Goal: Task Accomplishment & Management: Manage account settings

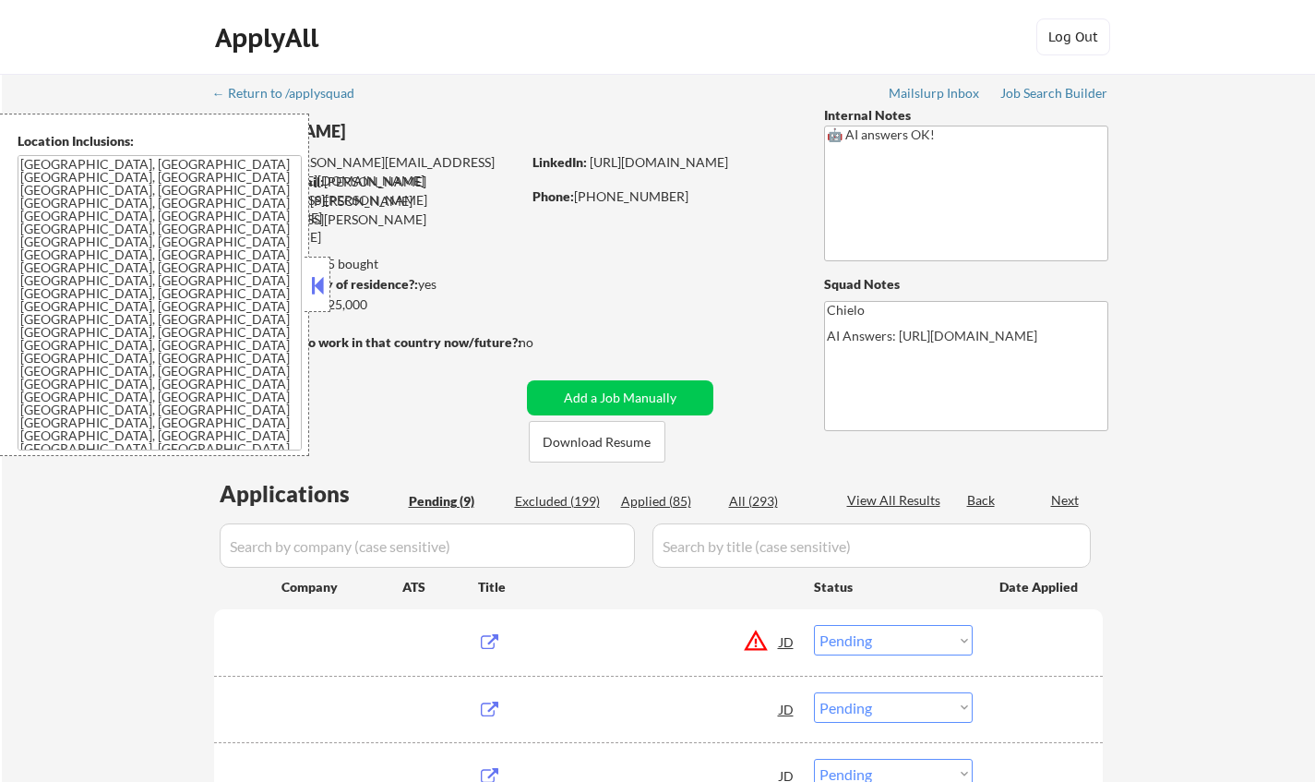
select select ""pending""
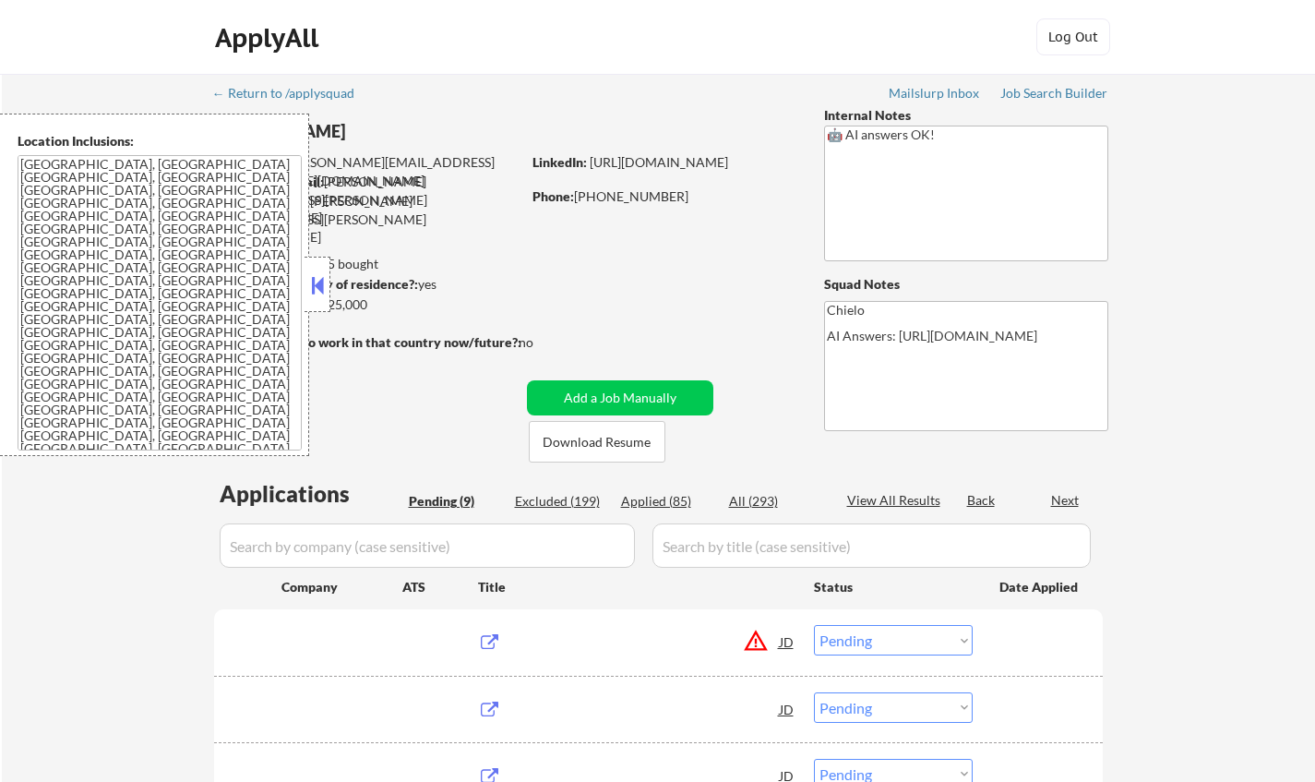
select select ""pending""
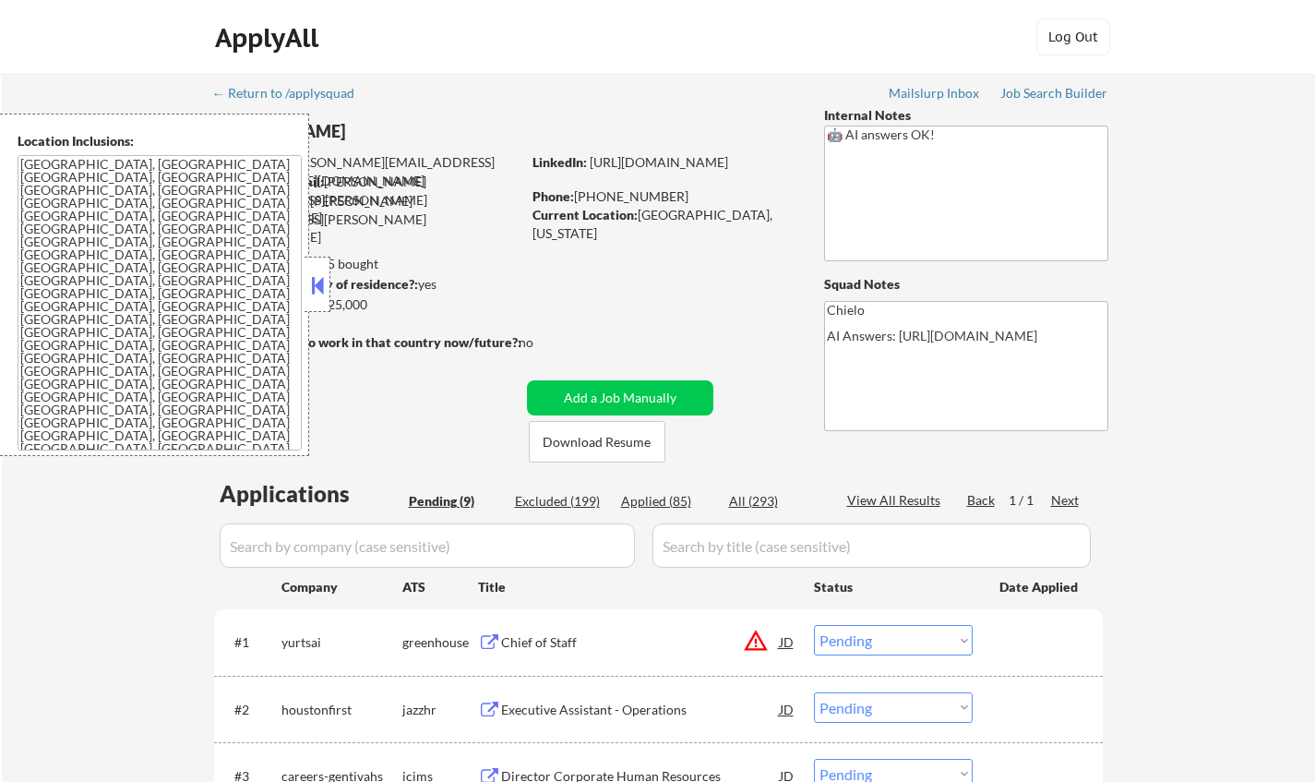
drag, startPoint x: 310, startPoint y: 276, endPoint x: 342, endPoint y: 211, distance: 72.2
click at [316, 272] on button at bounding box center [317, 285] width 20 height 28
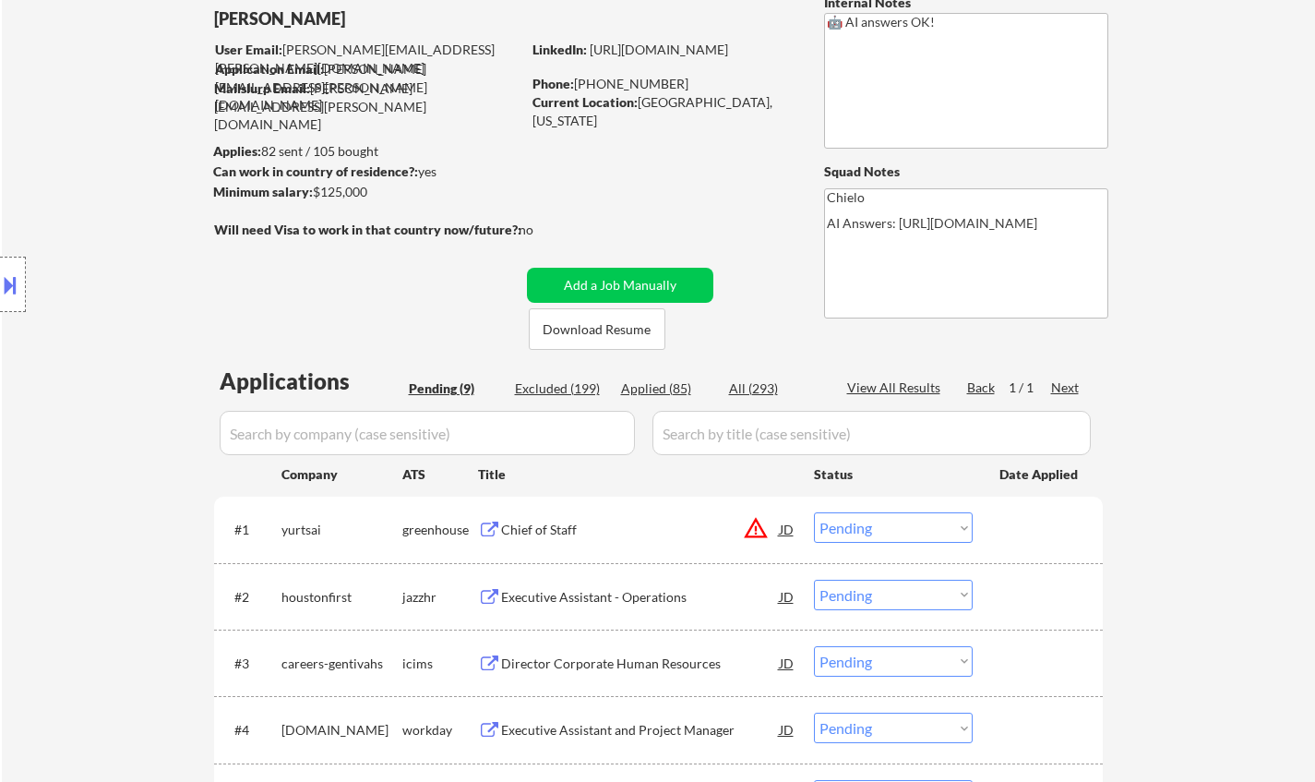
scroll to position [369, 0]
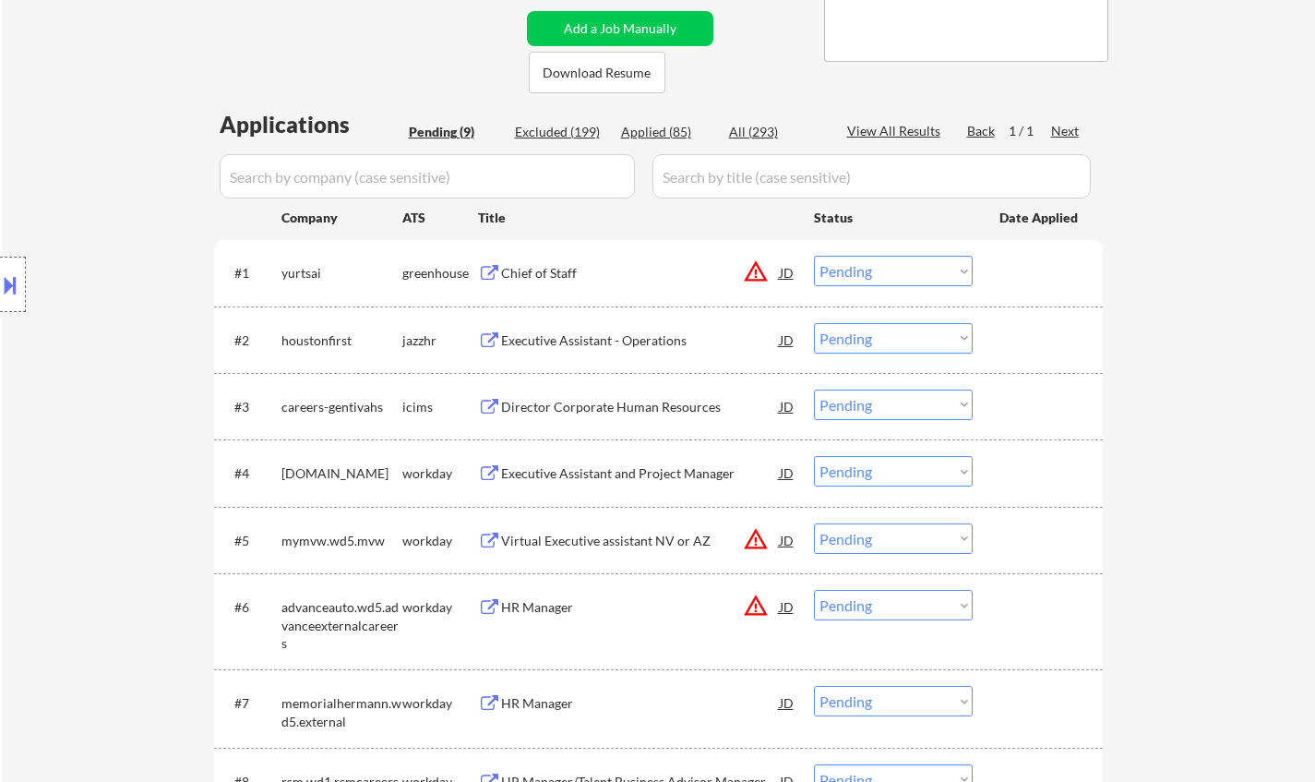
click at [562, 346] on div "Executive Assistant - Operations" at bounding box center [640, 340] width 279 height 18
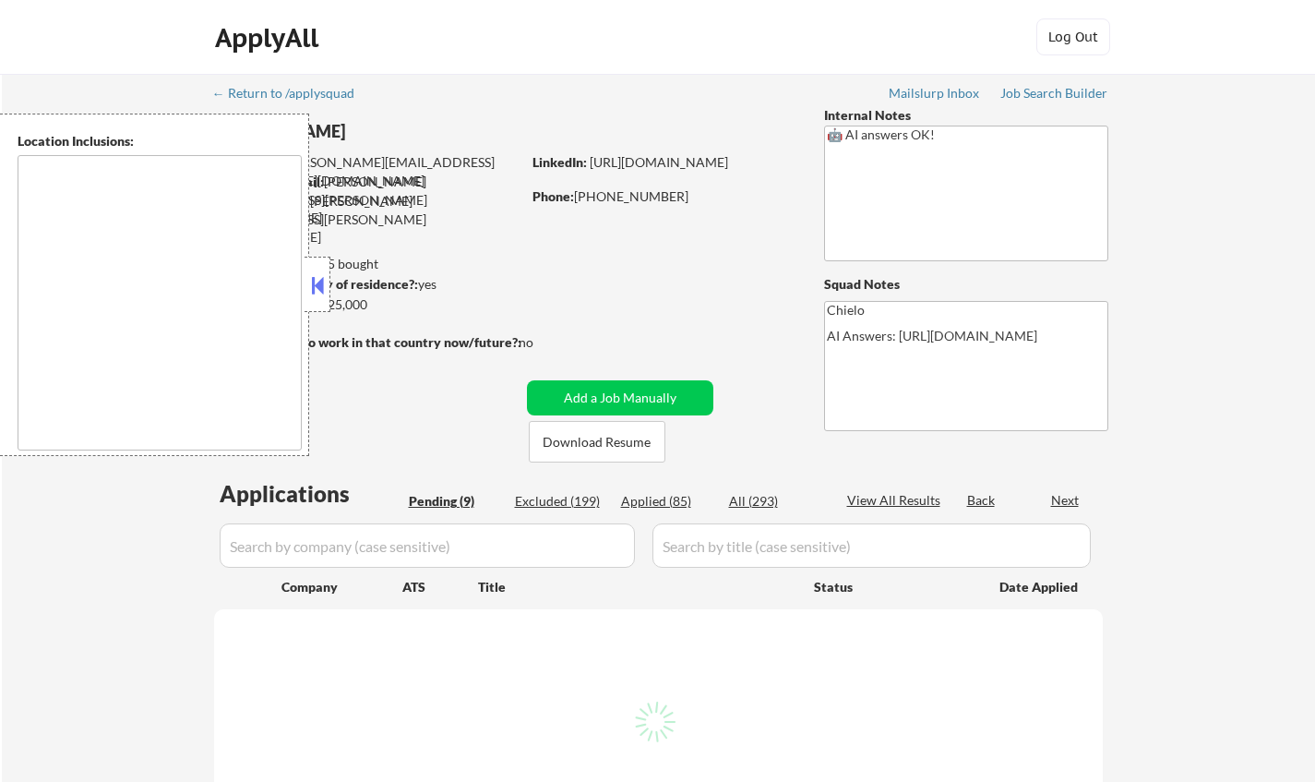
select select ""pending""
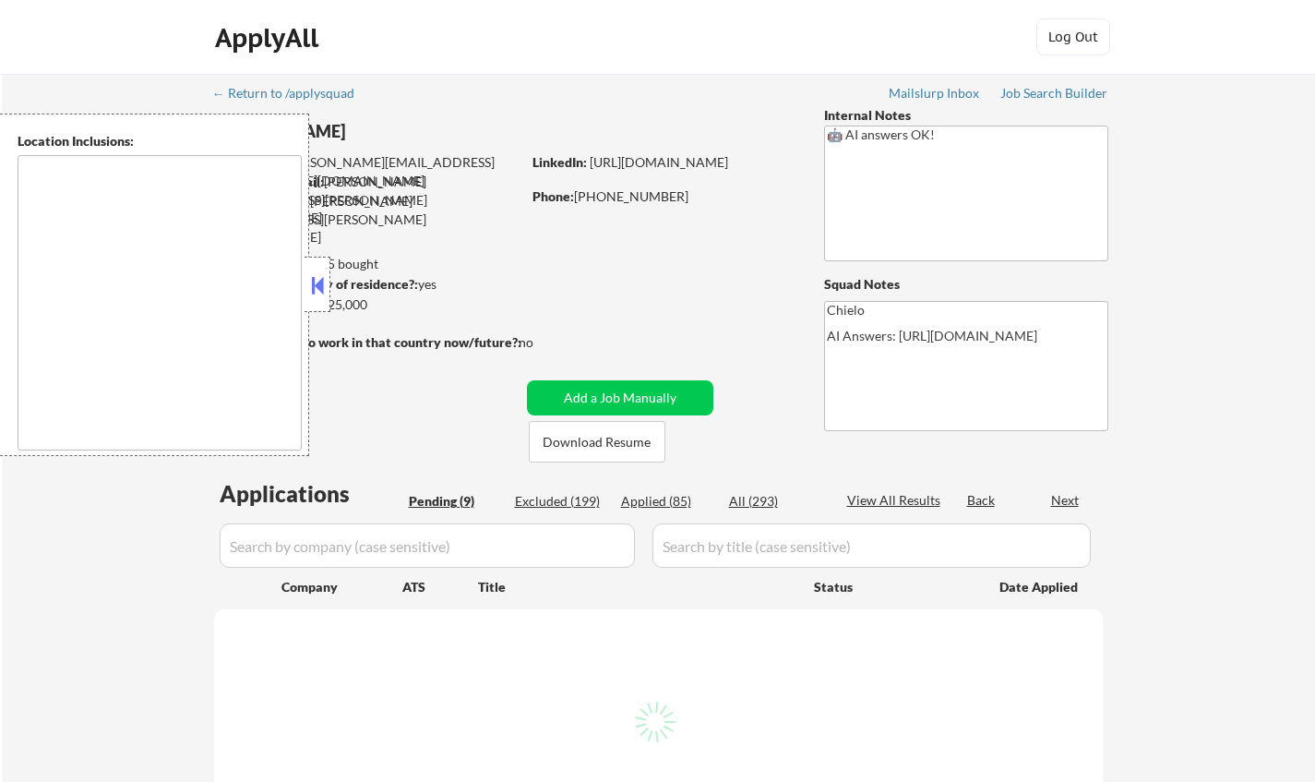
select select ""pending""
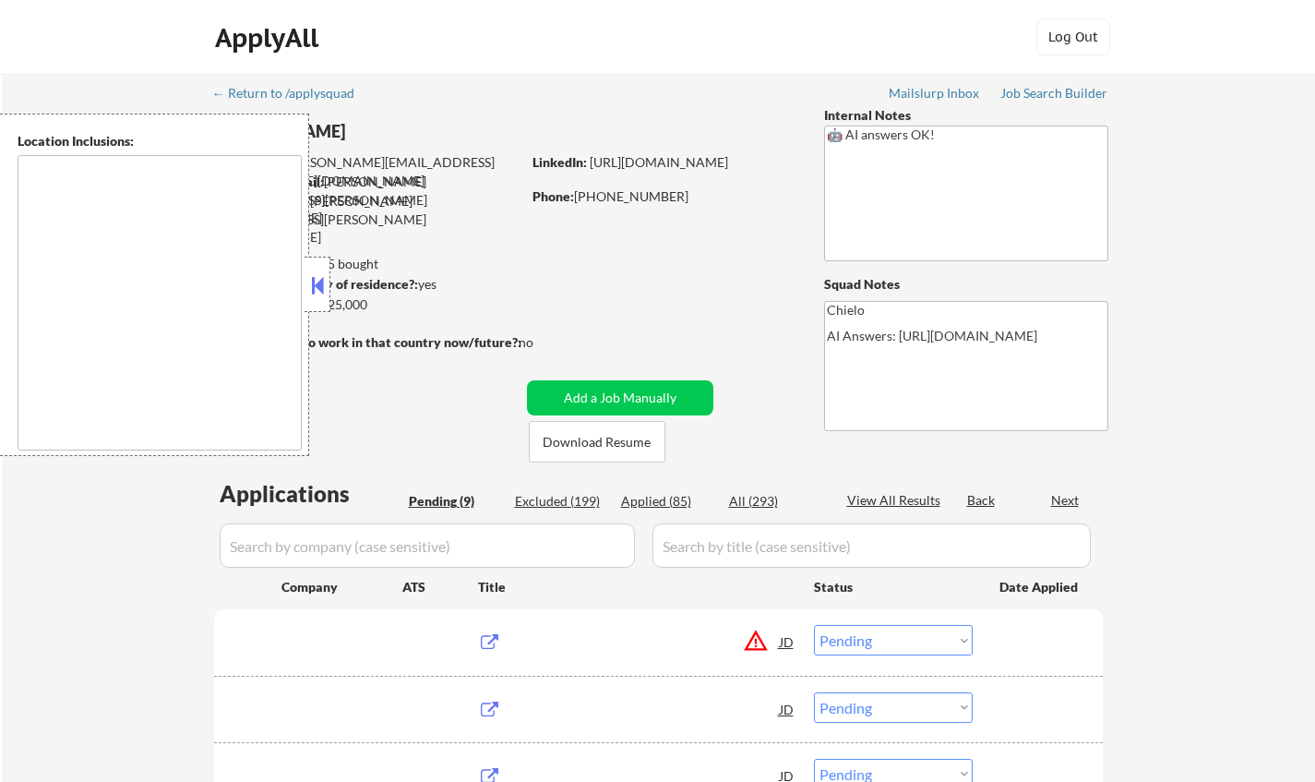
type textarea "Houston, TX Bellaire, TX West University Place, TX Southside Place, TX Hunters …"
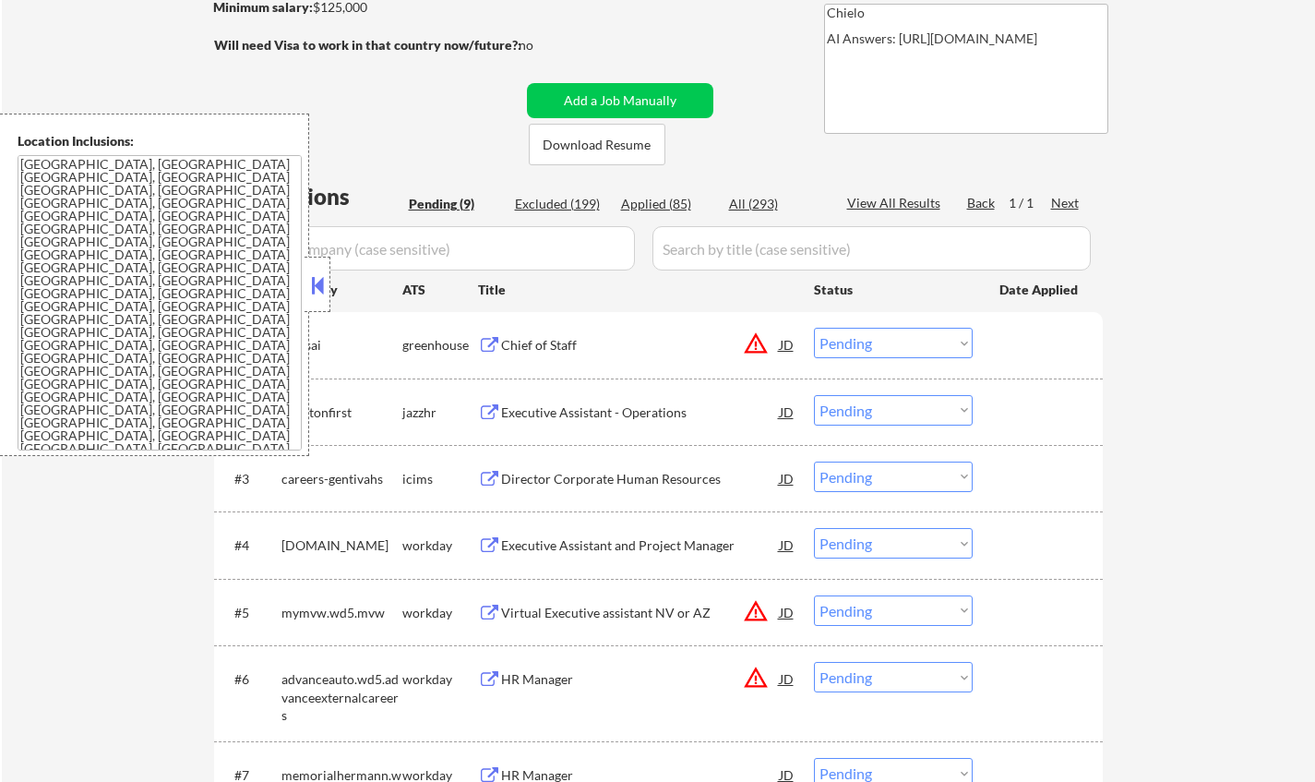
scroll to position [461, 0]
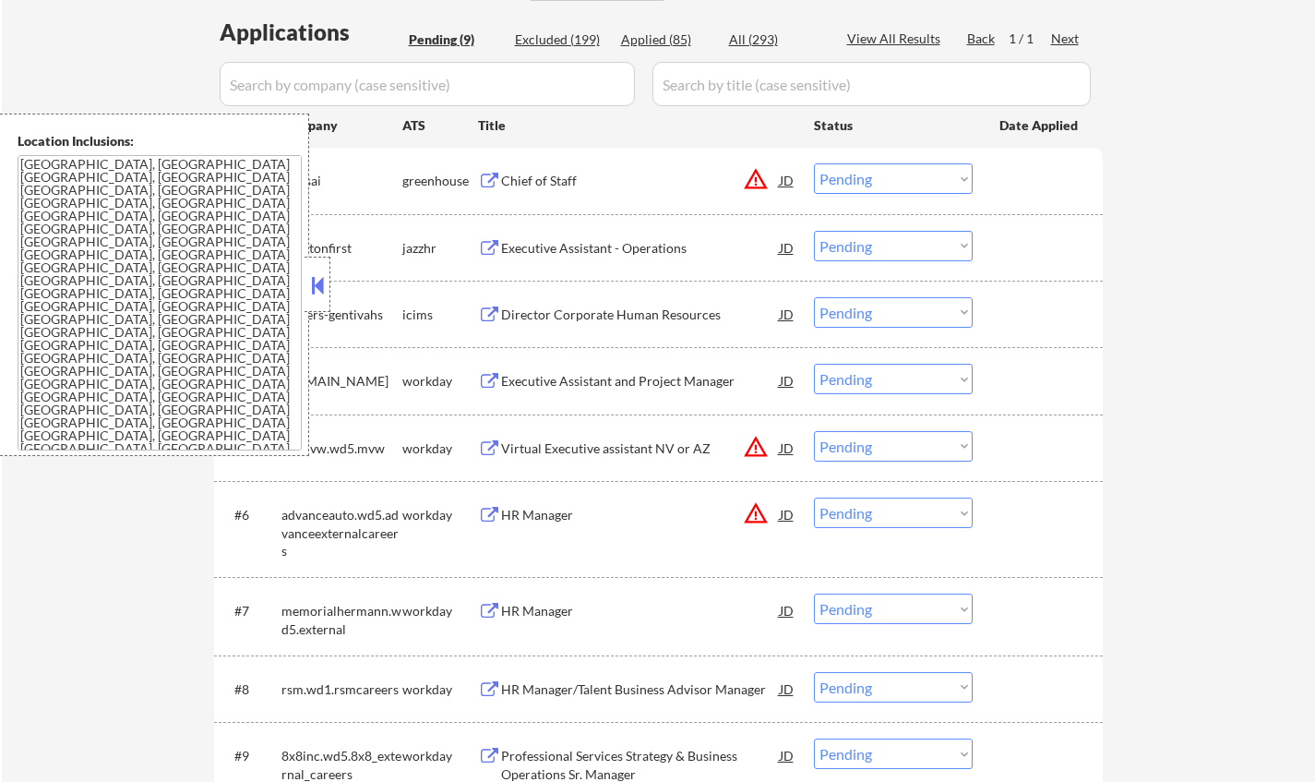
click at [319, 279] on button at bounding box center [317, 285] width 20 height 28
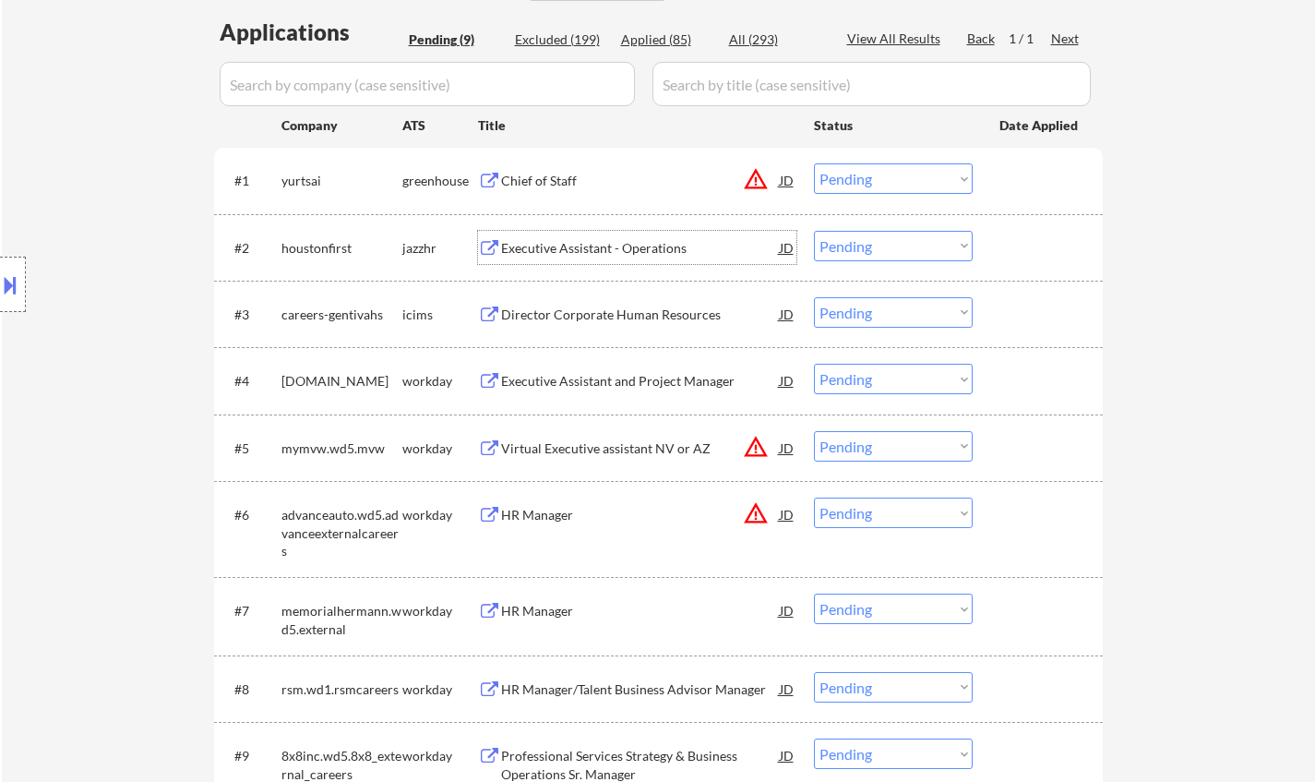
click at [570, 247] on div "Executive Assistant - Operations" at bounding box center [640, 248] width 279 height 18
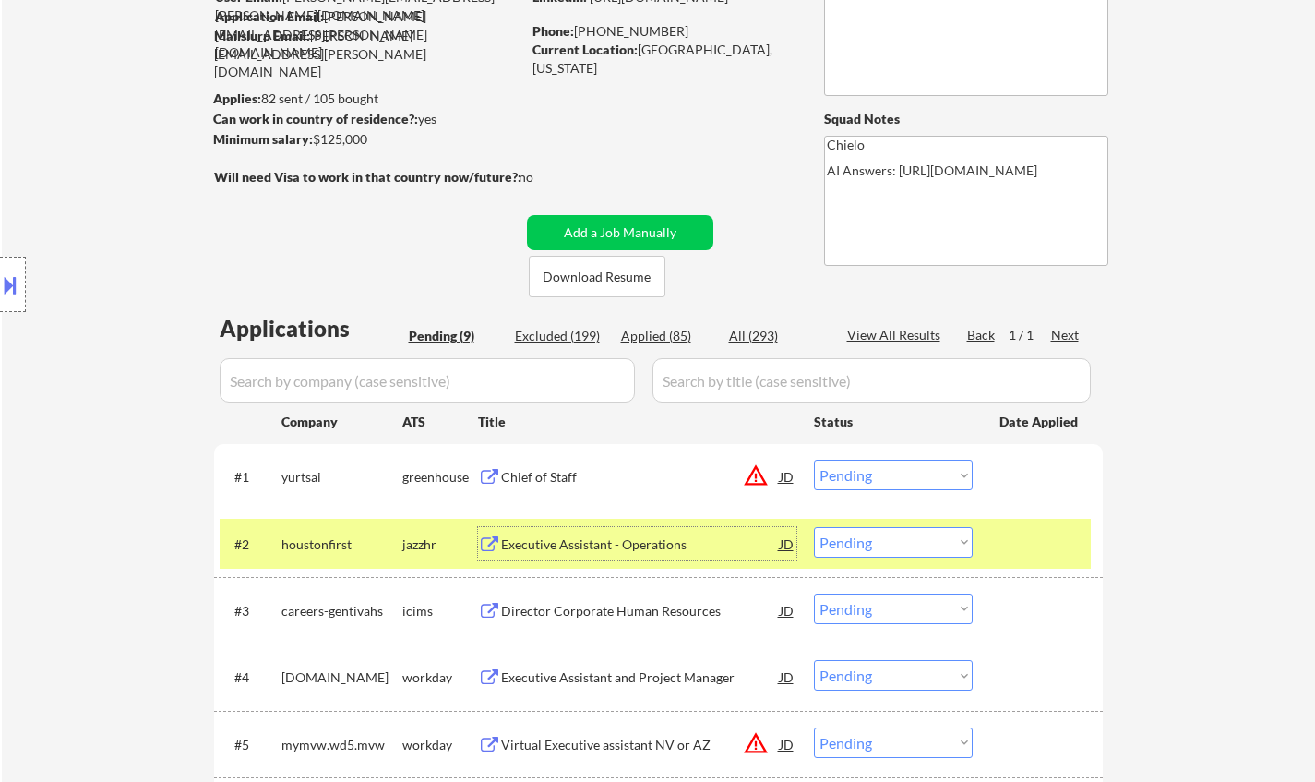
scroll to position [277, 0]
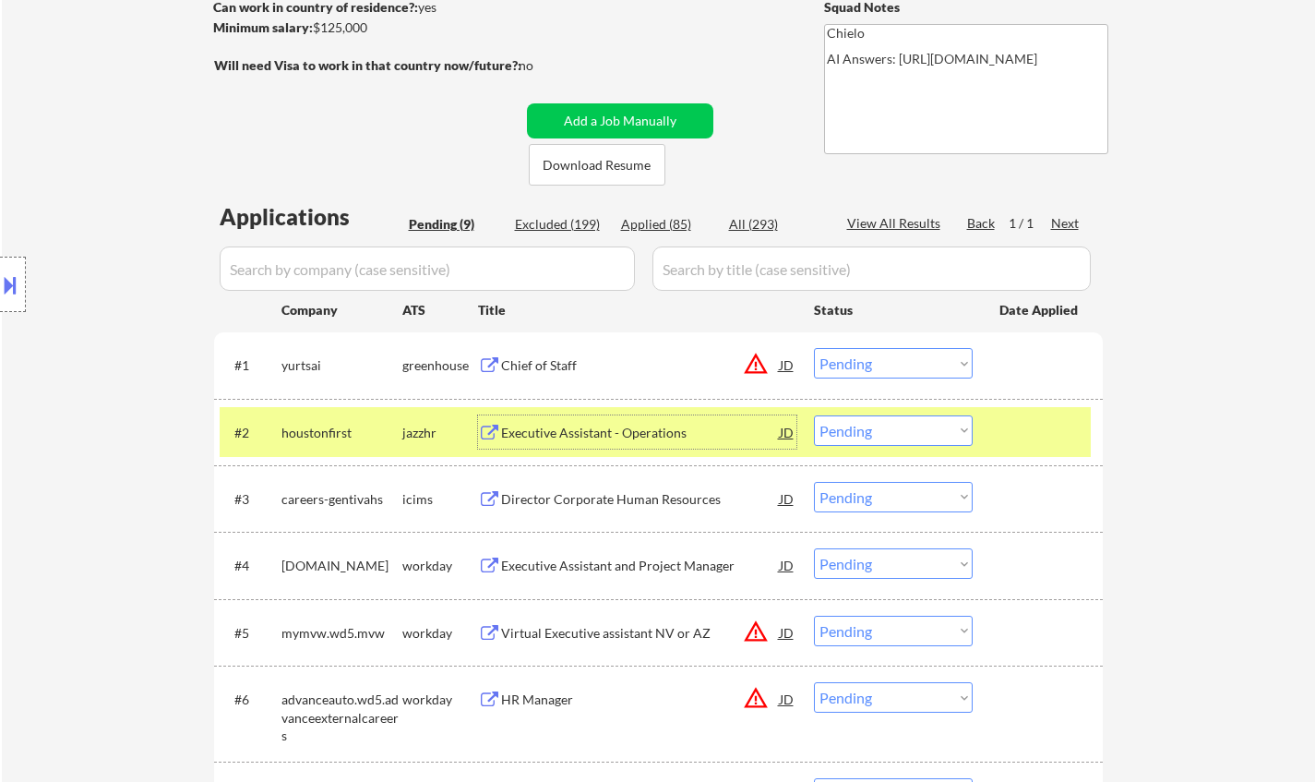
click at [881, 423] on select "Choose an option... Pending Applied Excluded (Questions) Excluded (Expired) Exc…" at bounding box center [893, 430] width 159 height 30
click at [814, 415] on select "Choose an option... Pending Applied Excluded (Questions) Excluded (Expired) Exc…" at bounding box center [893, 430] width 159 height 30
select select ""pending""
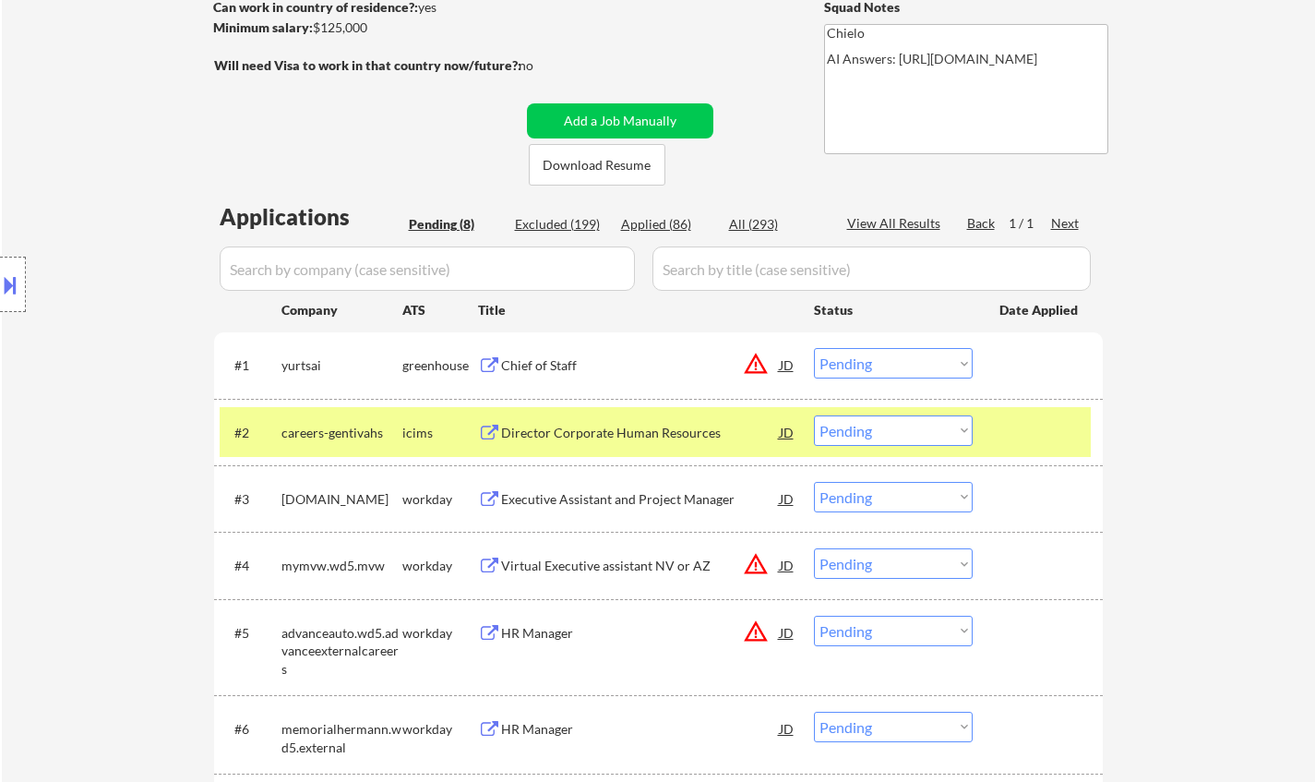
click at [797, 381] on div "#1 yurtsai greenhouse Chief of Staff JD warning_amber Choose an option... Pendi…" at bounding box center [655, 365] width 871 height 50
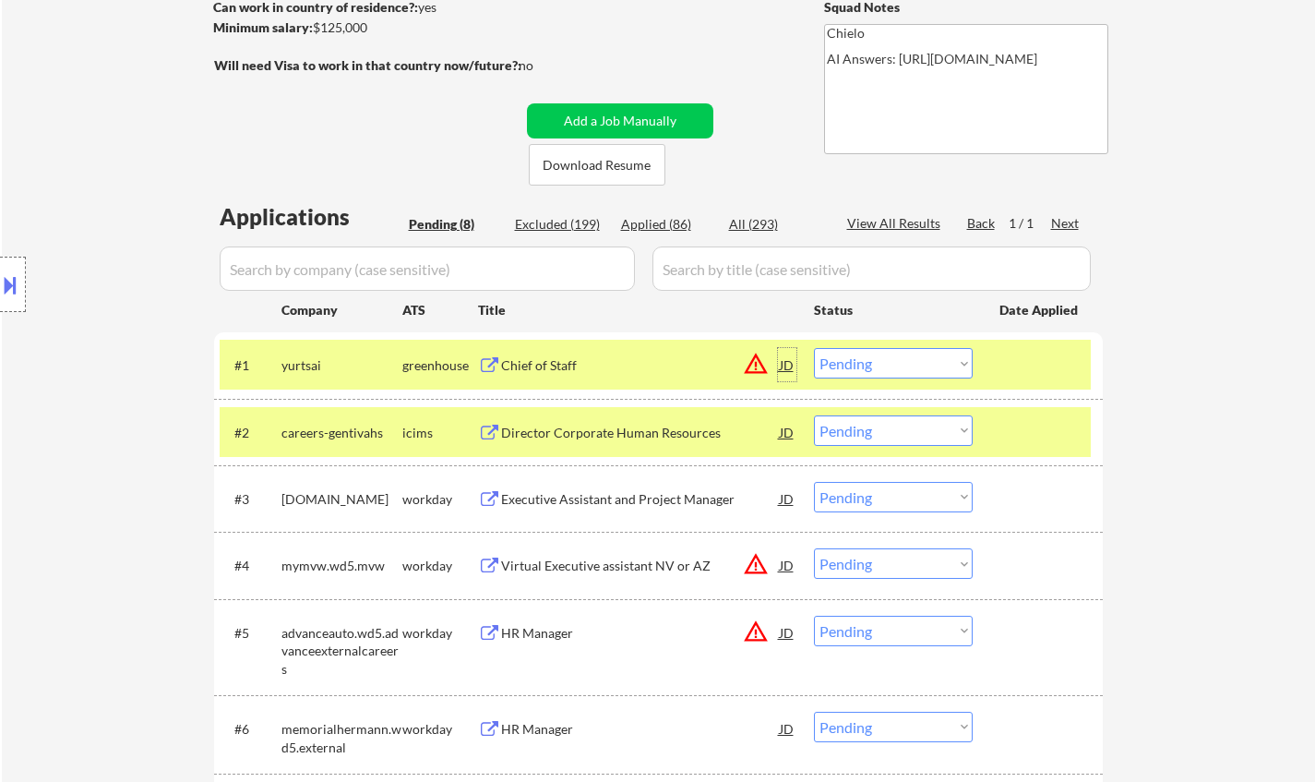
click at [784, 365] on div "JD" at bounding box center [787, 364] width 18 height 33
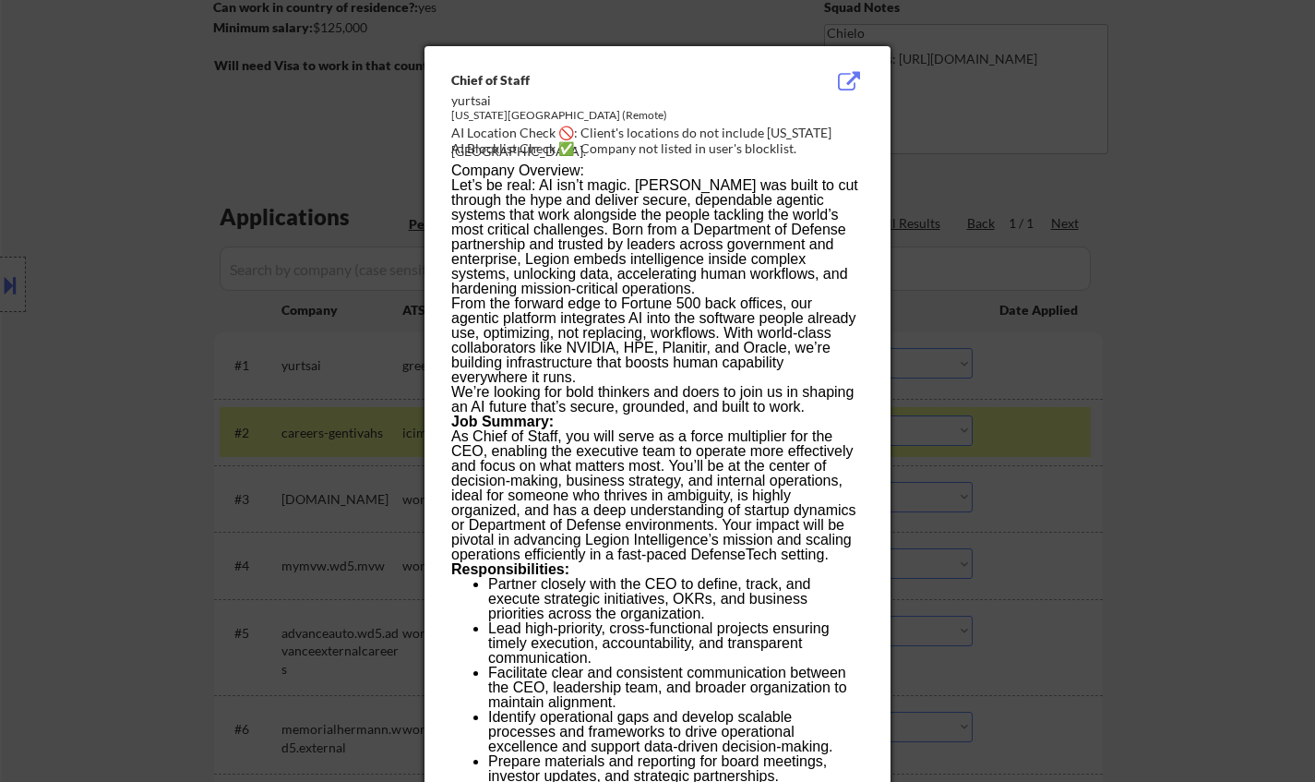
click at [1149, 446] on div at bounding box center [657, 391] width 1315 height 782
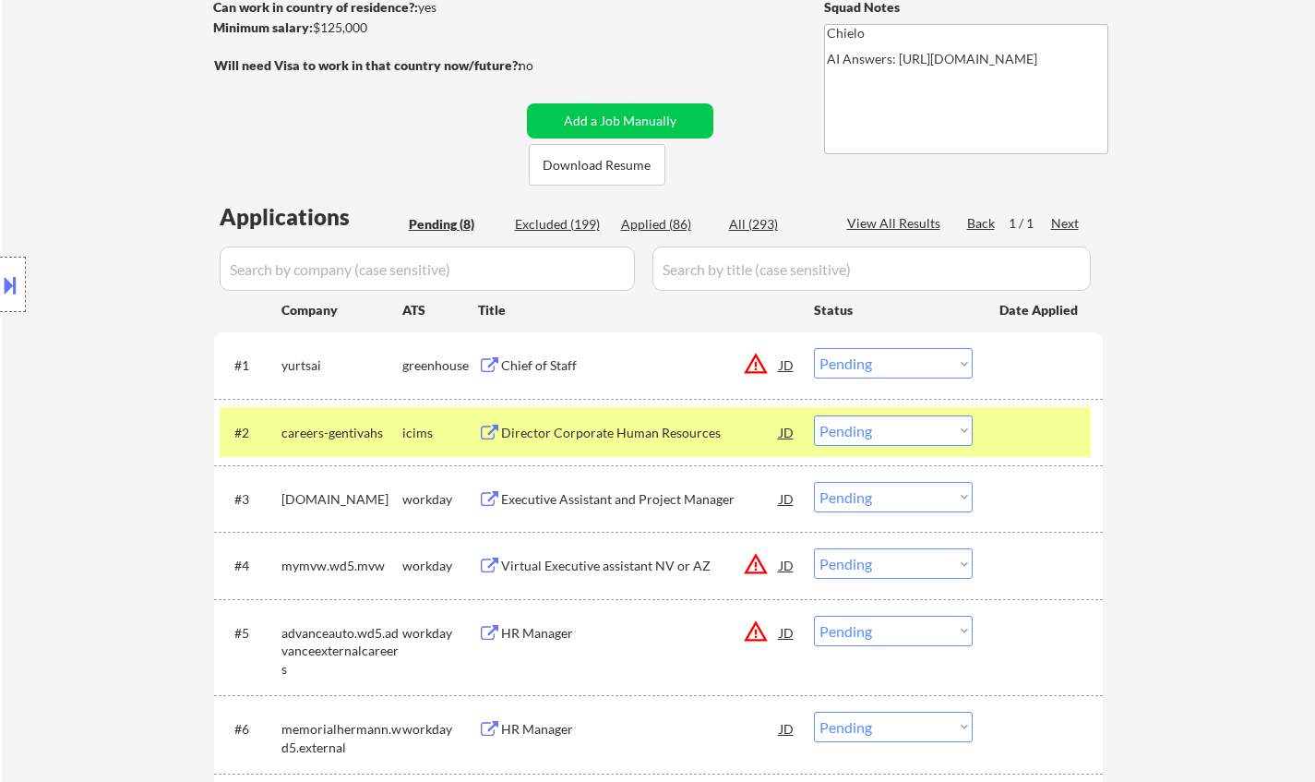
click at [923, 365] on select "Choose an option... Pending Applied Excluded (Questions) Excluded (Expired) Exc…" at bounding box center [893, 363] width 159 height 30
click at [814, 348] on select "Choose an option... Pending Applied Excluded (Questions) Excluded (Expired) Exc…" at bounding box center [893, 363] width 159 height 30
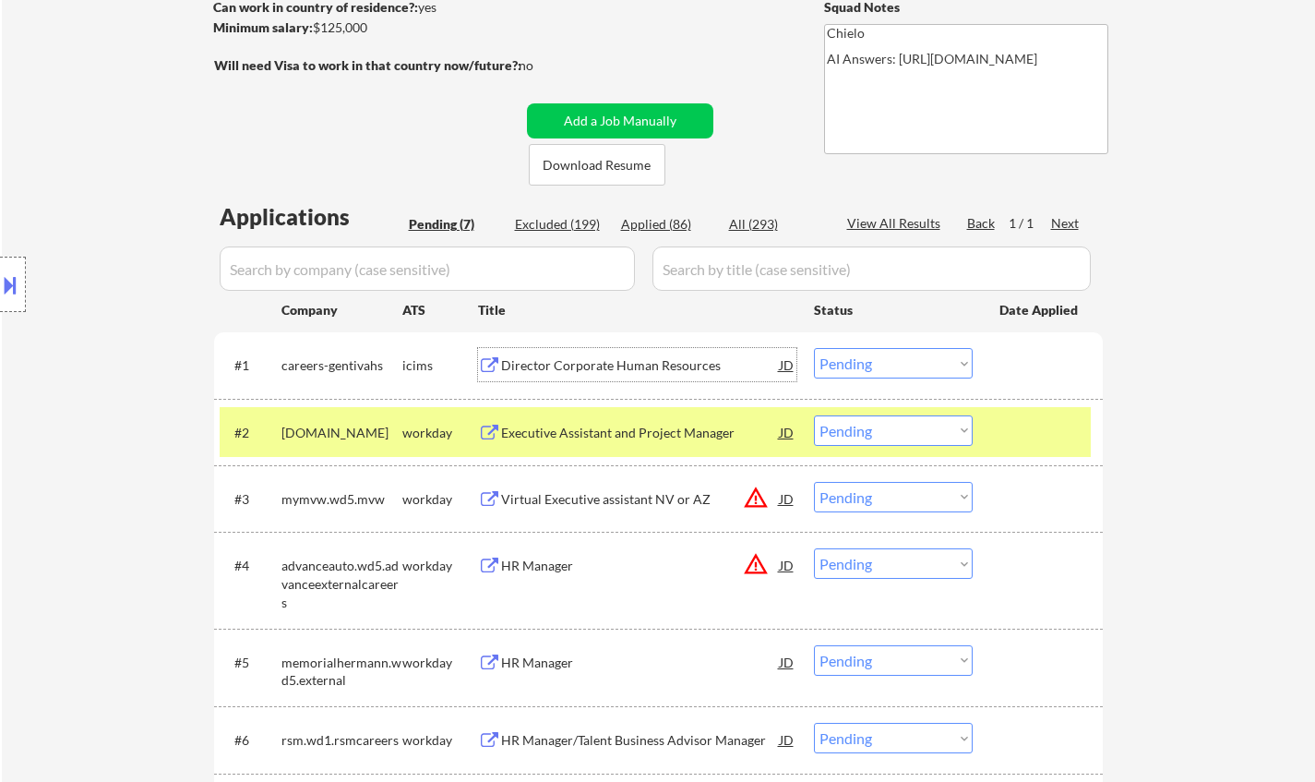
click at [653, 361] on div "Director Corporate Human Resources" at bounding box center [640, 365] width 279 height 18
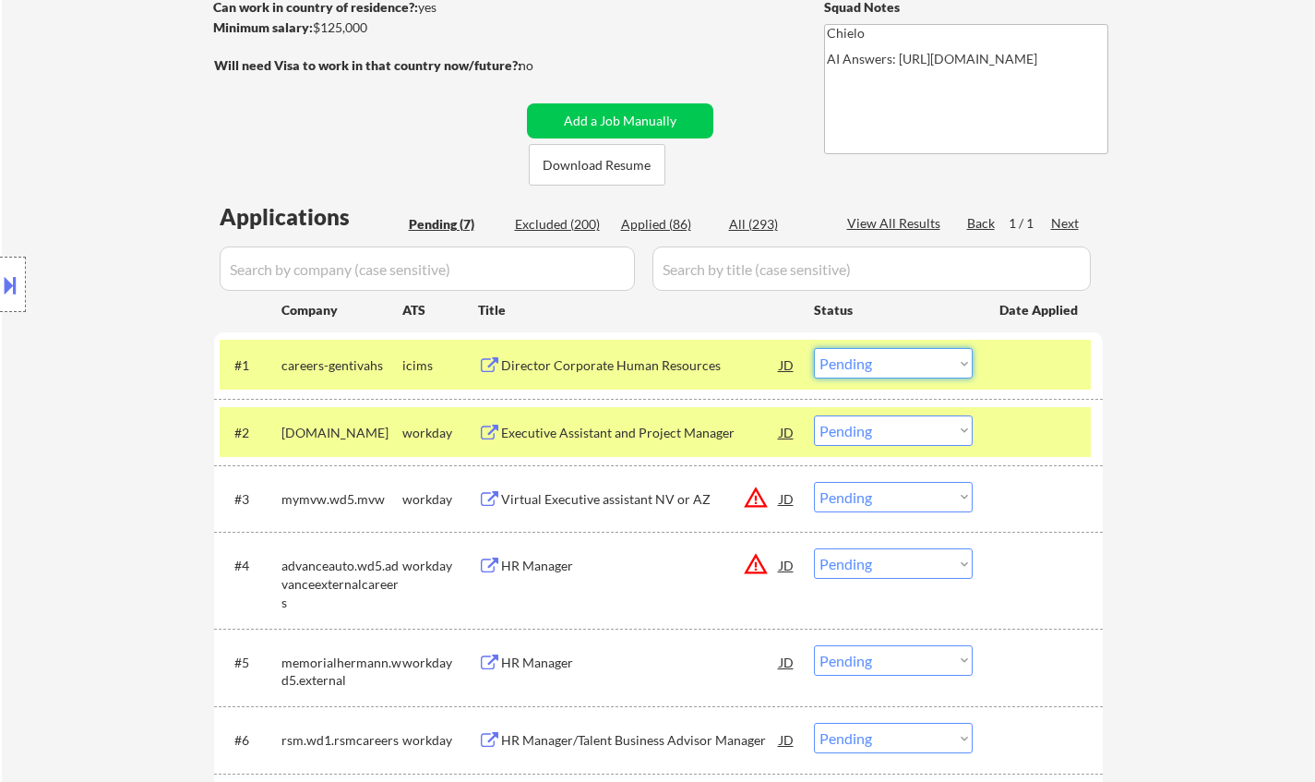
drag, startPoint x: 960, startPoint y: 356, endPoint x: 960, endPoint y: 372, distance: 15.7
click at [960, 356] on select "Choose an option... Pending Applied Excluded (Questions) Excluded (Expired) Exc…" at bounding box center [893, 363] width 159 height 30
click at [814, 348] on select "Choose an option... Pending Applied Excluded (Questions) Excluded (Expired) Exc…" at bounding box center [893, 363] width 159 height 30
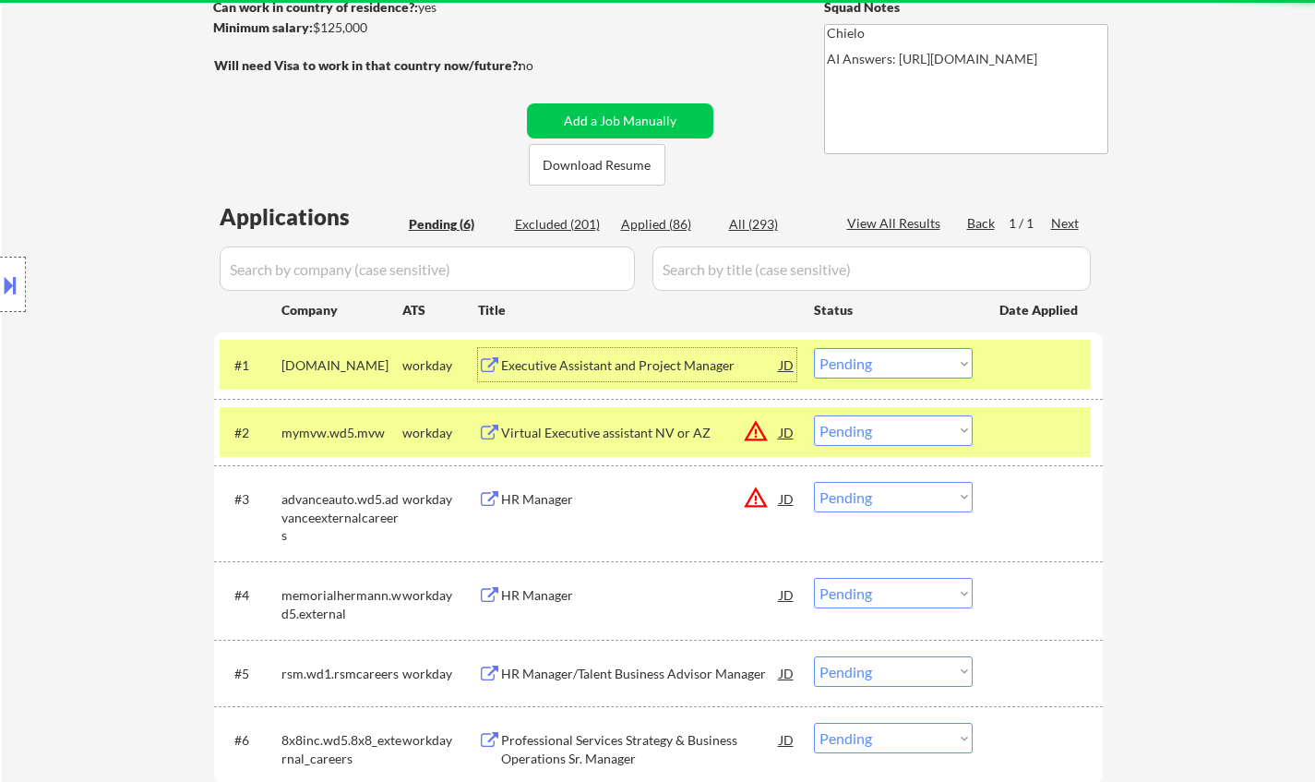
click at [605, 358] on div "Executive Assistant and Project Manager" at bounding box center [640, 365] width 279 height 18
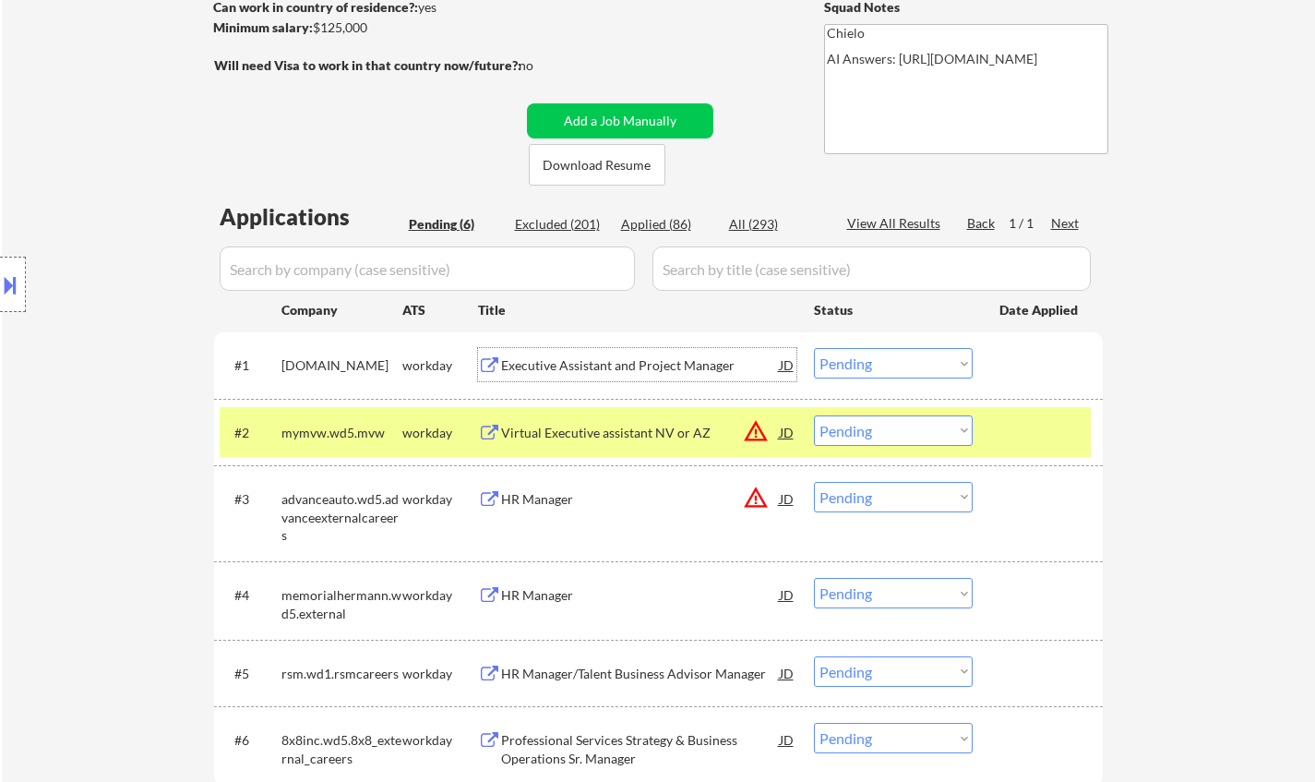
drag, startPoint x: 862, startPoint y: 364, endPoint x: 876, endPoint y: 377, distance: 18.9
click at [862, 365] on select "Choose an option... Pending Applied Excluded (Questions) Excluded (Expired) Exc…" at bounding box center [893, 363] width 159 height 30
click at [814, 348] on select "Choose an option... Pending Applied Excluded (Questions) Excluded (Expired) Exc…" at bounding box center [893, 363] width 159 height 30
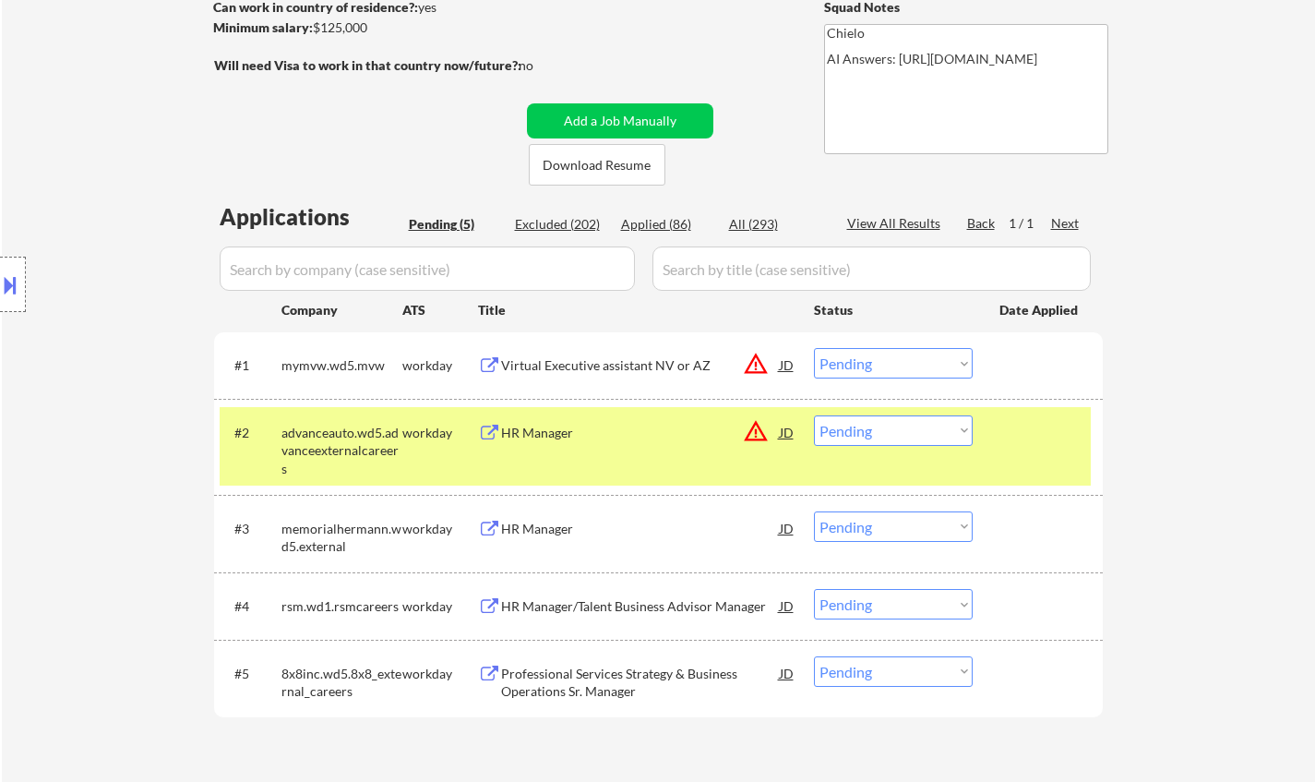
click at [895, 352] on select "Choose an option... Pending Applied Excluded (Questions) Excluded (Expired) Exc…" at bounding box center [893, 363] width 159 height 30
click at [814, 348] on select "Choose an option... Pending Applied Excluded (Questions) Excluded (Expired) Exc…" at bounding box center [893, 363] width 159 height 30
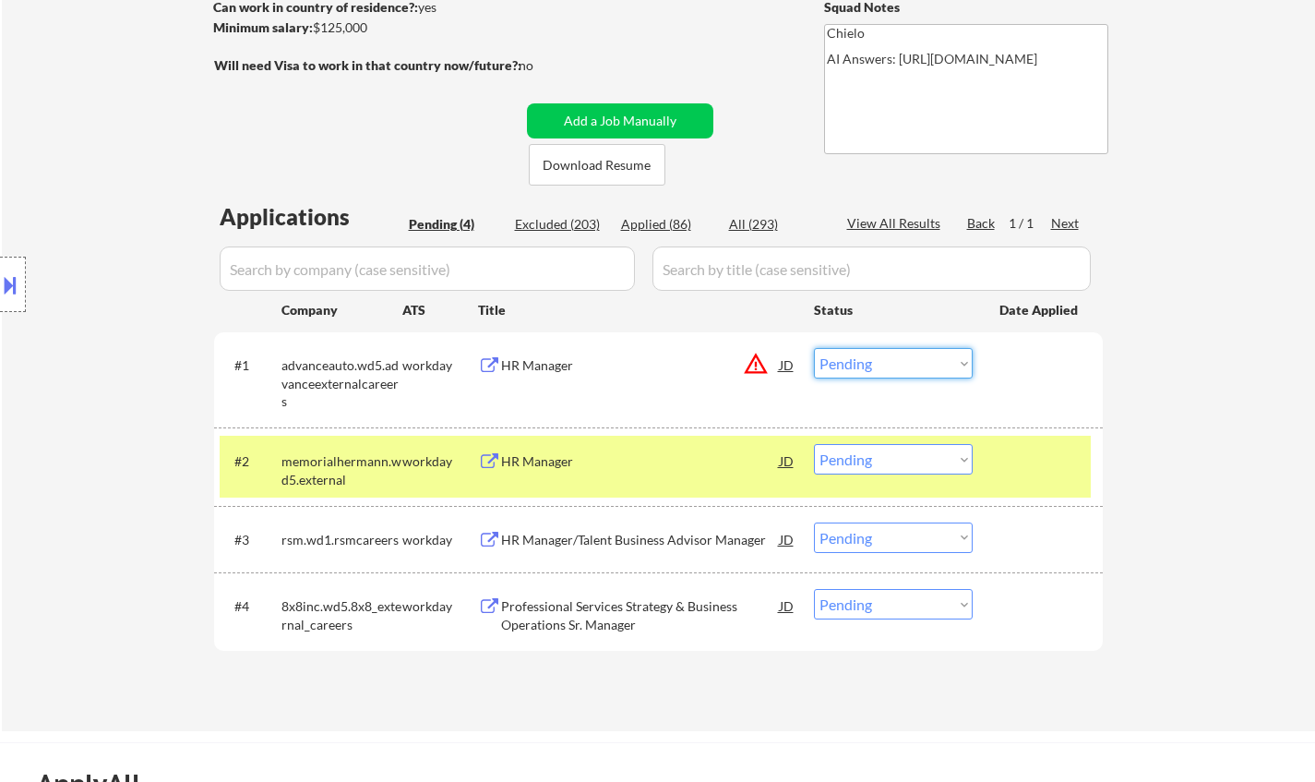
click at [900, 358] on select "Choose an option... Pending Applied Excluded (Questions) Excluded (Expired) Exc…" at bounding box center [893, 363] width 159 height 30
click at [790, 364] on div "JD" at bounding box center [787, 364] width 18 height 33
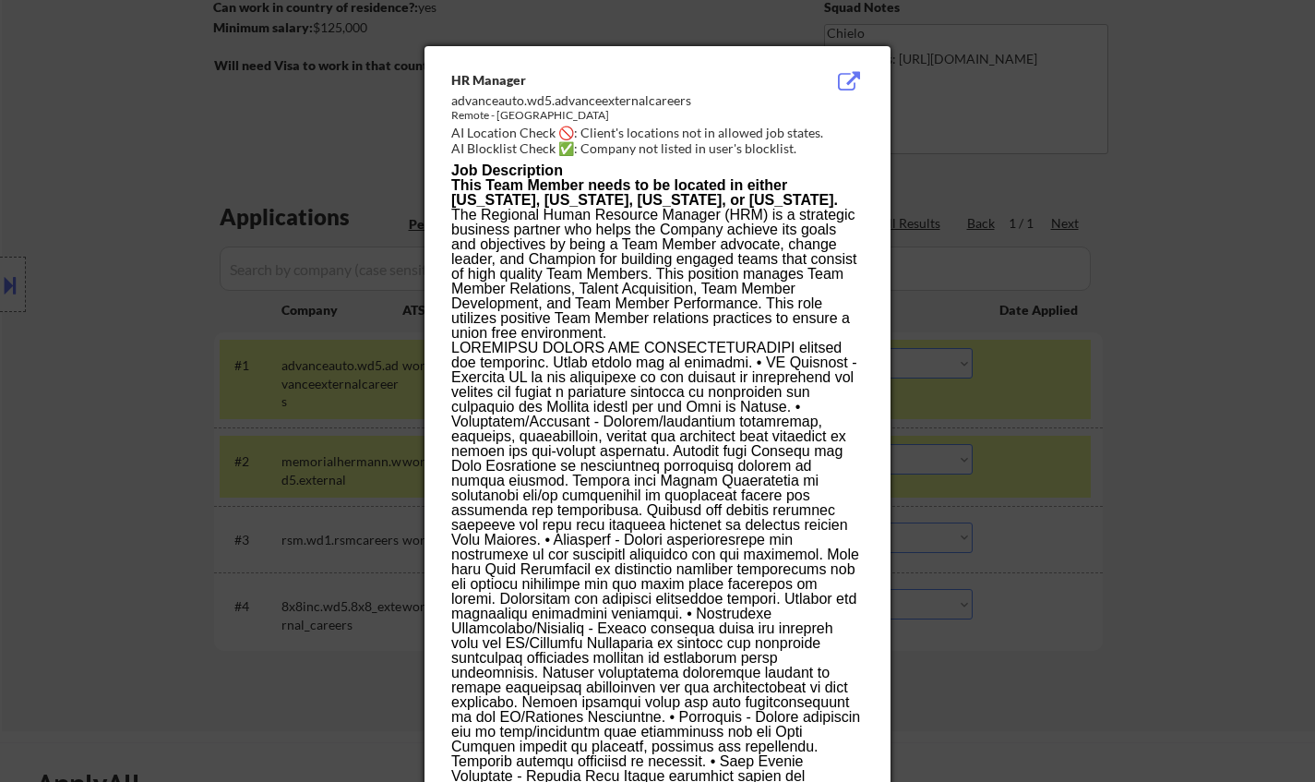
click at [1172, 368] on div at bounding box center [657, 391] width 1315 height 782
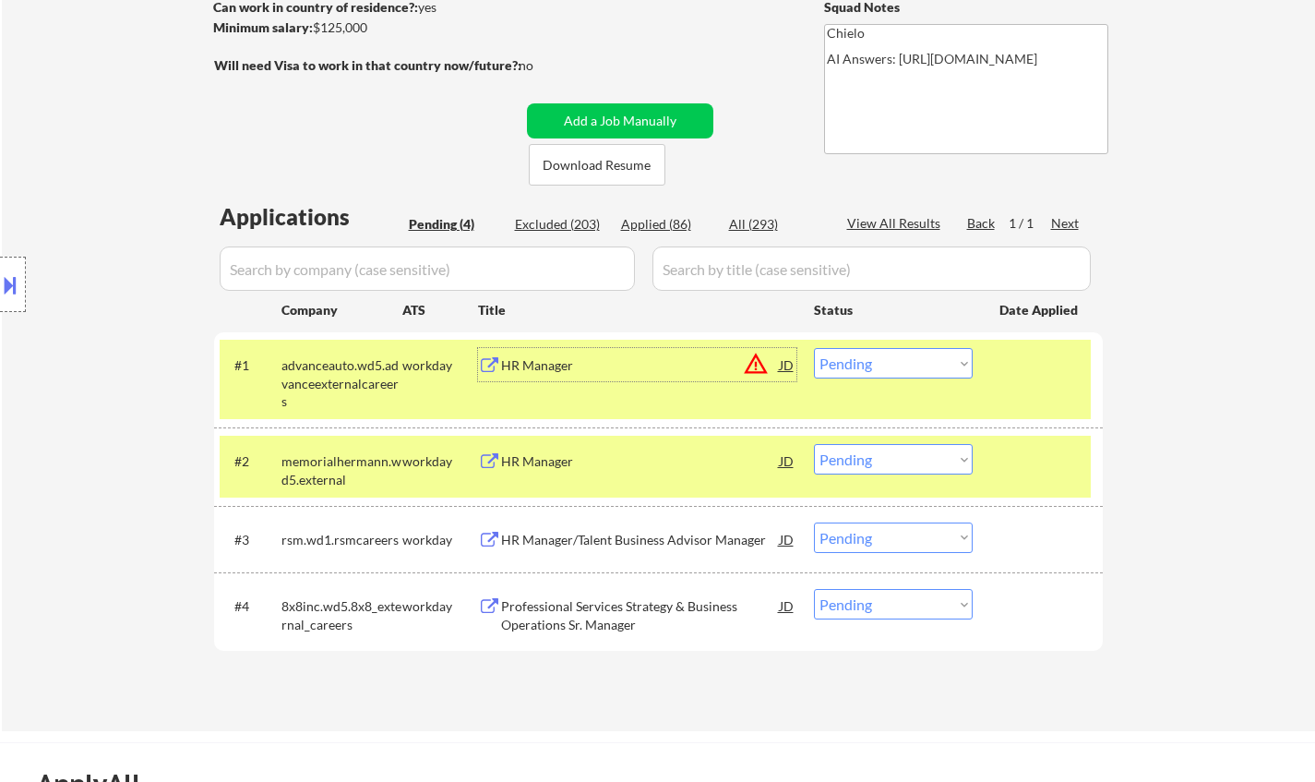
click at [524, 370] on div "HR Manager" at bounding box center [640, 365] width 279 height 18
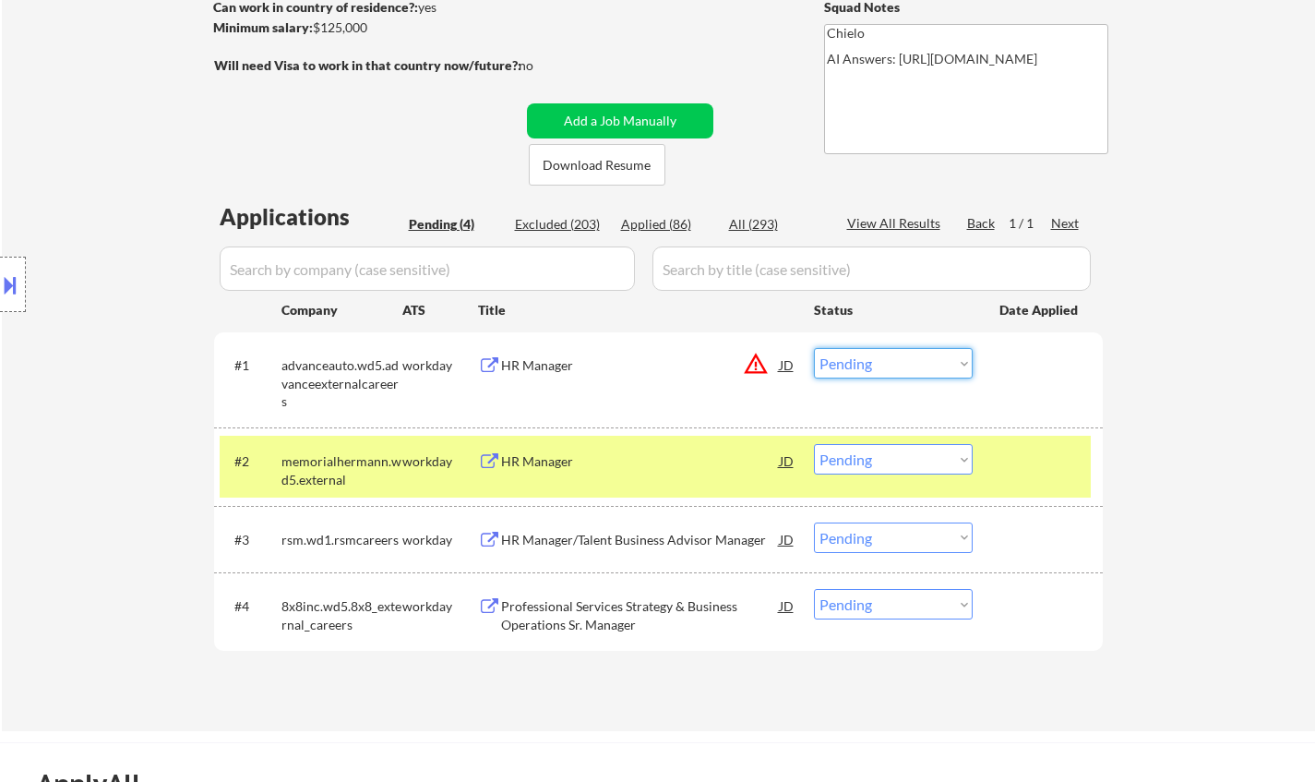
click at [896, 370] on select "Choose an option... Pending Applied Excluded (Questions) Excluded (Expired) Exc…" at bounding box center [893, 363] width 159 height 30
click at [814, 348] on select "Choose an option... Pending Applied Excluded (Questions) Excluded (Expired) Exc…" at bounding box center [893, 363] width 159 height 30
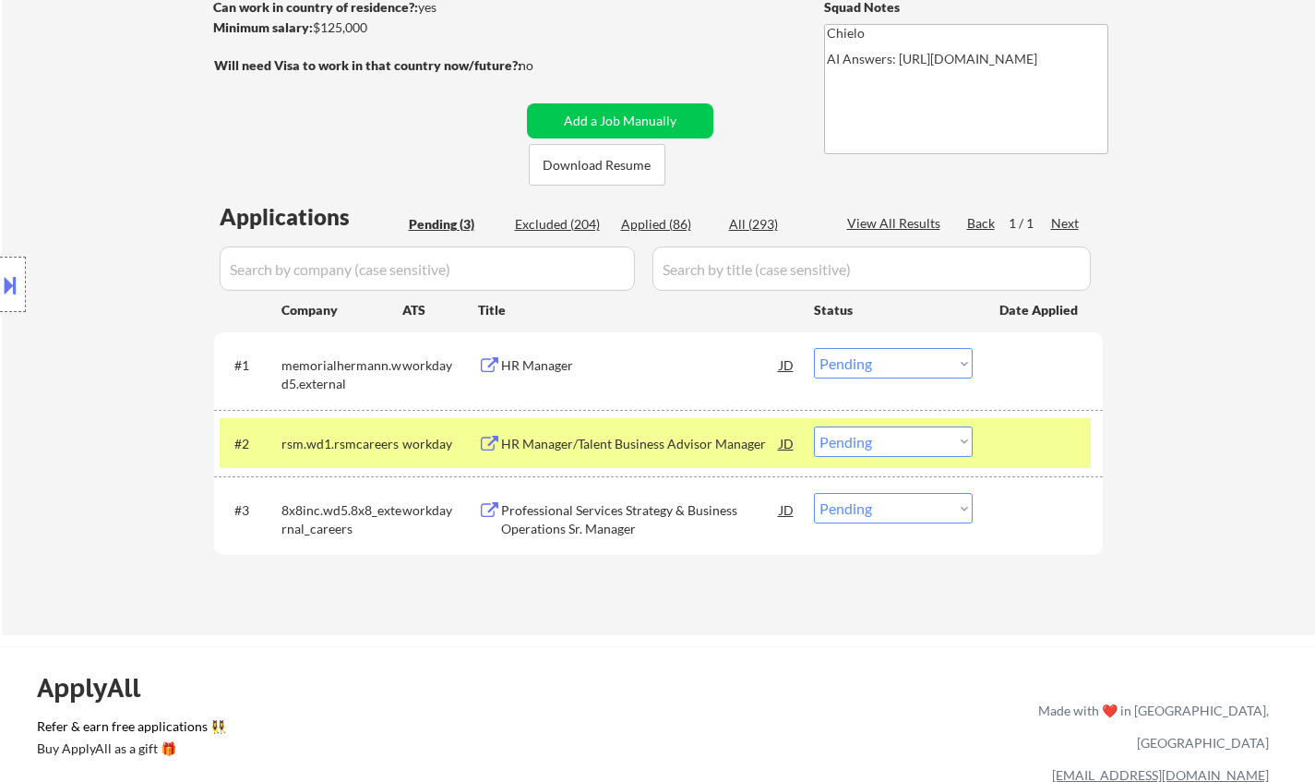
click at [520, 364] on div "HR Manager" at bounding box center [640, 365] width 279 height 18
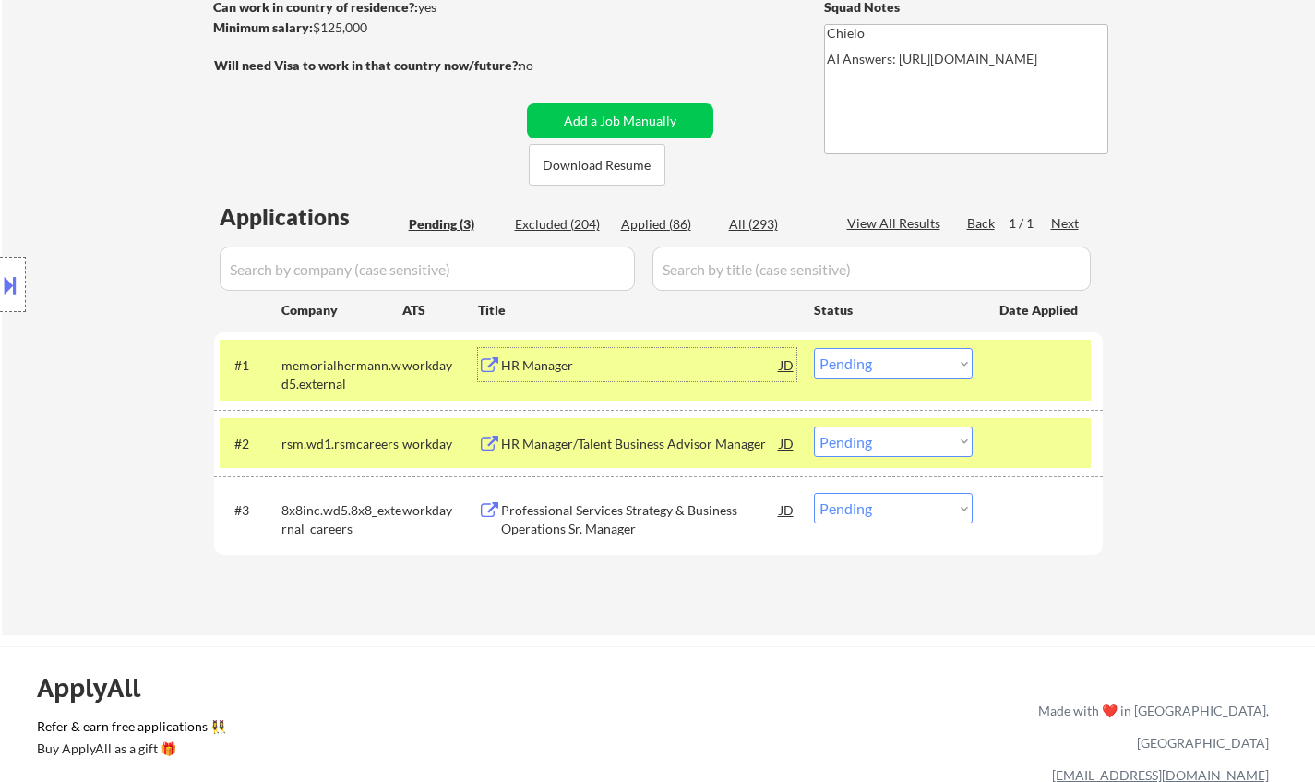
click at [574, 368] on div "HR Manager" at bounding box center [640, 365] width 279 height 18
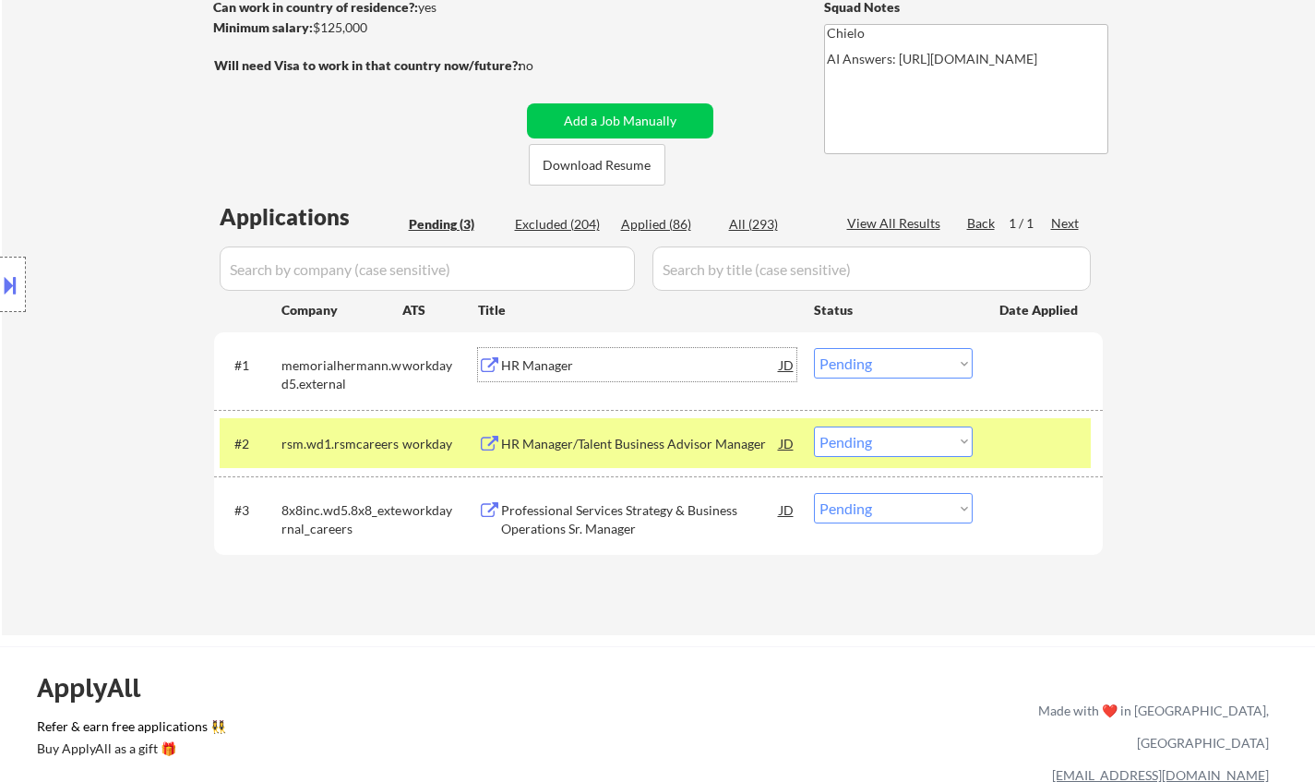
click at [904, 356] on select "Choose an option... Pending Applied Excluded (Questions) Excluded (Expired) Exc…" at bounding box center [893, 363] width 159 height 30
click at [814, 348] on select "Choose an option... Pending Applied Excluded (Questions) Excluded (Expired) Exc…" at bounding box center [893, 363] width 159 height 30
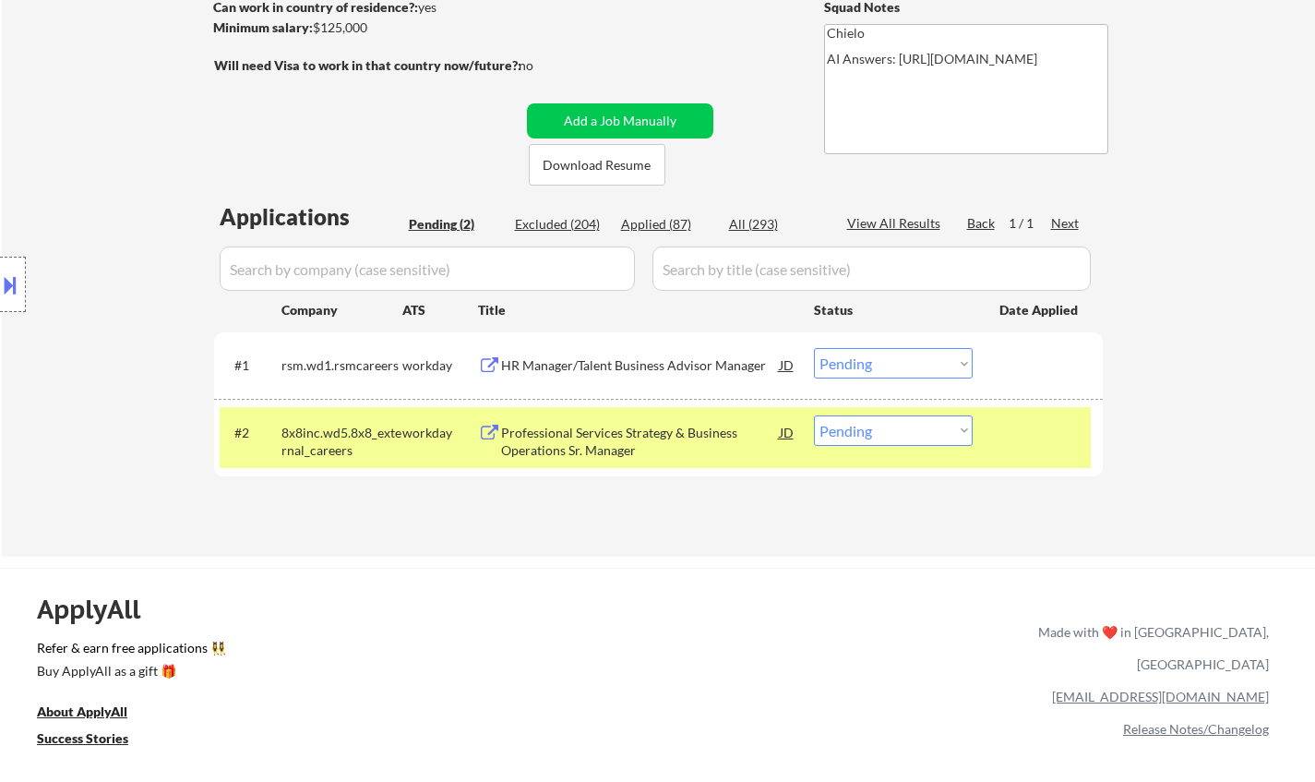
click at [572, 373] on div "HR Manager/Talent Business Advisor Manager" at bounding box center [640, 365] width 279 height 18
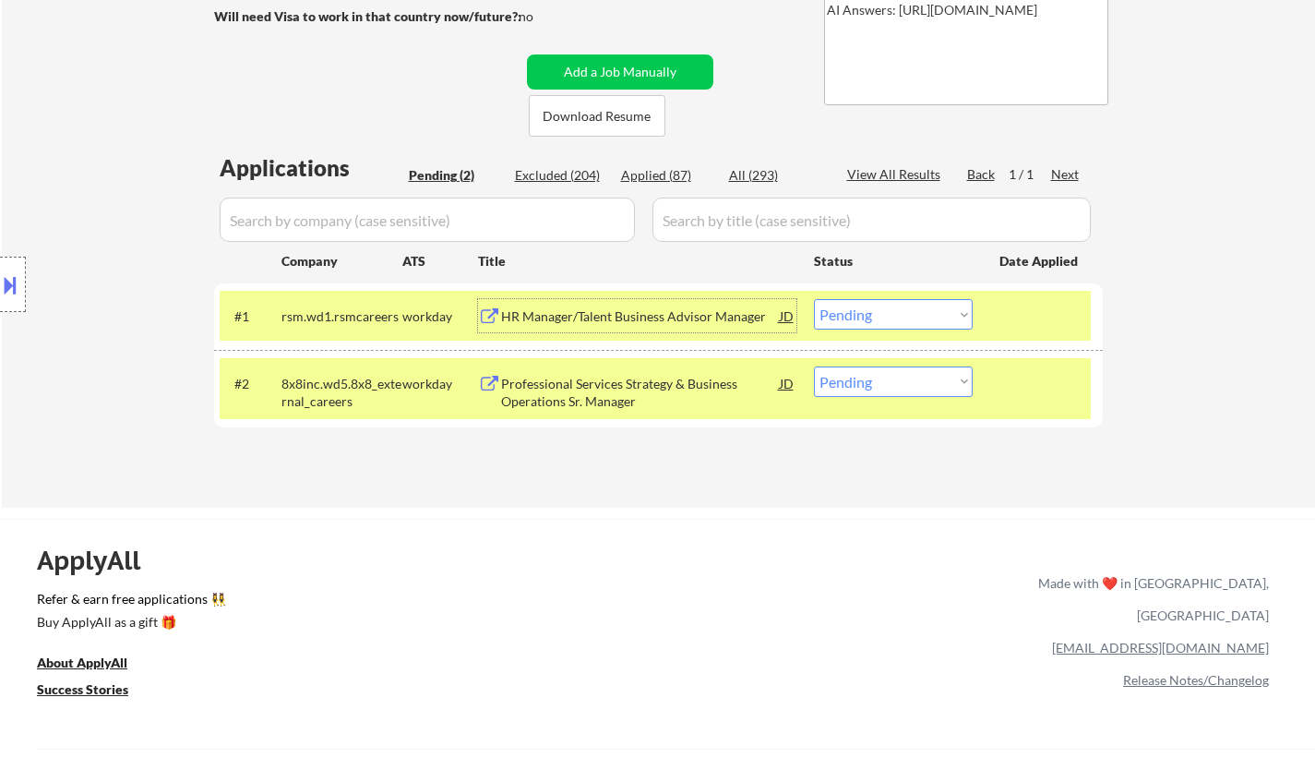
scroll to position [369, 0]
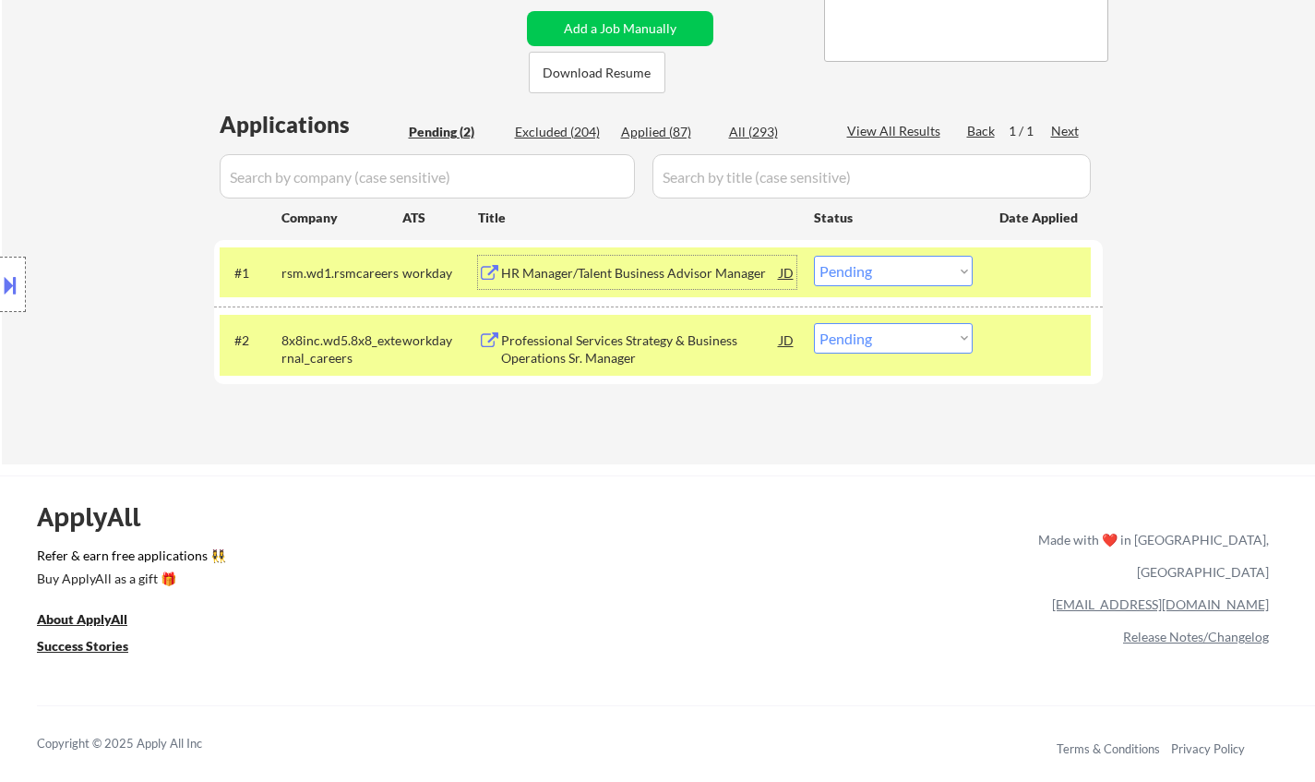
drag, startPoint x: 927, startPoint y: 258, endPoint x: 928, endPoint y: 283, distance: 25.9
click at [927, 260] on select "Choose an option... Pending Applied Excluded (Questions) Excluded (Expired) Exc…" at bounding box center [893, 271] width 159 height 30
click at [814, 256] on select "Choose an option... Pending Applied Excluded (Questions) Excluded (Expired) Exc…" at bounding box center [893, 271] width 159 height 30
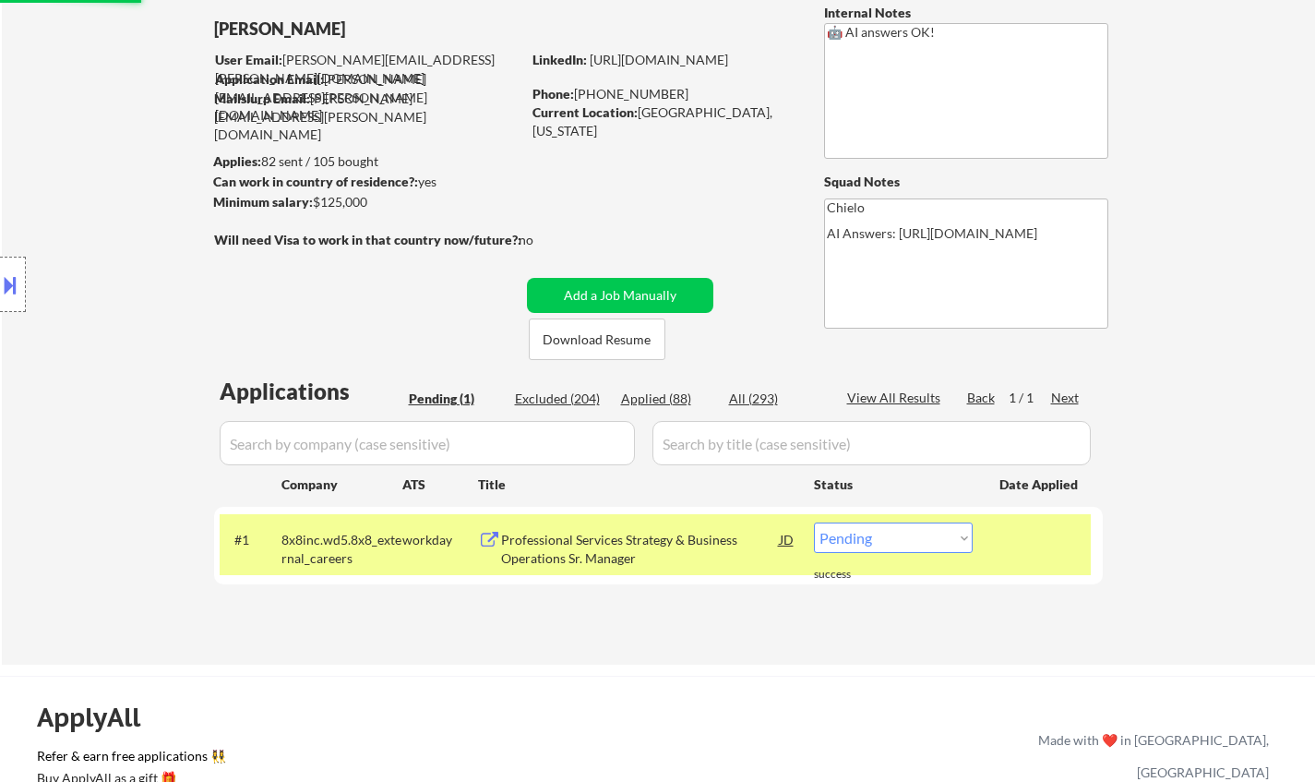
scroll to position [185, 0]
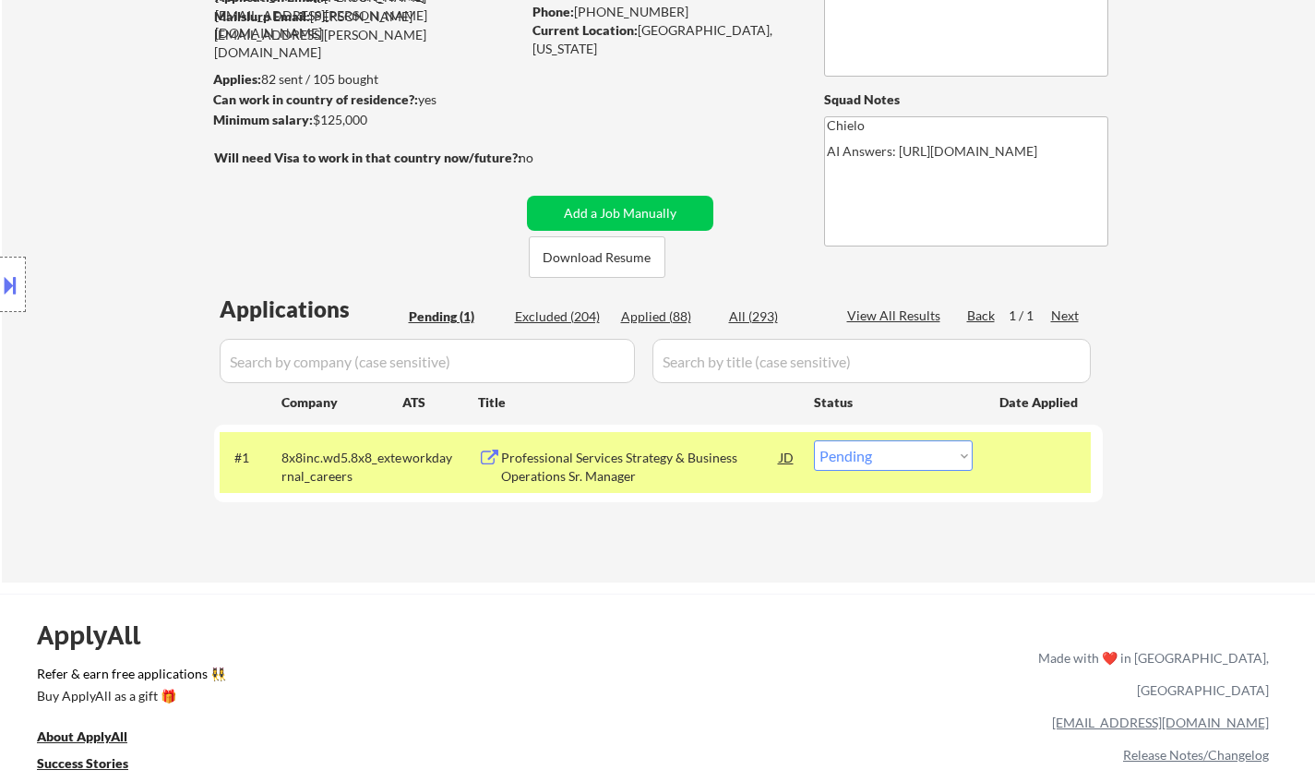
click at [595, 454] on div "Professional Services Strategy & Business Operations Sr. Manager" at bounding box center [640, 467] width 279 height 36
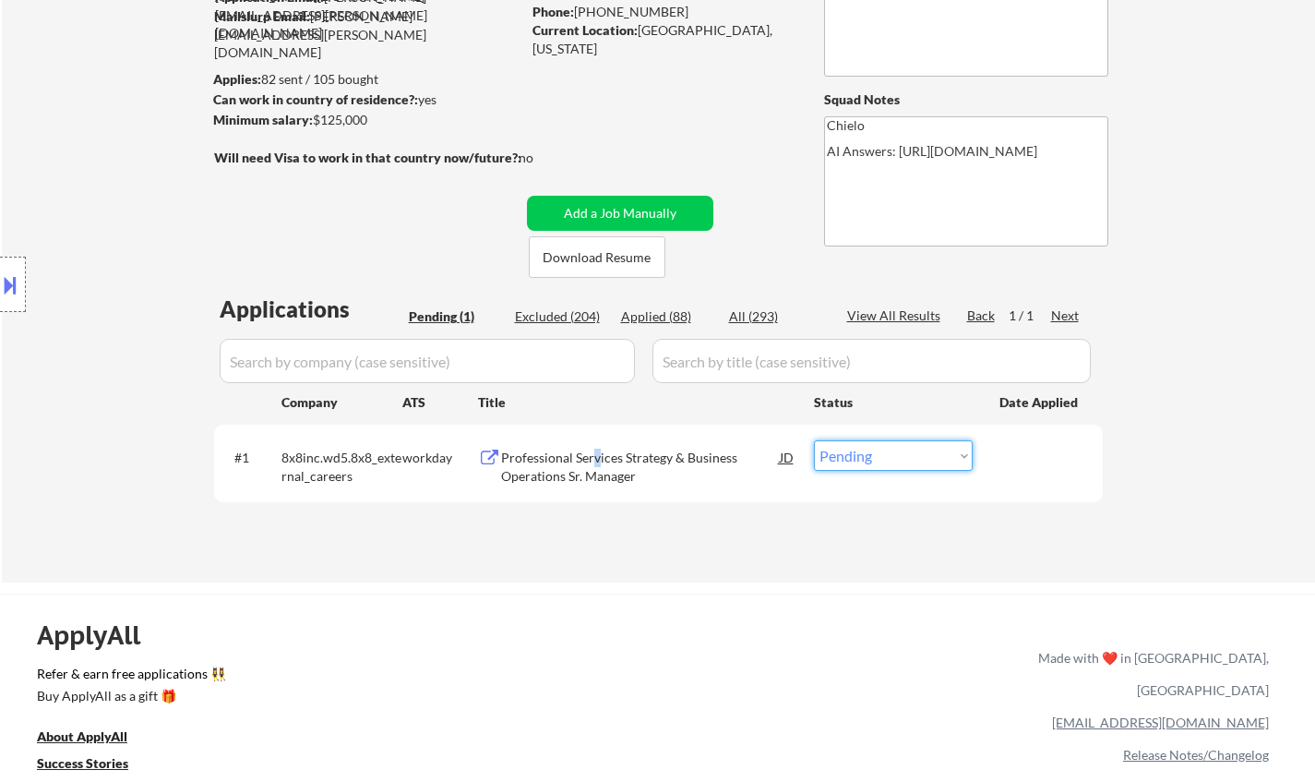
drag, startPoint x: 866, startPoint y: 452, endPoint x: 884, endPoint y: 469, distance: 24.8
click at [866, 452] on select "Choose an option... Pending Applied Excluded (Questions) Excluded (Expired) Exc…" at bounding box center [893, 455] width 159 height 30
select select ""excluded__expired_""
click at [814, 440] on select "Choose an option... Pending Applied Excluded (Questions) Excluded (Expired) Exc…" at bounding box center [893, 455] width 159 height 30
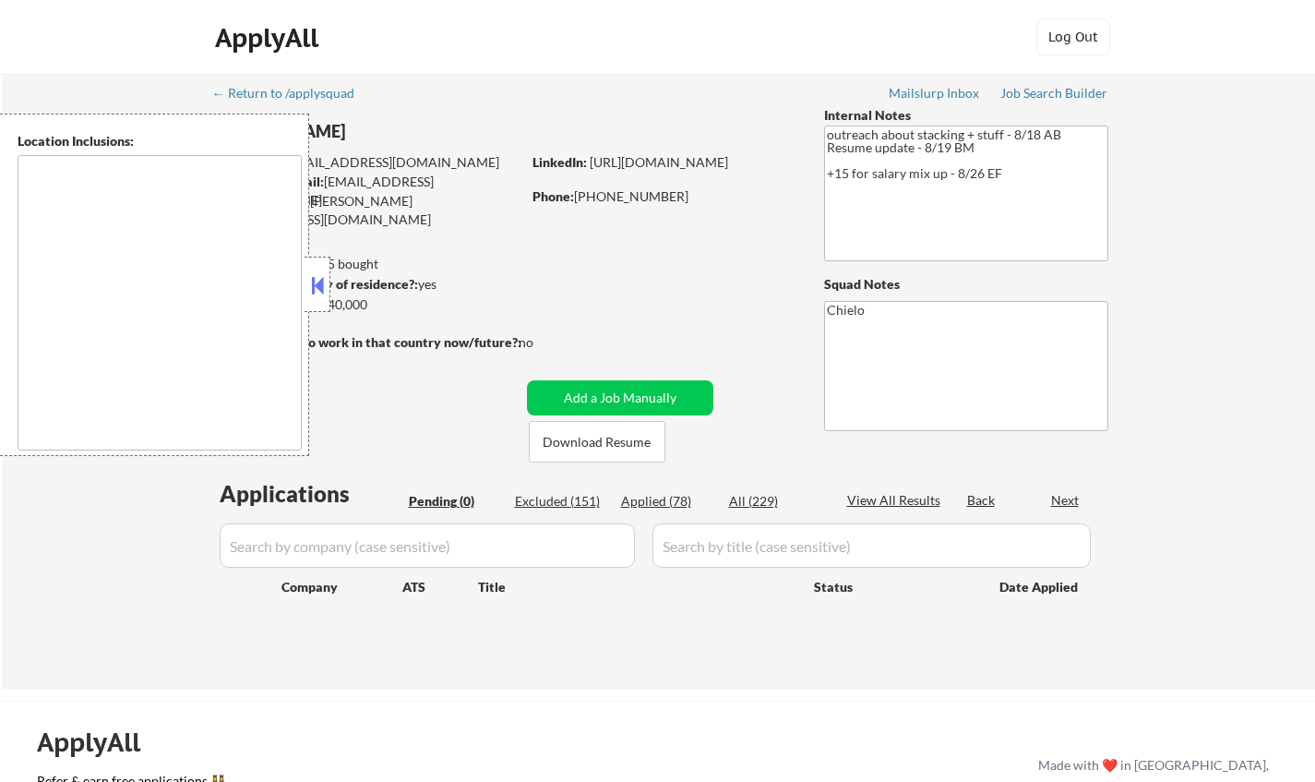
type textarea "[GEOGRAPHIC_DATA], [GEOGRAPHIC_DATA] [GEOGRAPHIC_DATA], [GEOGRAPHIC_DATA] [GEOG…"
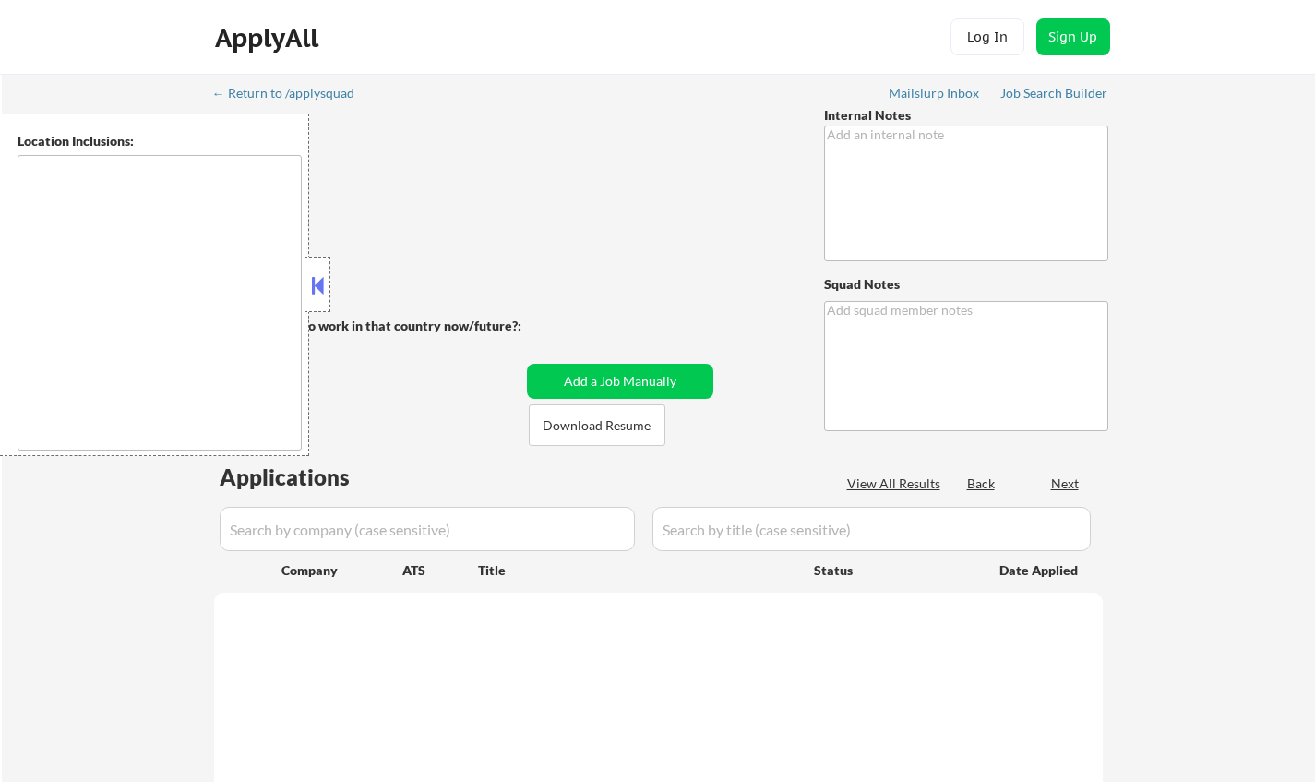
type textarea "• Removed min salary! Pls apply to roles skipped bc of salary. You can use $90k…"
type textarea "Chielo"
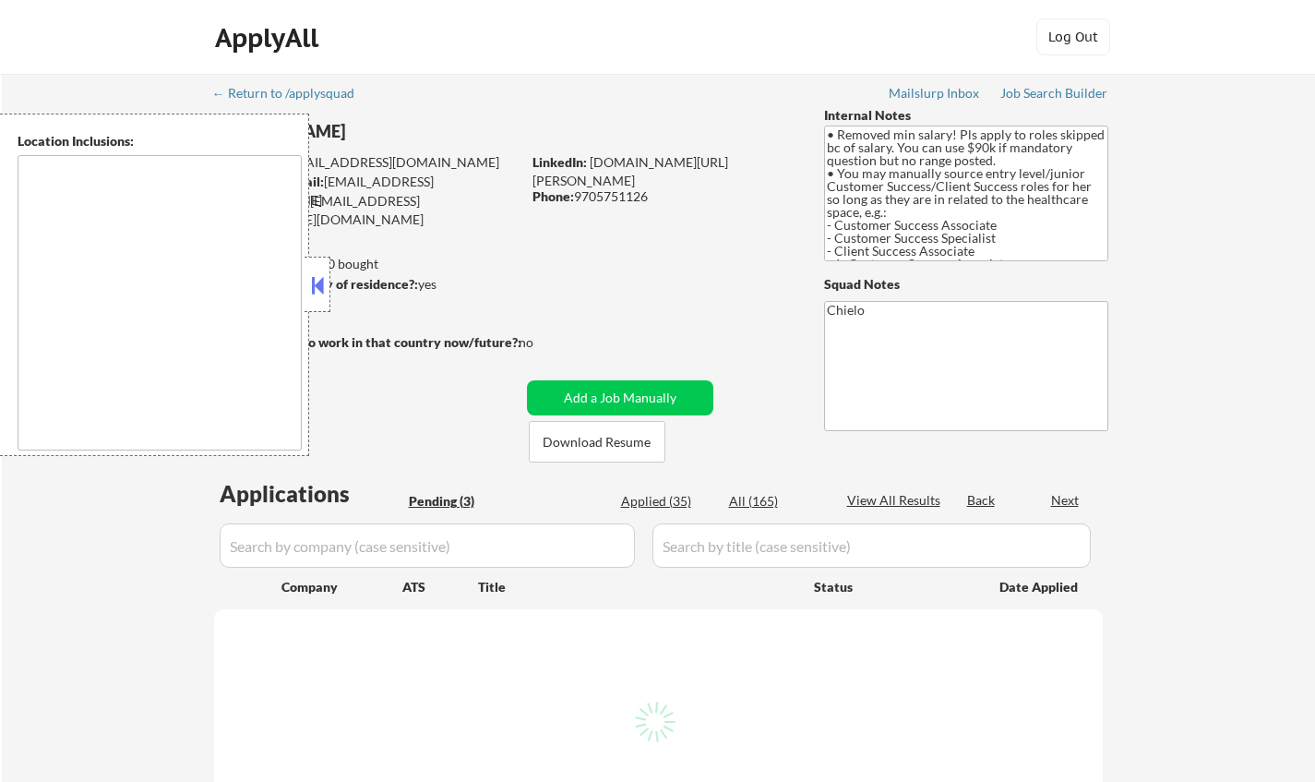
select select ""pending""
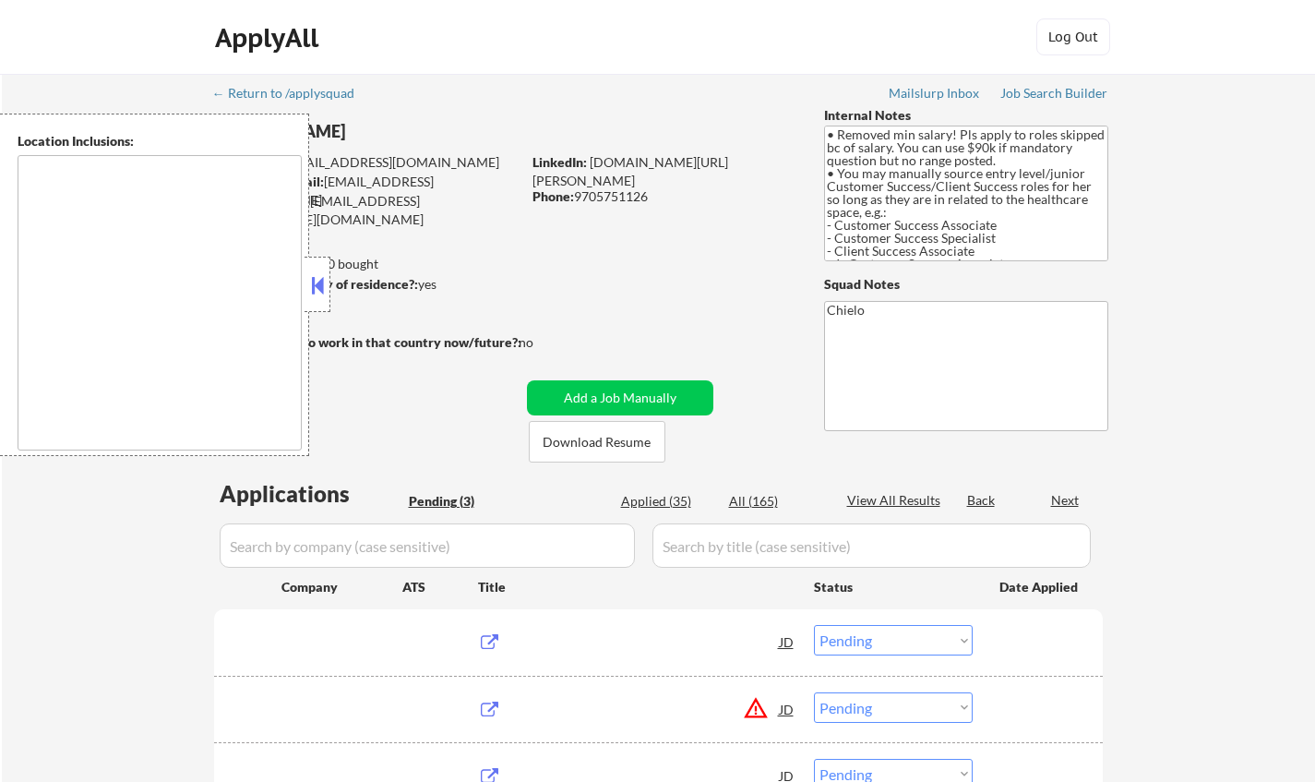
type textarea "[GEOGRAPHIC_DATA], [GEOGRAPHIC_DATA], [GEOGRAPHIC_DATA] [GEOGRAPHIC_DATA], [GEO…"
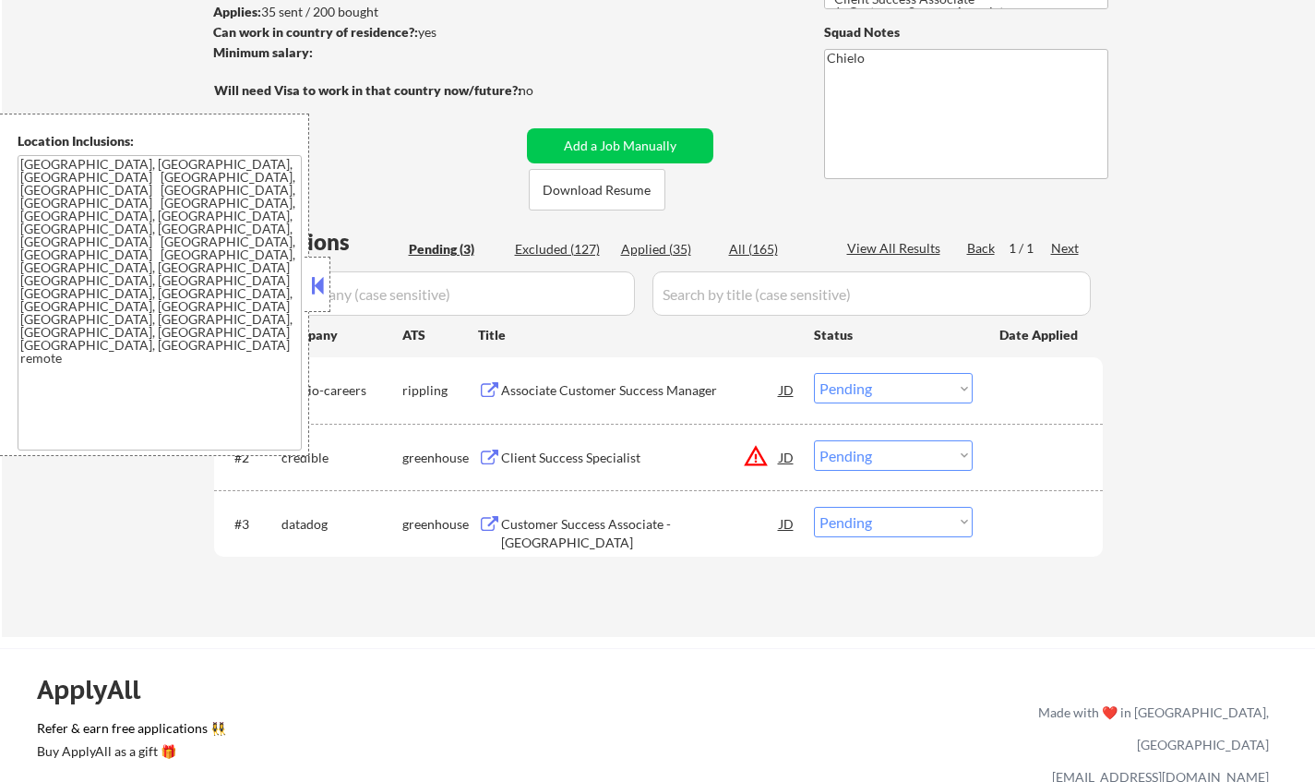
scroll to position [277, 0]
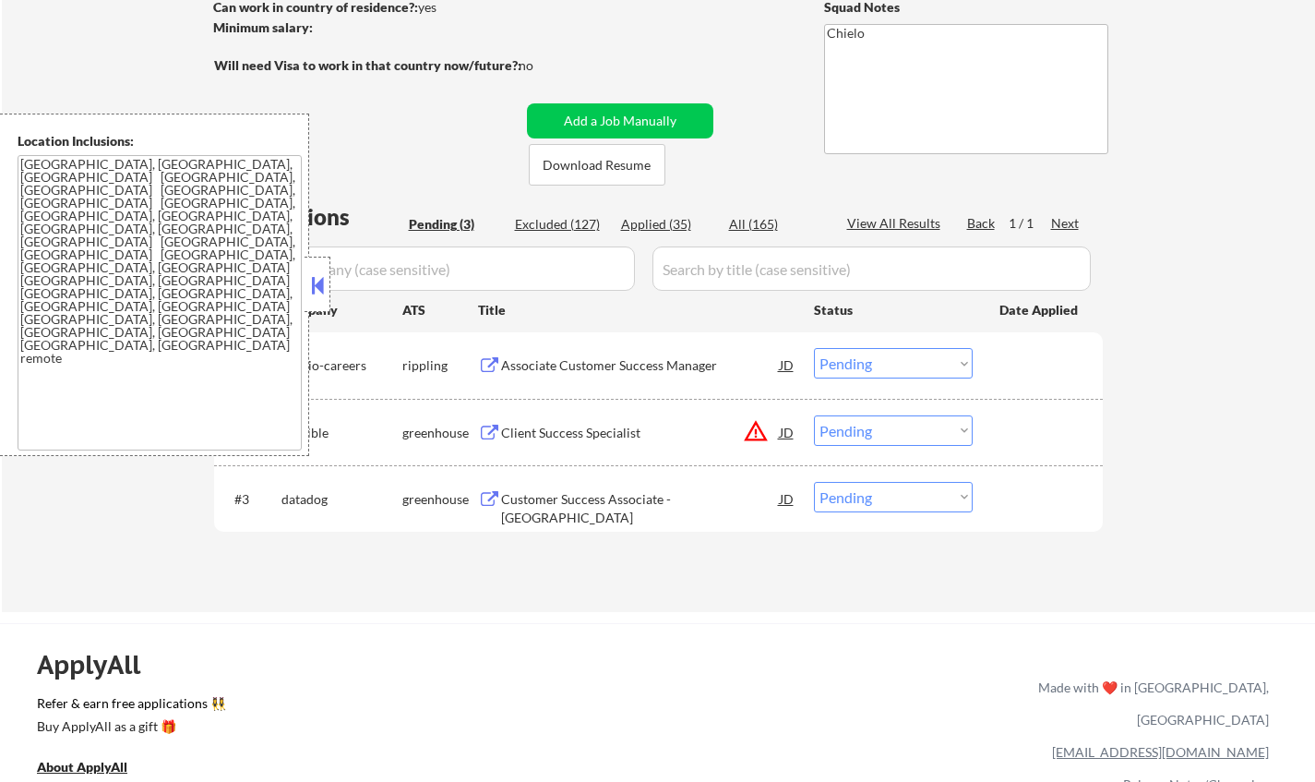
click at [331, 311] on div "Company" at bounding box center [342, 310] width 121 height 18
click at [315, 279] on button at bounding box center [317, 285] width 20 height 28
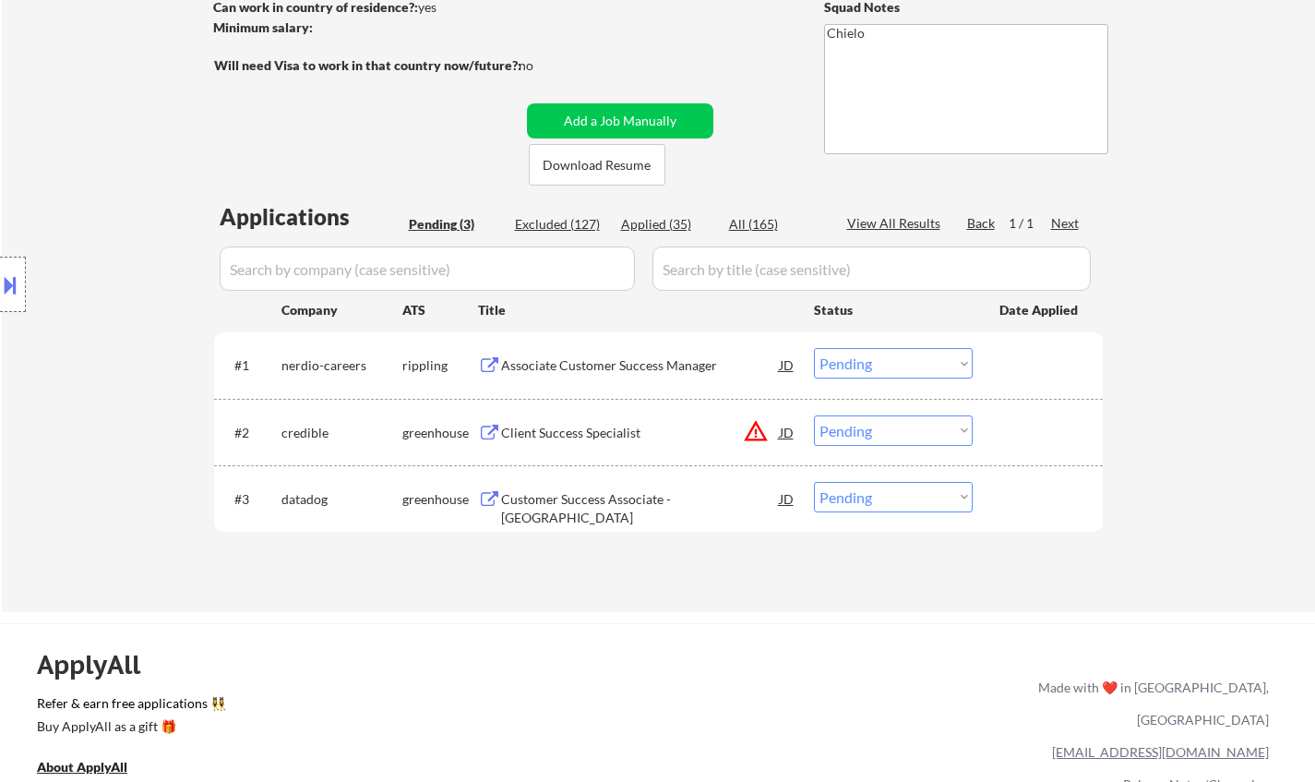
click at [639, 370] on div "Associate Customer Success Manager" at bounding box center [640, 365] width 279 height 18
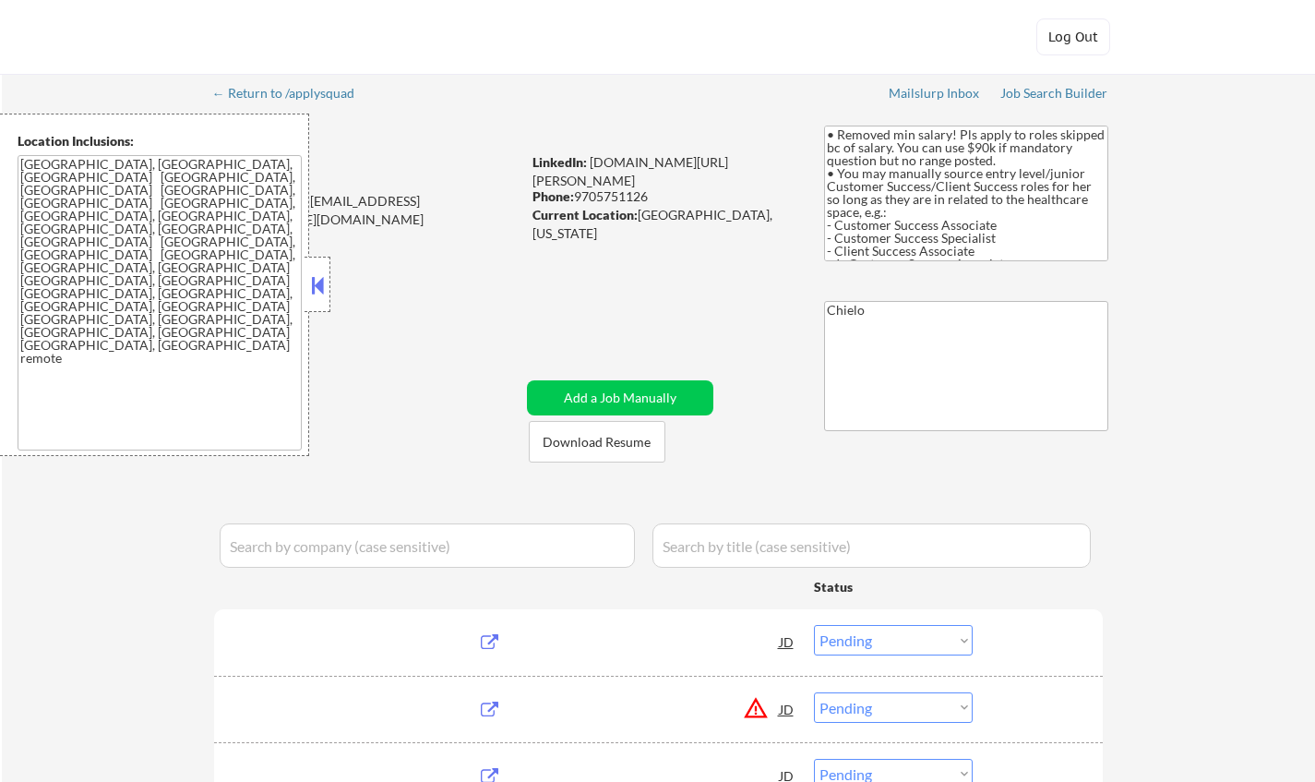
select select ""pending""
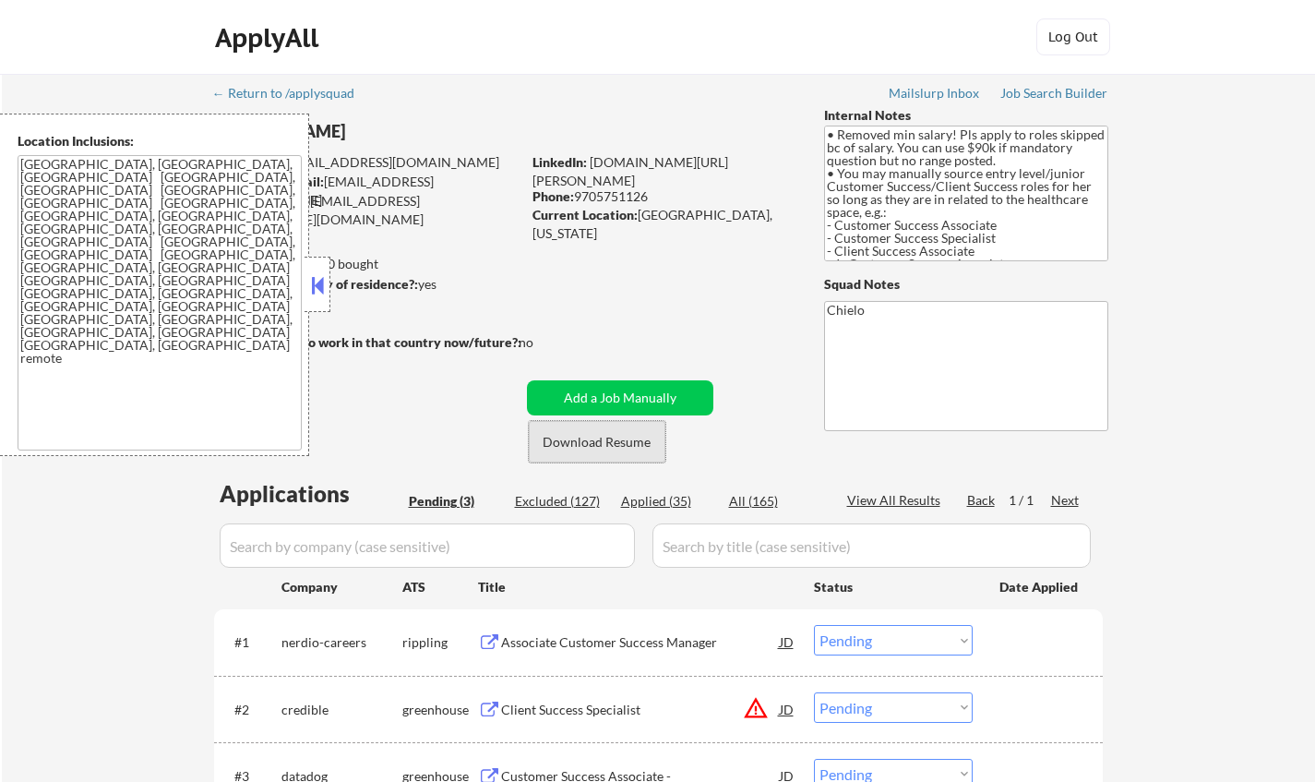
click at [610, 449] on button "Download Resume" at bounding box center [597, 442] width 137 height 42
click at [303, 288] on div "Location Inclusions: [GEOGRAPHIC_DATA], [GEOGRAPHIC_DATA] [GEOGRAPHIC_DATA], [G…" at bounding box center [154, 285] width 309 height 342
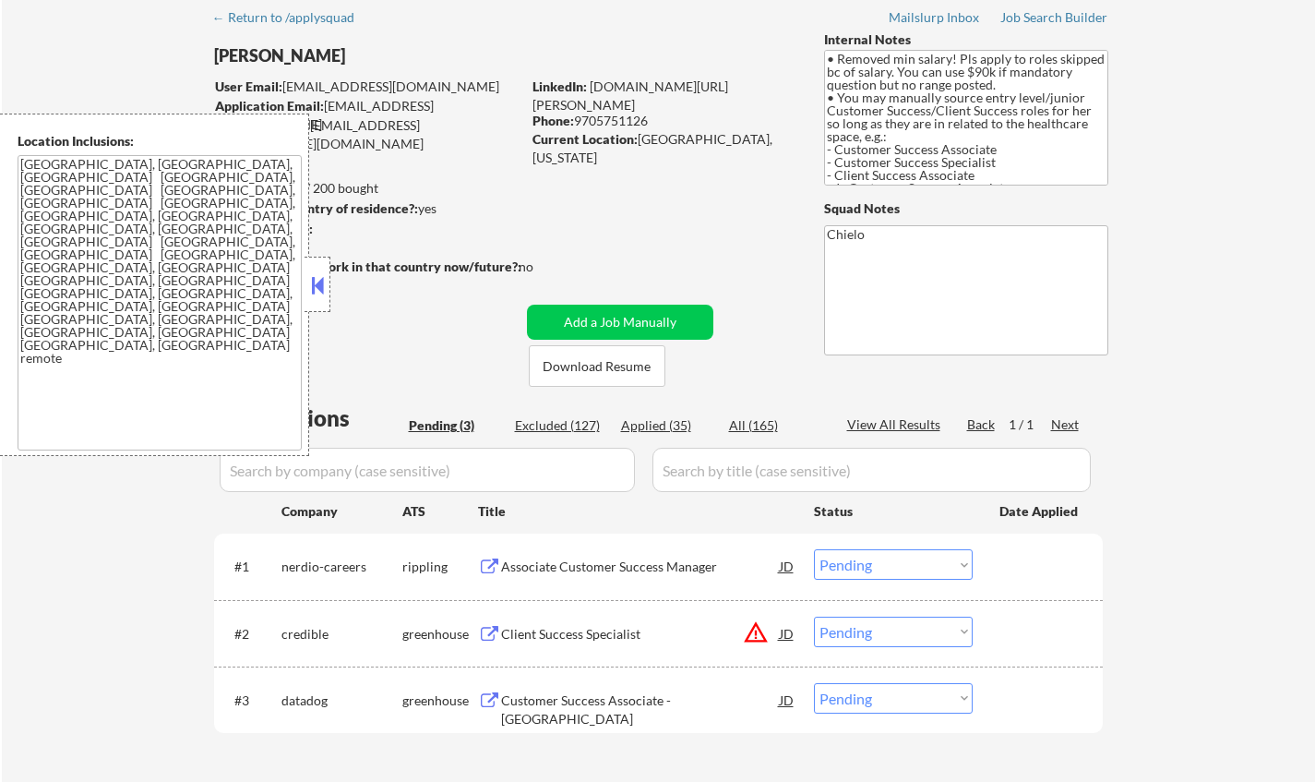
scroll to position [185, 0]
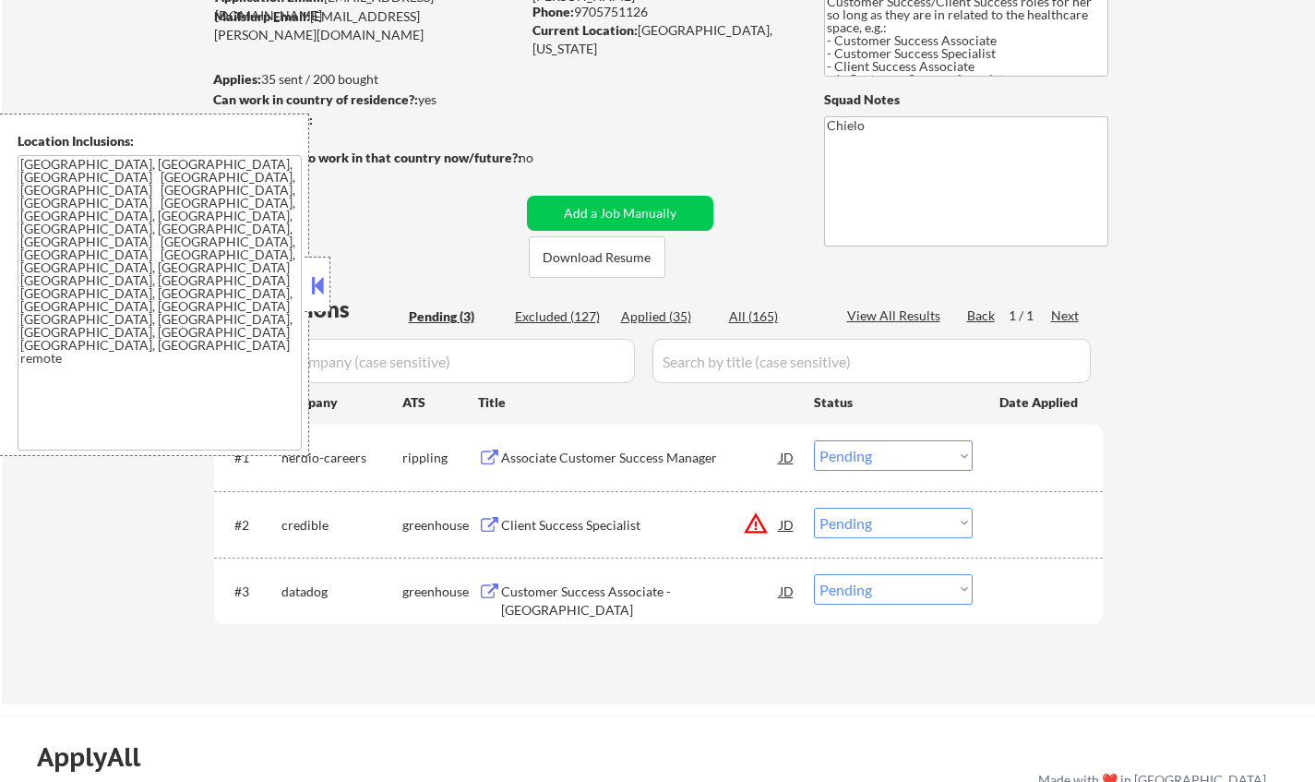
click at [309, 284] on button at bounding box center [317, 285] width 20 height 28
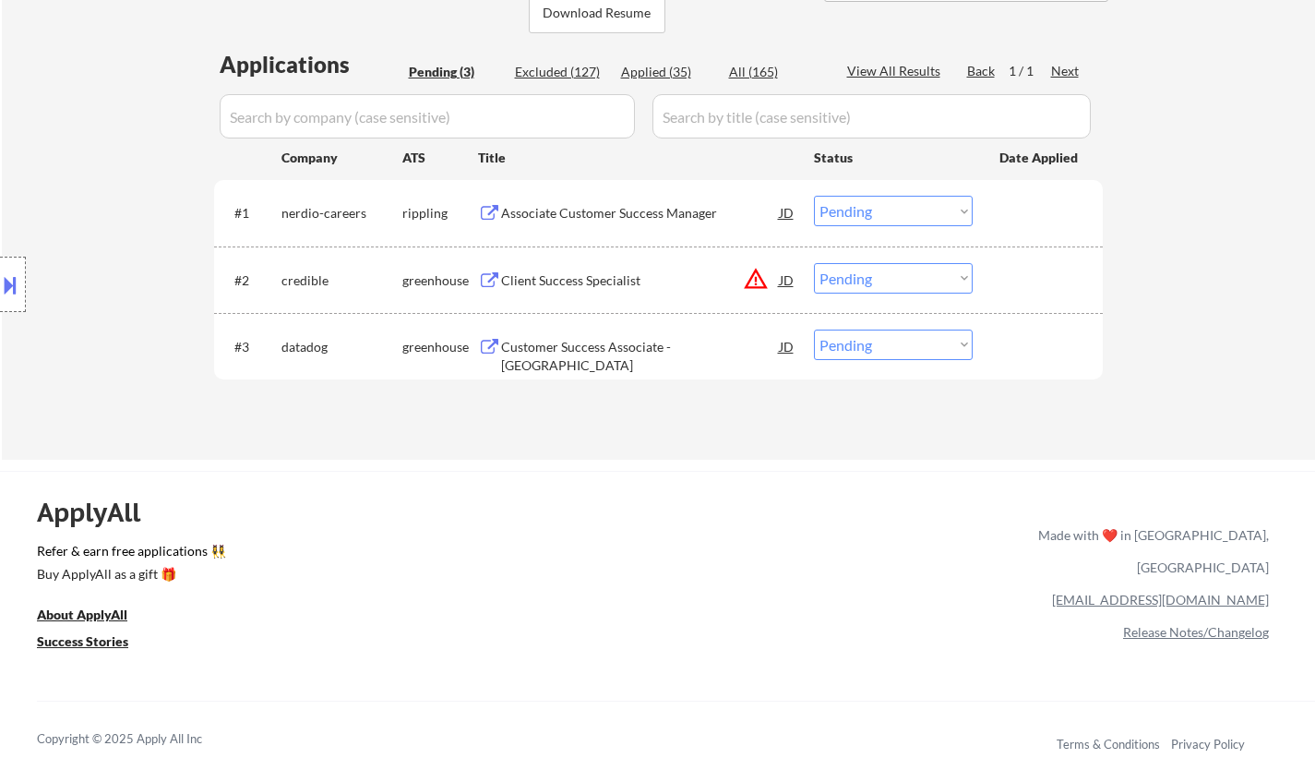
scroll to position [461, 0]
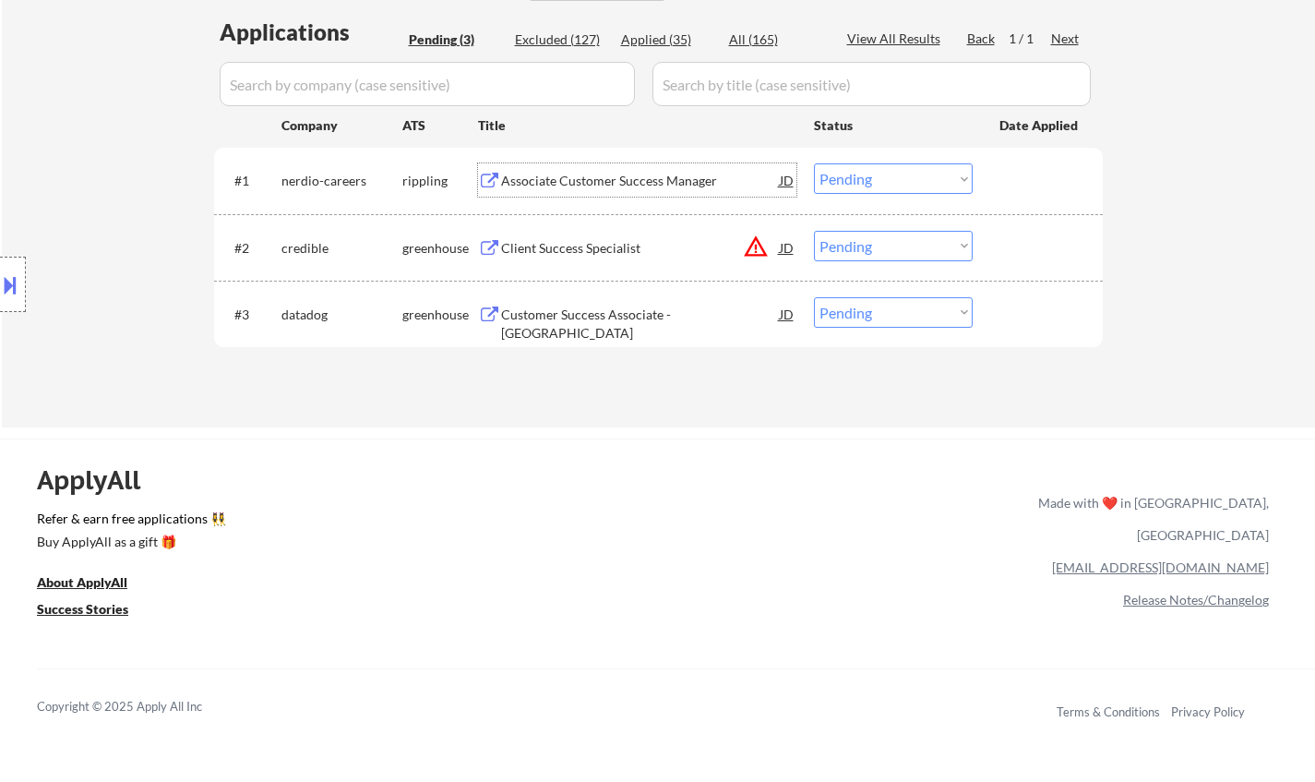
click at [597, 181] on div "Associate Customer Success Manager" at bounding box center [640, 181] width 279 height 18
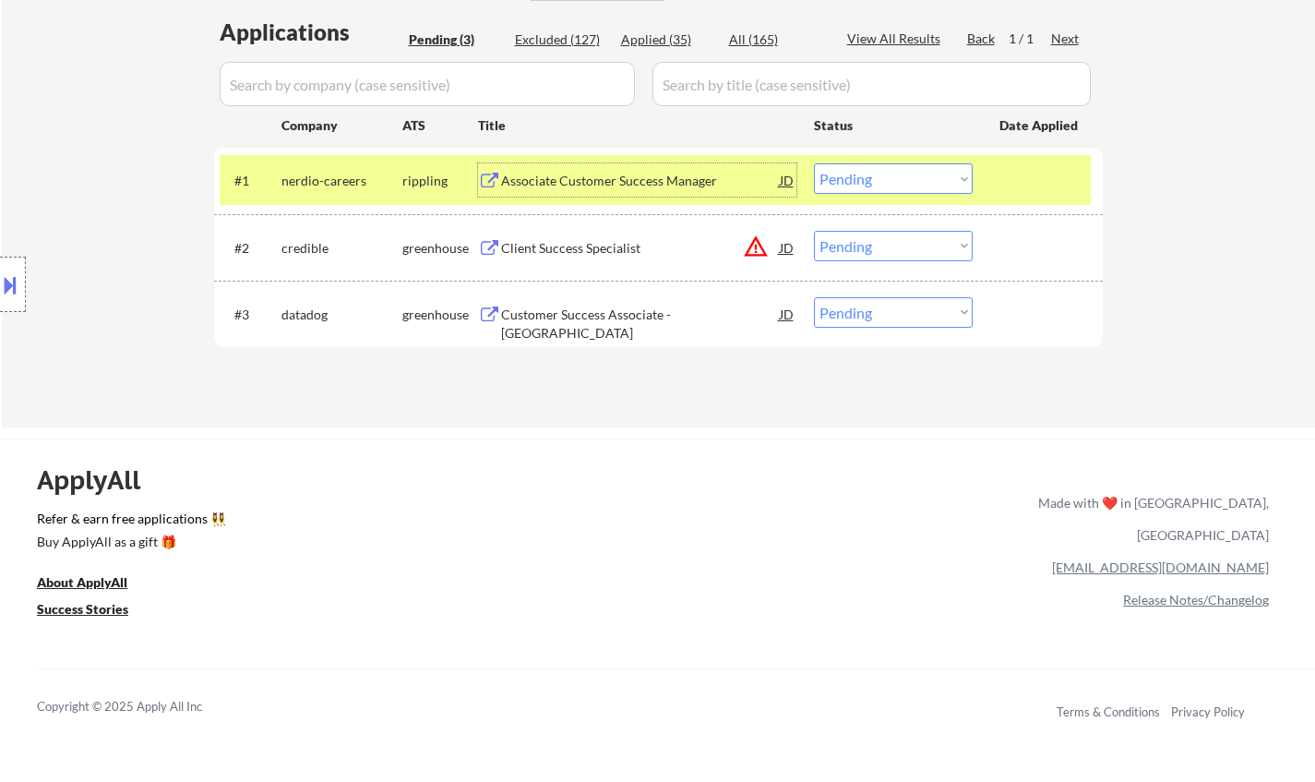
drag, startPoint x: 921, startPoint y: 173, endPoint x: 930, endPoint y: 188, distance: 18.2
click at [921, 173] on select "Choose an option... Pending Applied Excluded (Questions) Excluded (Expired) Exc…" at bounding box center [893, 178] width 159 height 30
click at [814, 163] on select "Choose an option... Pending Applied Excluded (Questions) Excluded (Expired) Exc…" at bounding box center [893, 178] width 159 height 30
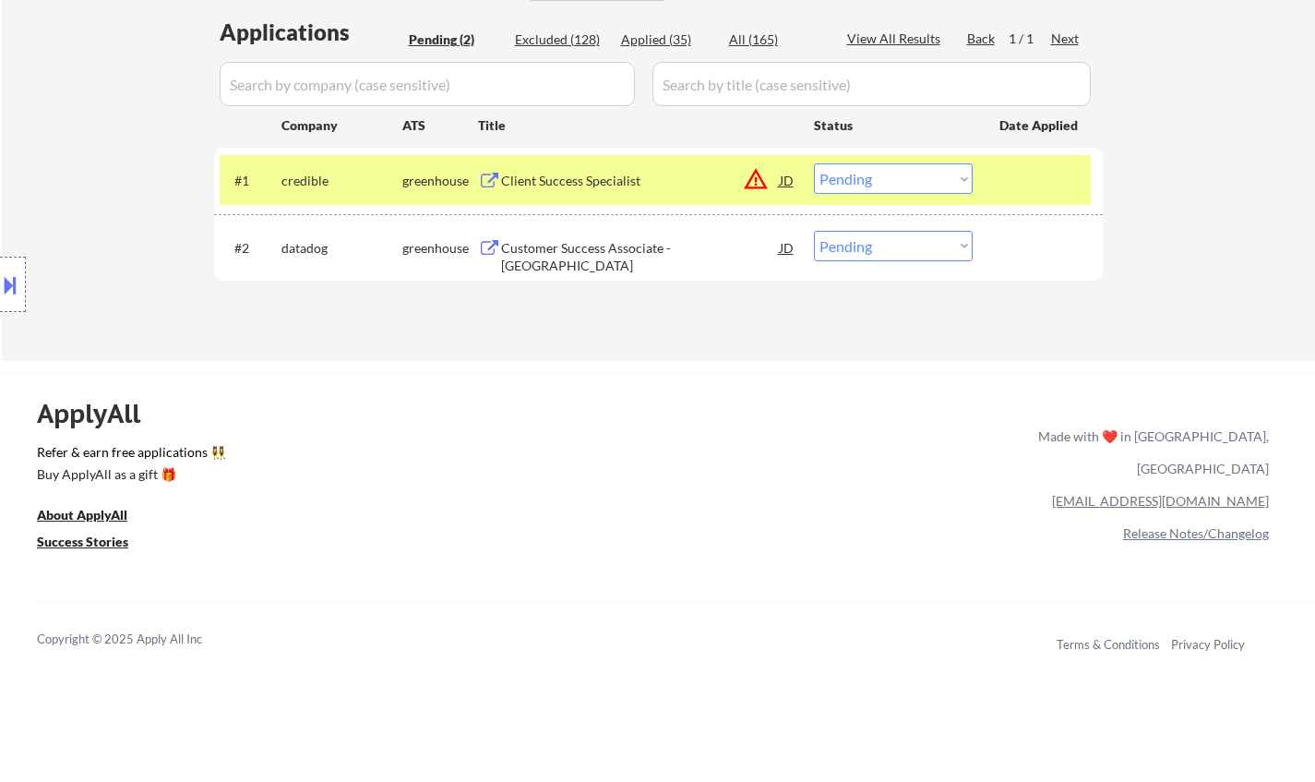
click at [782, 174] on div "JD" at bounding box center [787, 179] width 18 height 33
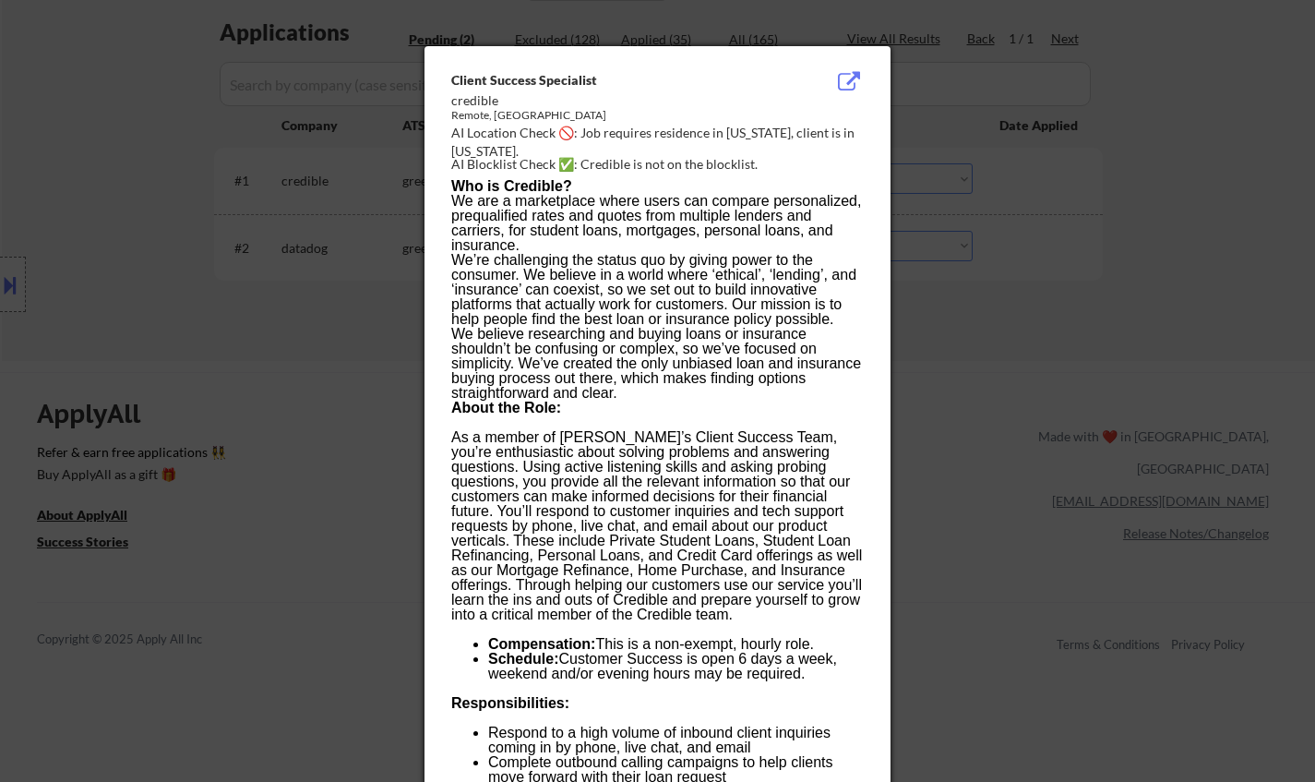
click at [1252, 459] on div at bounding box center [657, 391] width 1315 height 782
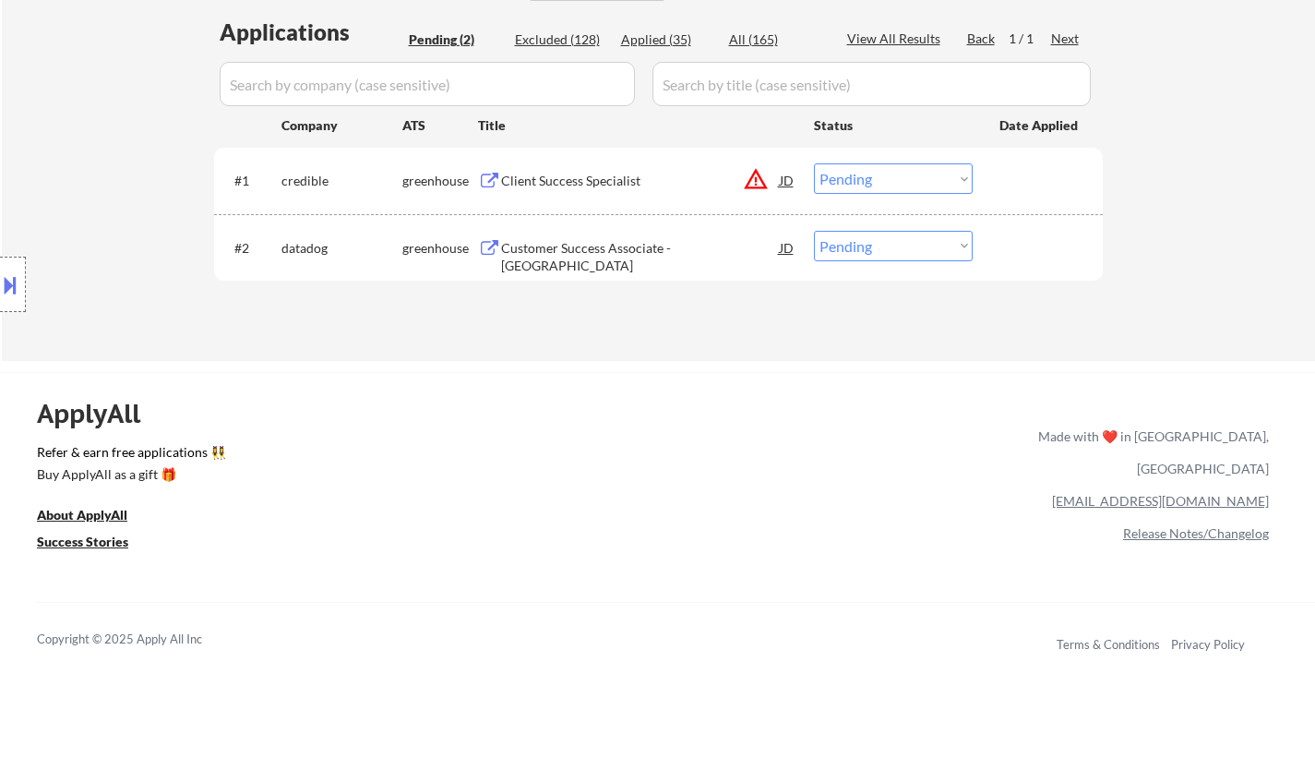
click at [785, 176] on div "JD" at bounding box center [787, 179] width 18 height 33
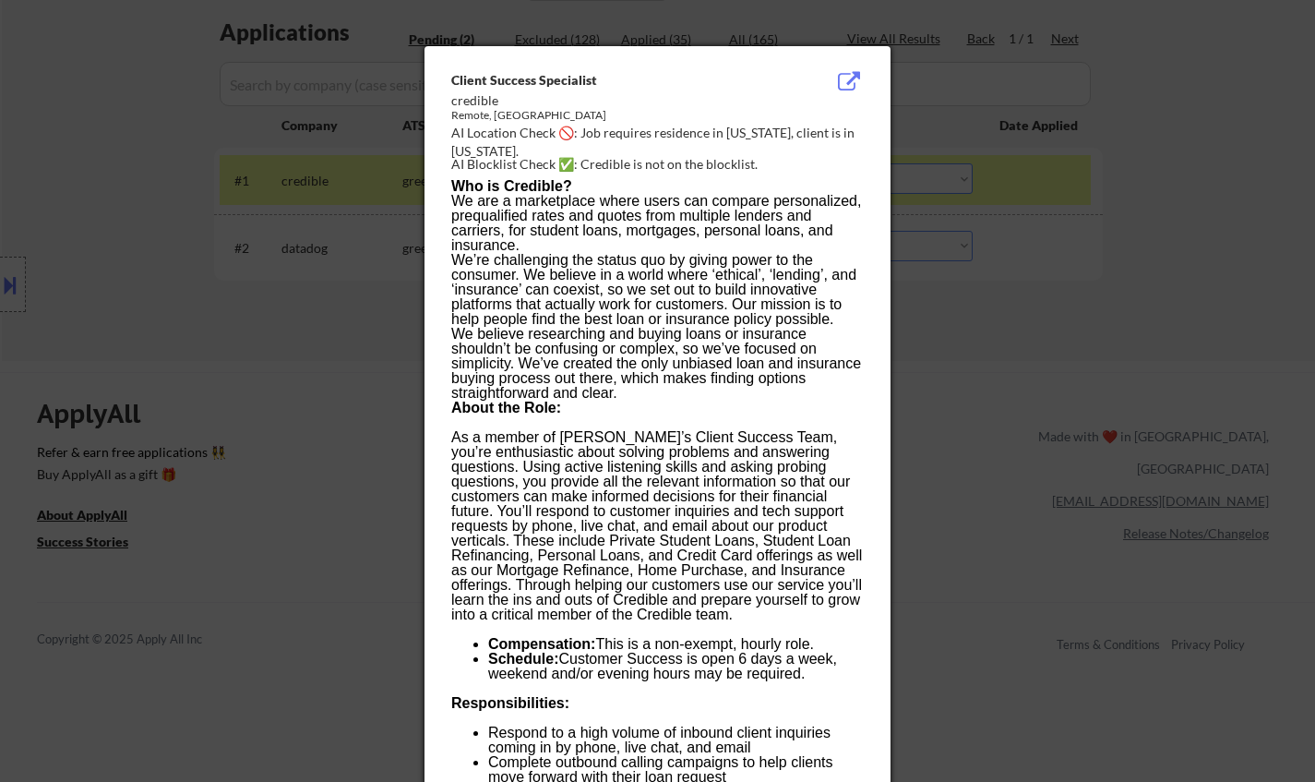
click at [1209, 281] on div at bounding box center [657, 391] width 1315 height 782
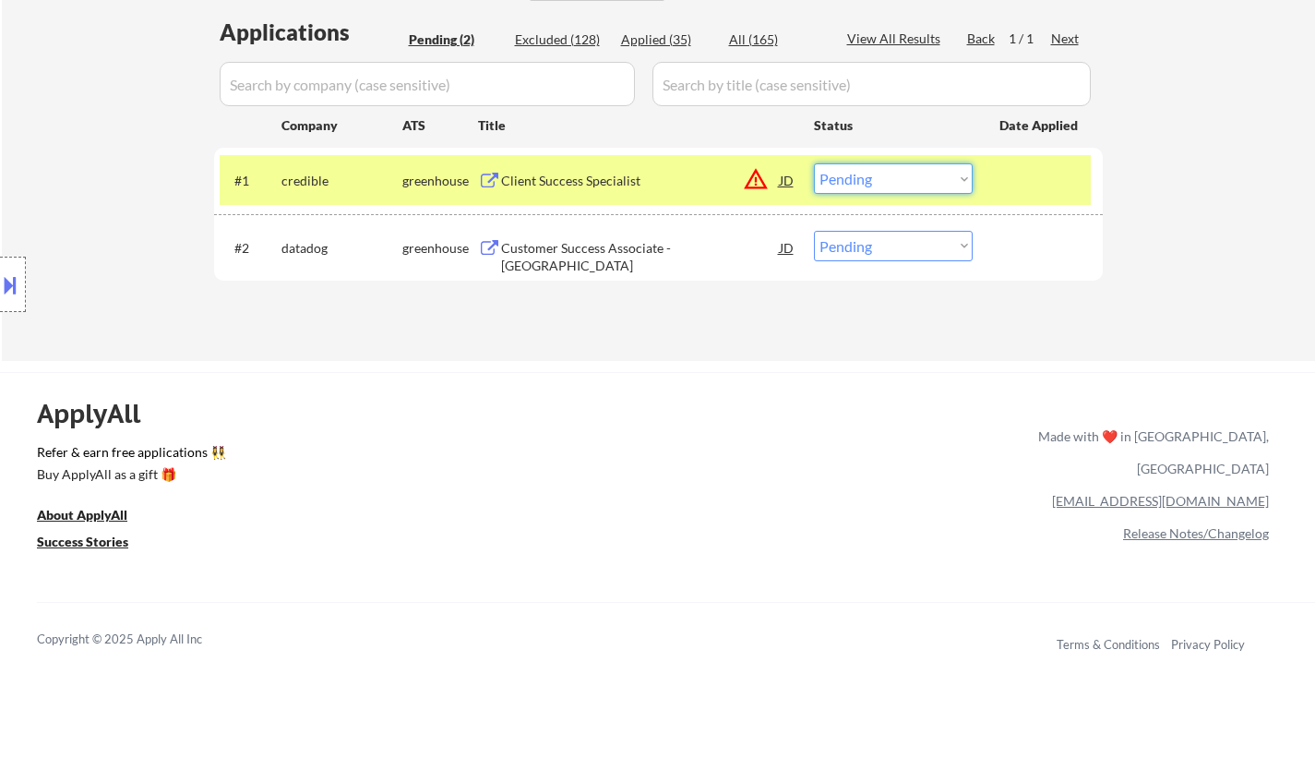
click at [880, 182] on select "Choose an option... Pending Applied Excluded (Questions) Excluded (Expired) Exc…" at bounding box center [893, 178] width 159 height 30
click at [814, 163] on select "Choose an option... Pending Applied Excluded (Questions) Excluded (Expired) Exc…" at bounding box center [893, 178] width 159 height 30
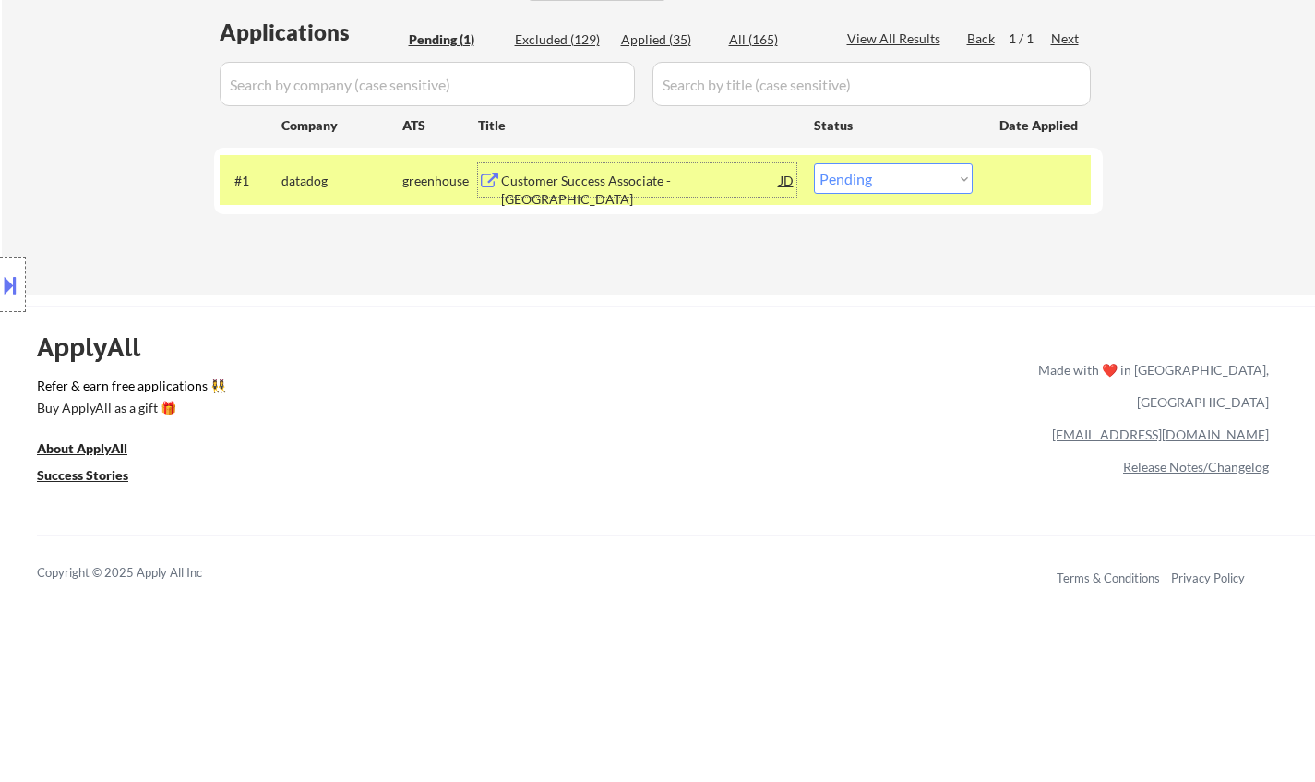
click at [537, 180] on div "Customer Success Associate - Denver" at bounding box center [640, 190] width 279 height 36
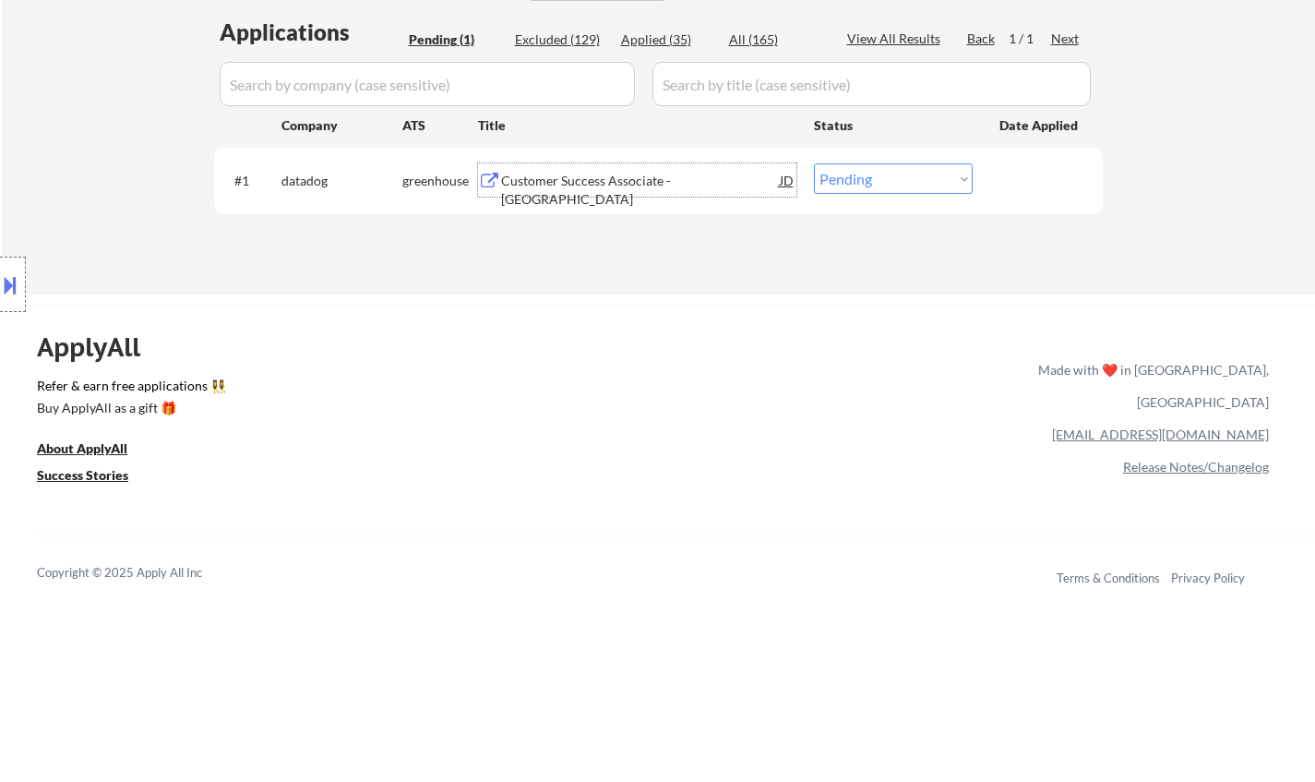
click at [928, 176] on select "Choose an option... Pending Applied Excluded (Questions) Excluded (Expired) Exc…" at bounding box center [893, 178] width 159 height 30
select select ""excluded__bad_match_""
click at [814, 163] on select "Choose an option... Pending Applied Excluded (Questions) Excluded (Expired) Exc…" at bounding box center [893, 178] width 159 height 30
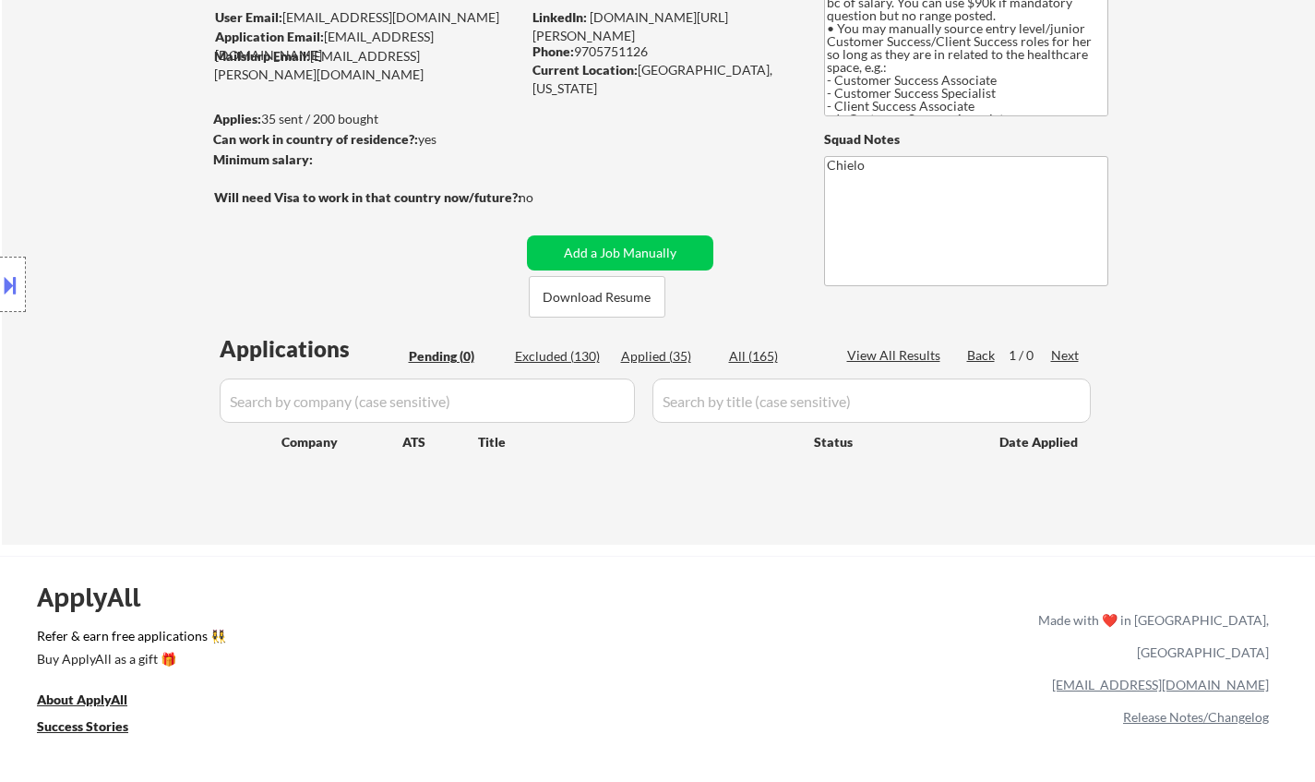
scroll to position [92, 0]
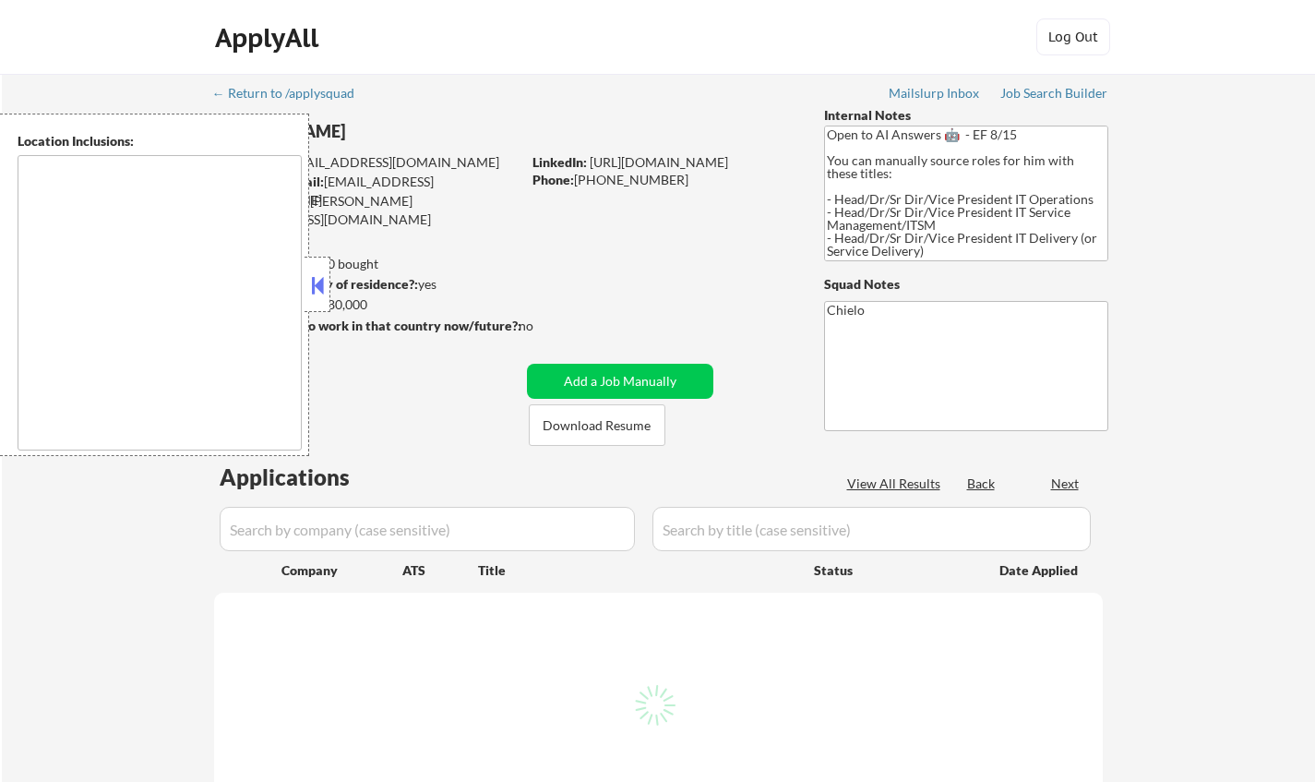
select select ""pending""
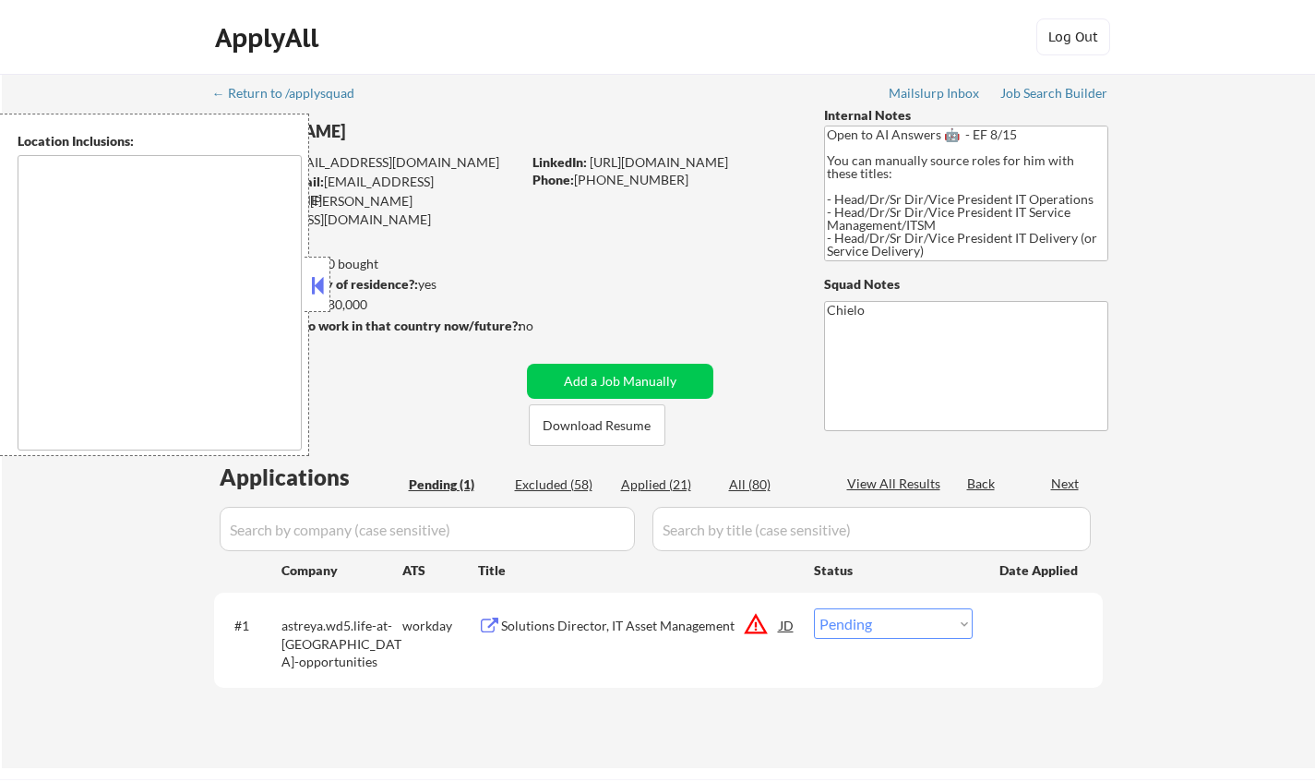
type textarea "[GEOGRAPHIC_DATA], [GEOGRAPHIC_DATA] [GEOGRAPHIC_DATA], [GEOGRAPHIC_DATA] [GEOG…"
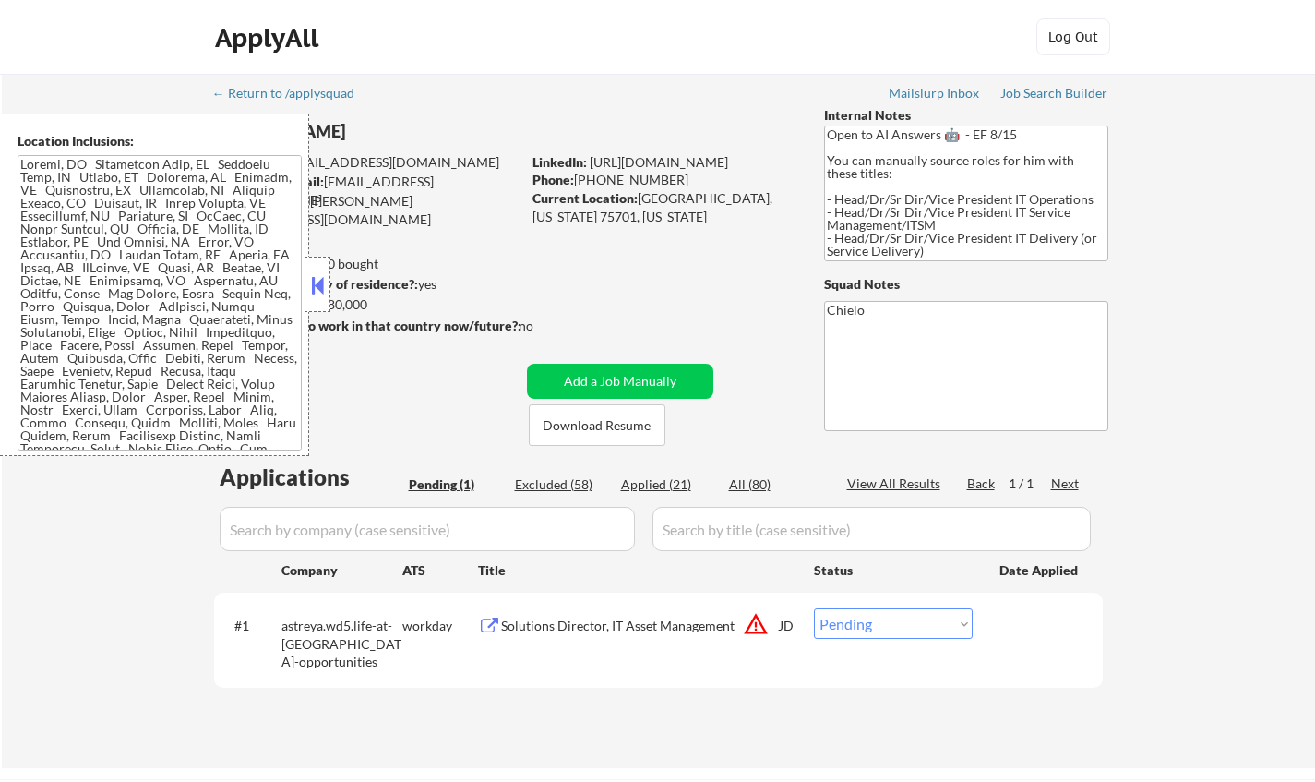
scroll to position [277, 0]
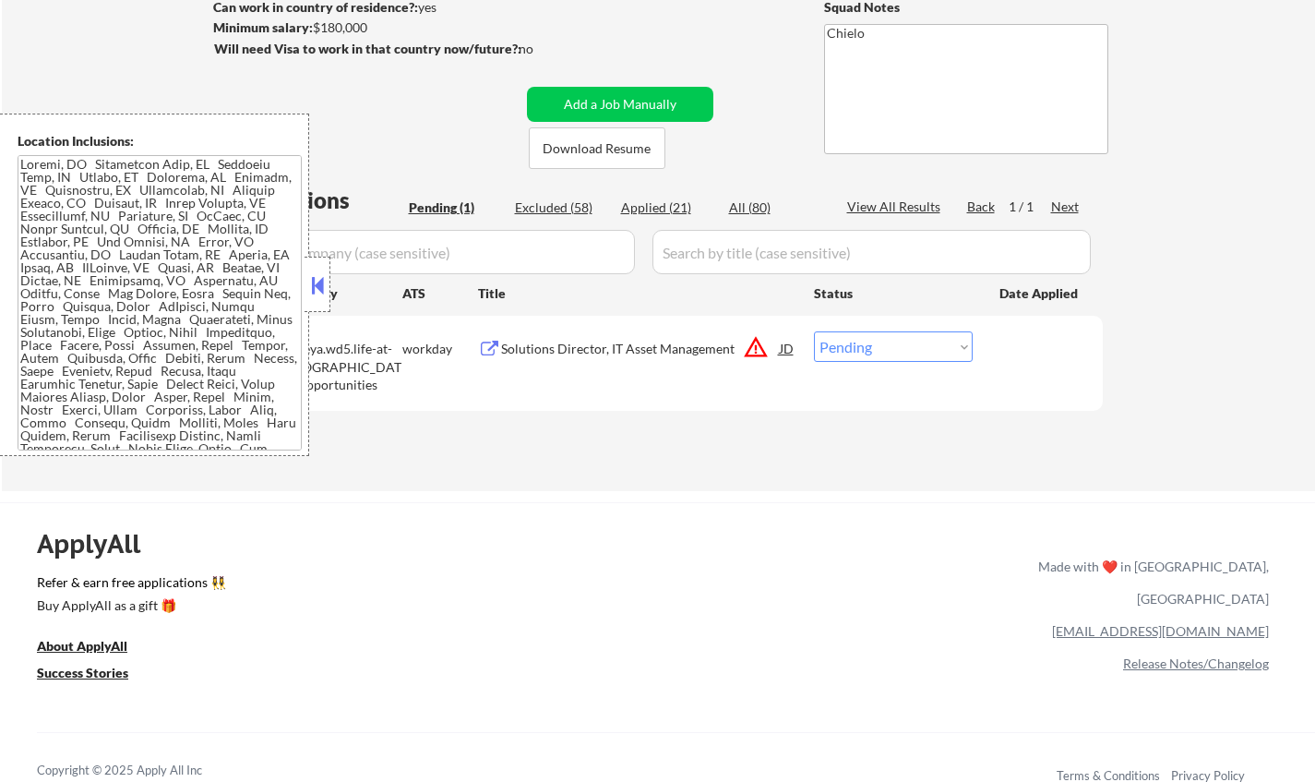
click at [314, 279] on button at bounding box center [317, 285] width 20 height 28
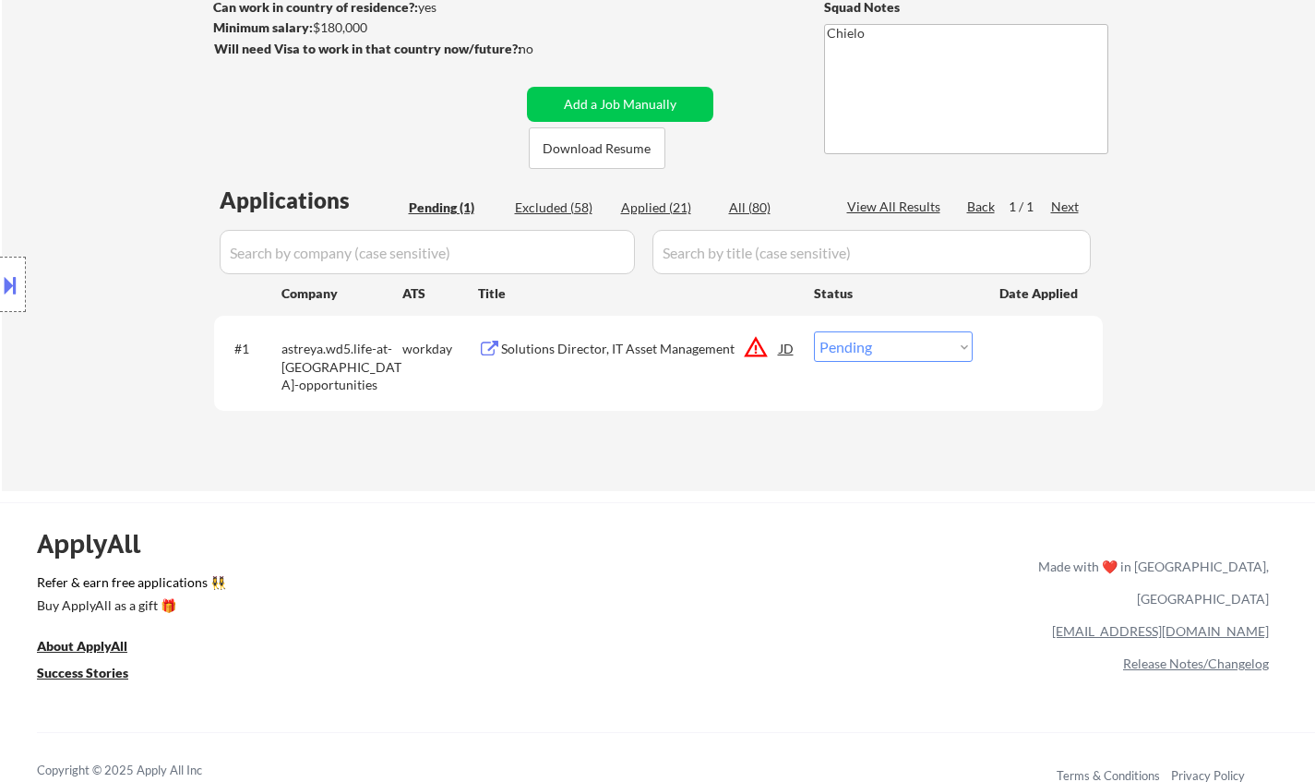
click at [1, 290] on button at bounding box center [10, 285] width 20 height 30
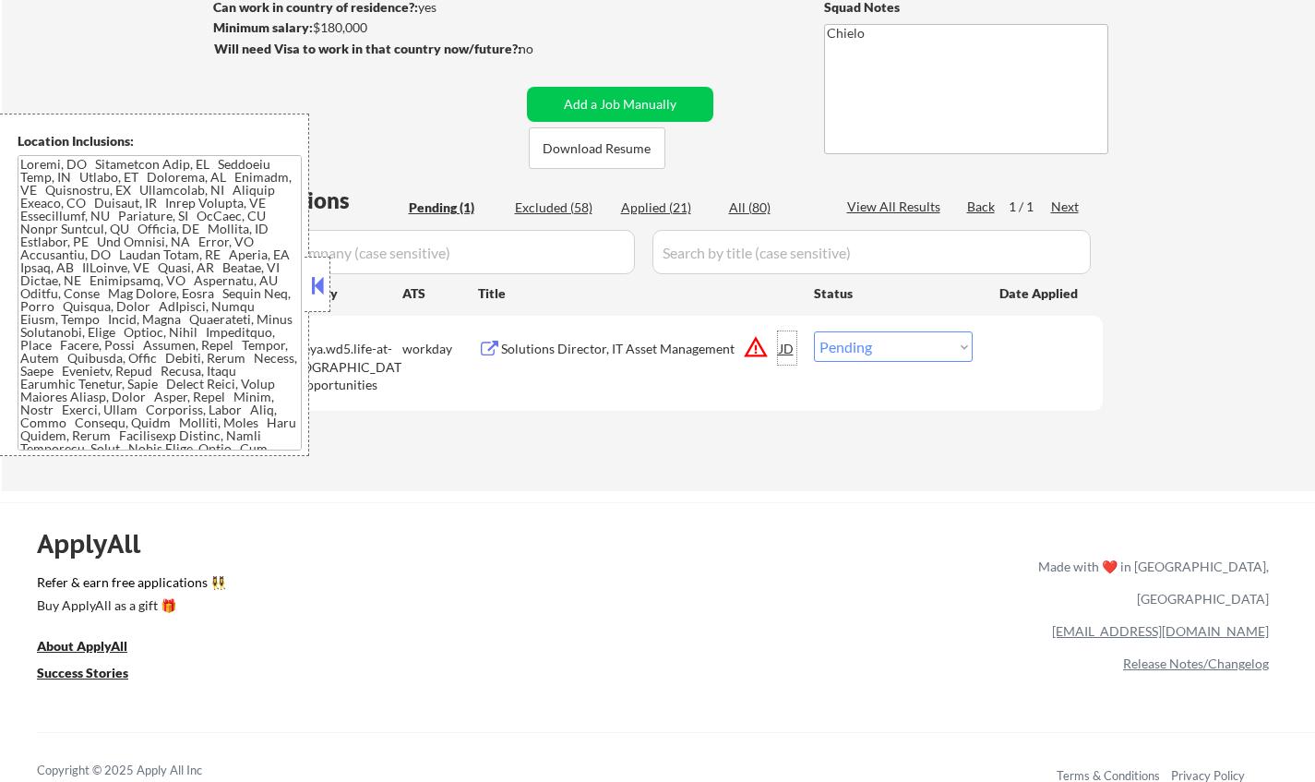
click at [783, 350] on div "JD" at bounding box center [787, 347] width 18 height 33
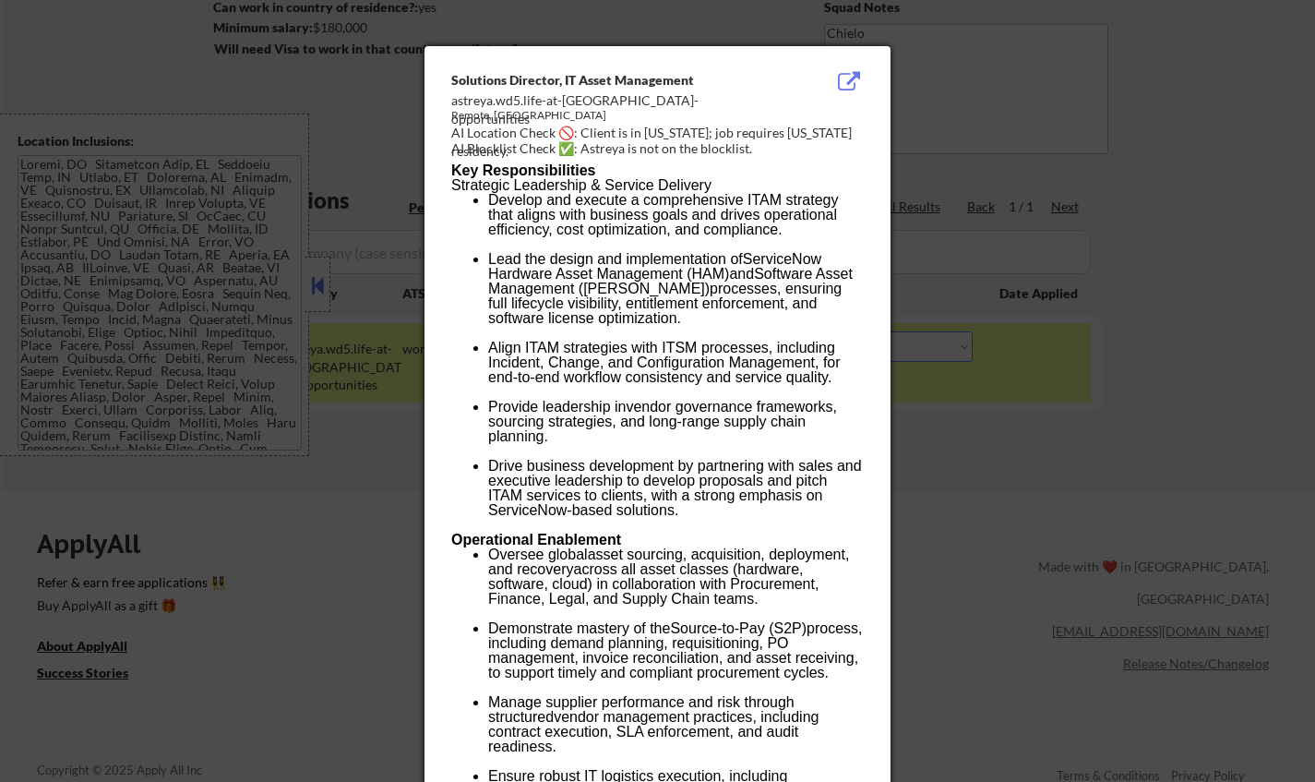
click at [1087, 515] on div at bounding box center [657, 391] width 1315 height 782
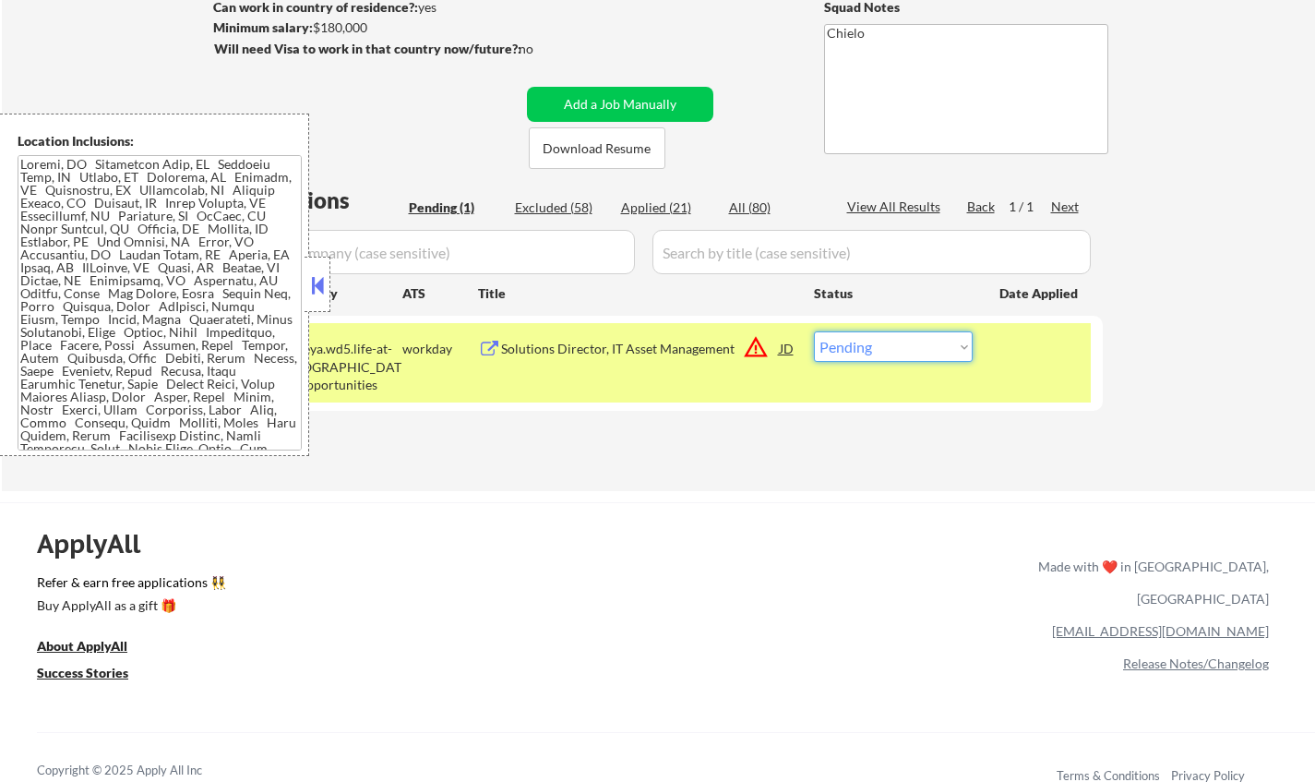
drag, startPoint x: 958, startPoint y: 346, endPoint x: 956, endPoint y: 360, distance: 14.0
click at [958, 346] on select "Choose an option... Pending Applied Excluded (Questions) Excluded (Expired) Exc…" at bounding box center [893, 346] width 159 height 30
select select ""excluded__location_""
click at [814, 331] on select "Choose an option... Pending Applied Excluded (Questions) Excluded (Expired) Exc…" at bounding box center [893, 346] width 159 height 30
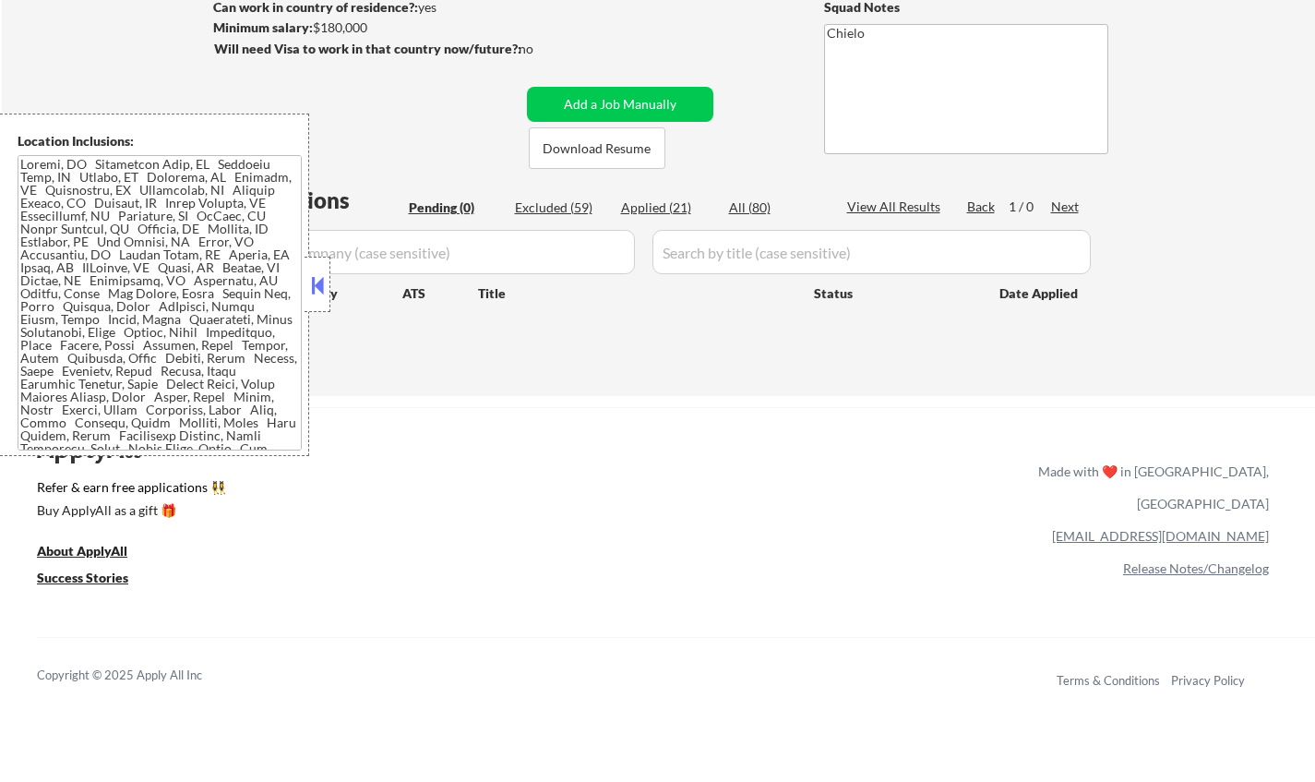
click at [324, 285] on button at bounding box center [317, 285] width 20 height 28
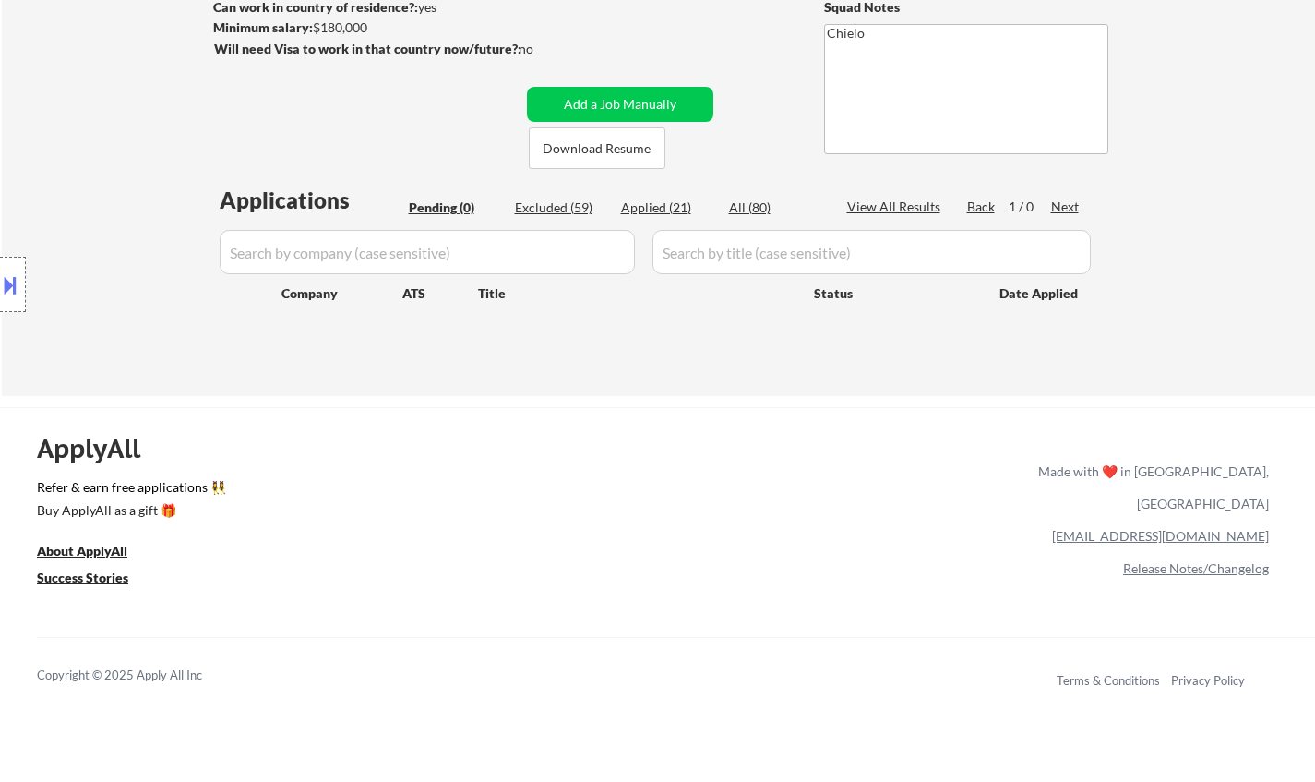
scroll to position [0, 0]
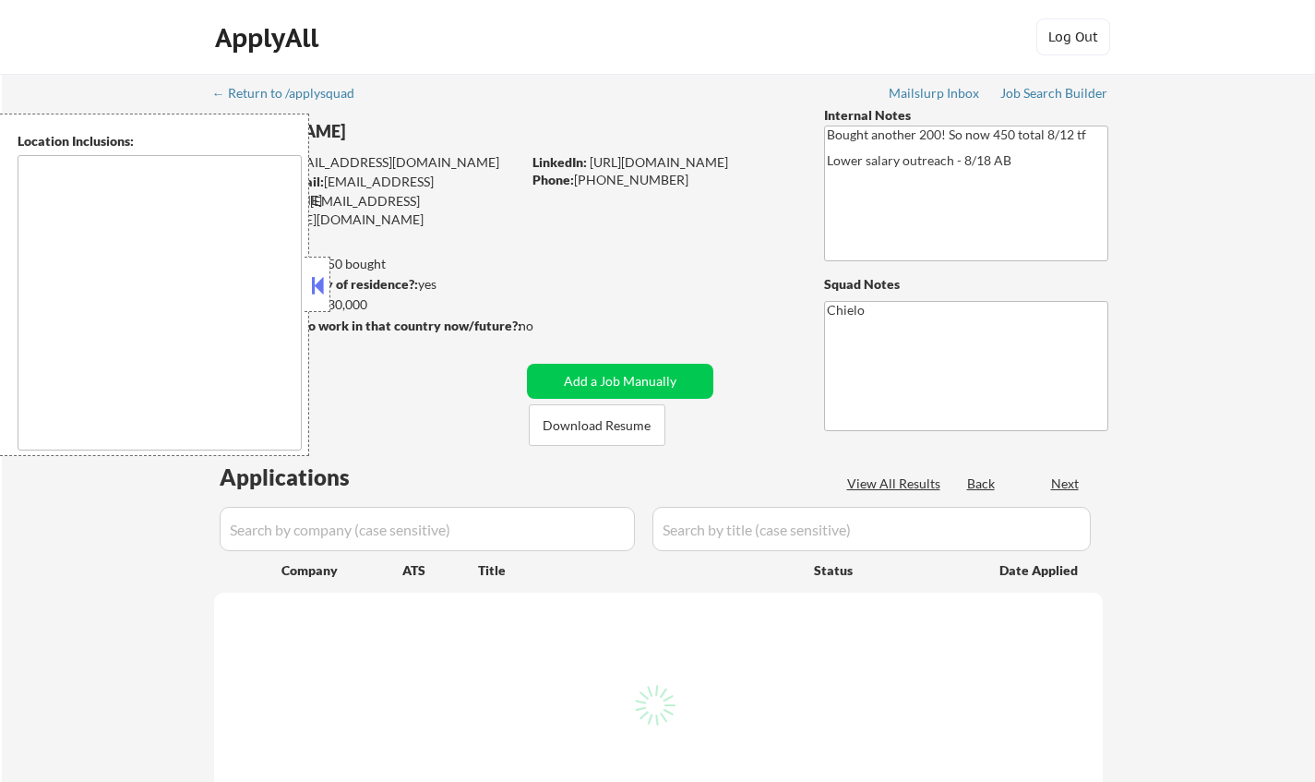
type textarea "[GEOGRAPHIC_DATA], [GEOGRAPHIC_DATA] [GEOGRAPHIC_DATA], [GEOGRAPHIC_DATA] [GEOG…"
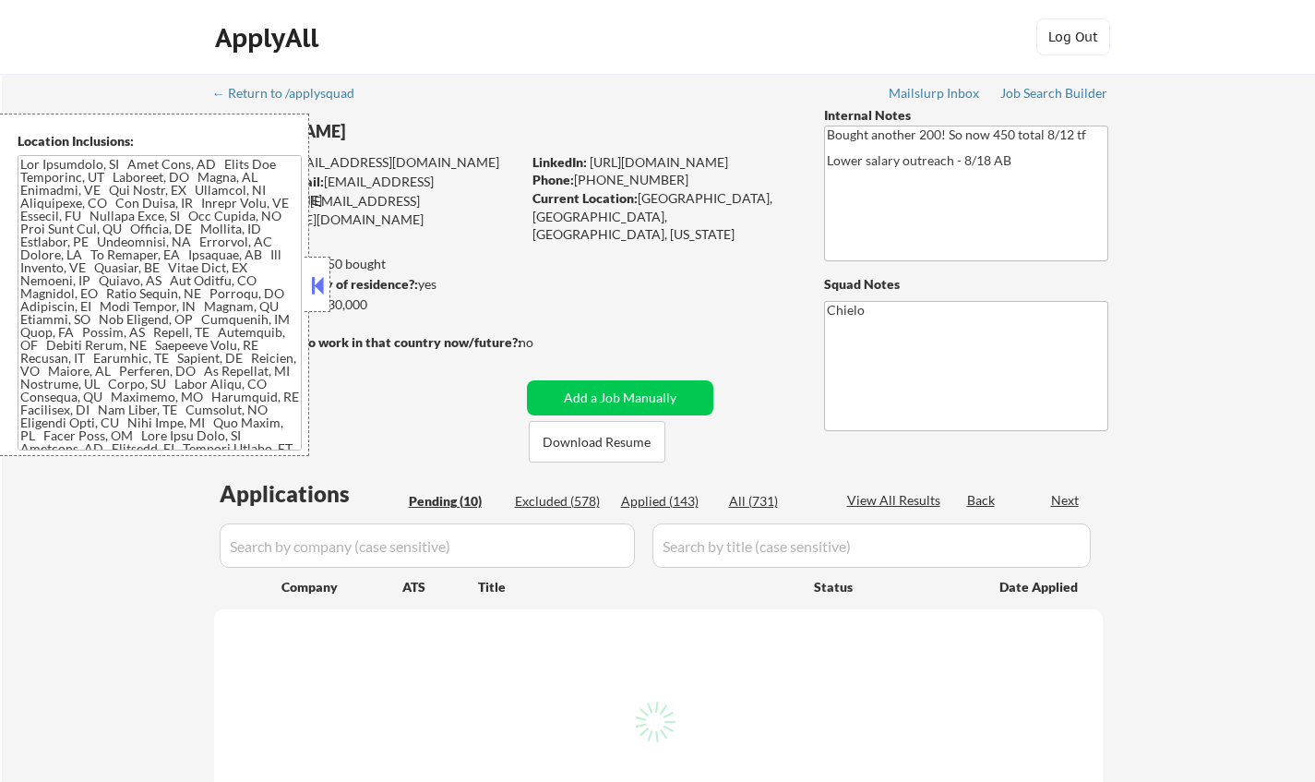
select select ""pending""
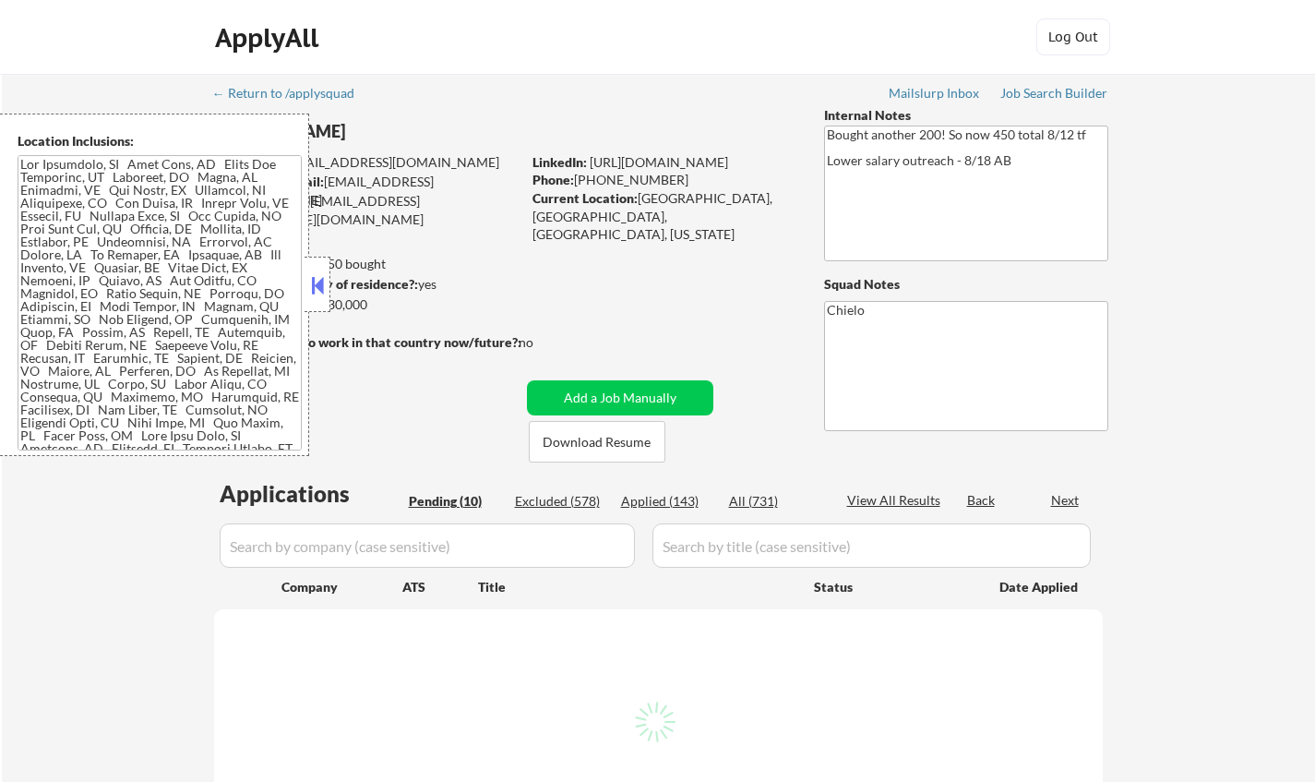
select select ""pending""
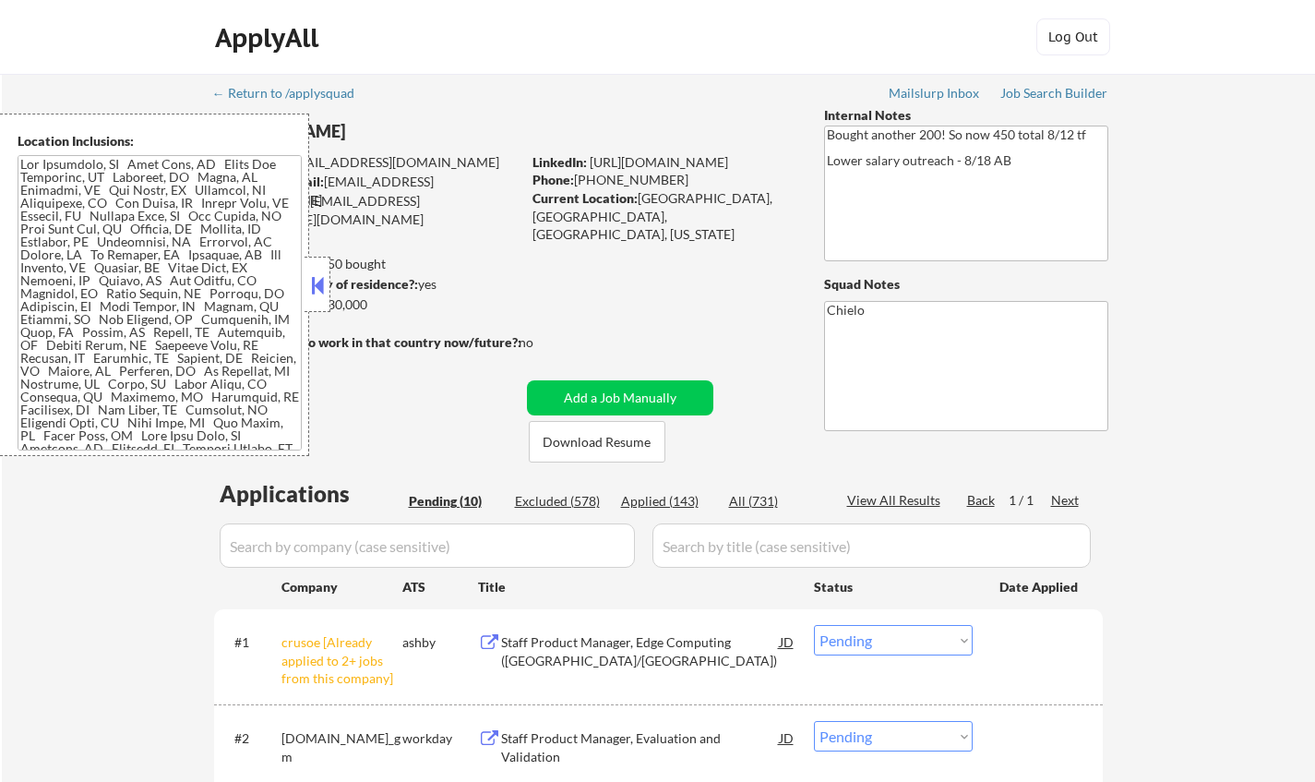
scroll to position [277, 0]
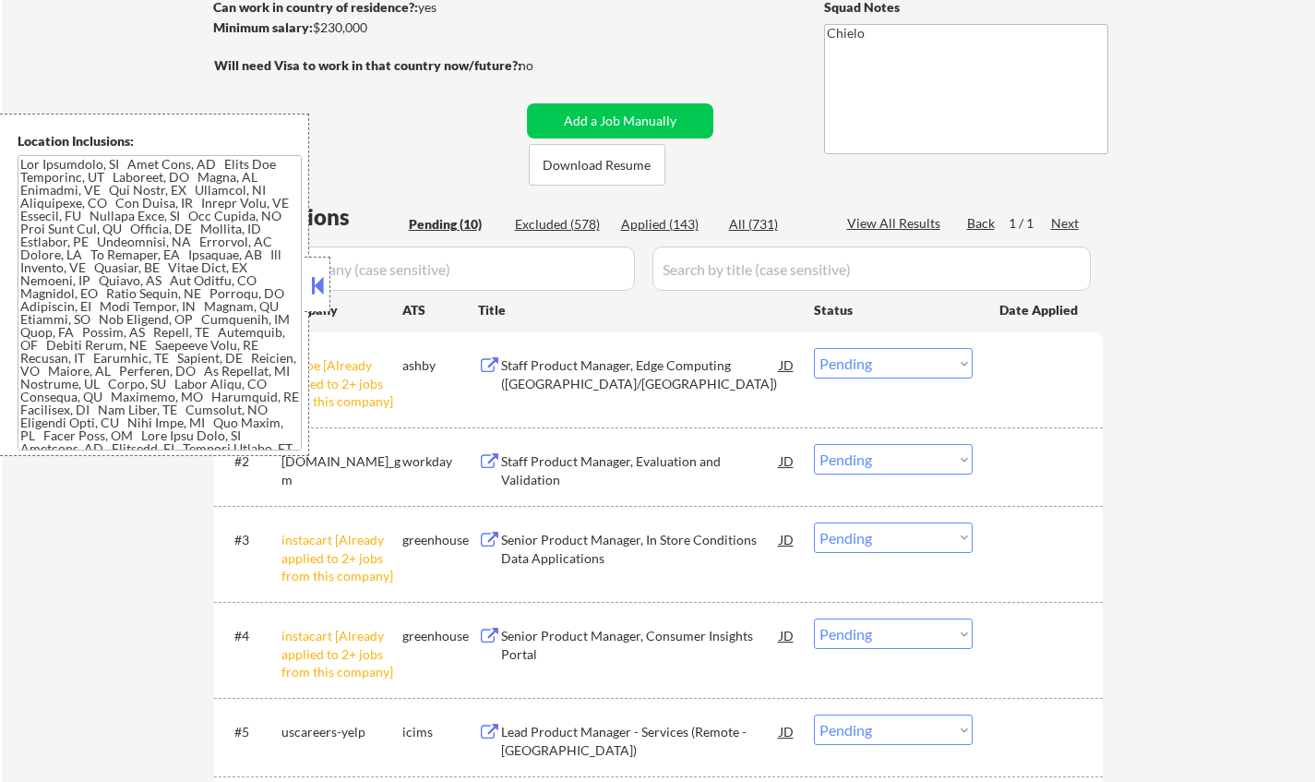
drag, startPoint x: 318, startPoint y: 273, endPoint x: 553, endPoint y: 339, distance: 243.4
click at [316, 280] on button at bounding box center [317, 285] width 20 height 28
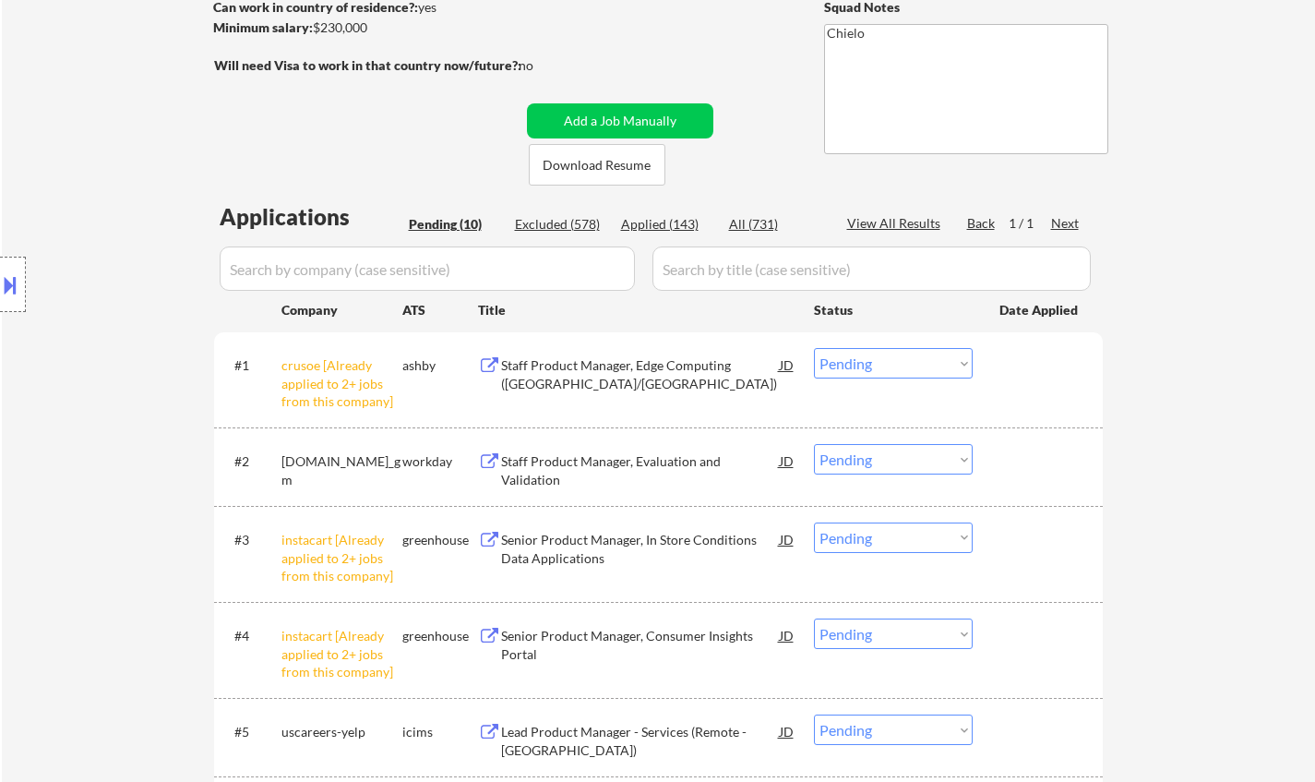
click at [856, 356] on select "Choose an option... Pending Applied Excluded (Questions) Excluded (Expired) Exc…" at bounding box center [893, 363] width 159 height 30
click at [814, 348] on select "Choose an option... Pending Applied Excluded (Questions) Excluded (Expired) Exc…" at bounding box center [893, 363] width 159 height 30
select select ""pending""
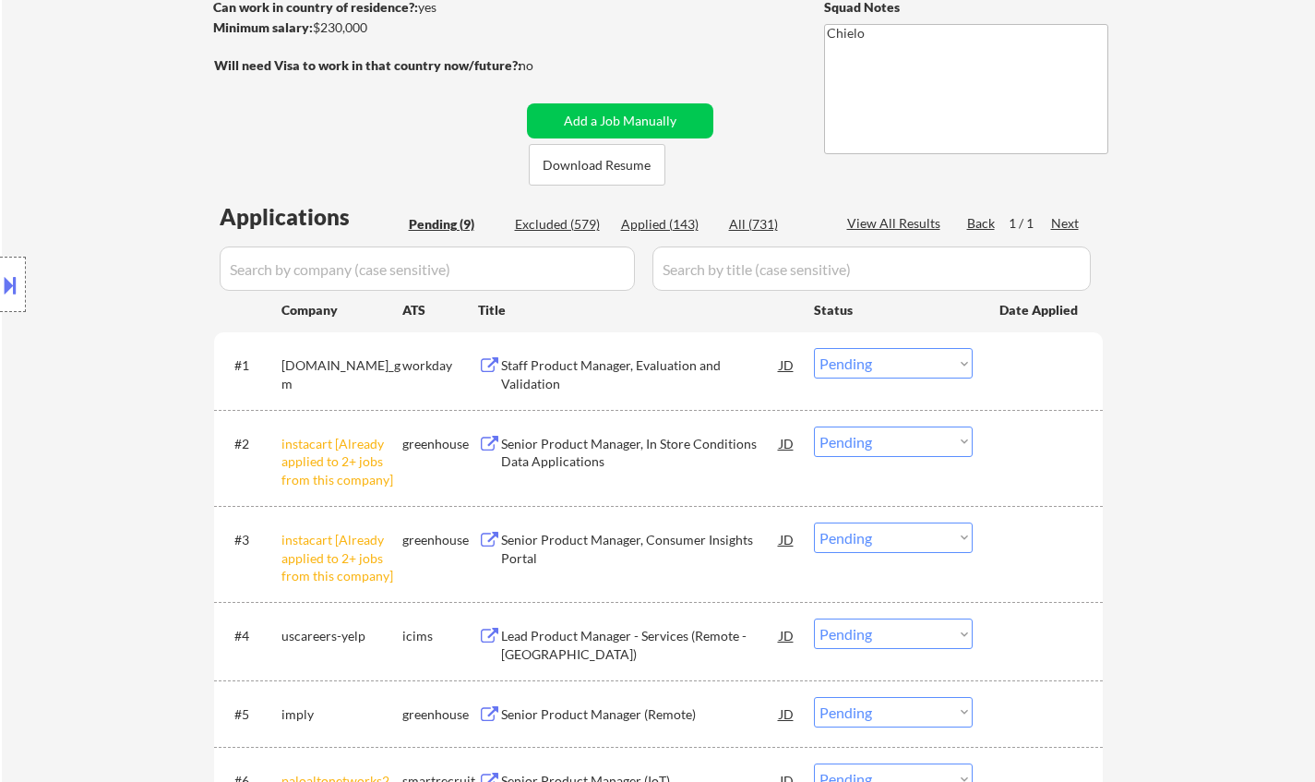
click at [901, 446] on select "Choose an option... Pending Applied Excluded (Questions) Excluded (Expired) Exc…" at bounding box center [893, 441] width 159 height 30
click at [814, 426] on select "Choose an option... Pending Applied Excluded (Questions) Excluded (Expired) Exc…" at bounding box center [893, 441] width 159 height 30
click at [894, 539] on select "Choose an option... Pending Applied Excluded (Questions) Excluded (Expired) Exc…" at bounding box center [893, 537] width 159 height 30
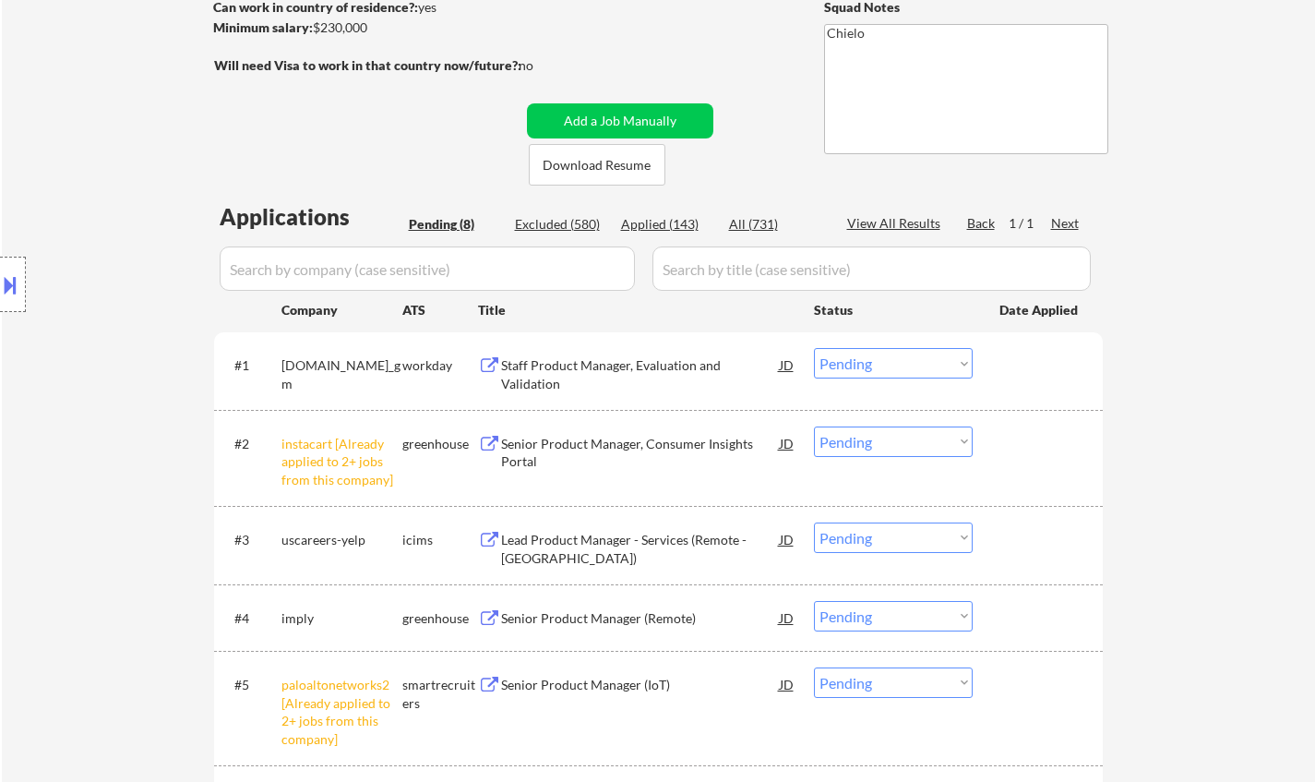
drag, startPoint x: 1181, startPoint y: 356, endPoint x: 1167, endPoint y: 386, distance: 33.0
click at [1181, 356] on div "← Return to /applysquad Mailslurp Inbox Job Search Builder Taegh Sokhey User Em…" at bounding box center [658, 432] width 1313 height 1271
click at [933, 441] on select "Choose an option... Pending Applied Excluded (Questions) Excluded (Expired) Exc…" at bounding box center [893, 441] width 159 height 30
click at [814, 426] on select "Choose an option... Pending Applied Excluded (Questions) Excluded (Expired) Exc…" at bounding box center [893, 441] width 159 height 30
select select ""pending""
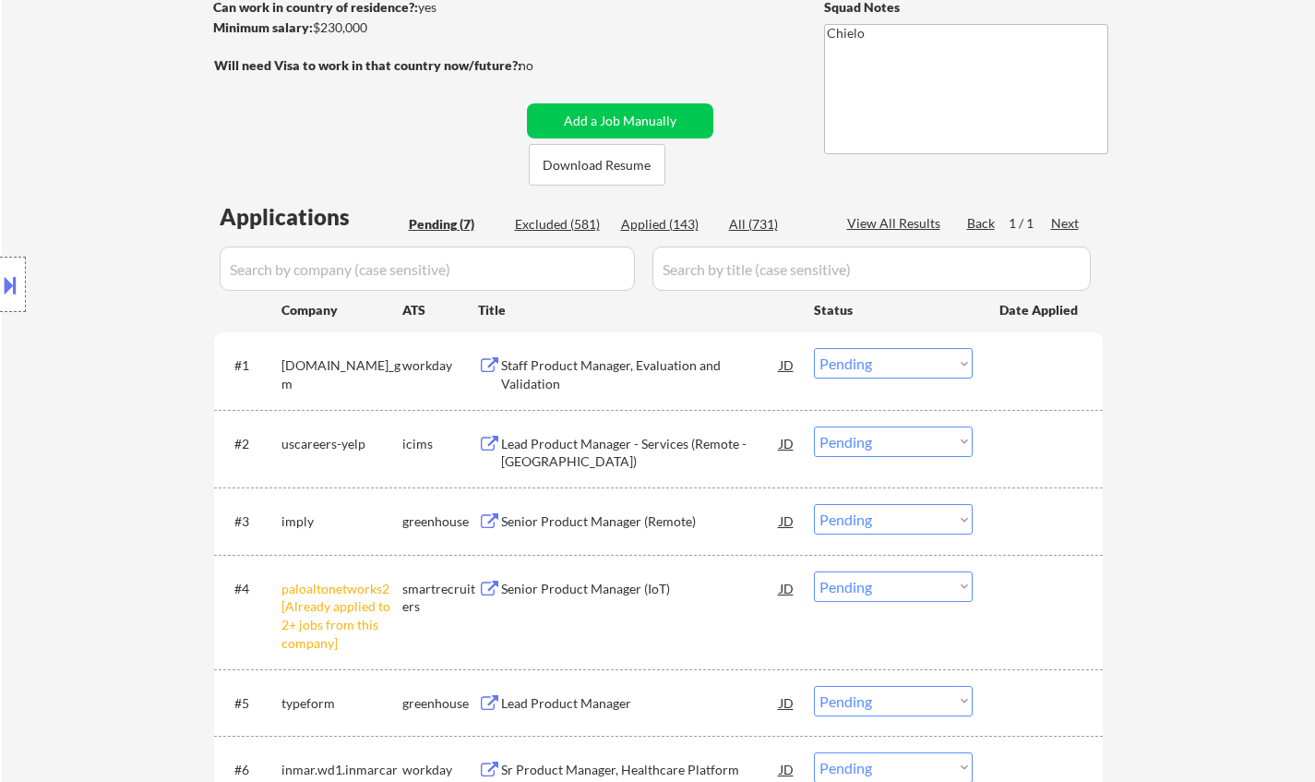
scroll to position [554, 0]
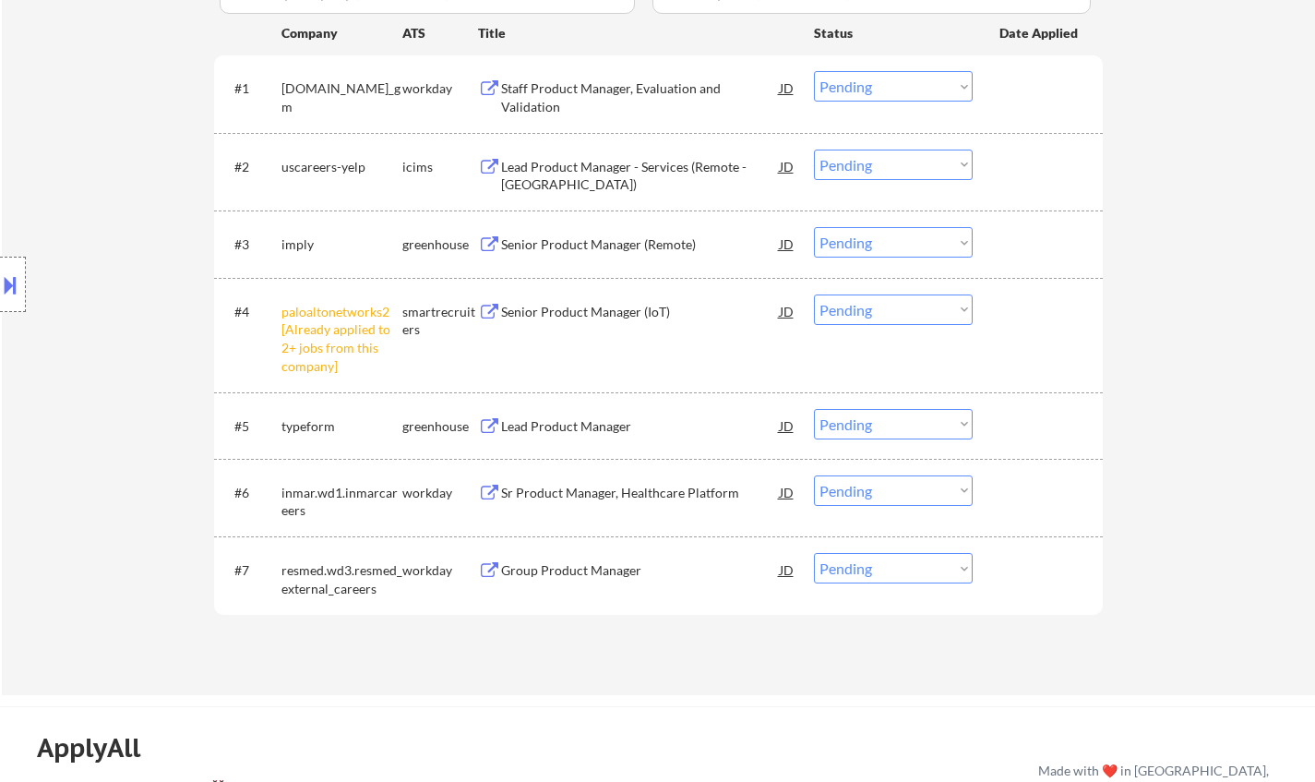
click at [903, 296] on select "Choose an option... Pending Applied Excluded (Questions) Excluded (Expired) Exc…" at bounding box center [893, 309] width 159 height 30
click at [814, 294] on select "Choose an option... Pending Applied Excluded (Questions) Excluded (Expired) Exc…" at bounding box center [893, 309] width 159 height 30
select select ""pending""
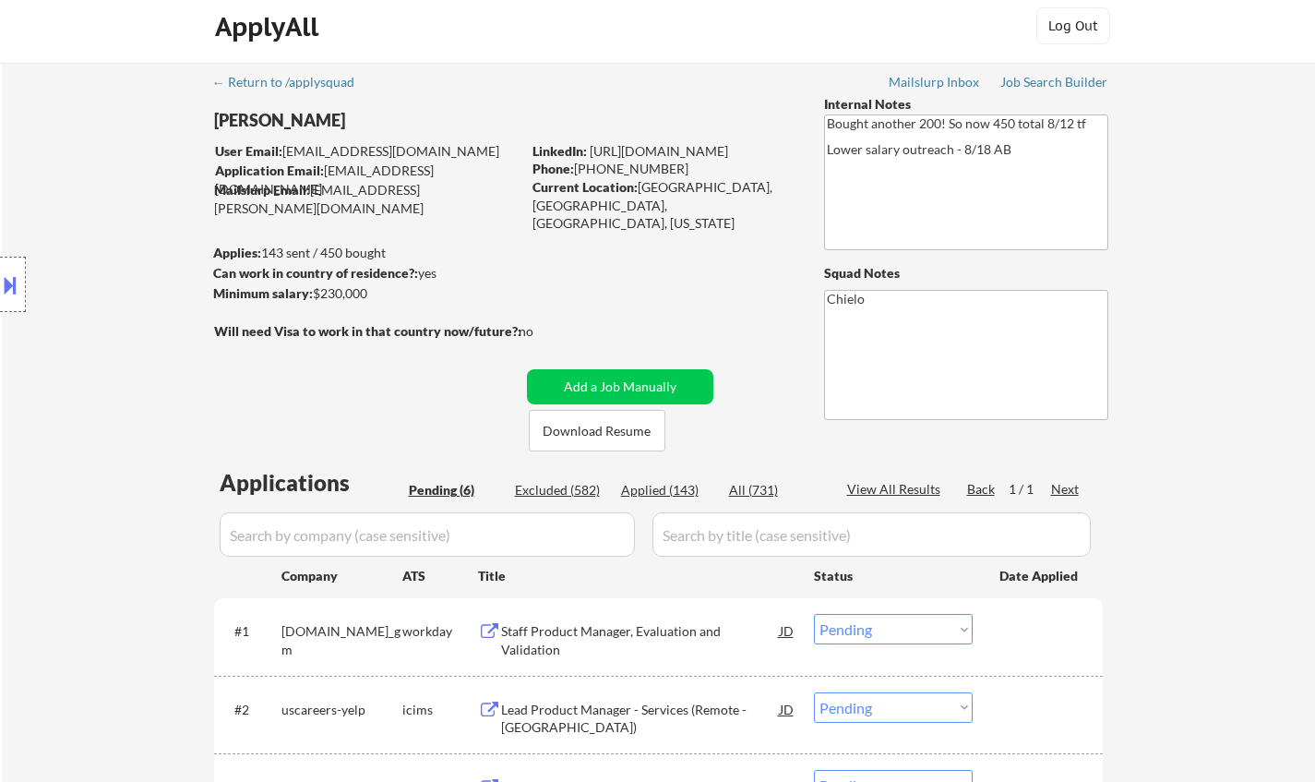
scroll to position [0, 0]
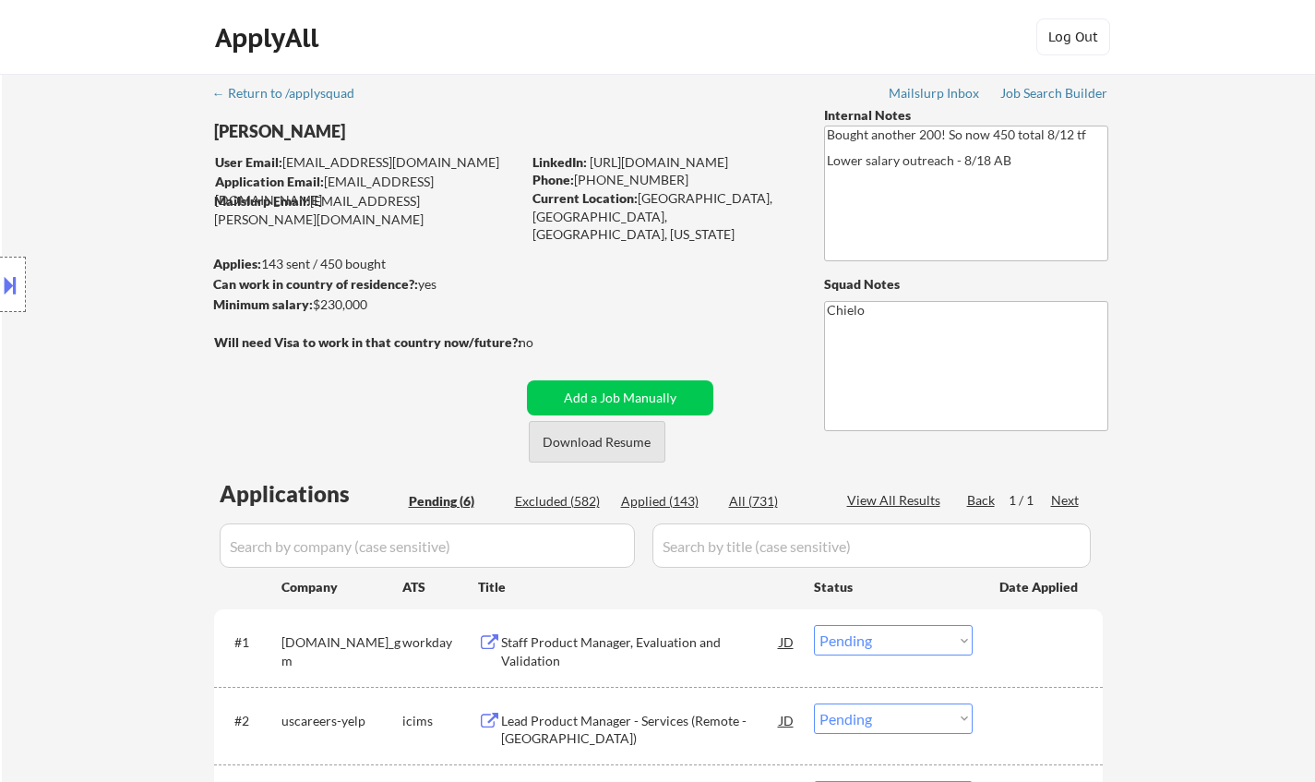
click at [620, 444] on button "Download Resume" at bounding box center [597, 442] width 137 height 42
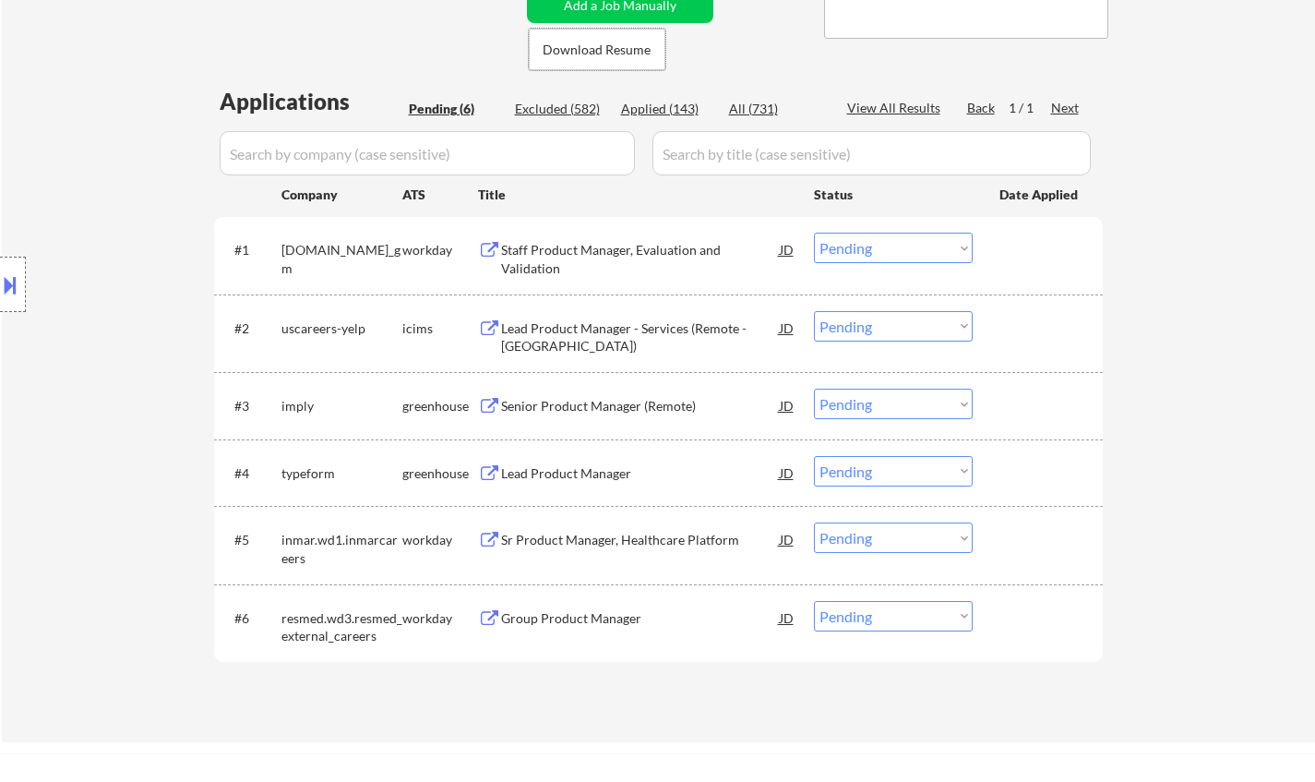
scroll to position [461, 0]
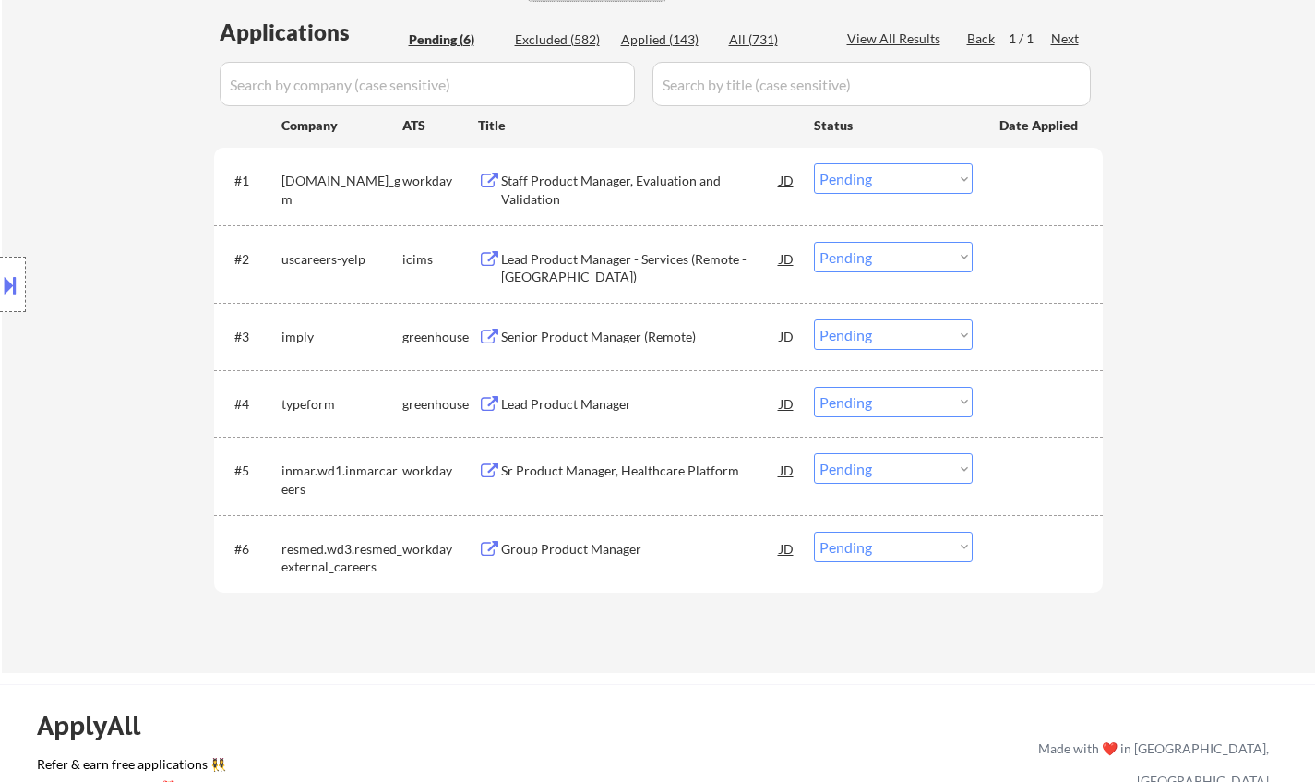
click at [593, 338] on div "Senior Product Manager (Remote)" at bounding box center [640, 337] width 279 height 18
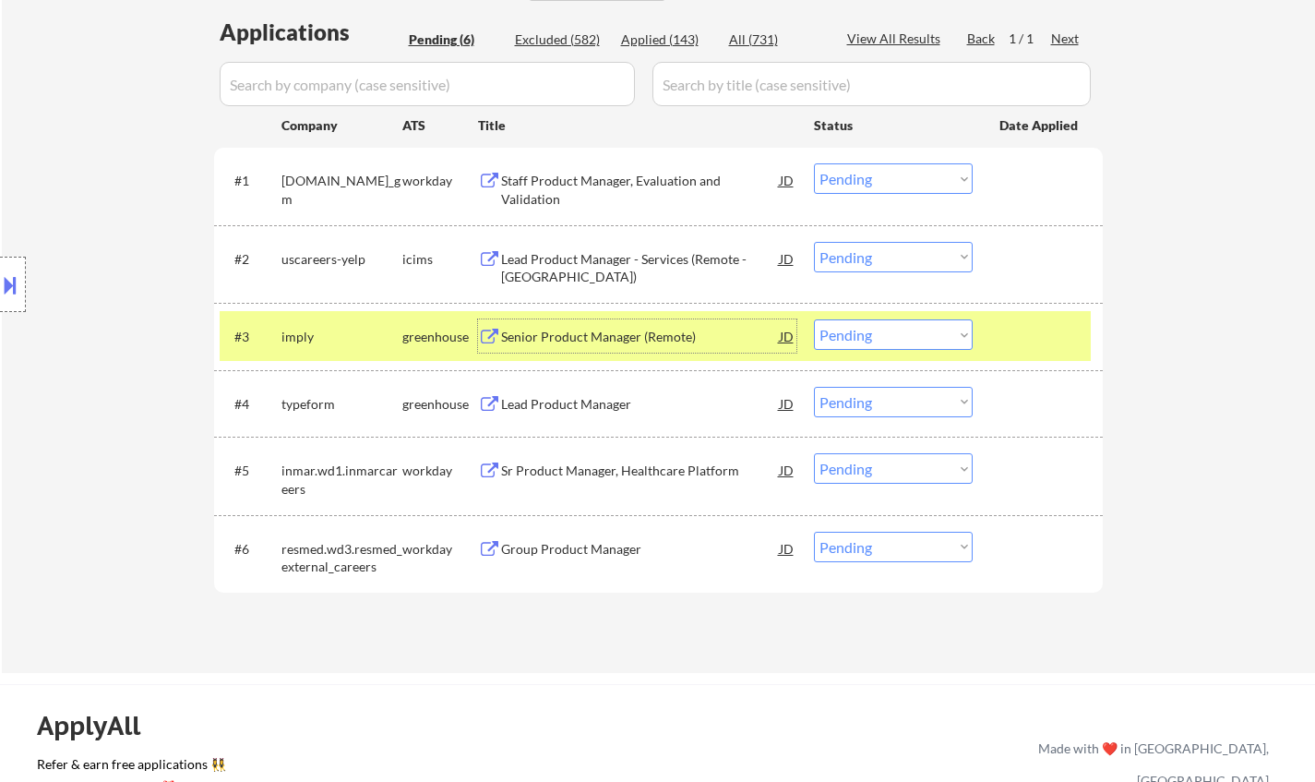
click at [888, 324] on select "Choose an option... Pending Applied Excluded (Questions) Excluded (Expired) Exc…" at bounding box center [893, 334] width 159 height 30
click at [814, 319] on select "Choose an option... Pending Applied Excluded (Questions) Excluded (Expired) Exc…" at bounding box center [893, 334] width 159 height 30
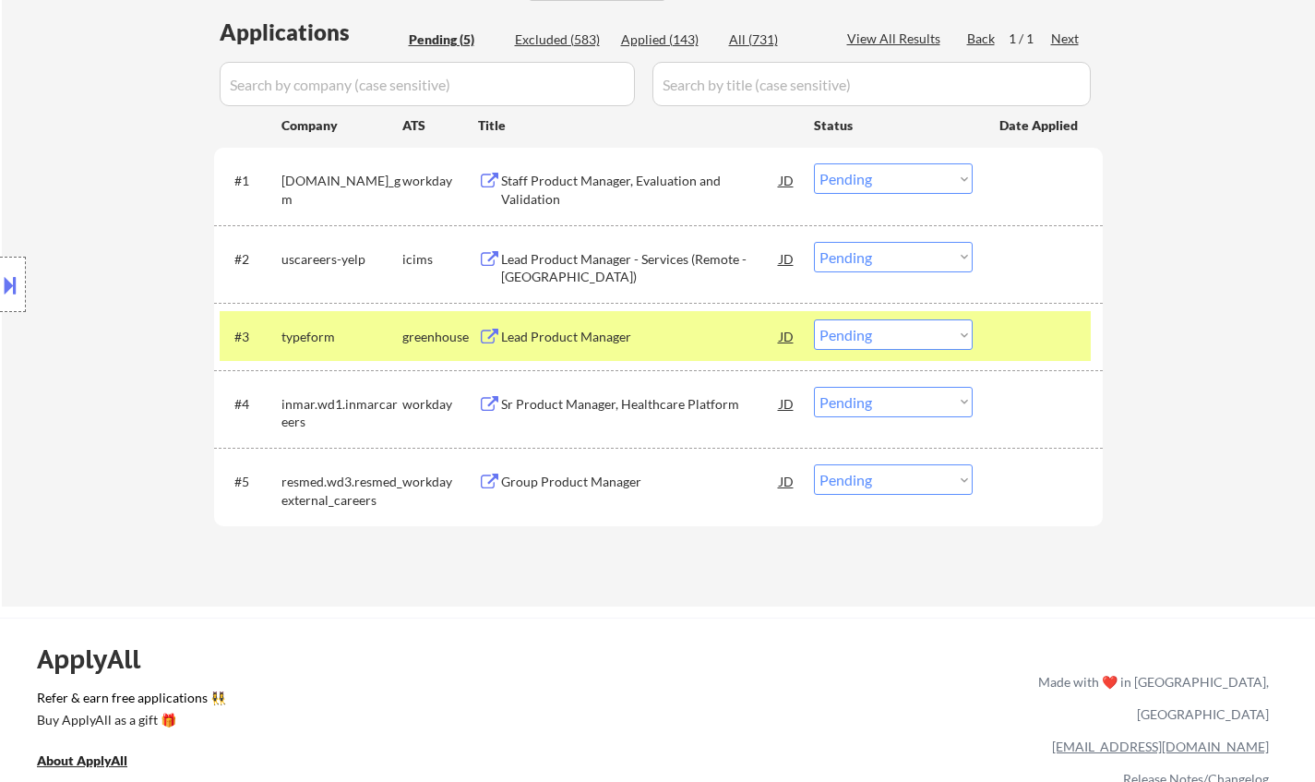
click at [568, 341] on div "Lead Product Manager" at bounding box center [640, 337] width 279 height 18
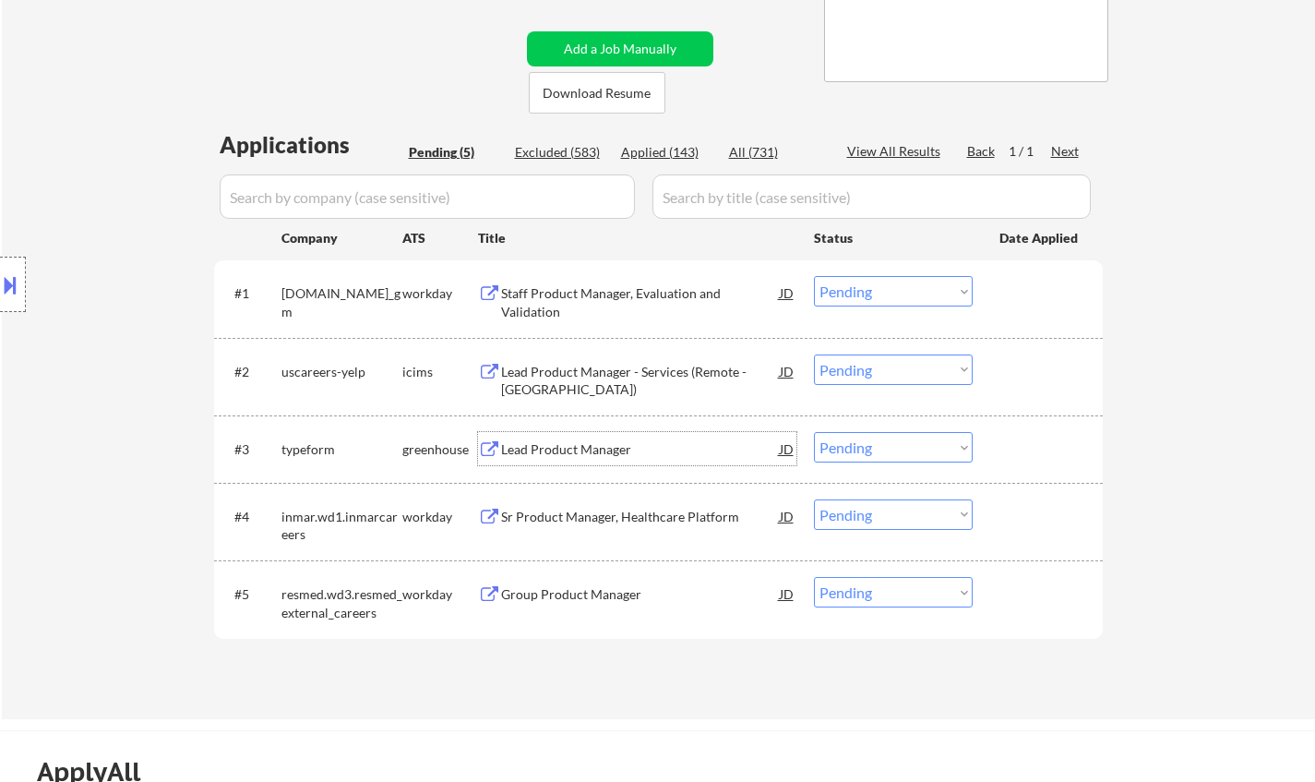
scroll to position [369, 0]
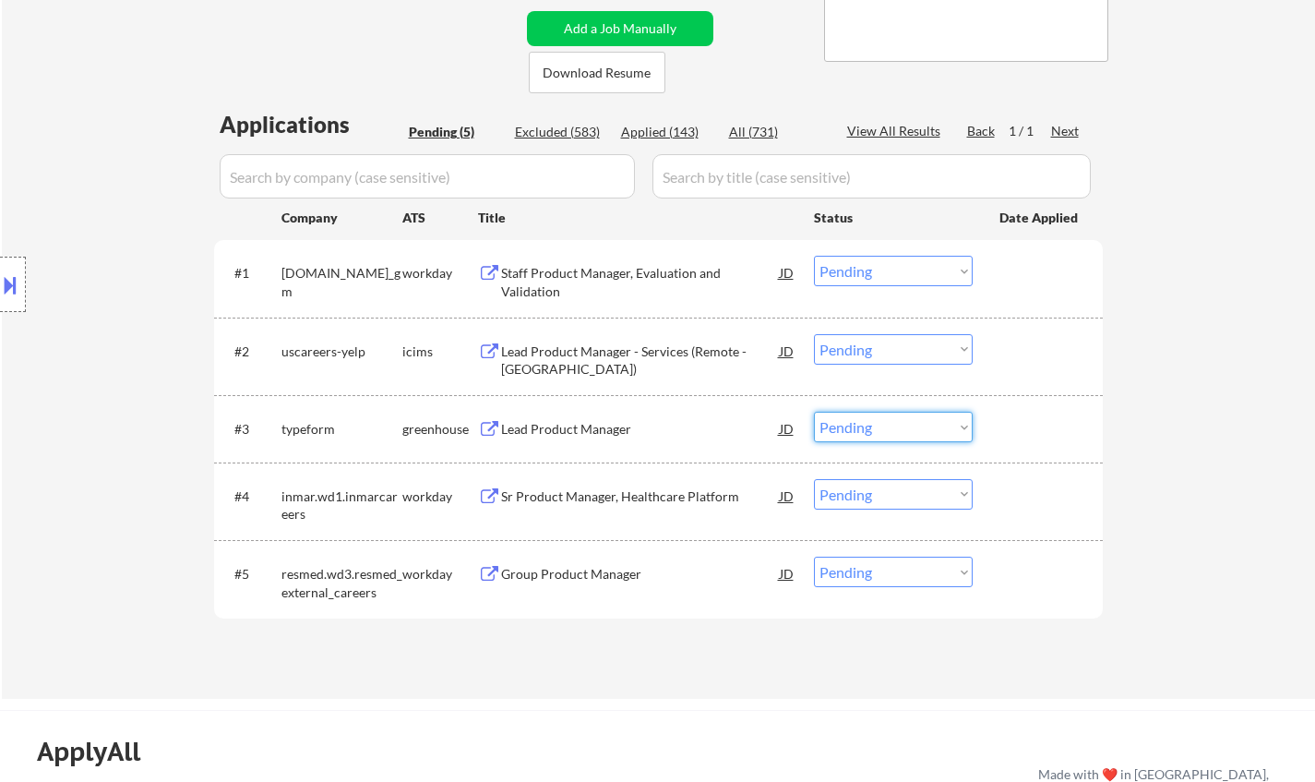
click at [846, 435] on select "Choose an option... Pending Applied Excluded (Questions) Excluded (Expired) Exc…" at bounding box center [893, 427] width 159 height 30
click at [814, 412] on select "Choose an option... Pending Applied Excluded (Questions) Excluded (Expired) Exc…" at bounding box center [893, 427] width 159 height 30
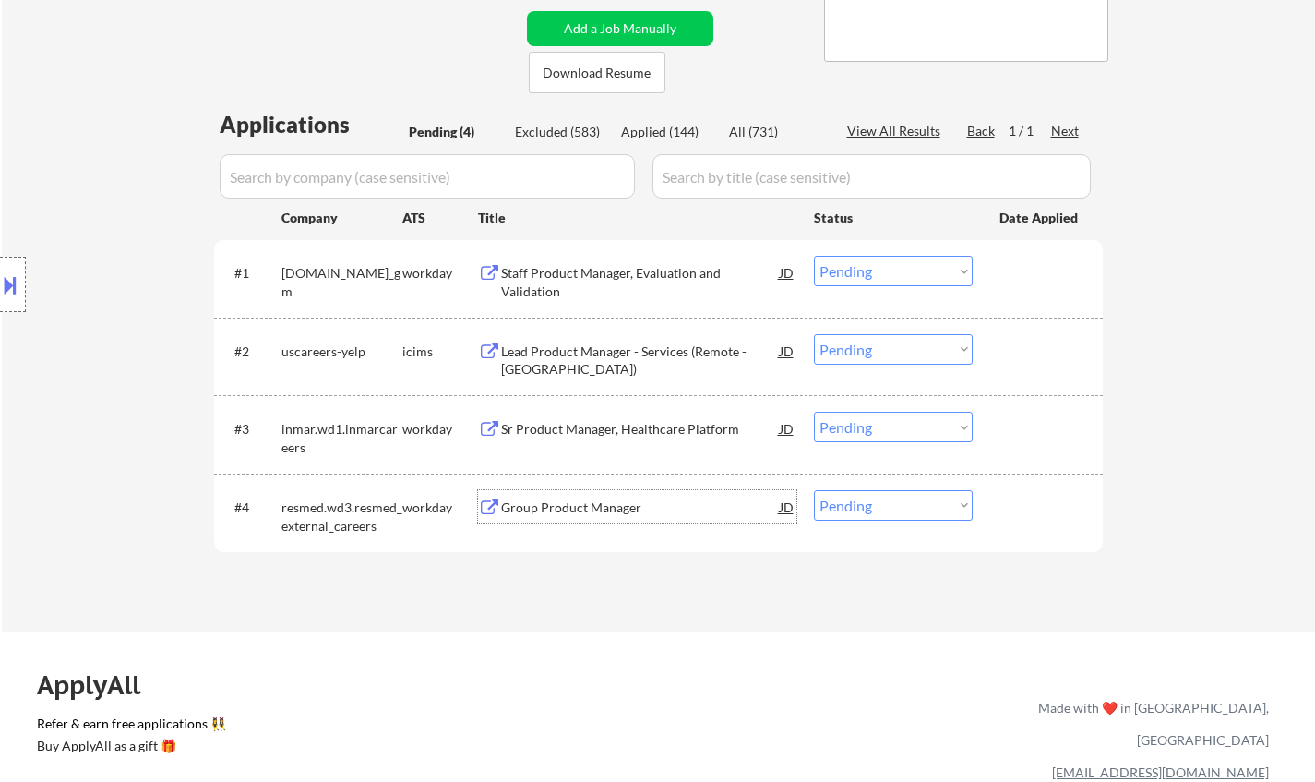
click at [587, 509] on div "Group Product Manager" at bounding box center [640, 507] width 279 height 18
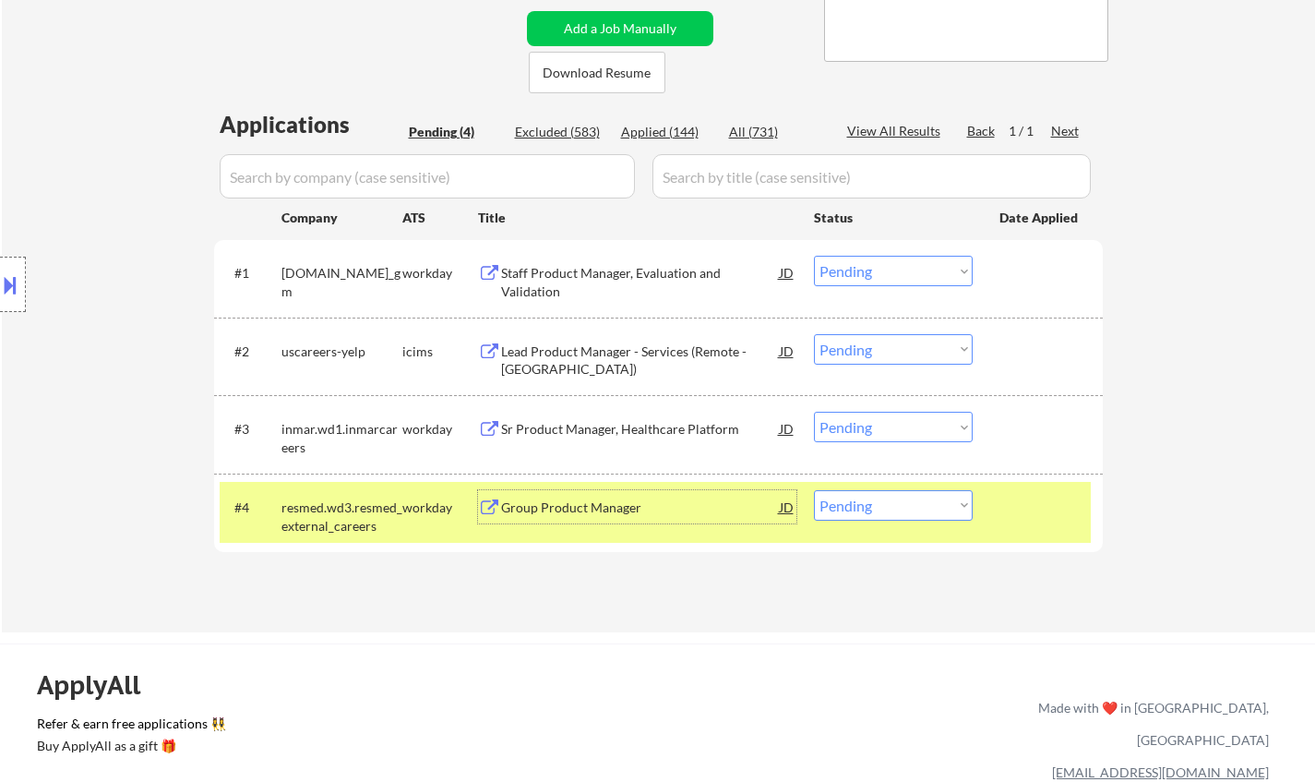
click at [604, 425] on div "Sr Product Manager, Healthcare Platform" at bounding box center [640, 429] width 279 height 18
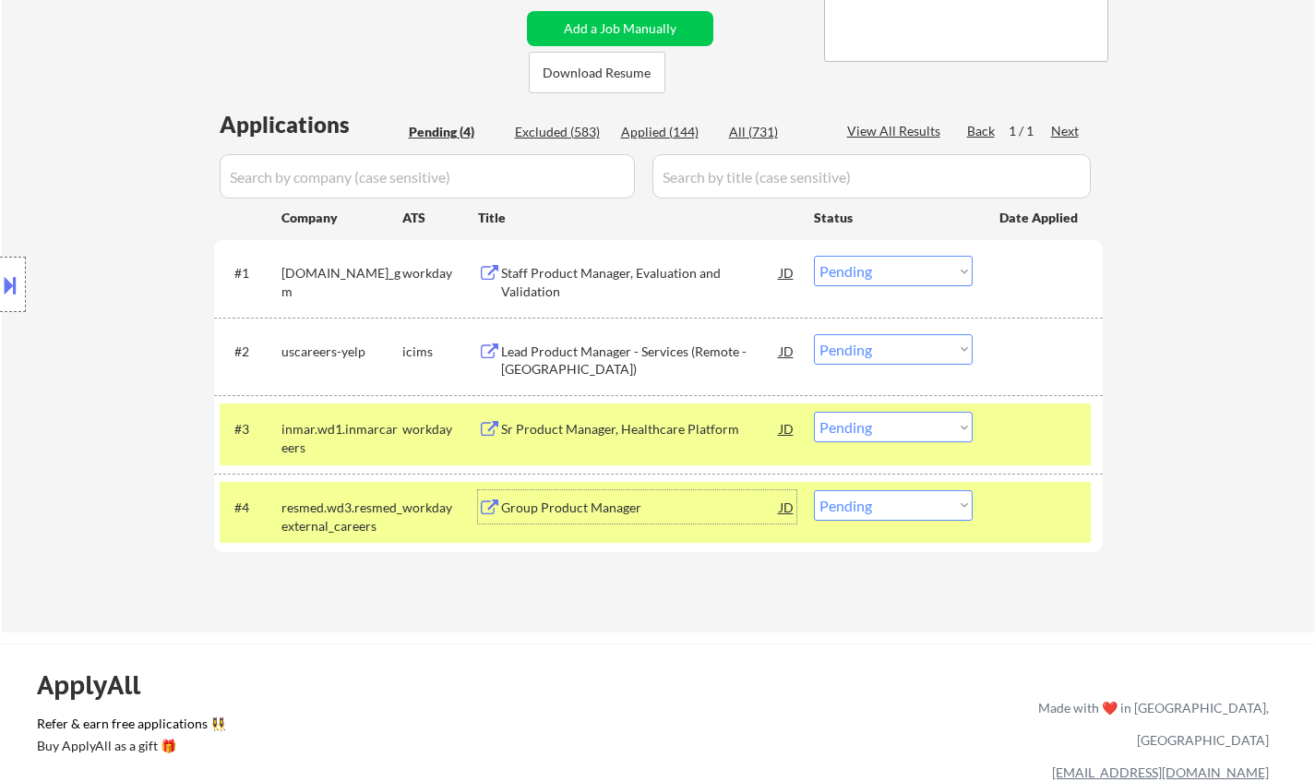
click at [558, 507] on div "Group Product Manager" at bounding box center [640, 507] width 279 height 18
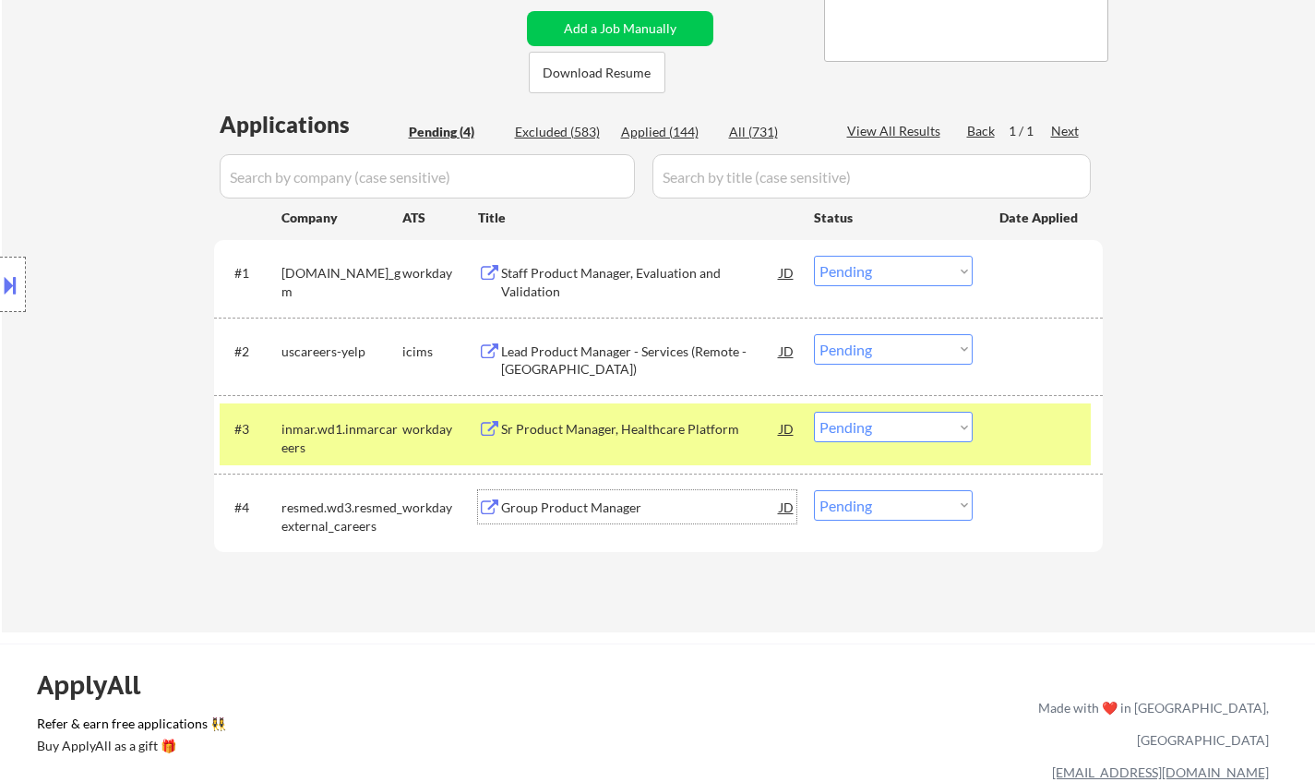
click at [954, 412] on select "Choose an option... Pending Applied Excluded (Questions) Excluded (Expired) Exc…" at bounding box center [893, 427] width 159 height 30
click at [814, 412] on select "Choose an option... Pending Applied Excluded (Questions) Excluded (Expired) Exc…" at bounding box center [893, 427] width 159 height 30
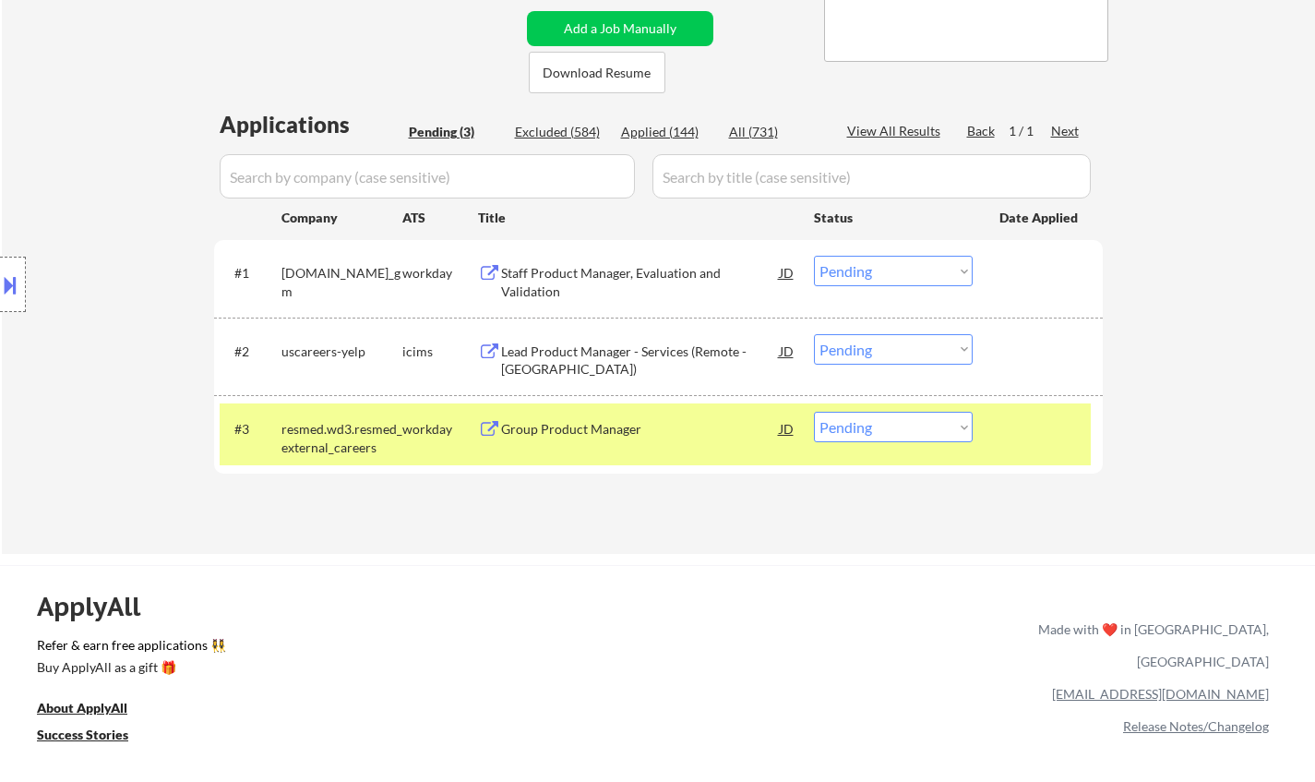
click at [933, 429] on select "Choose an option... Pending Applied Excluded (Questions) Excluded (Expired) Exc…" at bounding box center [893, 427] width 159 height 30
select select ""excluded__other_""
click at [814, 412] on select "Choose an option... Pending Applied Excluded (Questions) Excluded (Expired) Exc…" at bounding box center [893, 427] width 159 height 30
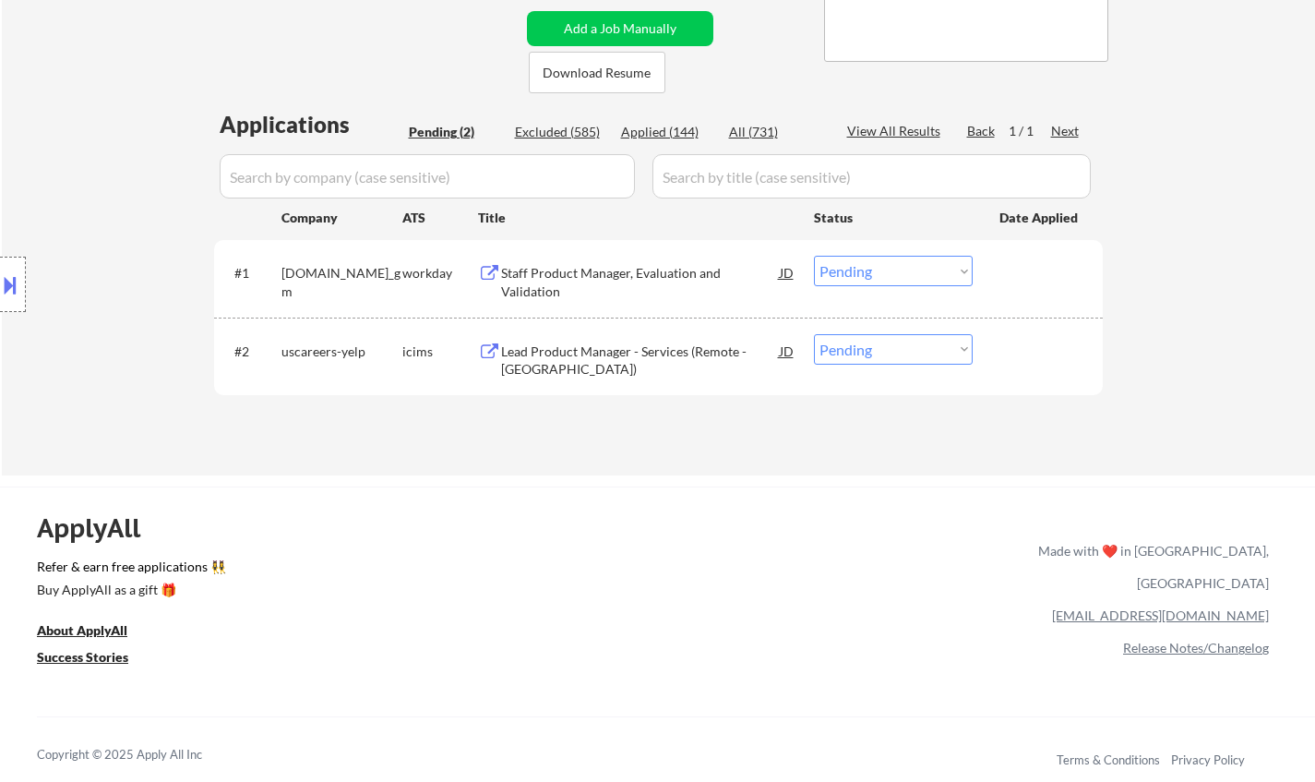
click at [565, 270] on div "Staff Product Manager, Evaluation and Validation" at bounding box center [640, 282] width 279 height 36
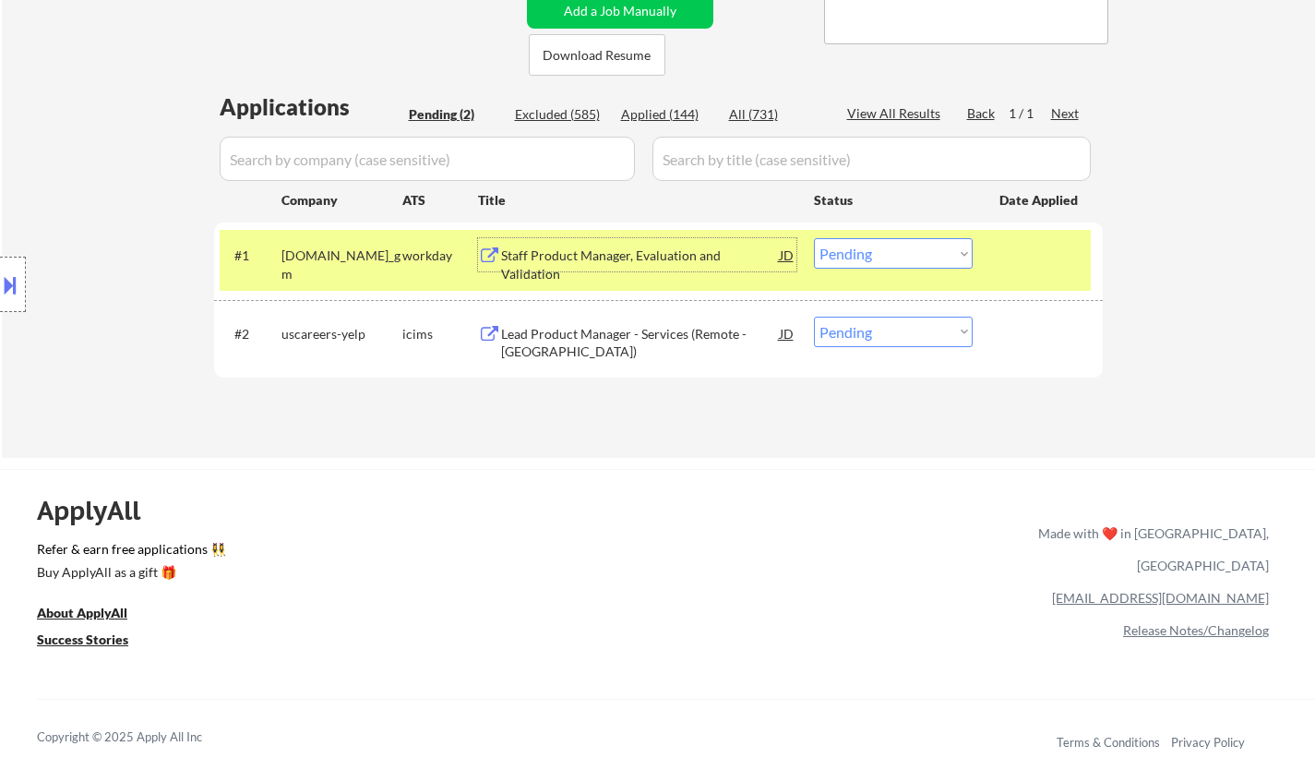
scroll to position [461, 0]
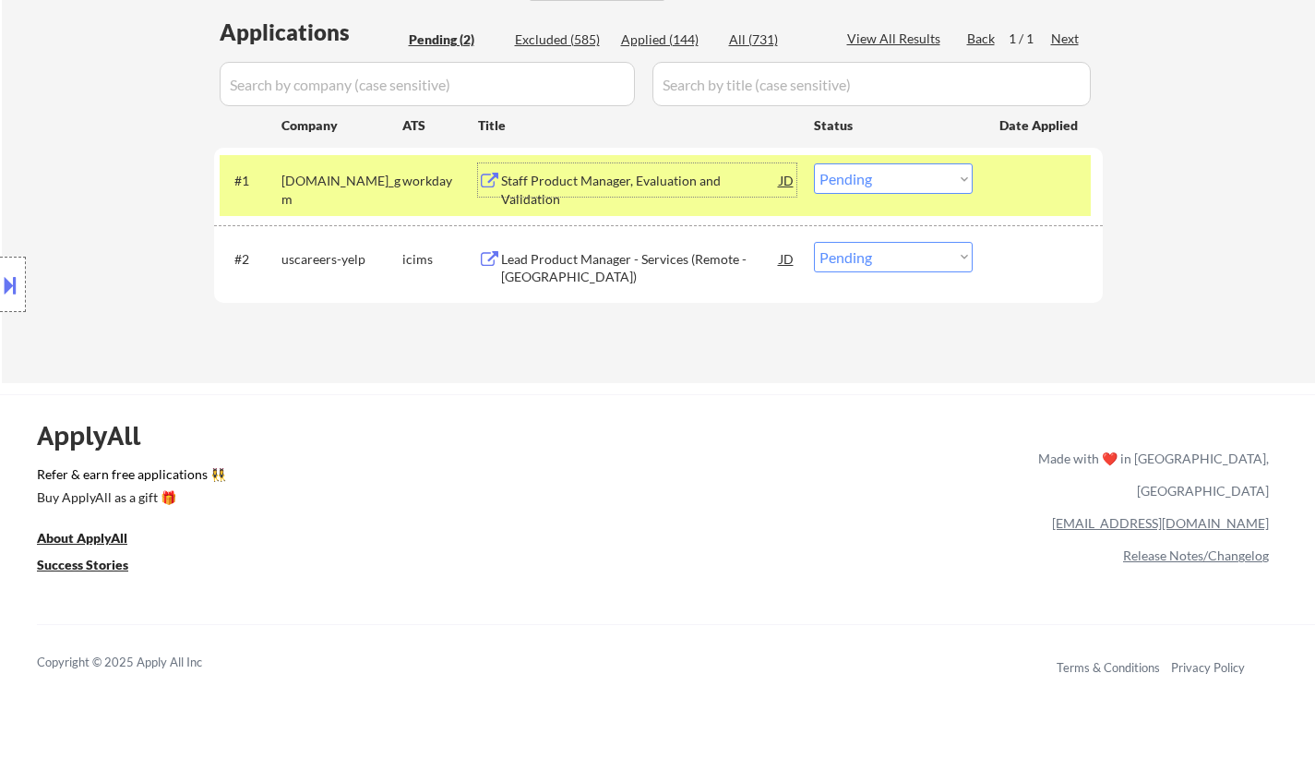
click at [4, 284] on button at bounding box center [10, 285] width 20 height 30
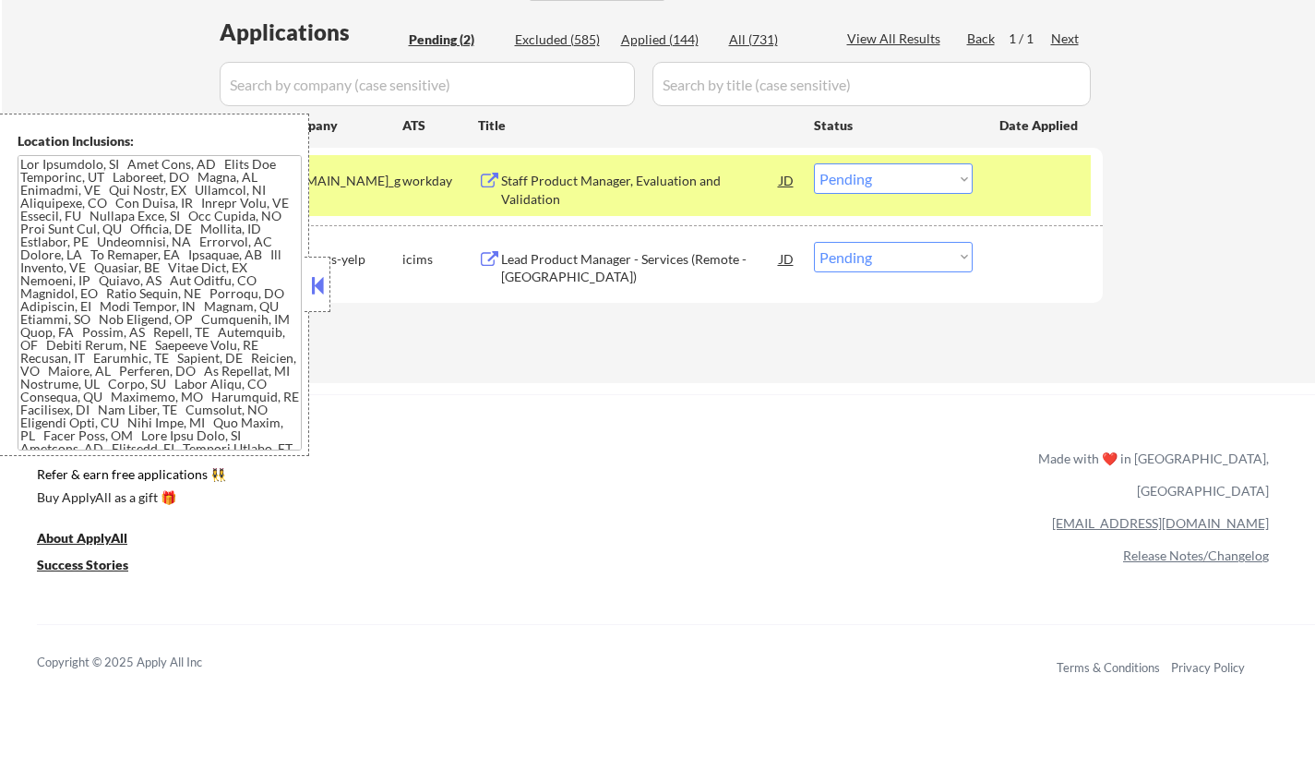
click at [318, 276] on button at bounding box center [317, 285] width 20 height 28
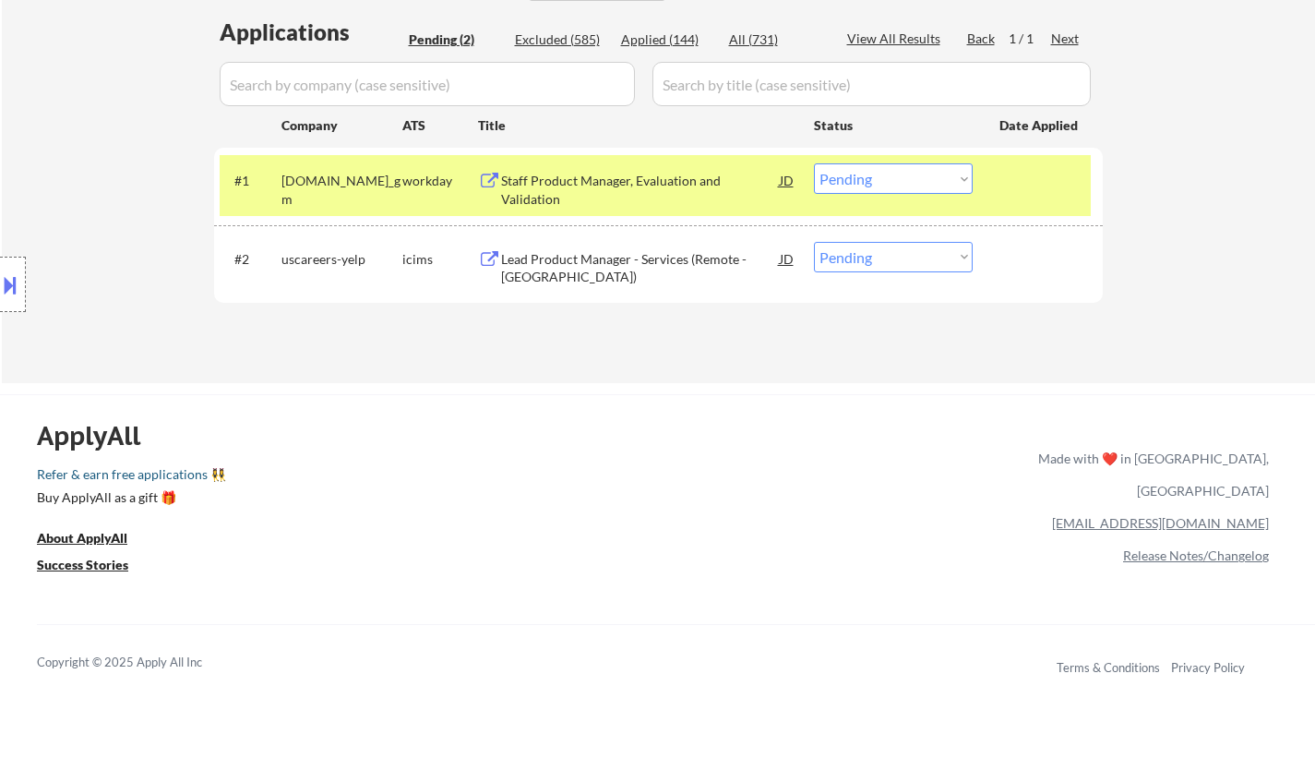
scroll to position [369, 0]
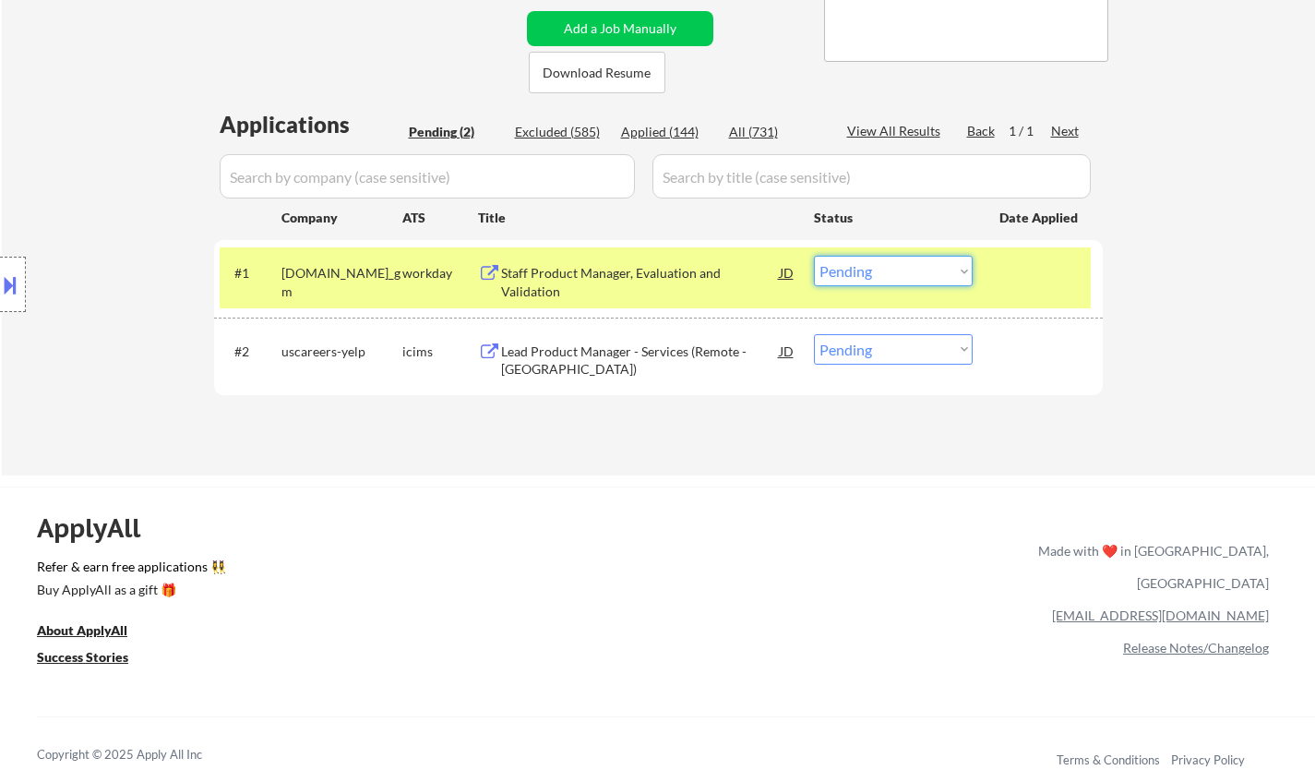
drag, startPoint x: 927, startPoint y: 273, endPoint x: 923, endPoint y: 284, distance: 11.7
click at [927, 273] on select "Choose an option... Pending Applied Excluded (Questions) Excluded (Expired) Exc…" at bounding box center [893, 271] width 159 height 30
click at [814, 256] on select "Choose an option... Pending Applied Excluded (Questions) Excluded (Expired) Exc…" at bounding box center [893, 271] width 159 height 30
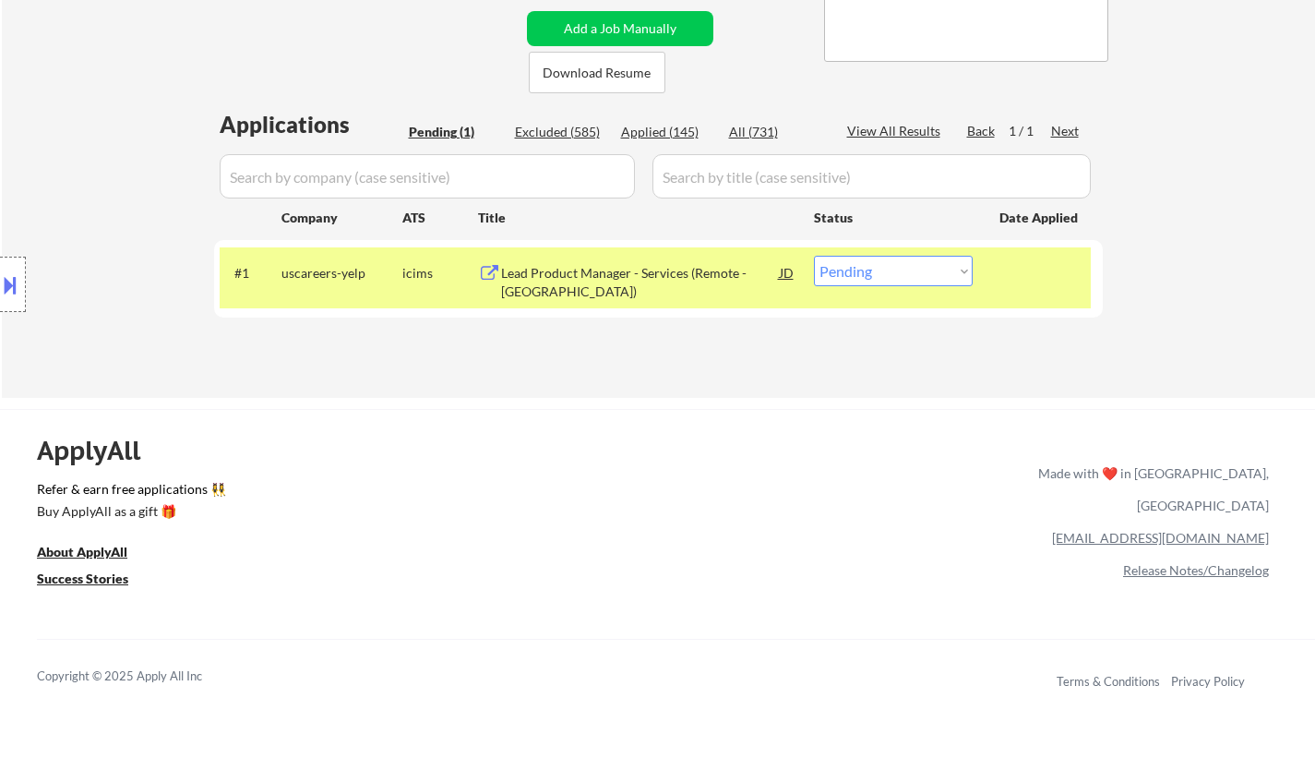
click at [569, 283] on div "Lead Product Manager - Services (Remote - United States)" at bounding box center [640, 282] width 279 height 36
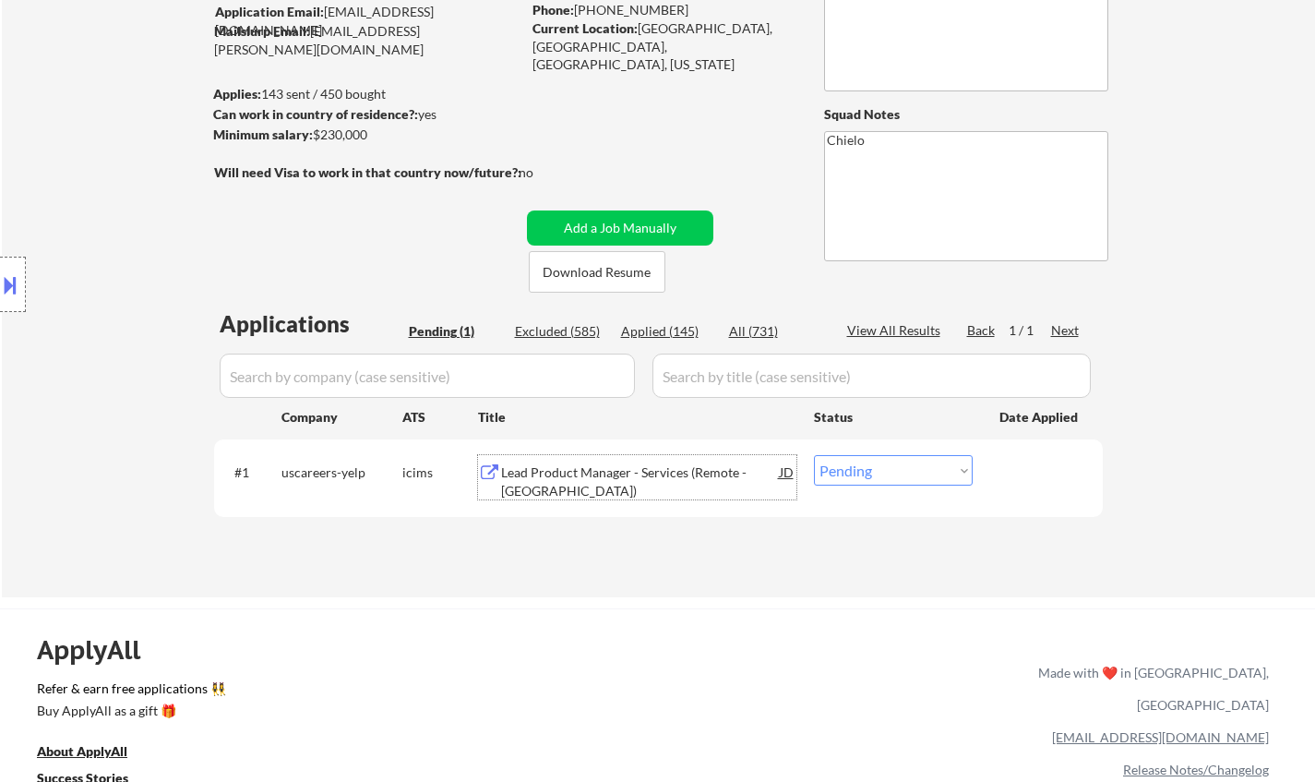
scroll to position [461, 0]
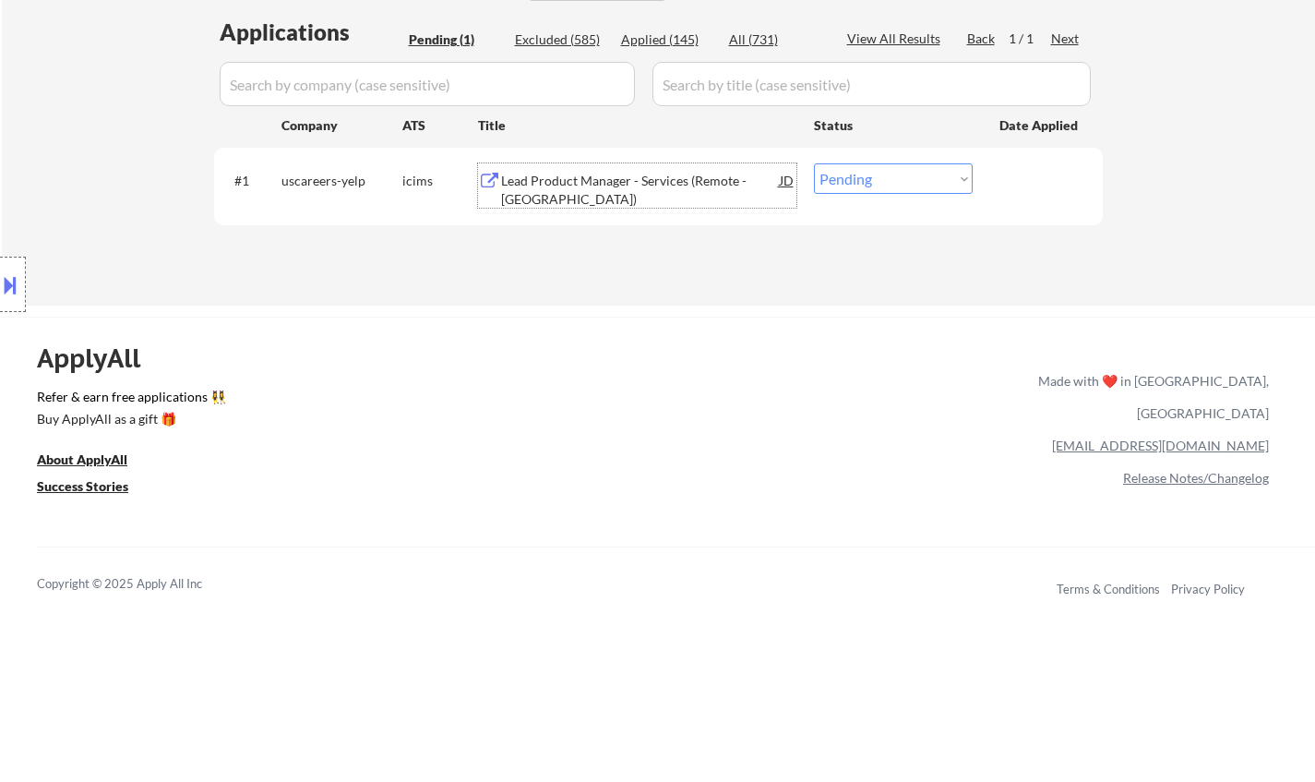
click at [863, 183] on select "Choose an option... Pending Applied Excluded (Questions) Excluded (Expired) Exc…" at bounding box center [893, 178] width 159 height 30
select select ""applied""
click at [814, 163] on select "Choose an option... Pending Applied Excluded (Questions) Excluded (Expired) Exc…" at bounding box center [893, 178] width 159 height 30
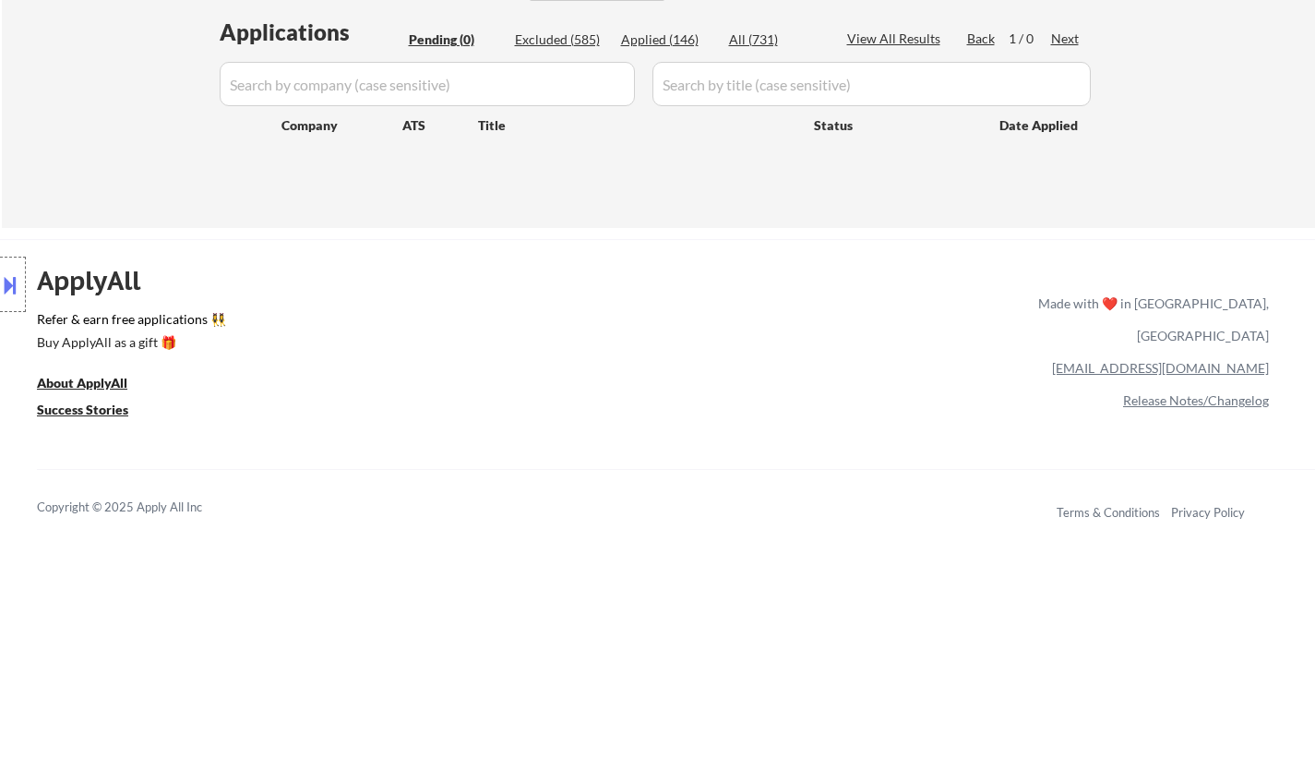
scroll to position [277, 0]
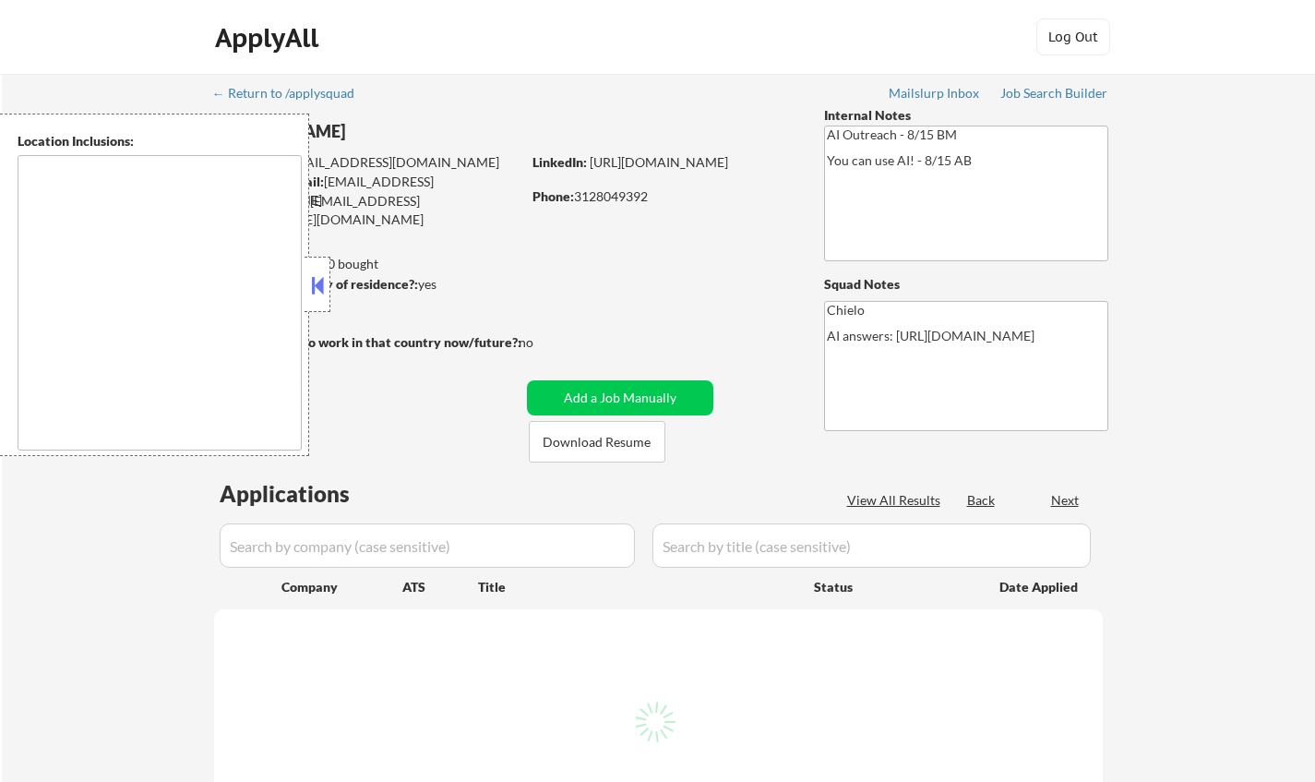
select select ""pending""
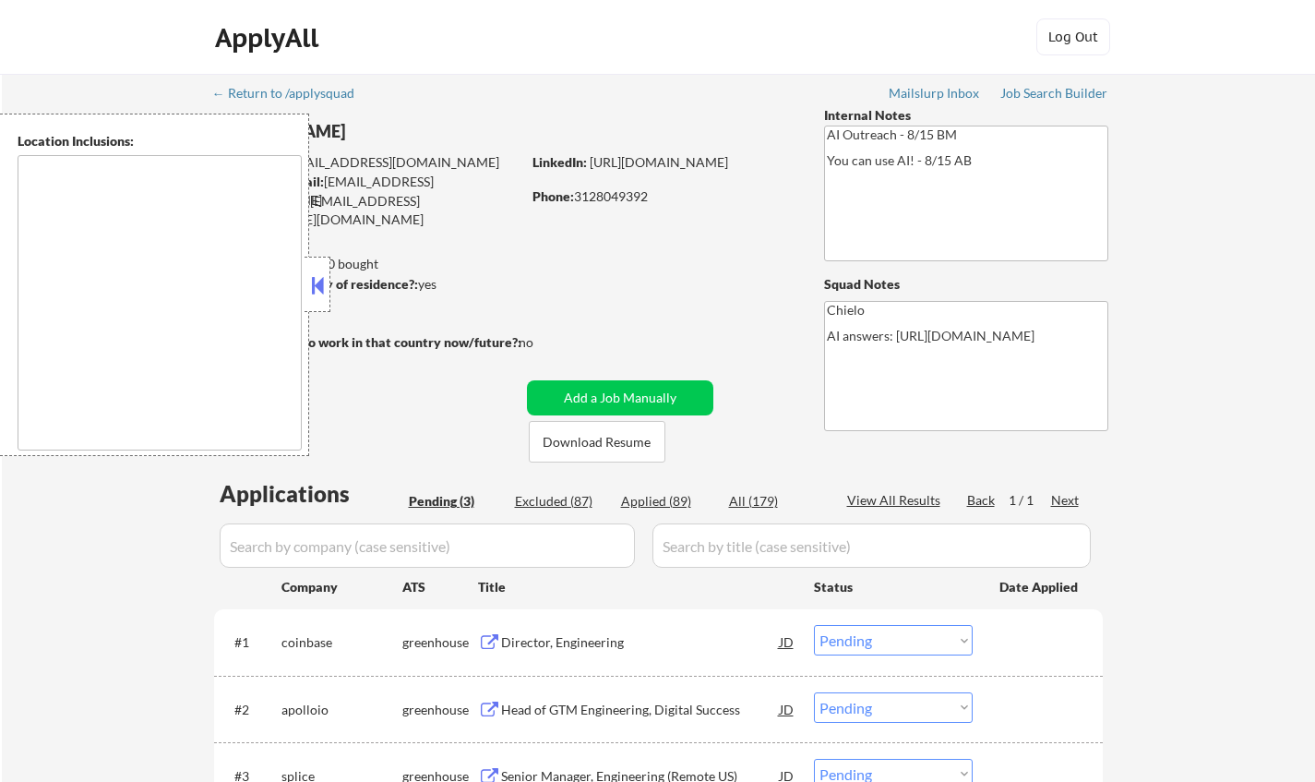
type textarea "Kansas City, MO North Kansas City, MO Kansas City, KS Mission, KS Westwood, KS …"
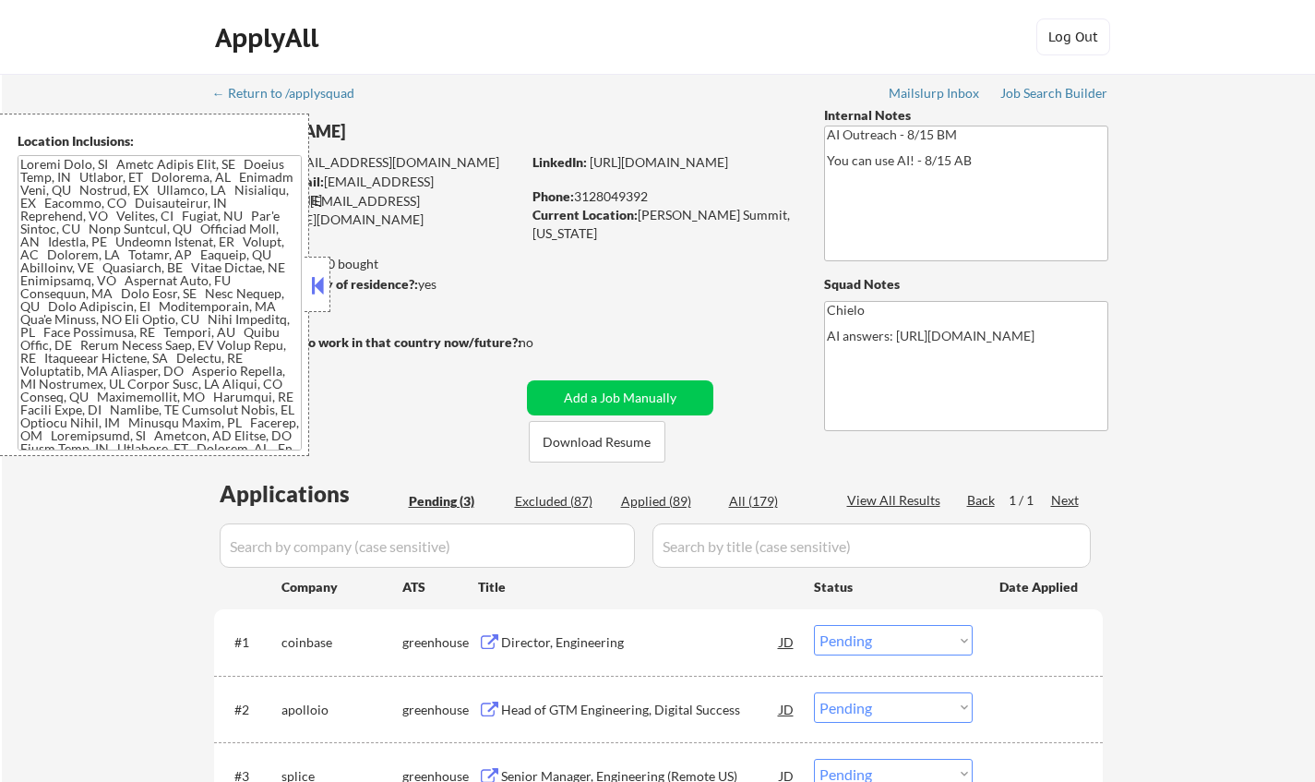
click at [308, 281] on button at bounding box center [317, 285] width 20 height 28
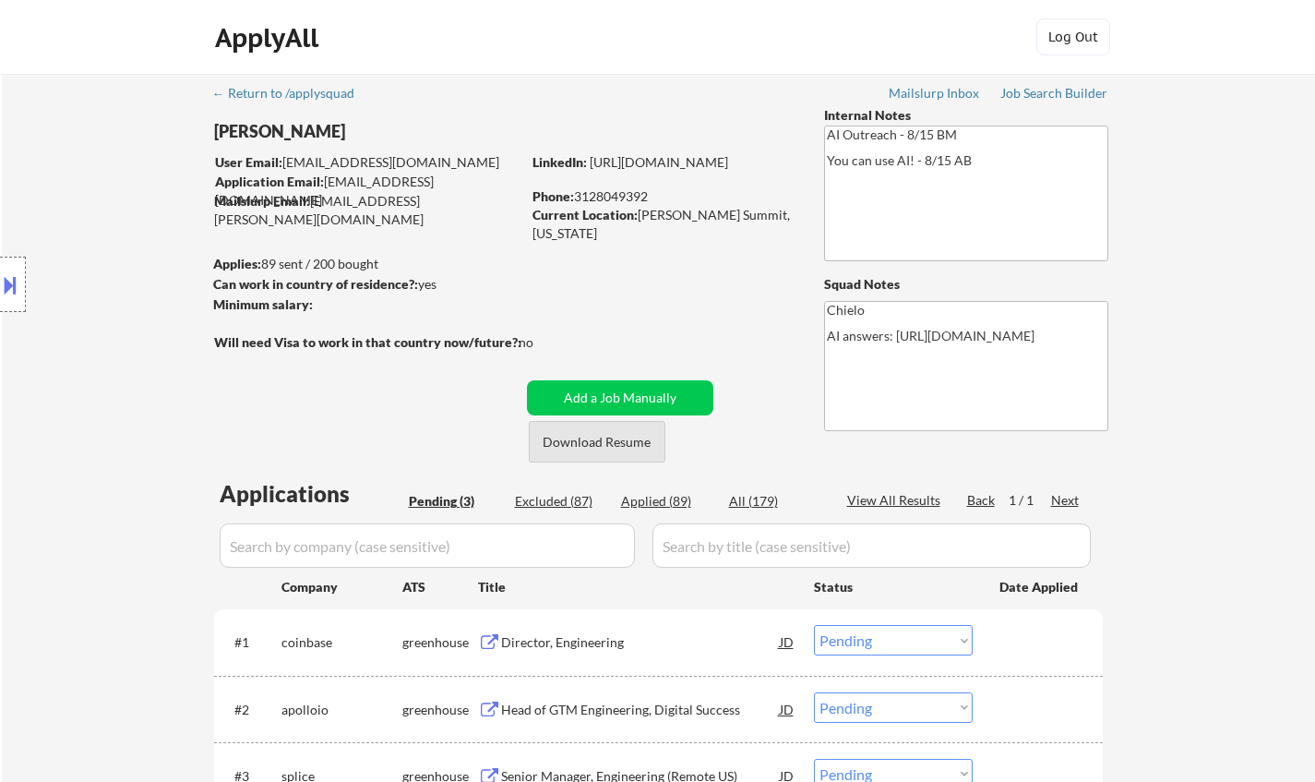
click at [612, 446] on button "Download Resume" at bounding box center [597, 442] width 137 height 42
click at [528, 644] on div "Director, Engineering" at bounding box center [640, 642] width 279 height 18
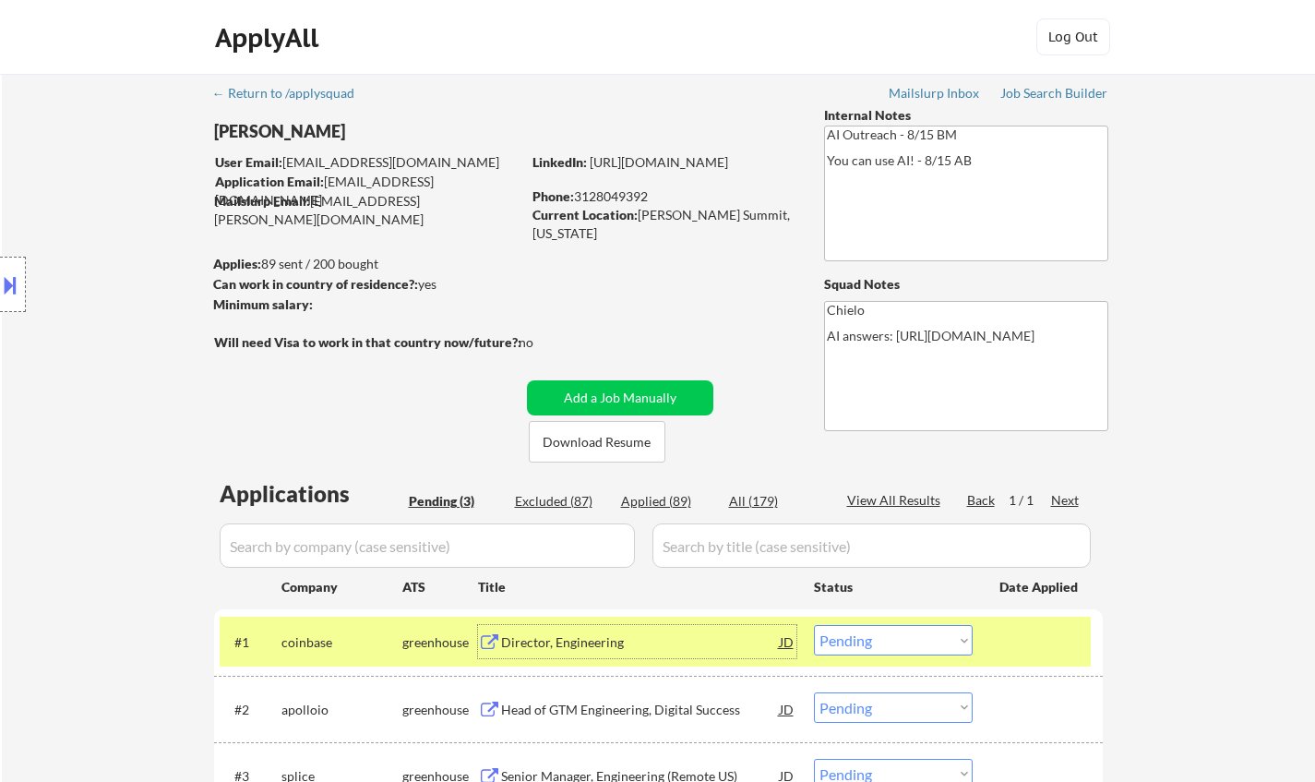
click at [0, 279] on button at bounding box center [10, 285] width 20 height 30
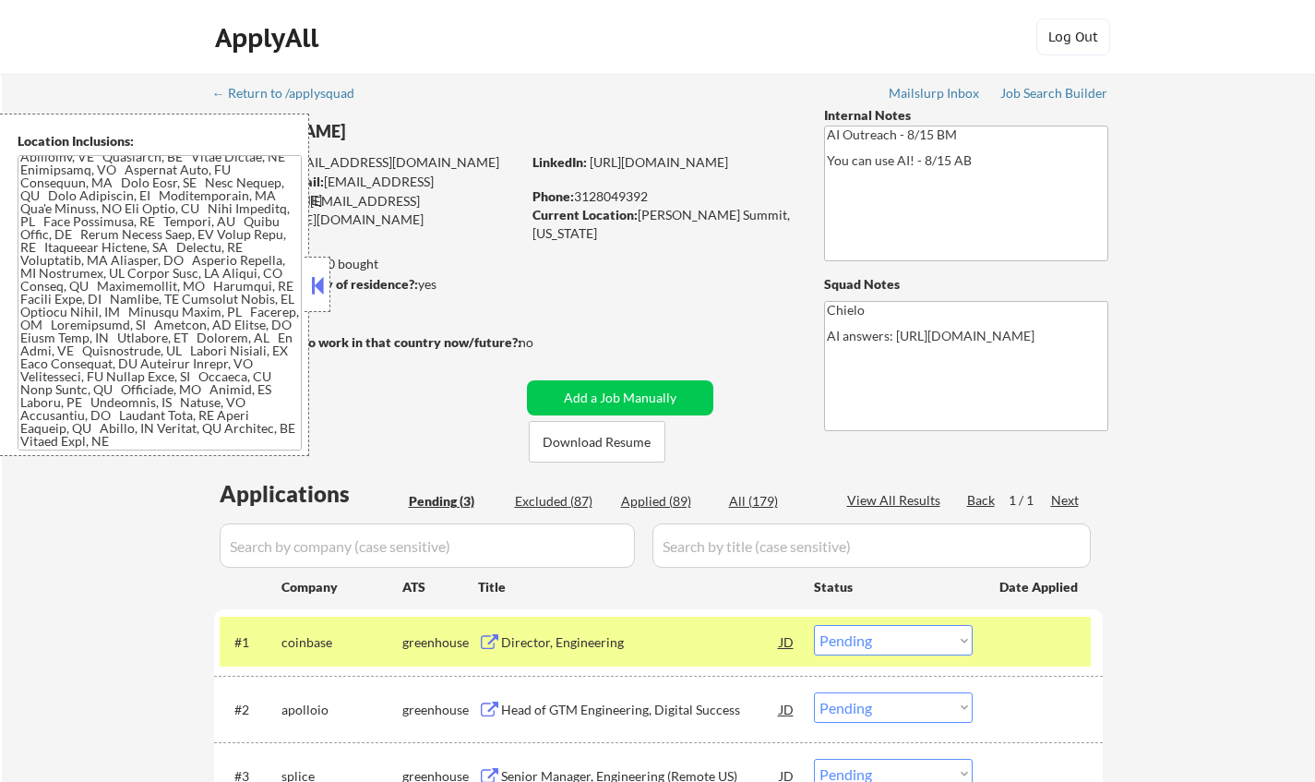
scroll to position [124, 0]
drag, startPoint x: 318, startPoint y: 292, endPoint x: 360, endPoint y: 239, distance: 67.0
click at [318, 290] on button at bounding box center [317, 285] width 20 height 28
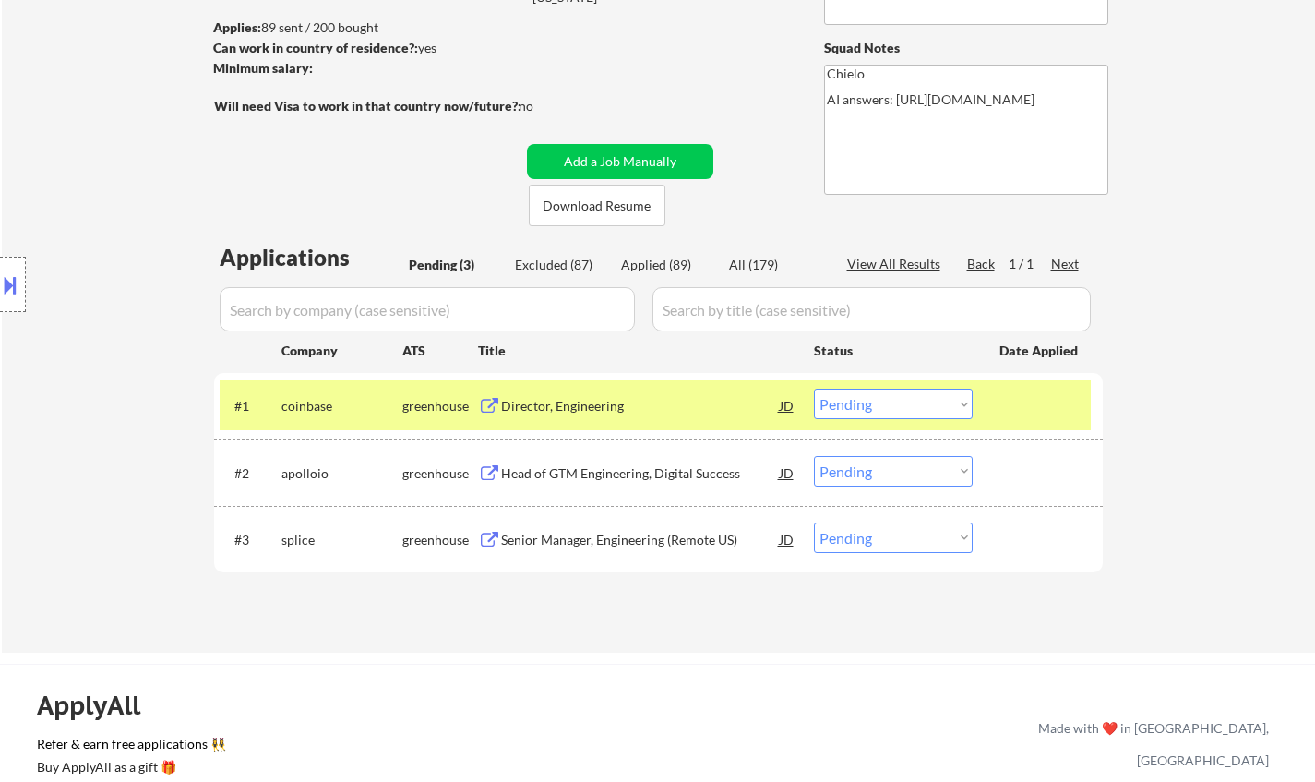
scroll to position [277, 0]
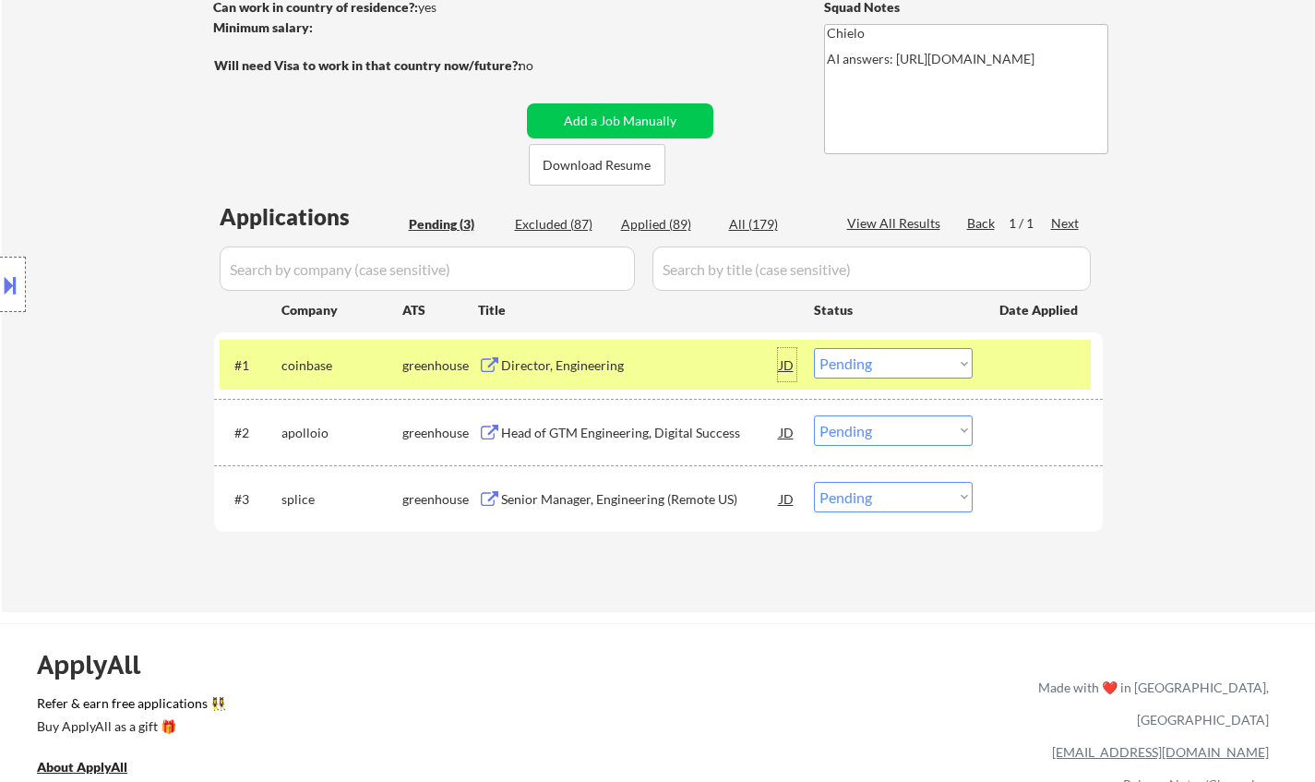
click at [789, 357] on div "JD" at bounding box center [787, 364] width 18 height 33
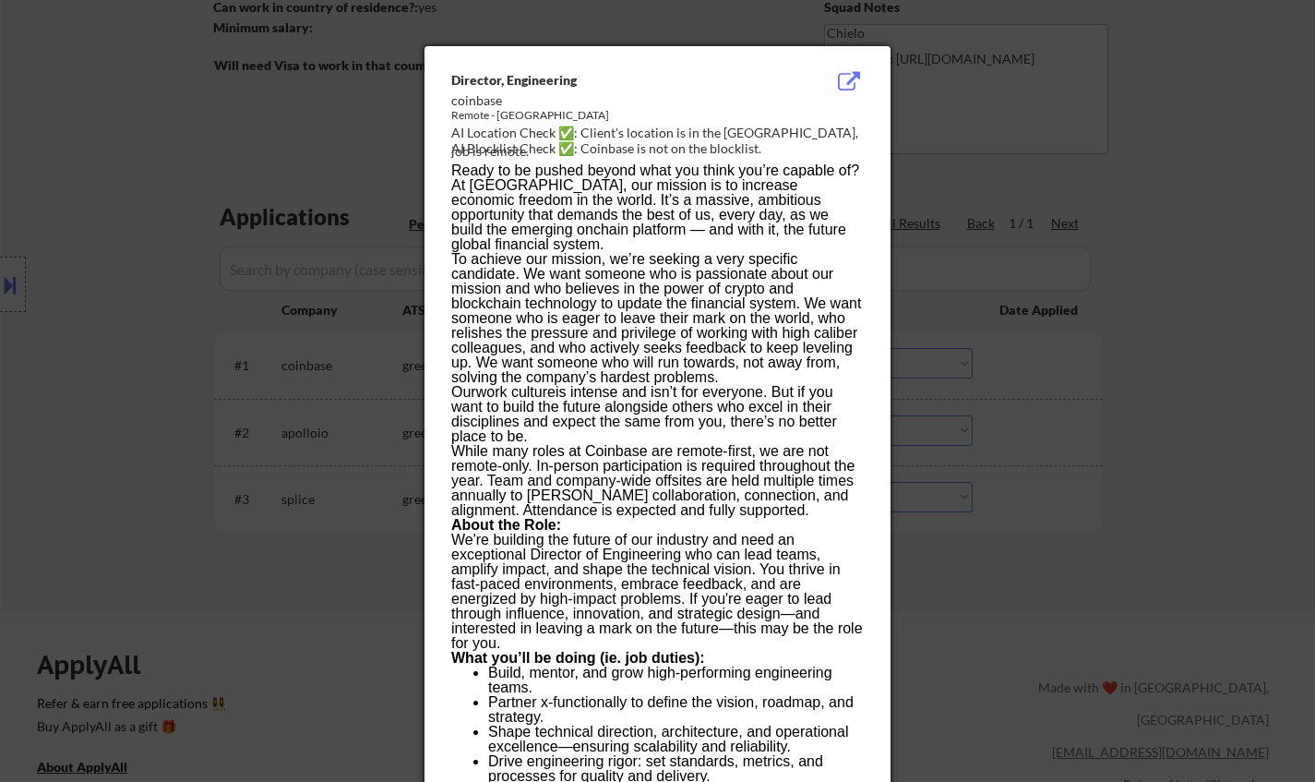
click at [1097, 554] on div at bounding box center [657, 391] width 1315 height 782
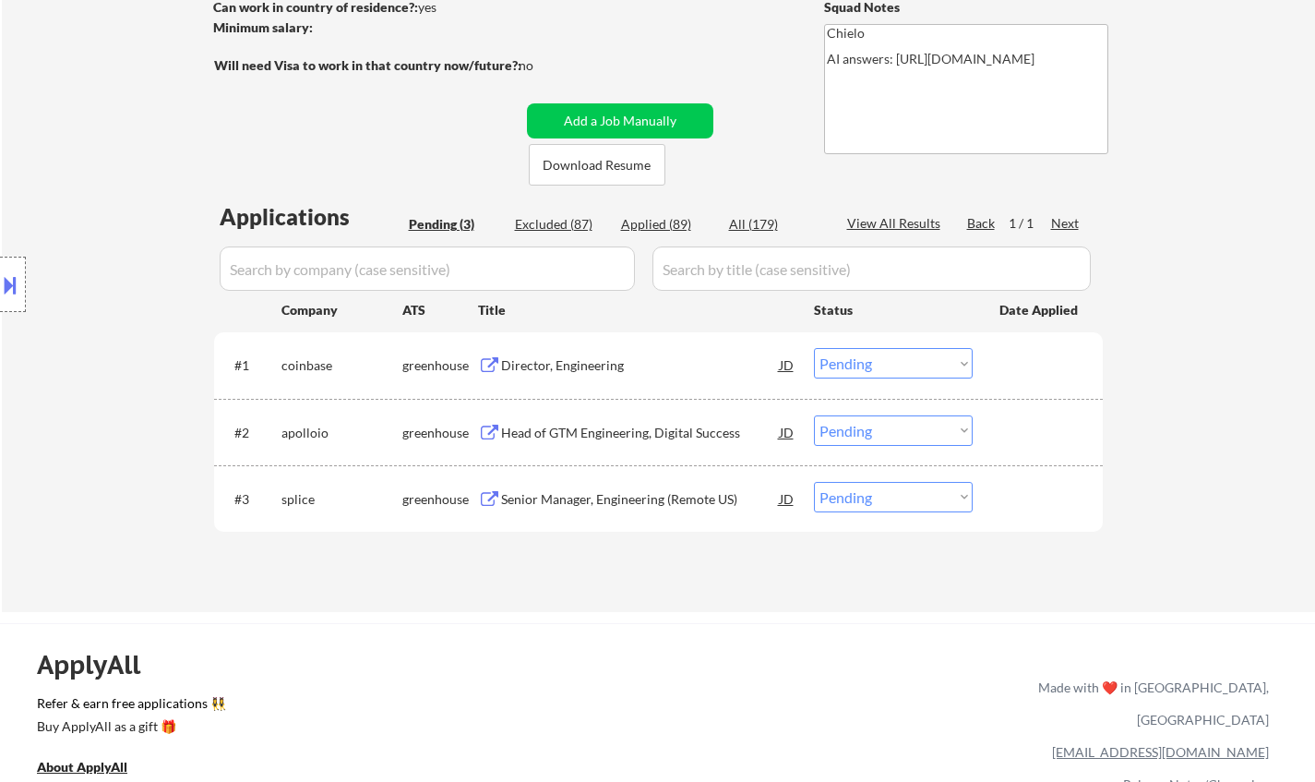
click at [890, 362] on select "Choose an option... Pending Applied Excluded (Questions) Excluded (Expired) Exc…" at bounding box center [893, 363] width 159 height 30
click at [814, 348] on select "Choose an option... Pending Applied Excluded (Questions) Excluded (Expired) Exc…" at bounding box center [893, 363] width 159 height 30
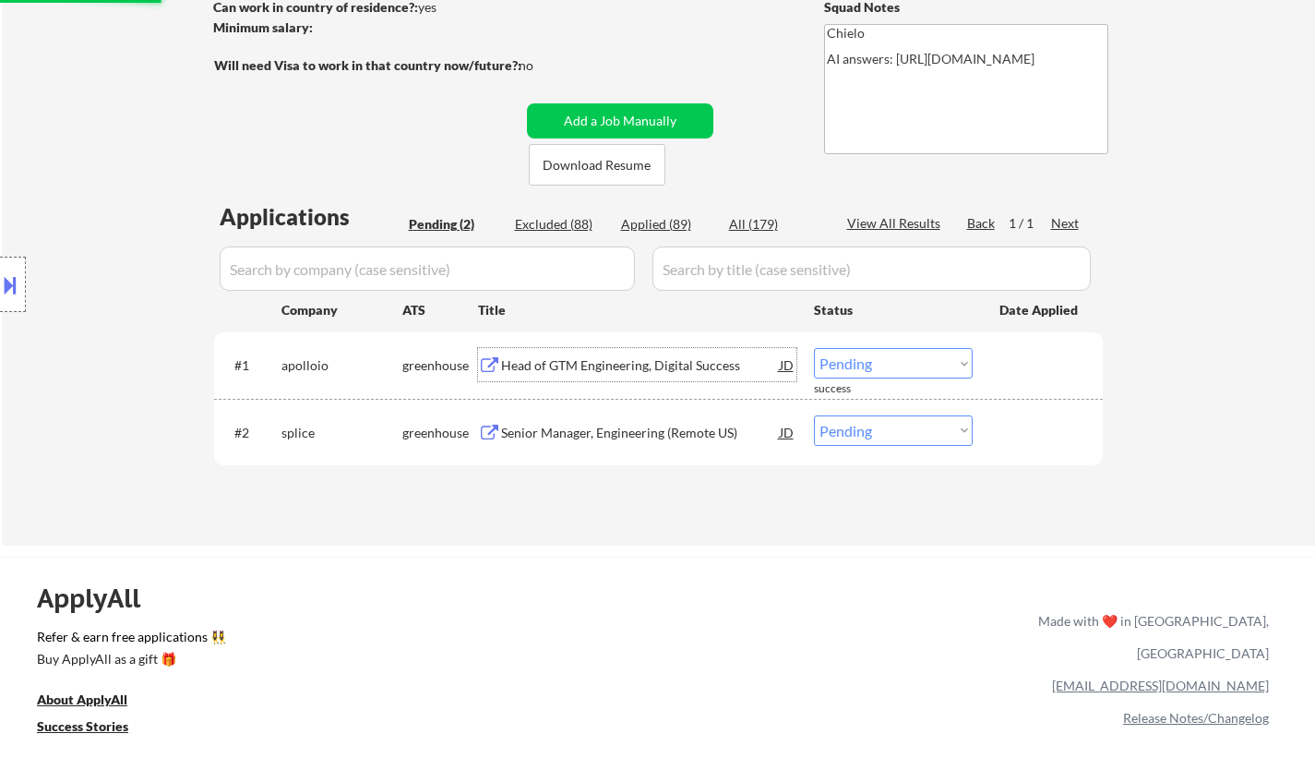
click at [565, 361] on div "Head of GTM Engineering, Digital Success" at bounding box center [640, 365] width 279 height 18
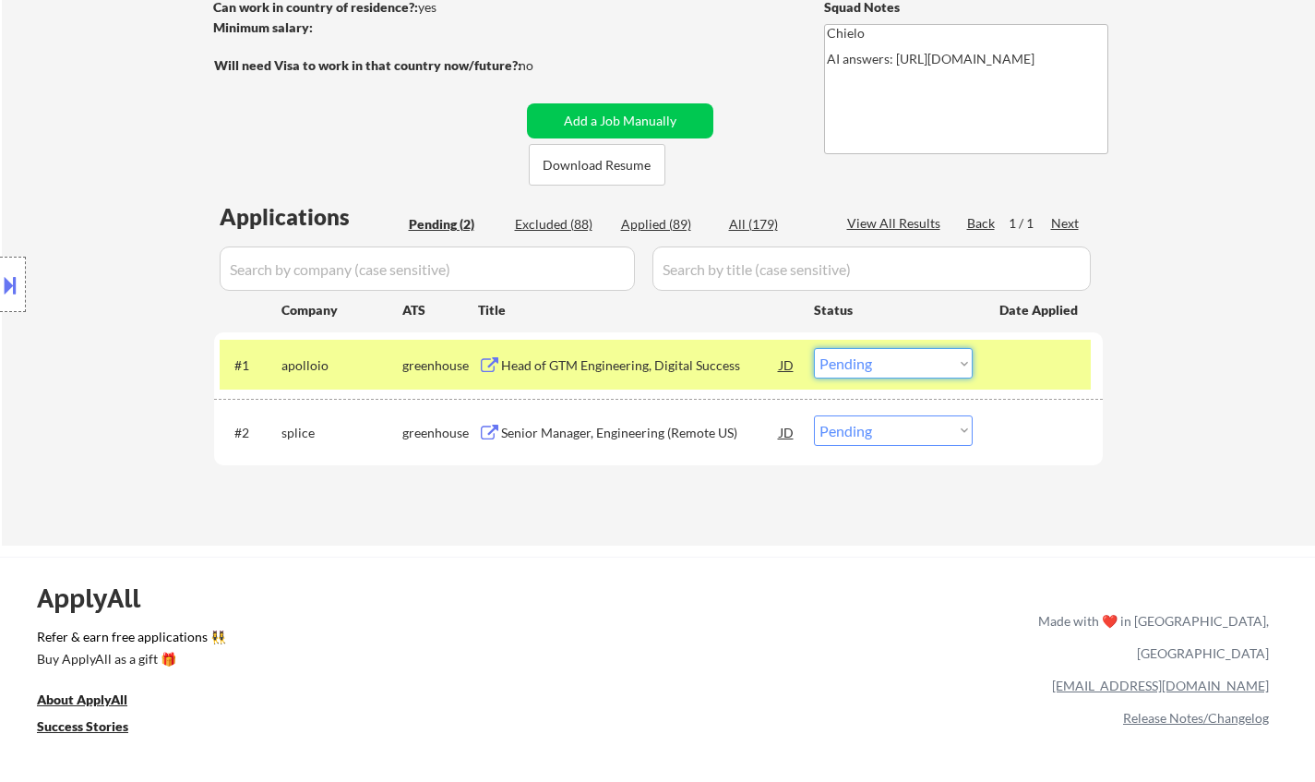
click at [954, 368] on select "Choose an option... Pending Applied Excluded (Questions) Excluded (Expired) Exc…" at bounding box center [893, 363] width 159 height 30
click at [814, 348] on select "Choose an option... Pending Applied Excluded (Questions) Excluded (Expired) Exc…" at bounding box center [893, 363] width 159 height 30
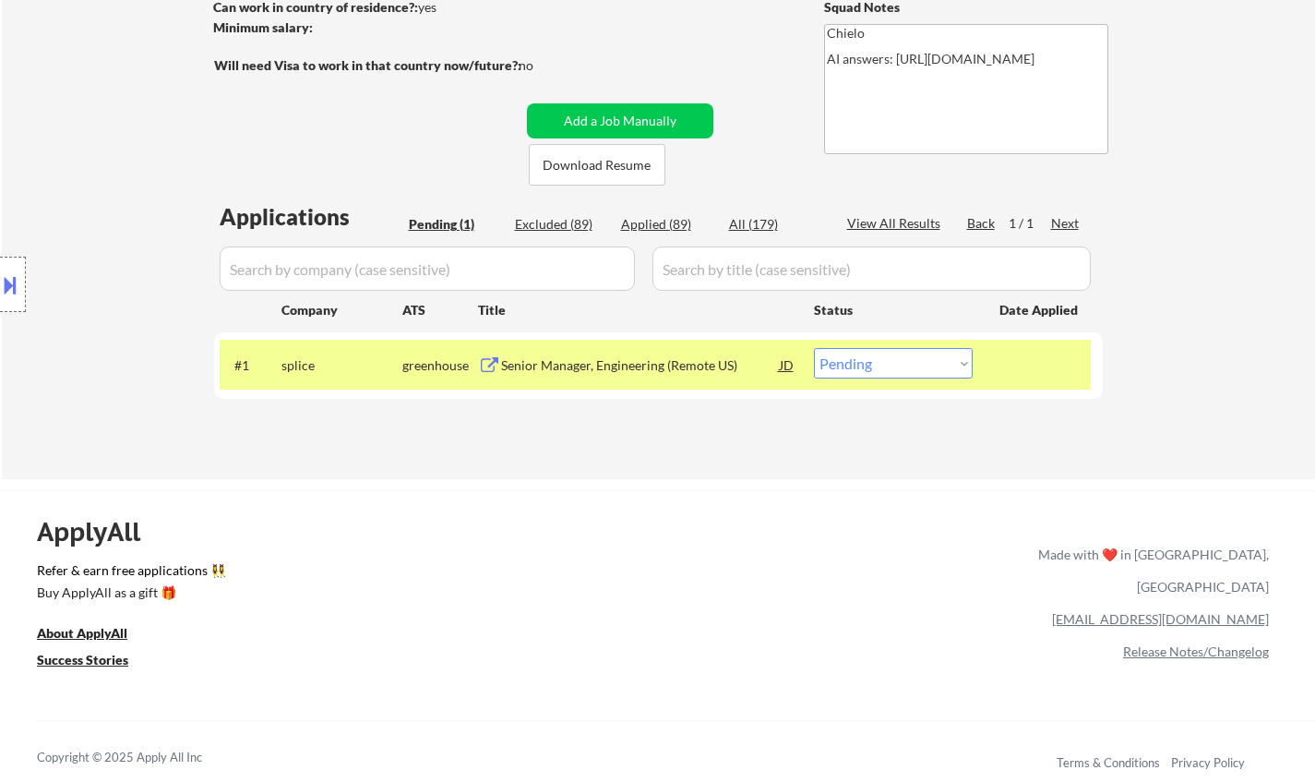
click at [622, 374] on div "Senior Manager, Engineering (Remote US)" at bounding box center [640, 365] width 279 height 18
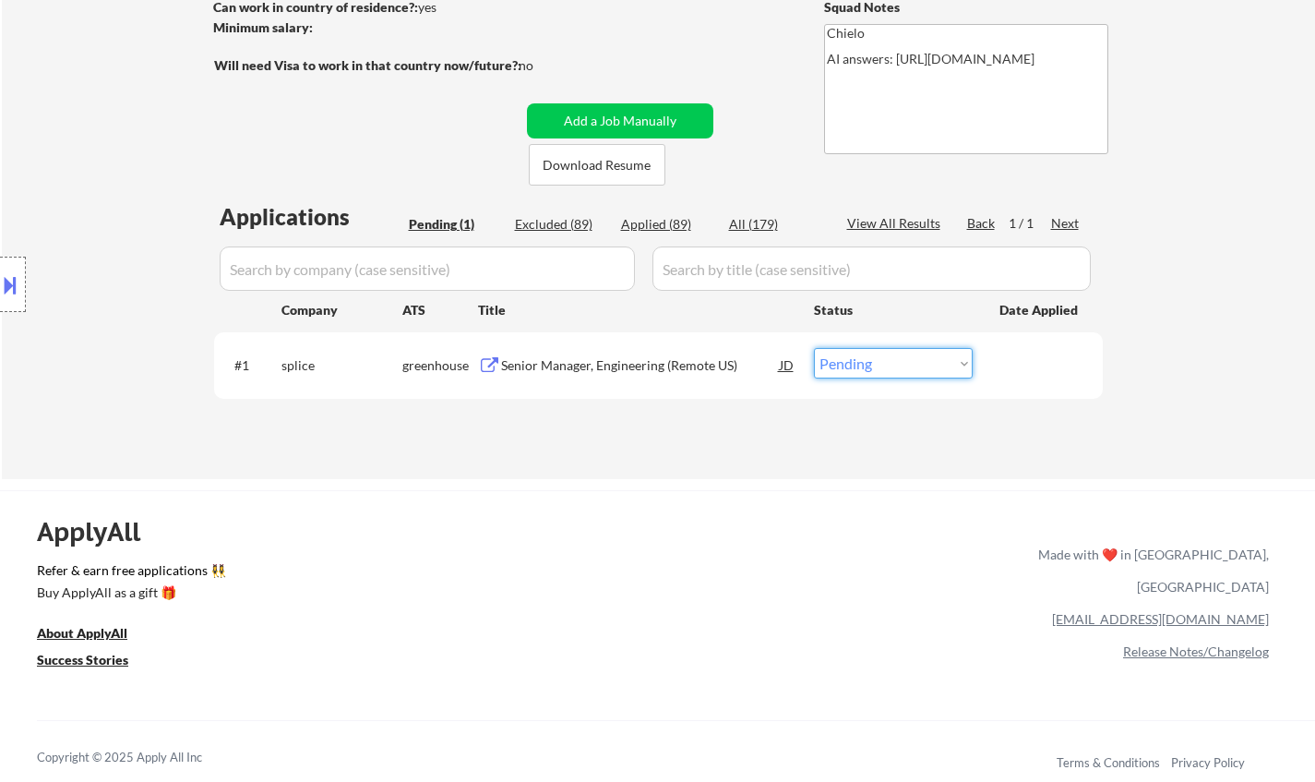
drag, startPoint x: 871, startPoint y: 358, endPoint x: 868, endPoint y: 376, distance: 17.9
click at [871, 358] on select "Choose an option... Pending Applied Excluded (Questions) Excluded (Expired) Exc…" at bounding box center [893, 363] width 159 height 30
select select ""applied""
click at [814, 348] on select "Choose an option... Pending Applied Excluded (Questions) Excluded (Expired) Exc…" at bounding box center [893, 363] width 159 height 30
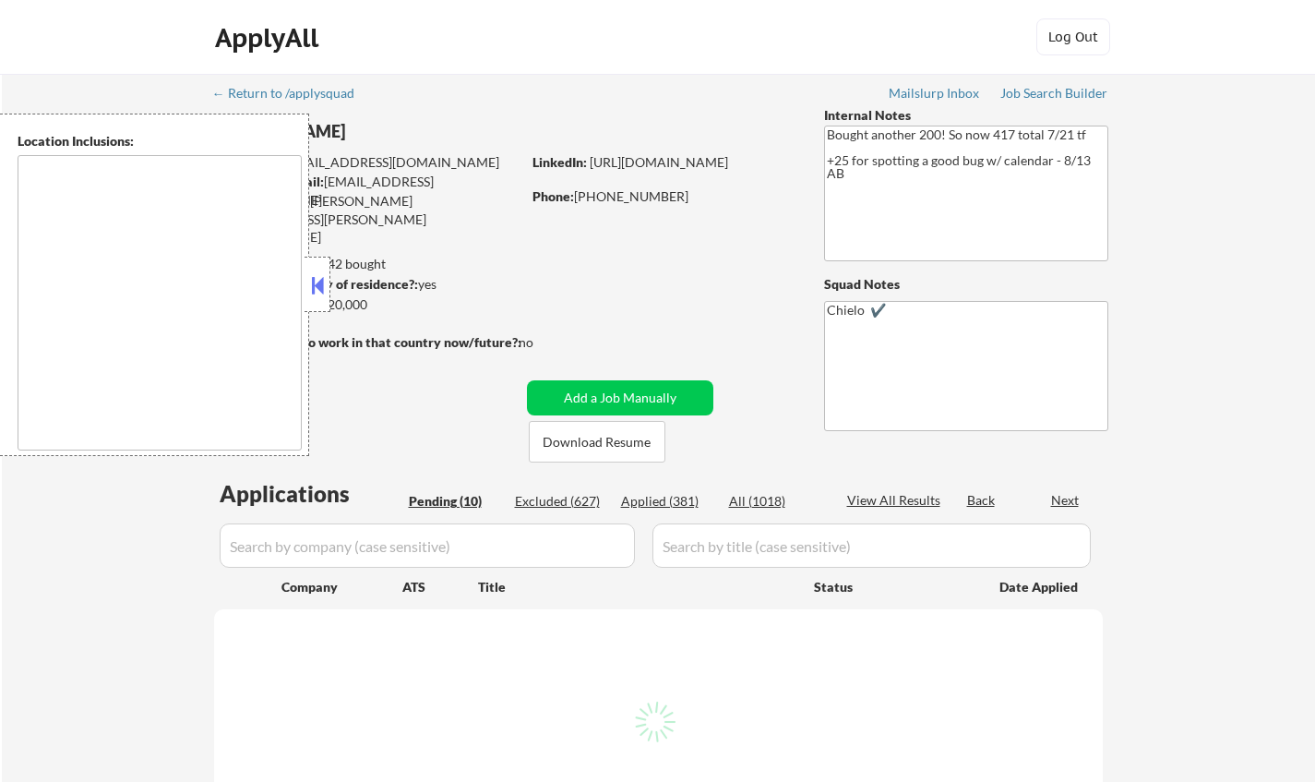
select select ""pending""
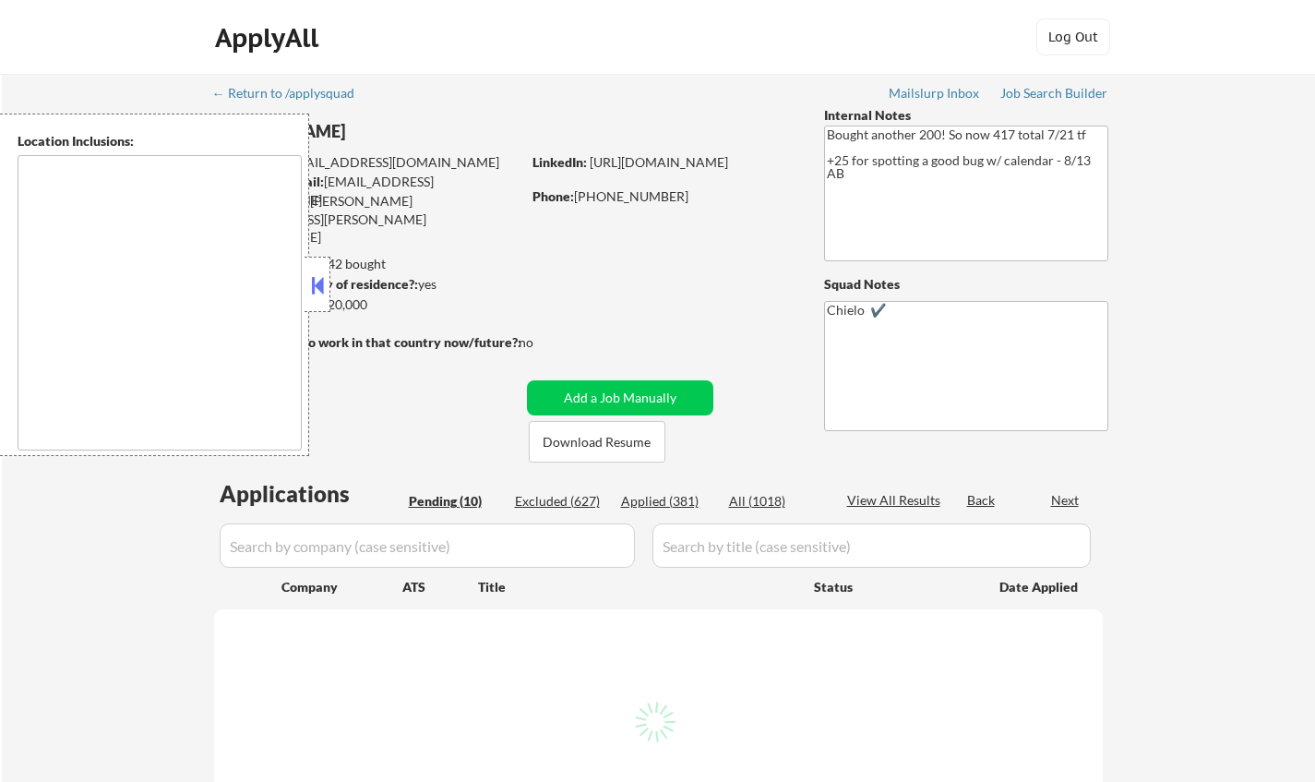
select select ""pending""
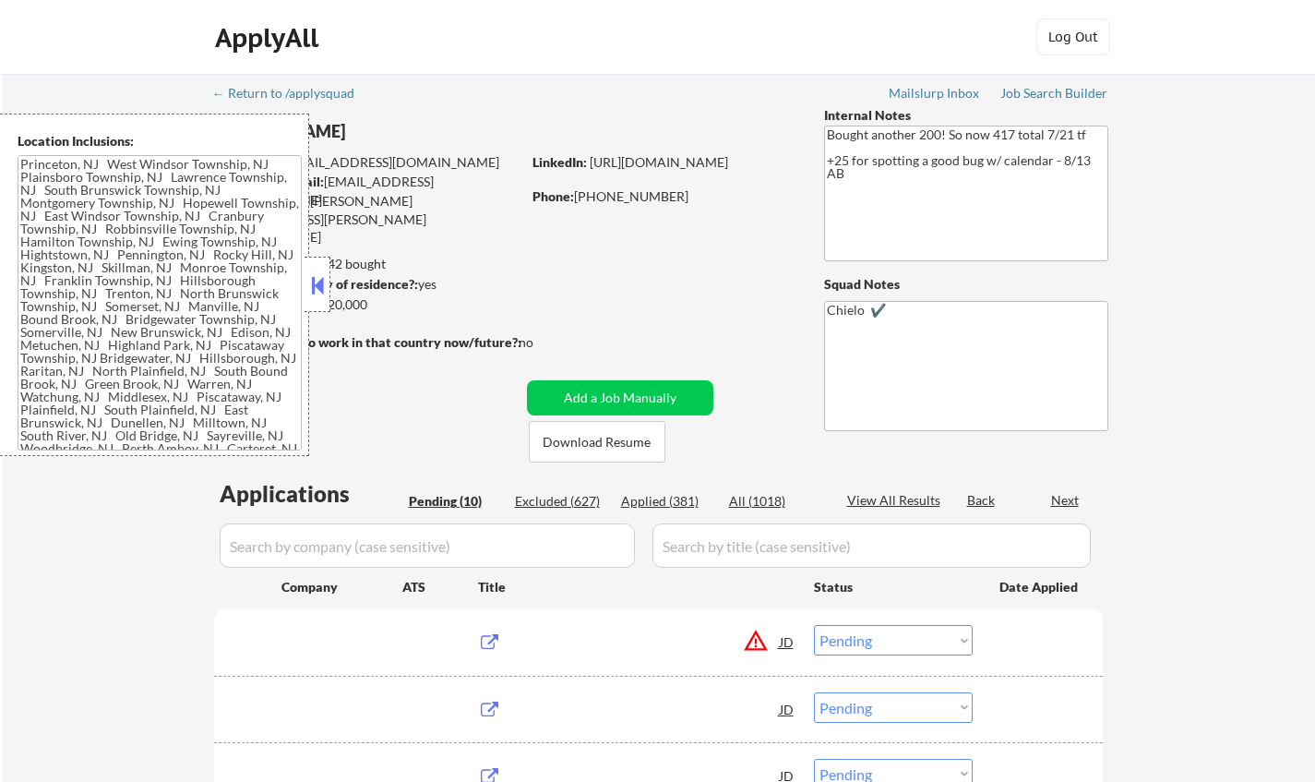
type textarea "[GEOGRAPHIC_DATA], [GEOGRAPHIC_DATA] [GEOGRAPHIC_DATA], [GEOGRAPHIC_DATA] [GEOG…"
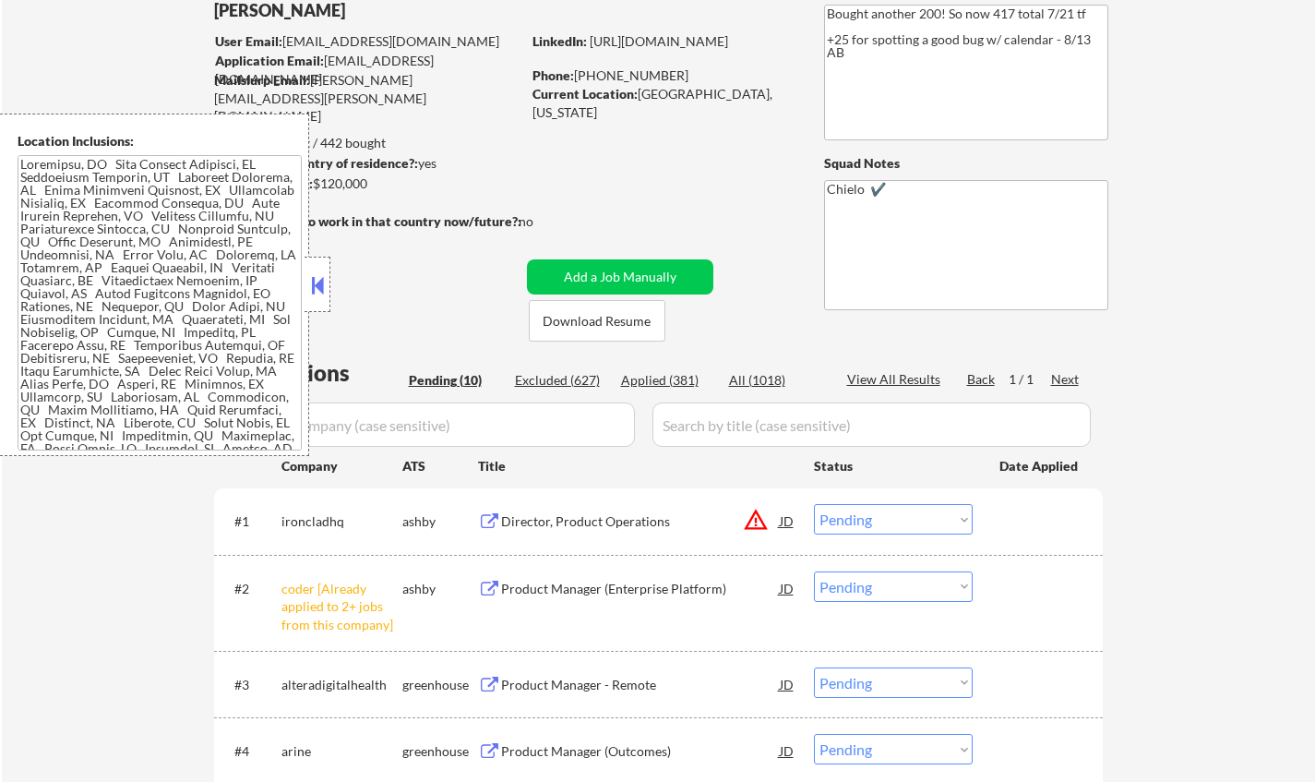
scroll to position [185, 0]
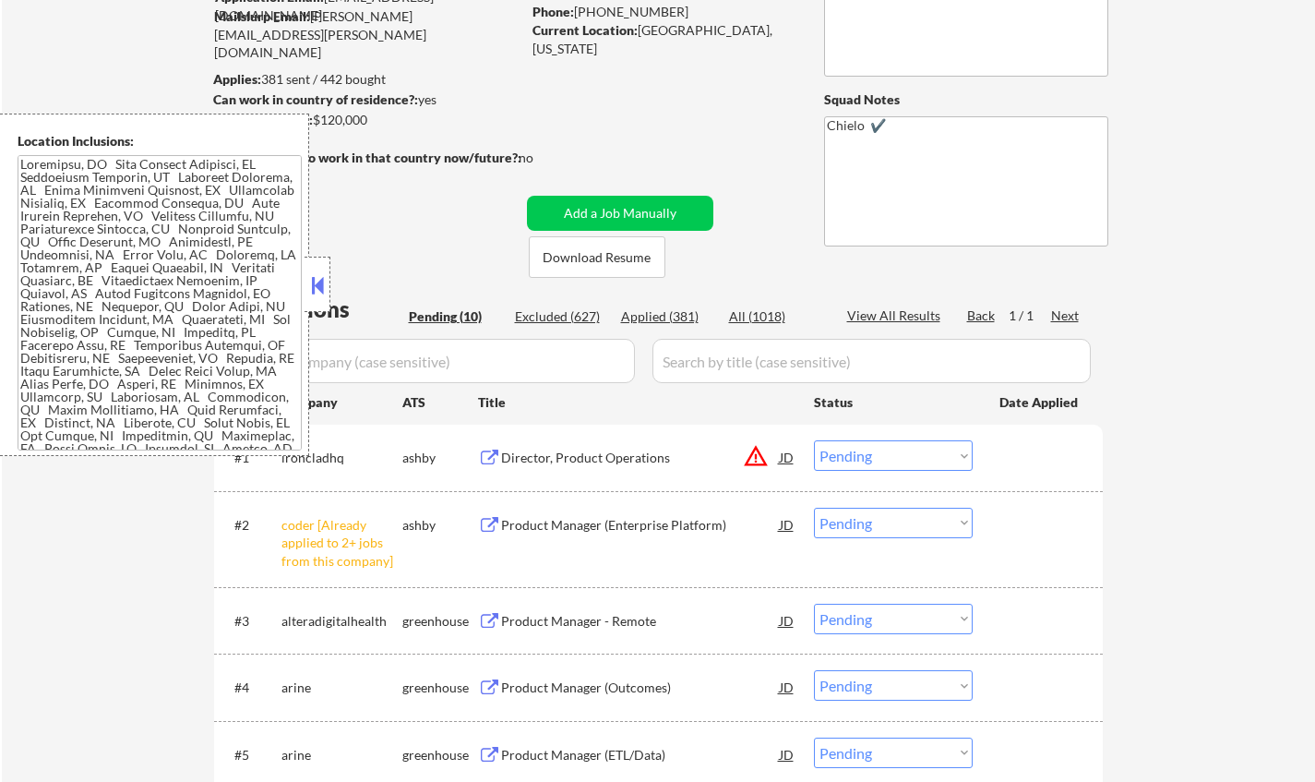
click at [317, 275] on button at bounding box center [317, 285] width 20 height 28
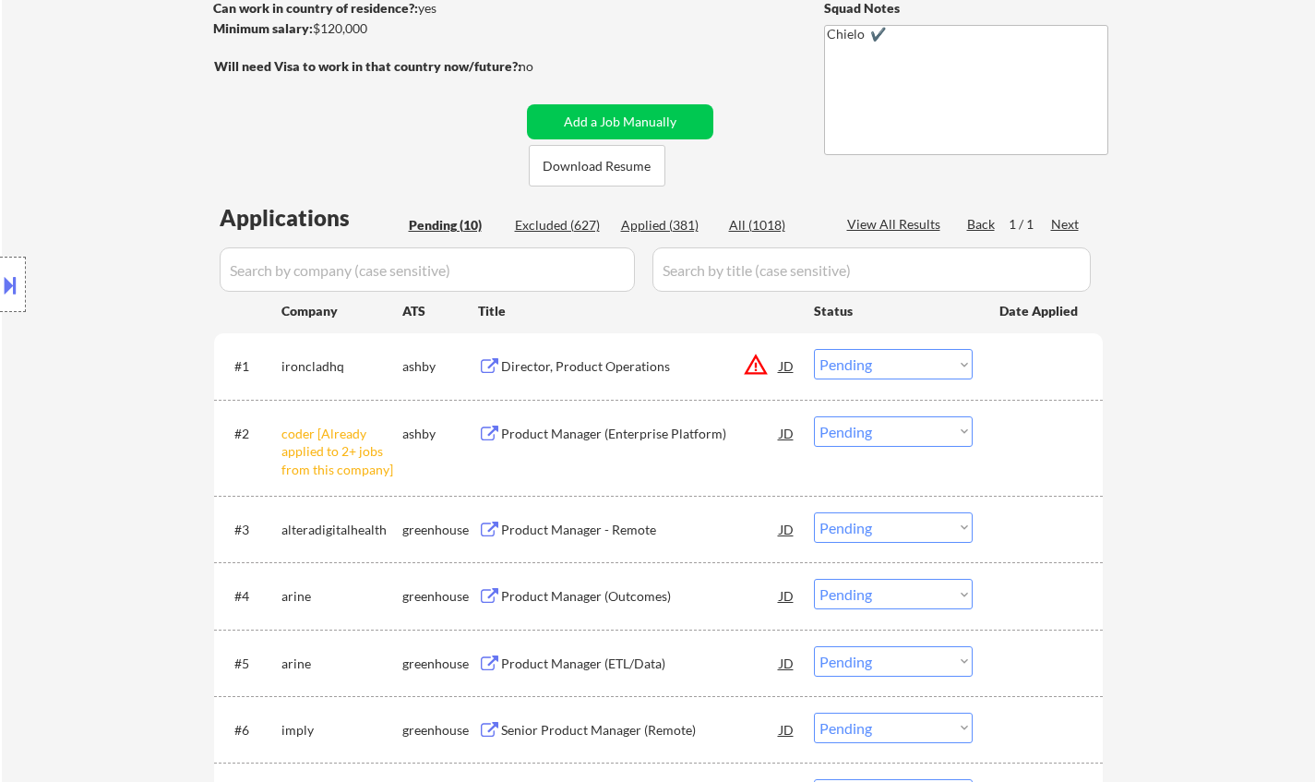
scroll to position [369, 0]
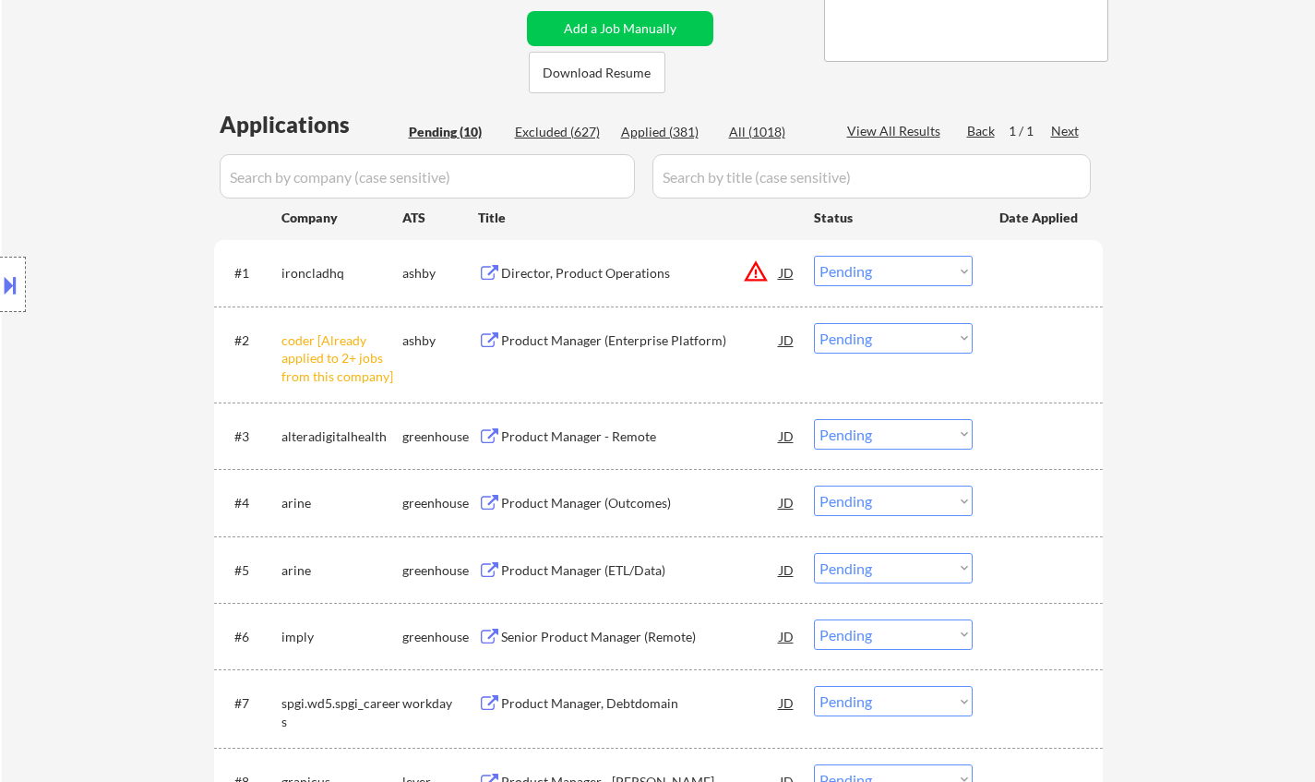
drag, startPoint x: 836, startPoint y: 342, endPoint x: 843, endPoint y: 350, distance: 9.8
click at [836, 342] on select "Choose an option... Pending Applied Excluded (Questions) Excluded (Expired) Exc…" at bounding box center [893, 338] width 159 height 30
click at [814, 323] on select "Choose an option... Pending Applied Excluded (Questions) Excluded (Expired) Exc…" at bounding box center [893, 338] width 159 height 30
drag, startPoint x: 897, startPoint y: 271, endPoint x: 905, endPoint y: 279, distance: 10.4
click at [897, 271] on select "Choose an option... Pending Applied Excluded (Questions) Excluded (Expired) Exc…" at bounding box center [893, 271] width 159 height 30
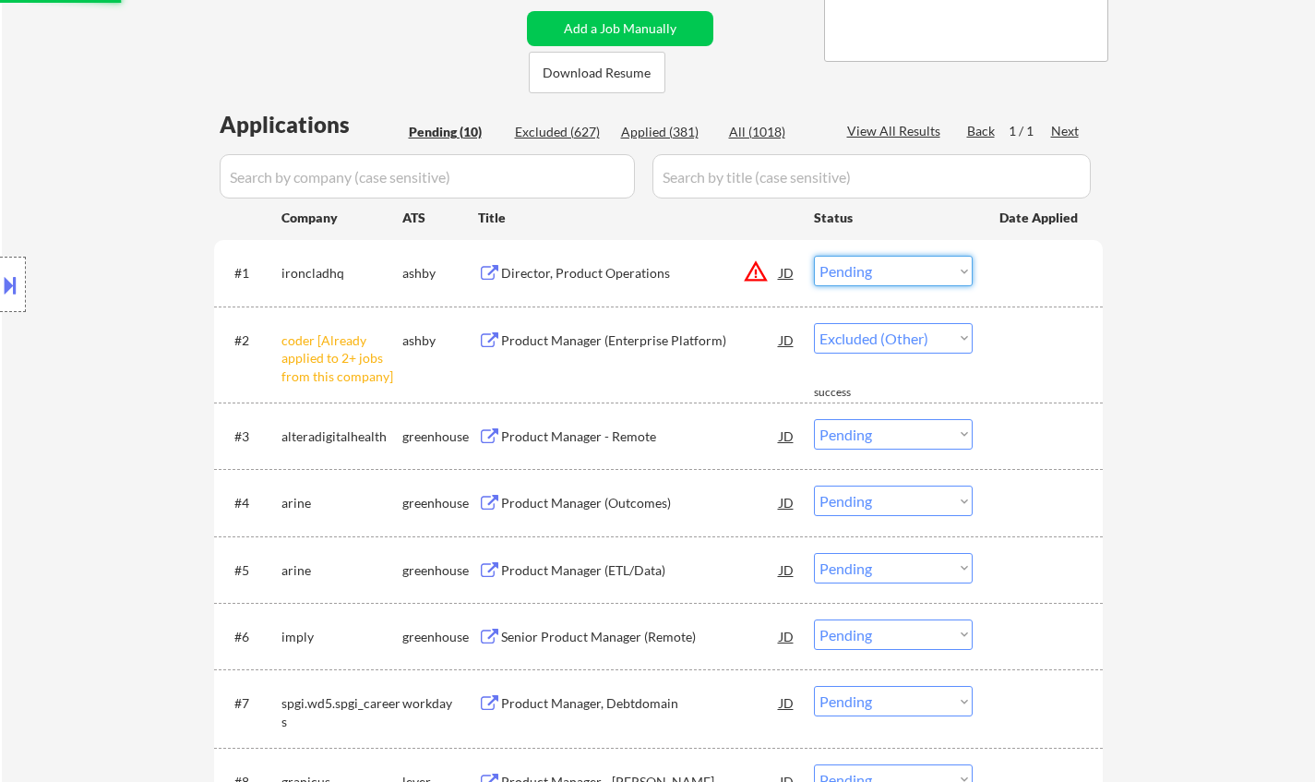
select select ""pending""
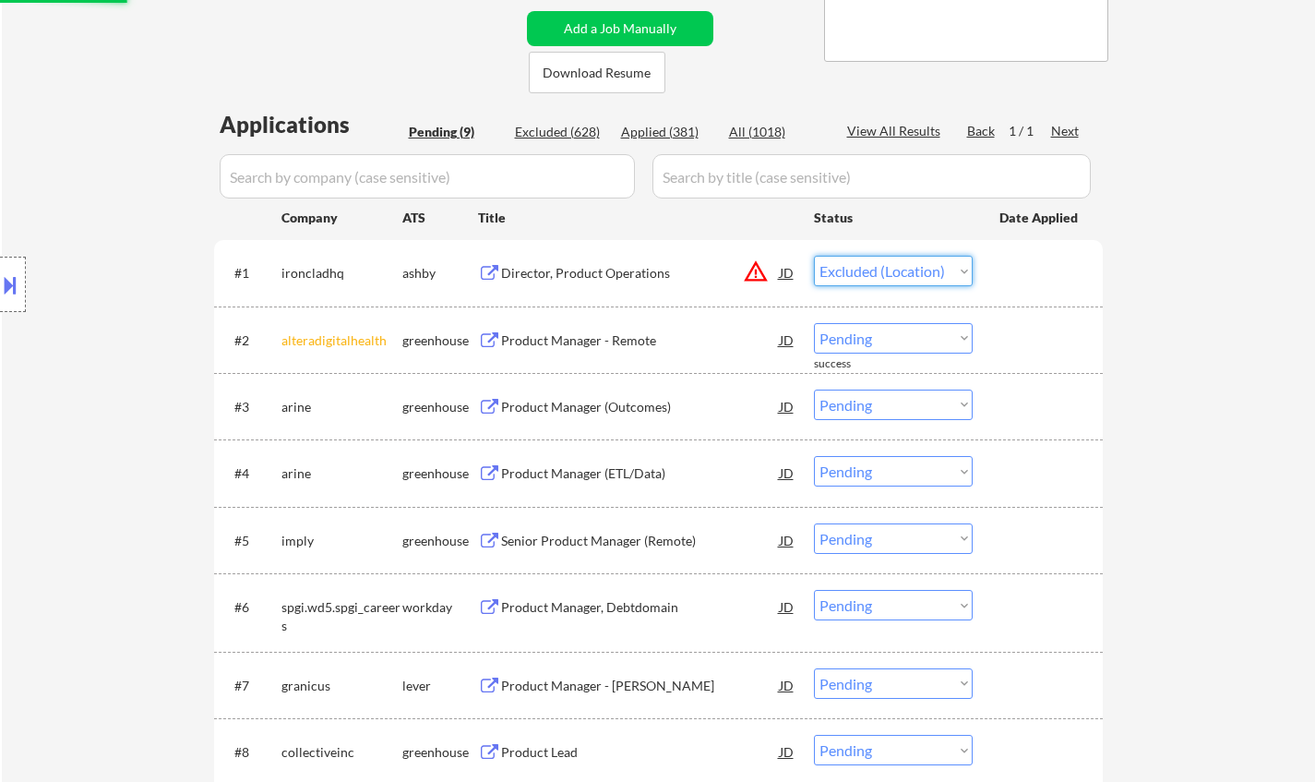
click at [814, 256] on select "Choose an option... Pending Applied Excluded (Questions) Excluded (Expired) Exc…" at bounding box center [893, 271] width 159 height 30
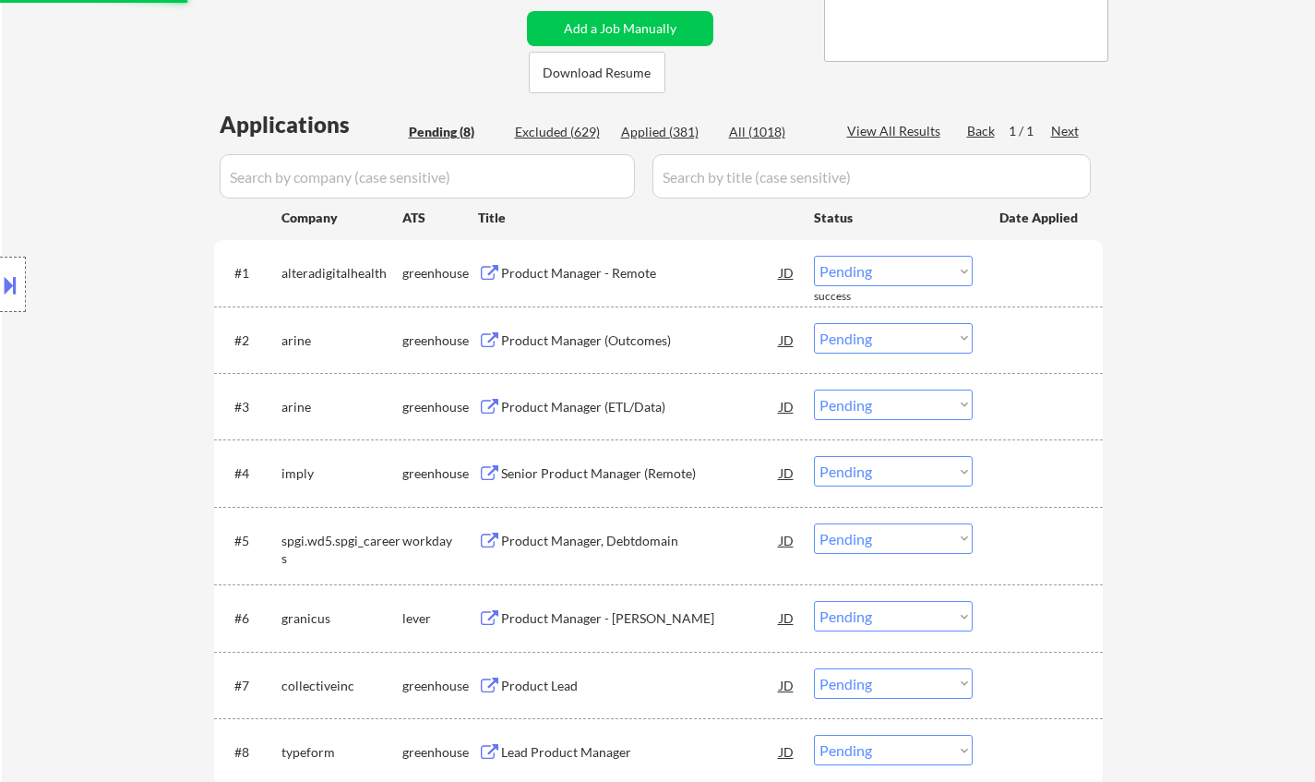
click at [585, 273] on div "Product Manager - Remote" at bounding box center [640, 273] width 279 height 18
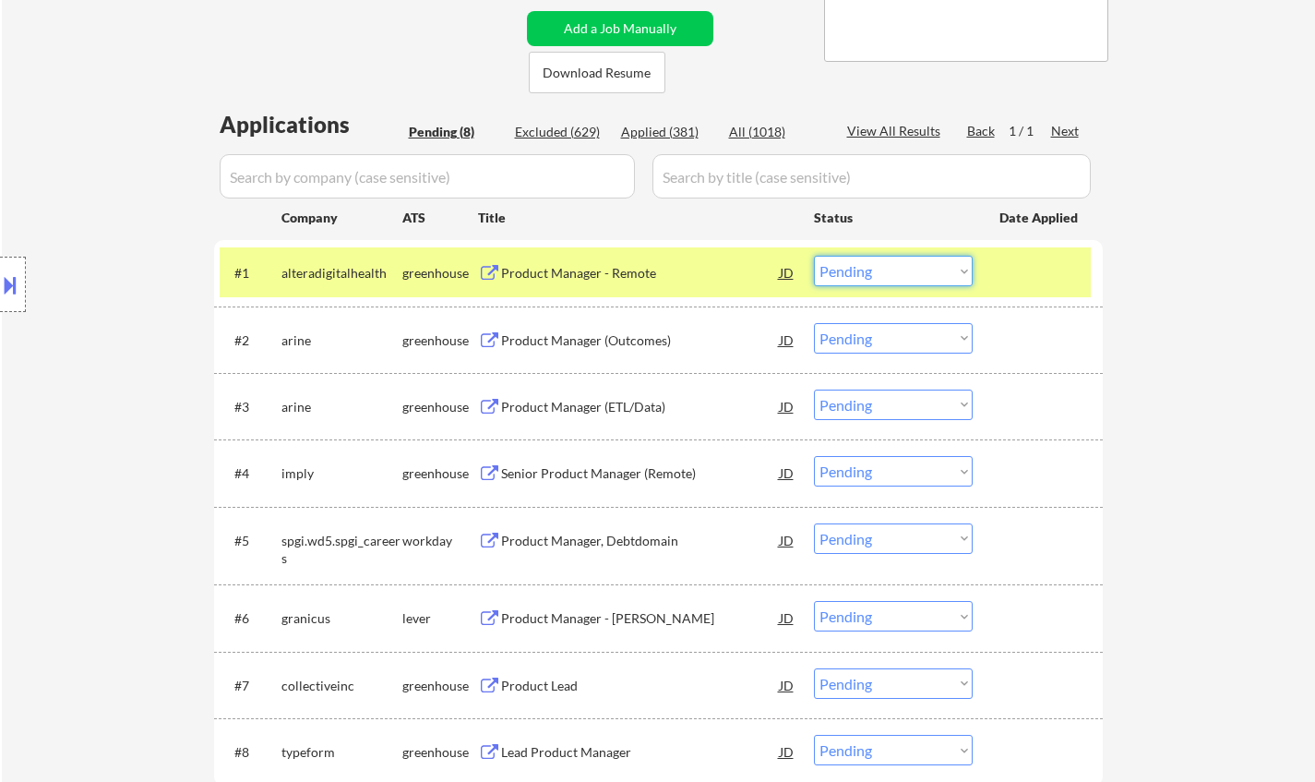
drag, startPoint x: 950, startPoint y: 263, endPoint x: 945, endPoint y: 281, distance: 18.1
click at [949, 262] on select "Choose an option... Pending Applied Excluded (Questions) Excluded (Expired) Exc…" at bounding box center [893, 271] width 159 height 30
click at [814, 256] on select "Choose an option... Pending Applied Excluded (Questions) Excluded (Expired) Exc…" at bounding box center [893, 271] width 159 height 30
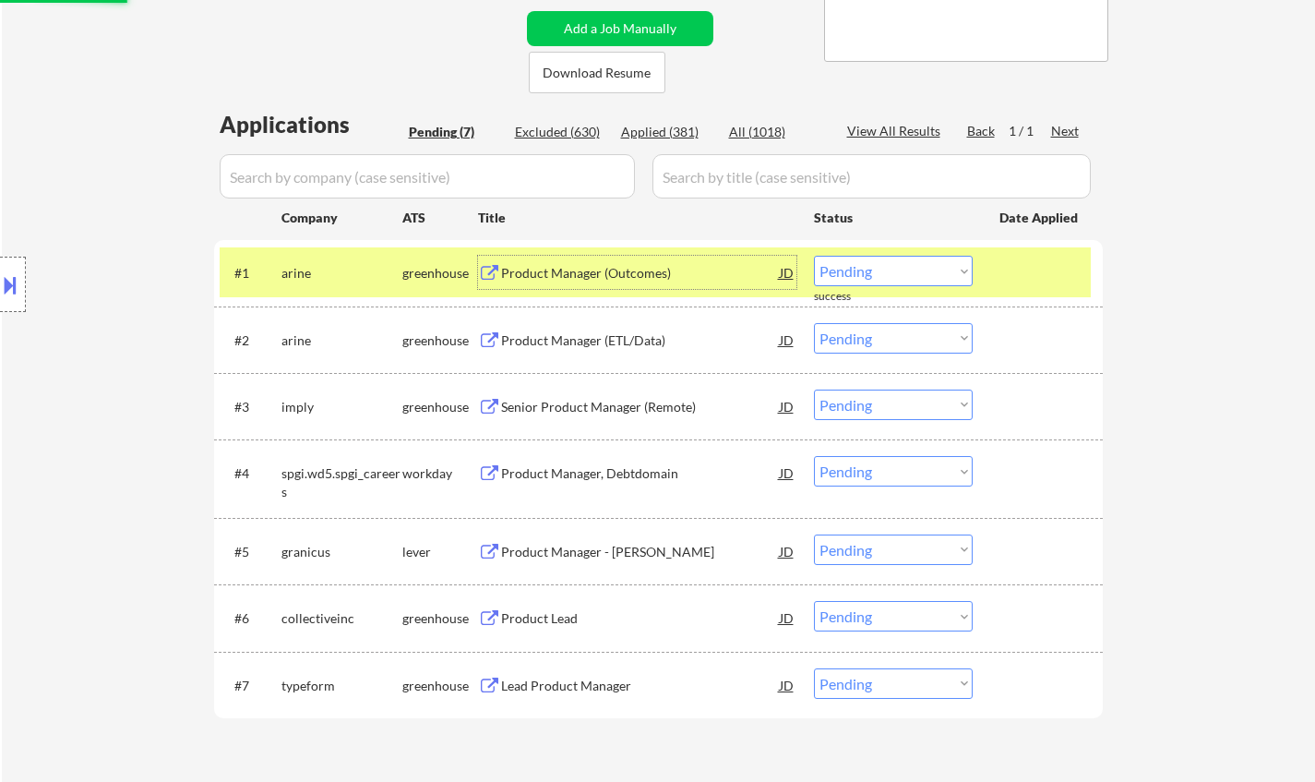
click at [575, 267] on div "Product Manager (Outcomes)" at bounding box center [640, 273] width 279 height 18
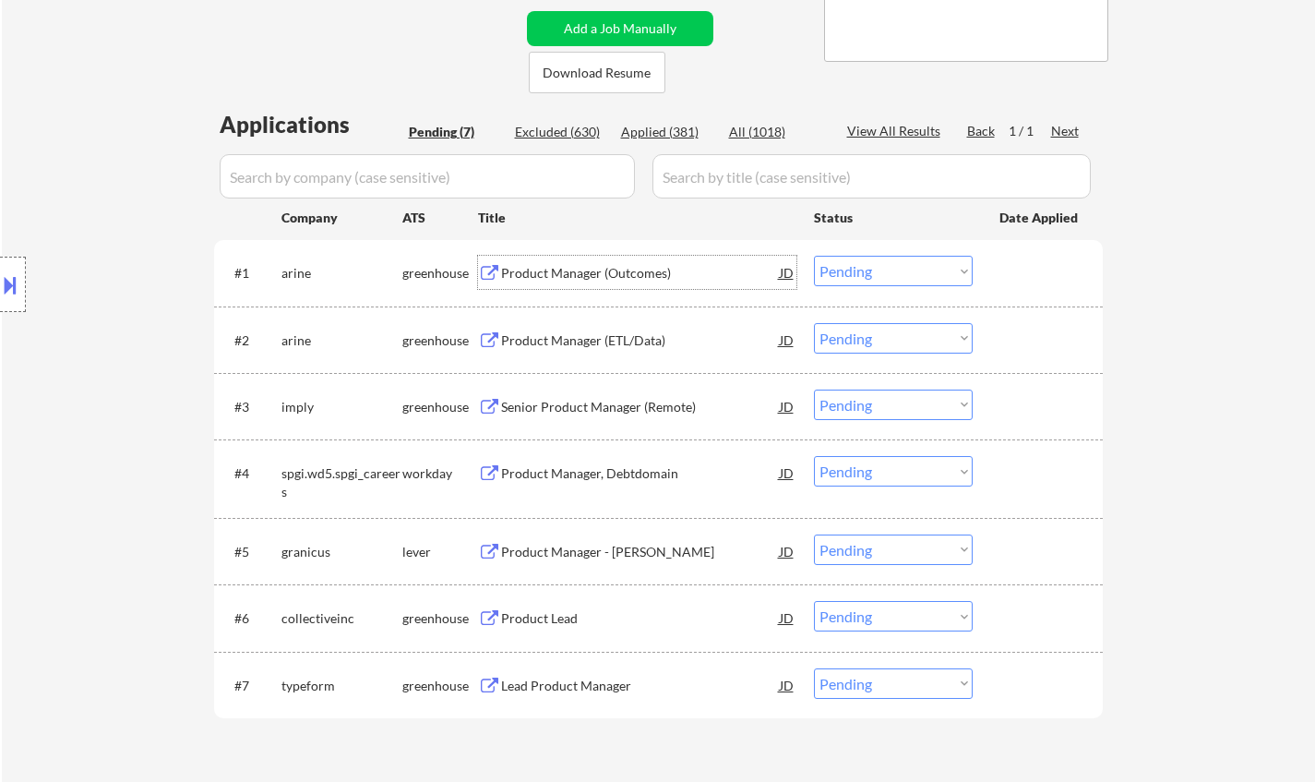
drag, startPoint x: 890, startPoint y: 272, endPoint x: 892, endPoint y: 283, distance: 11.2
click at [890, 272] on select "Choose an option... Pending Applied Excluded (Questions) Excluded (Expired) Exc…" at bounding box center [893, 271] width 159 height 30
click at [814, 256] on select "Choose an option... Pending Applied Excluded (Questions) Excluded (Expired) Exc…" at bounding box center [893, 271] width 159 height 30
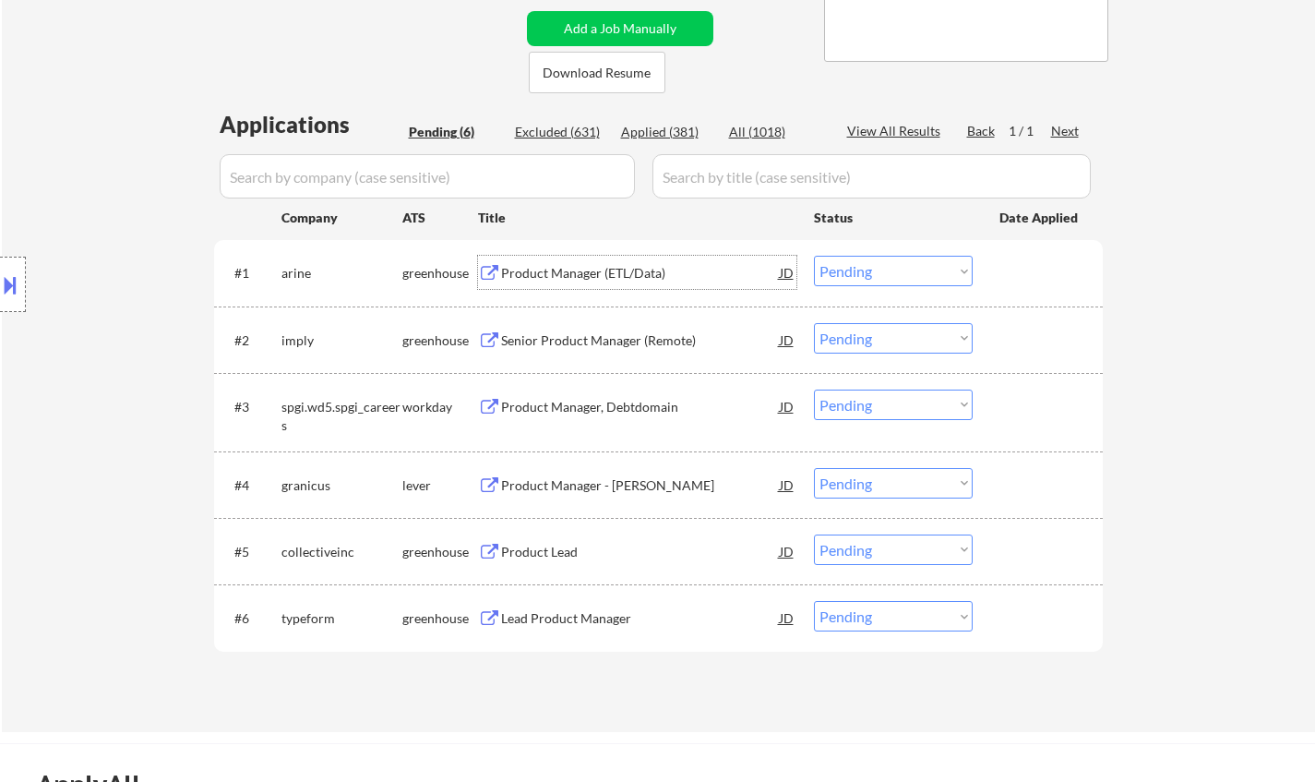
click at [582, 274] on div "Product Manager (ETL/Data)" at bounding box center [640, 273] width 279 height 18
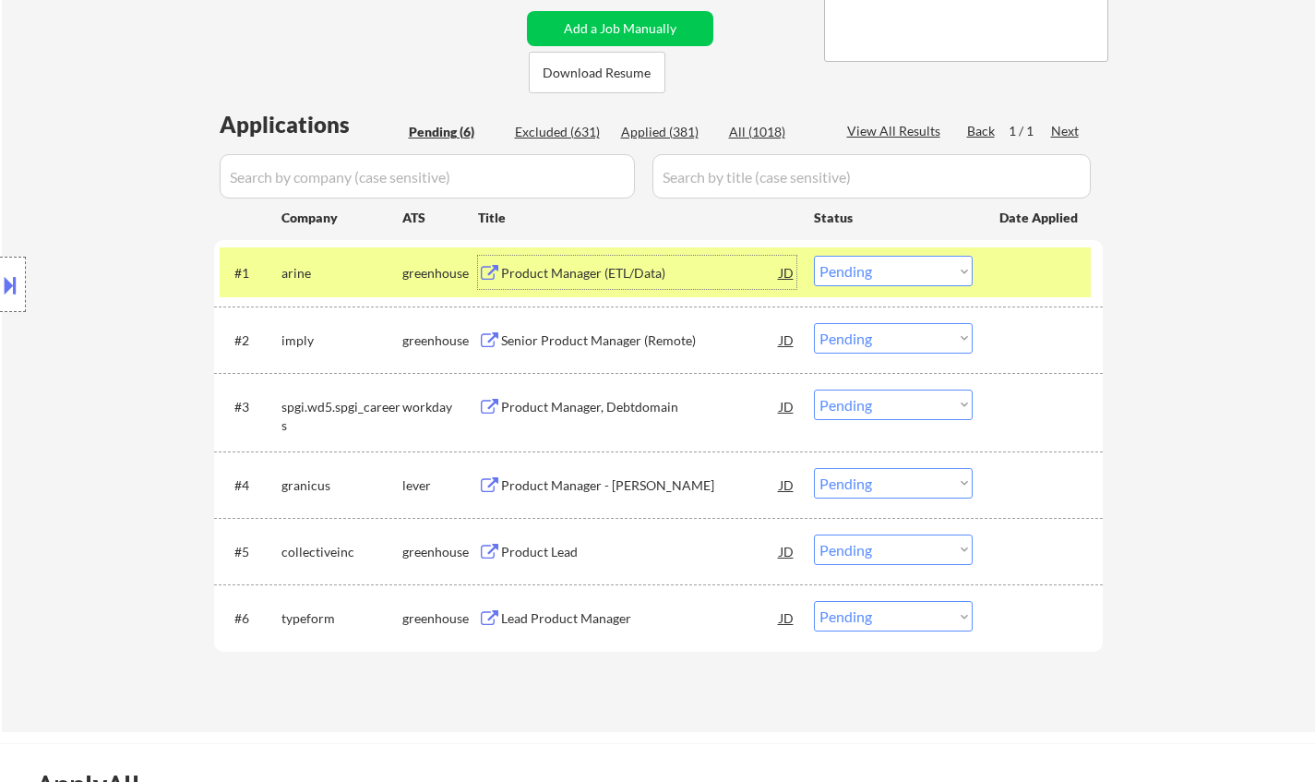
click at [0, 290] on button at bounding box center [10, 285] width 20 height 30
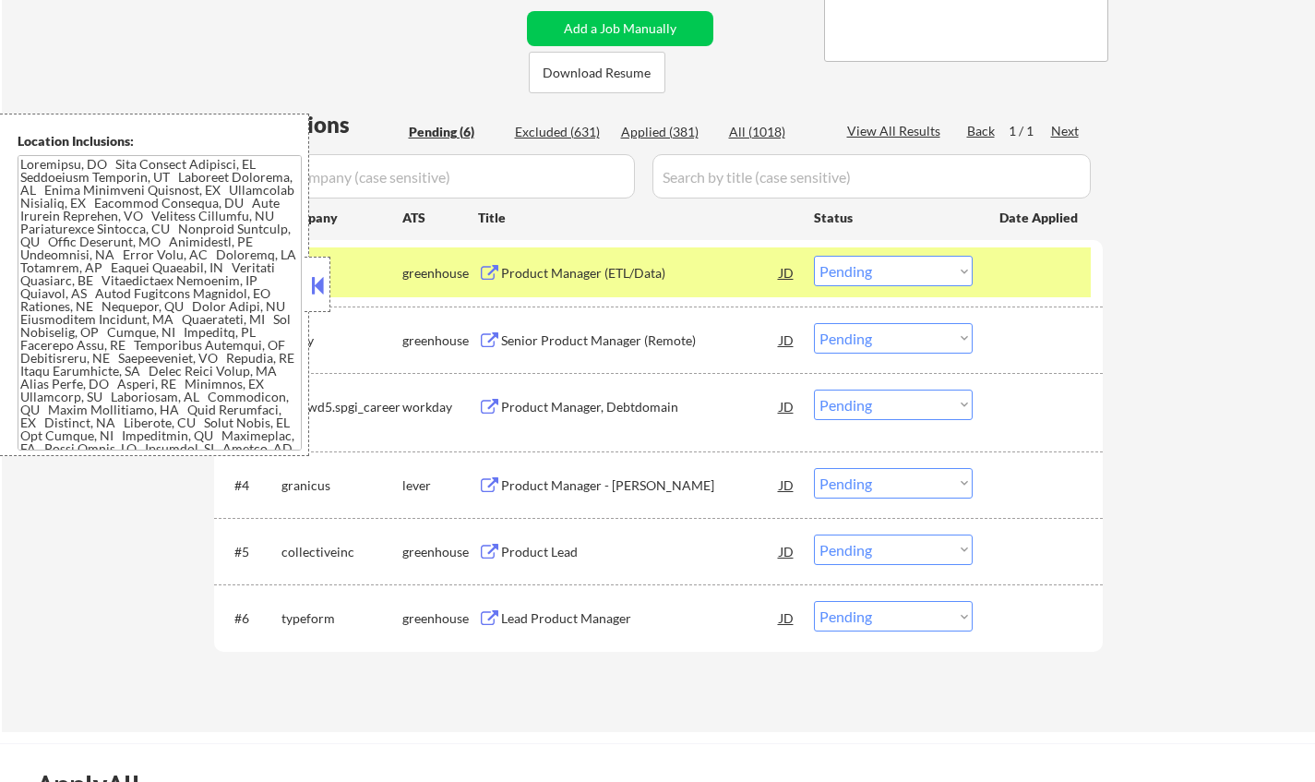
click at [315, 281] on button at bounding box center [317, 285] width 20 height 28
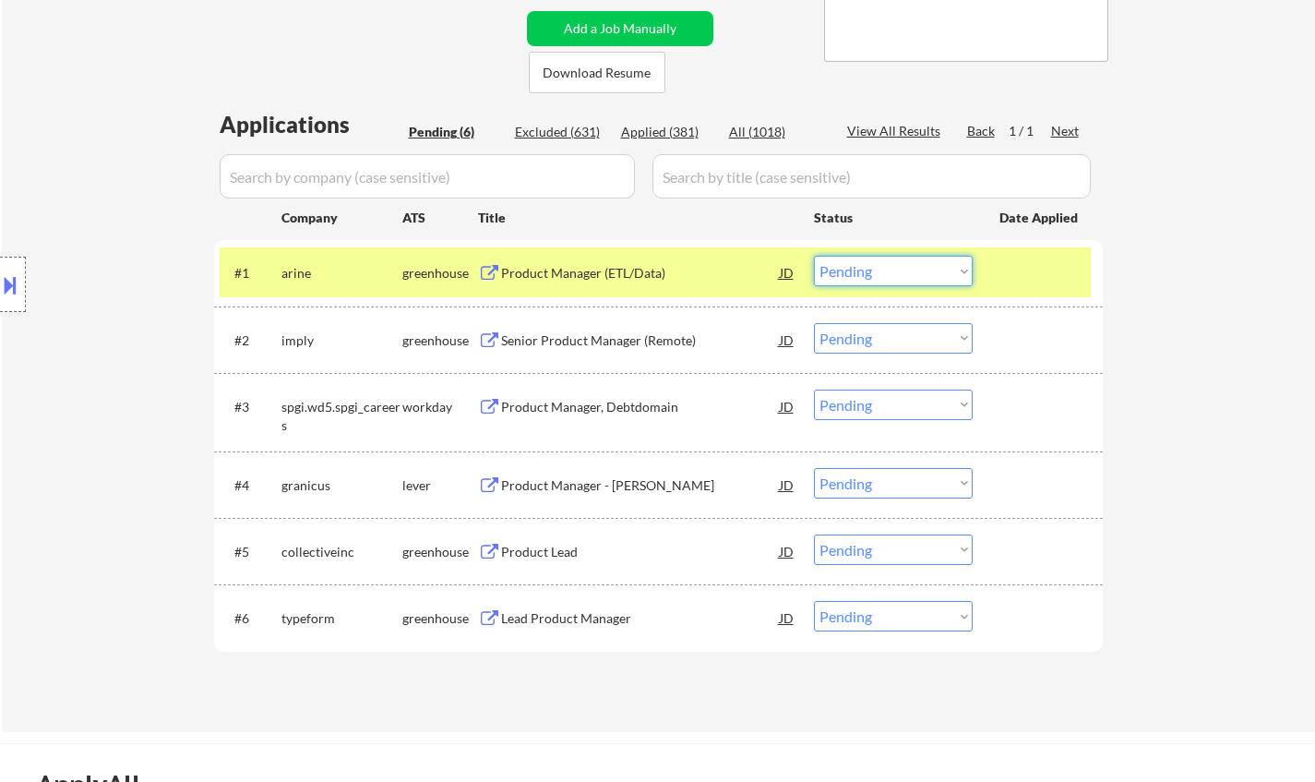
drag, startPoint x: 905, startPoint y: 271, endPoint x: 914, endPoint y: 285, distance: 16.1
click at [907, 274] on select "Choose an option... Pending Applied Excluded (Questions) Excluded (Expired) Exc…" at bounding box center [893, 271] width 159 height 30
click at [814, 256] on select "Choose an option... Pending Applied Excluded (Questions) Excluded (Expired) Exc…" at bounding box center [893, 271] width 159 height 30
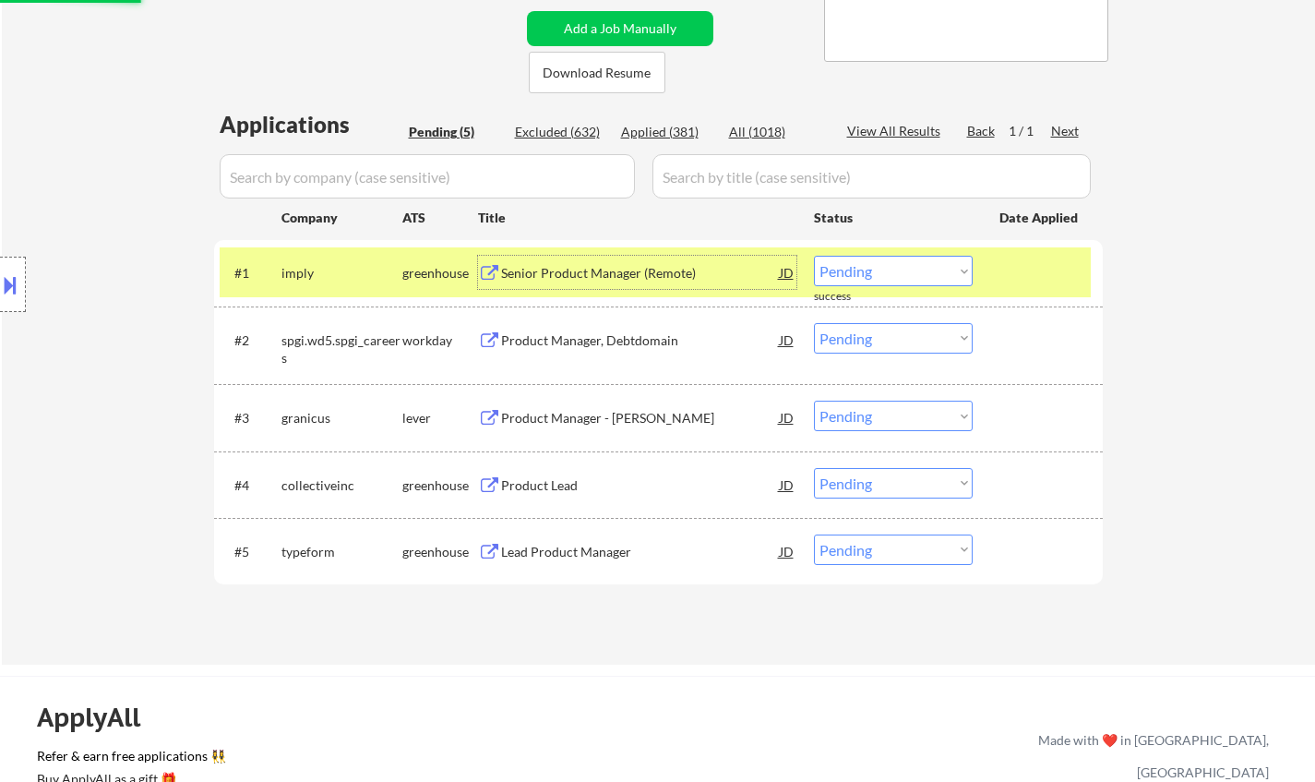
click at [601, 265] on div "Senior Product Manager (Remote)" at bounding box center [640, 273] width 279 height 18
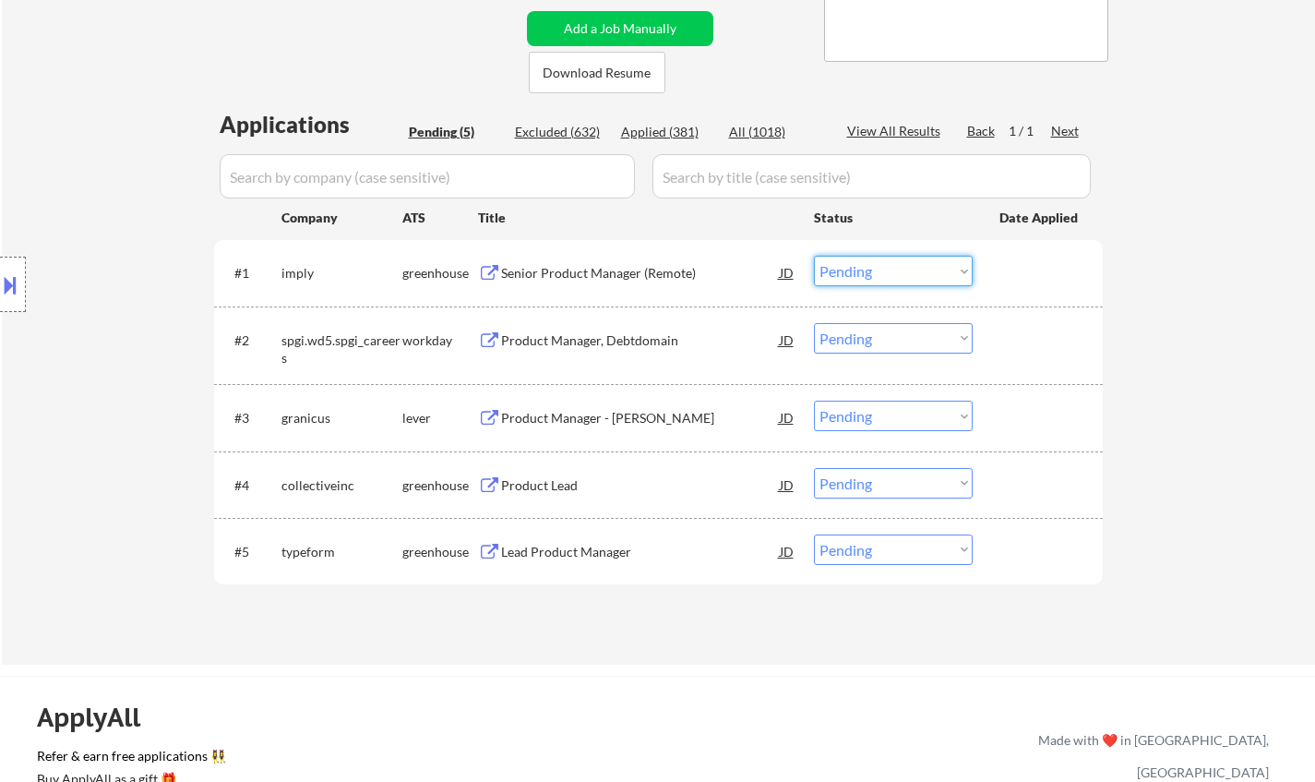
drag, startPoint x: 894, startPoint y: 270, endPoint x: 894, endPoint y: 283, distance: 12.9
click at [894, 270] on select "Choose an option... Pending Applied Excluded (Questions) Excluded (Expired) Exc…" at bounding box center [893, 271] width 159 height 30
click at [814, 256] on select "Choose an option... Pending Applied Excluded (Questions) Excluded (Expired) Exc…" at bounding box center [893, 271] width 159 height 30
select select ""pending""
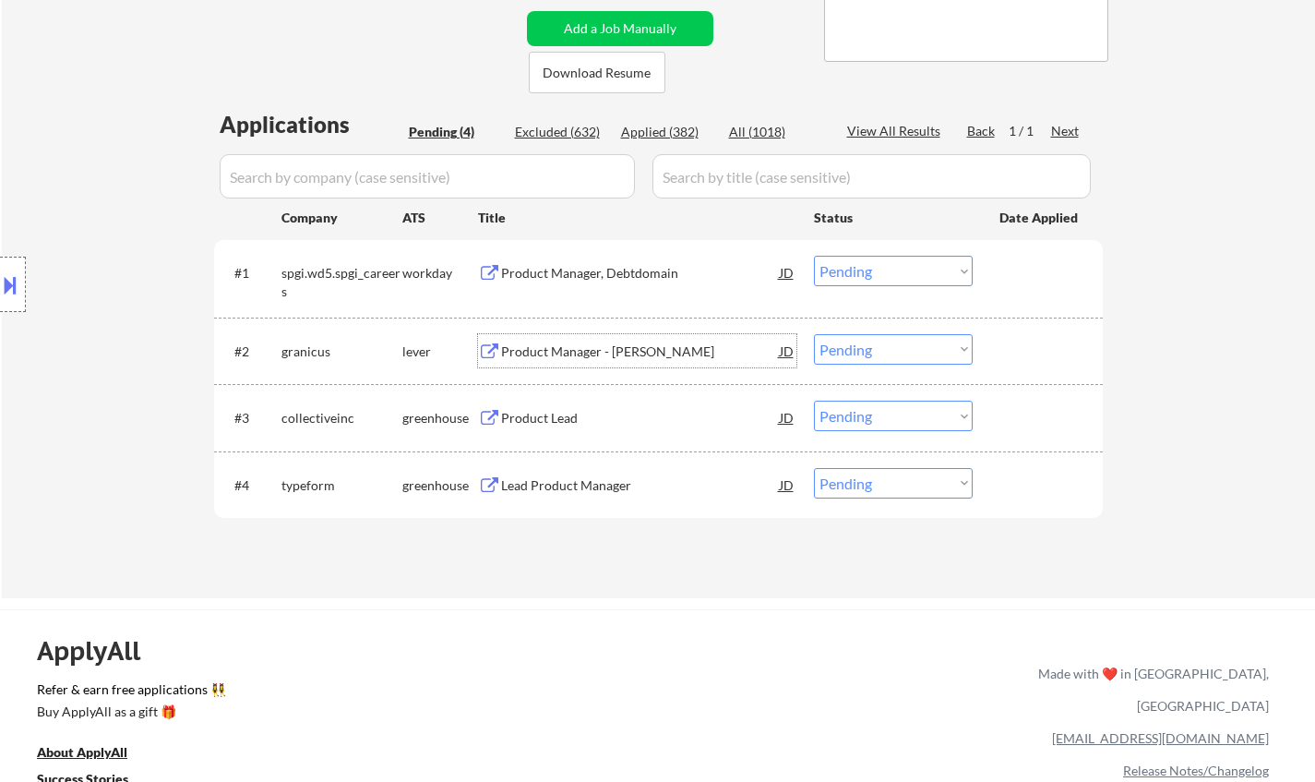
click at [557, 342] on div "Product Manager - [PERSON_NAME]" at bounding box center [640, 351] width 279 height 18
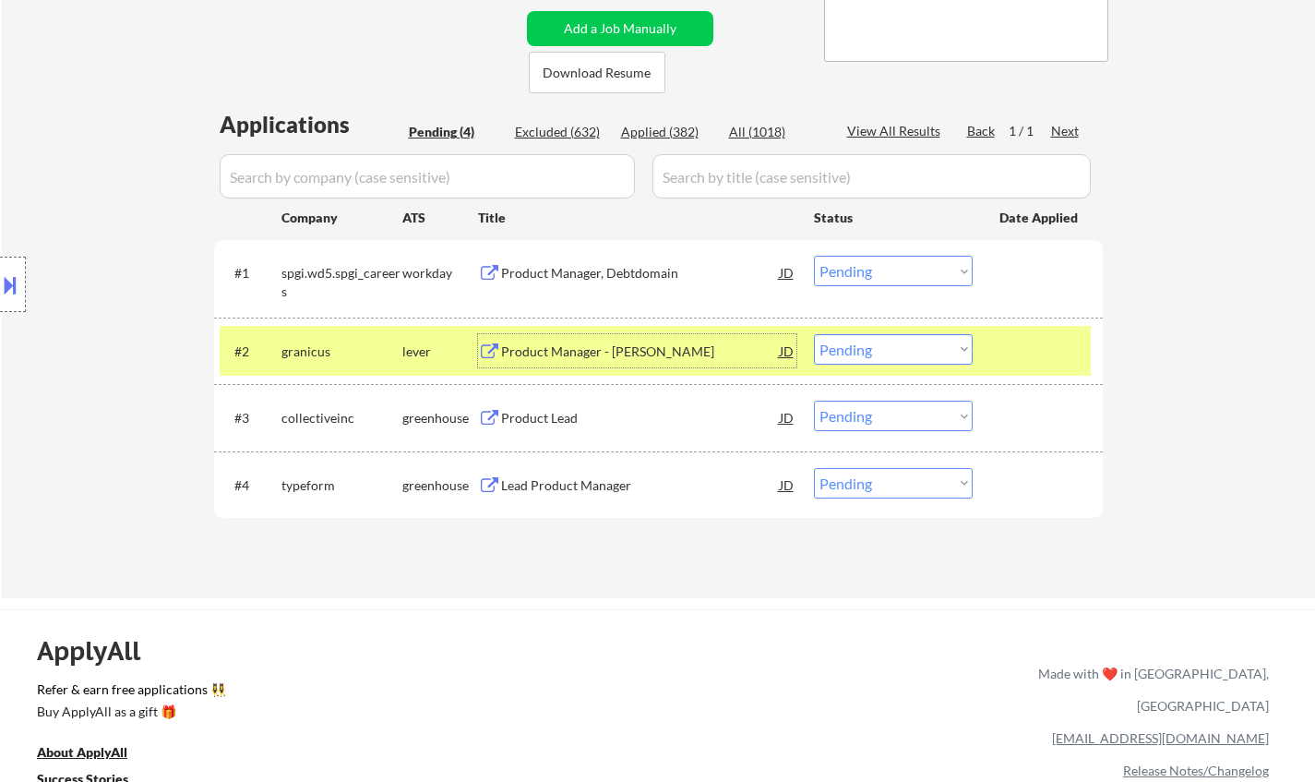
click at [898, 343] on select "Choose an option... Pending Applied Excluded (Questions) Excluded (Expired) Exc…" at bounding box center [893, 349] width 159 height 30
click at [814, 334] on select "Choose an option... Pending Applied Excluded (Questions) Excluded (Expired) Exc…" at bounding box center [893, 349] width 159 height 30
select select ""pending""
